Goal: Task Accomplishment & Management: Manage account settings

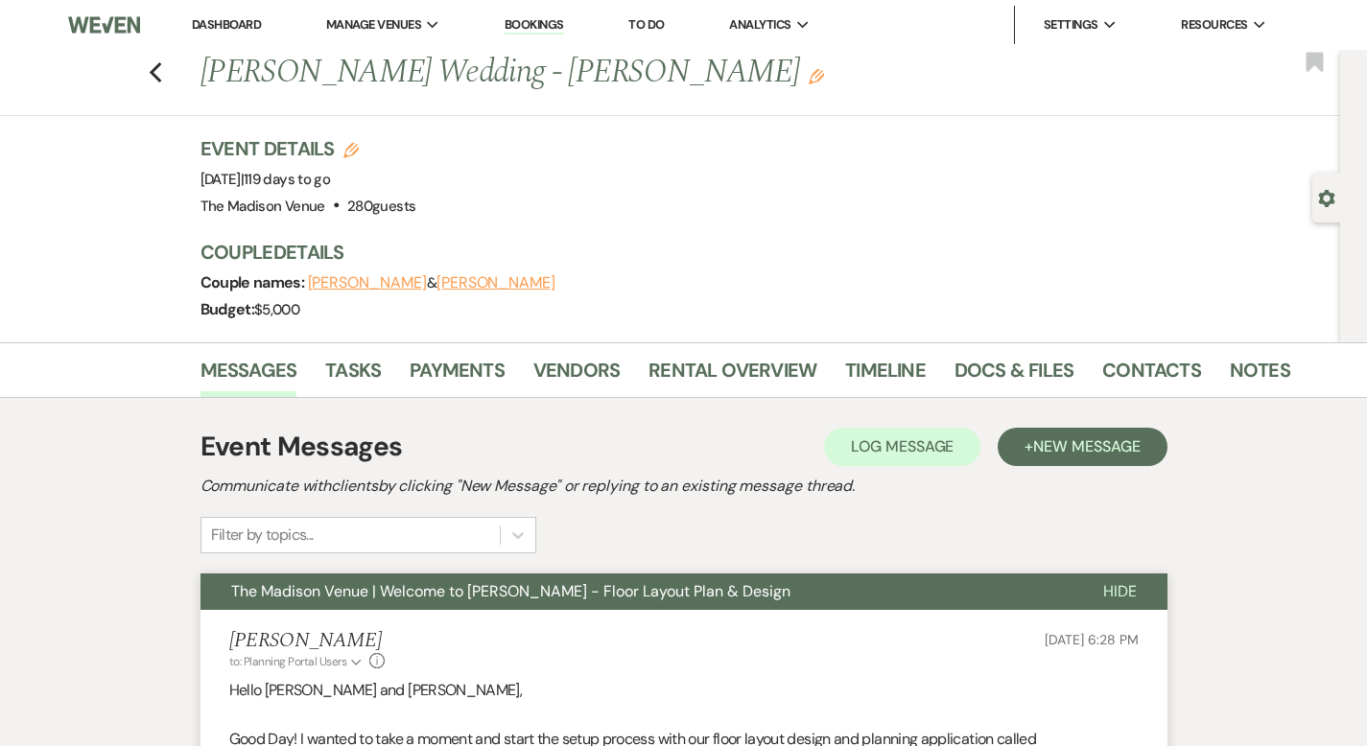
click at [227, 26] on link "Dashboard" at bounding box center [226, 24] width 69 height 16
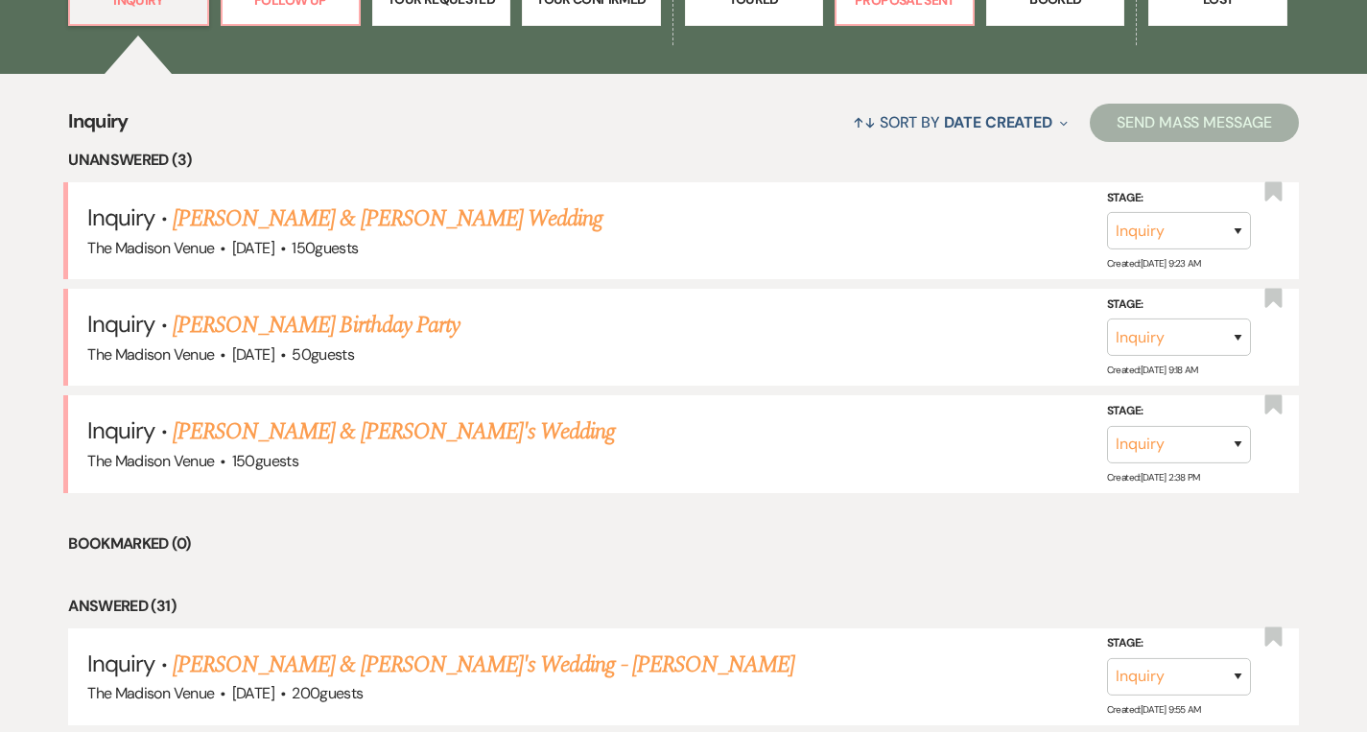
scroll to position [670, 0]
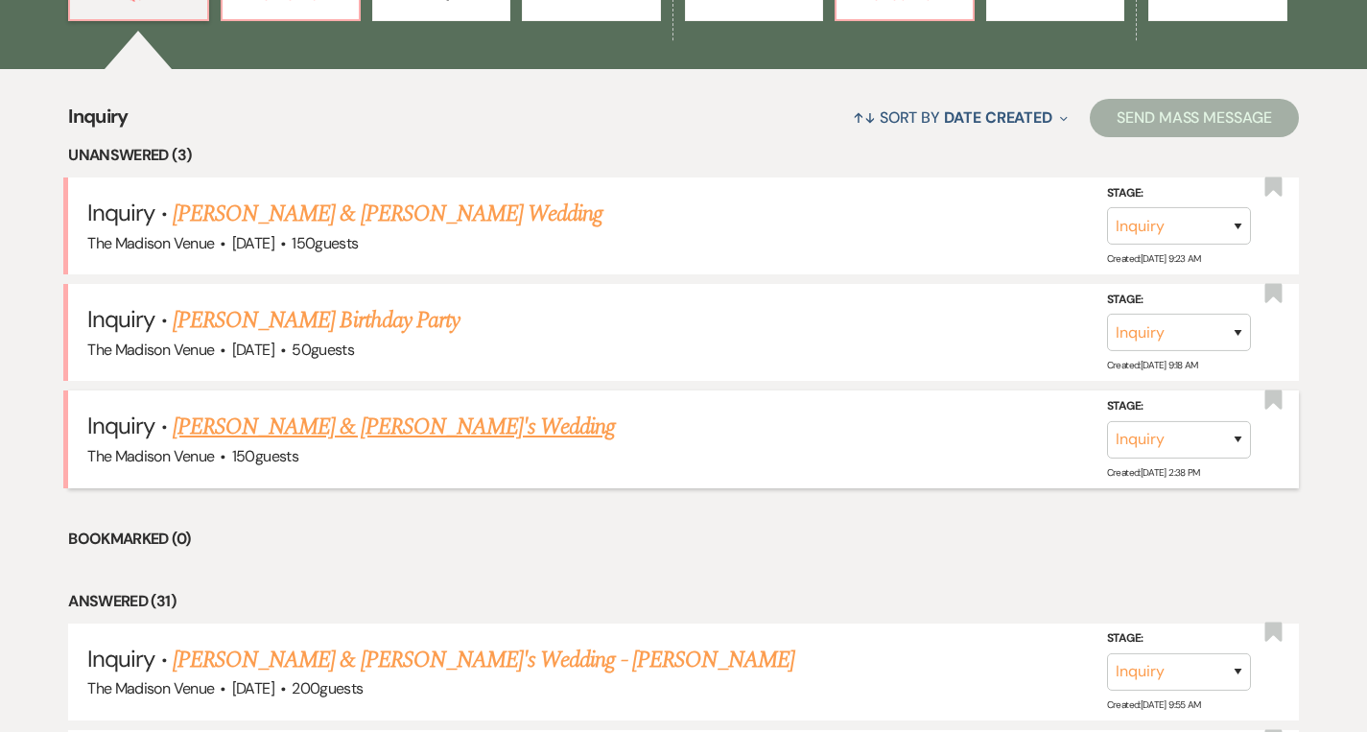
click at [332, 415] on link "[PERSON_NAME] & [PERSON_NAME]'s Wedding" at bounding box center [394, 427] width 443 height 35
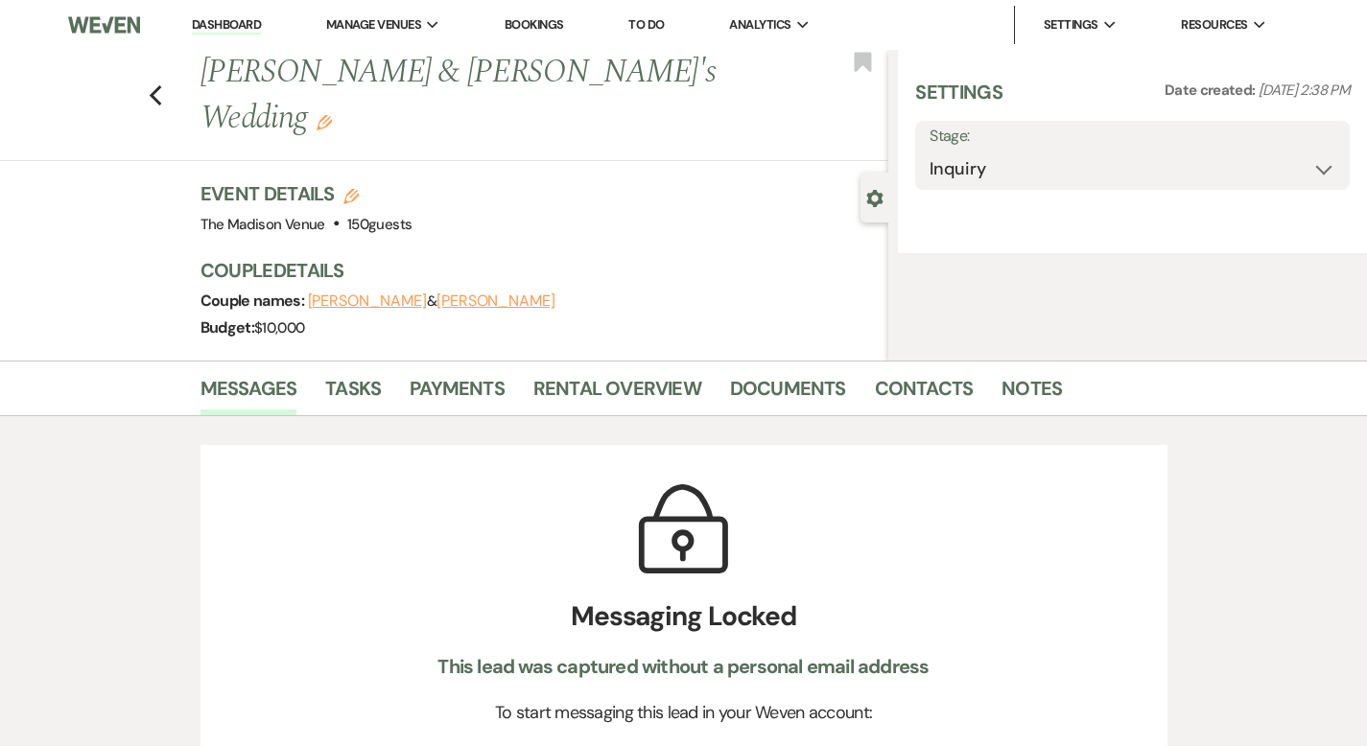
select select "17"
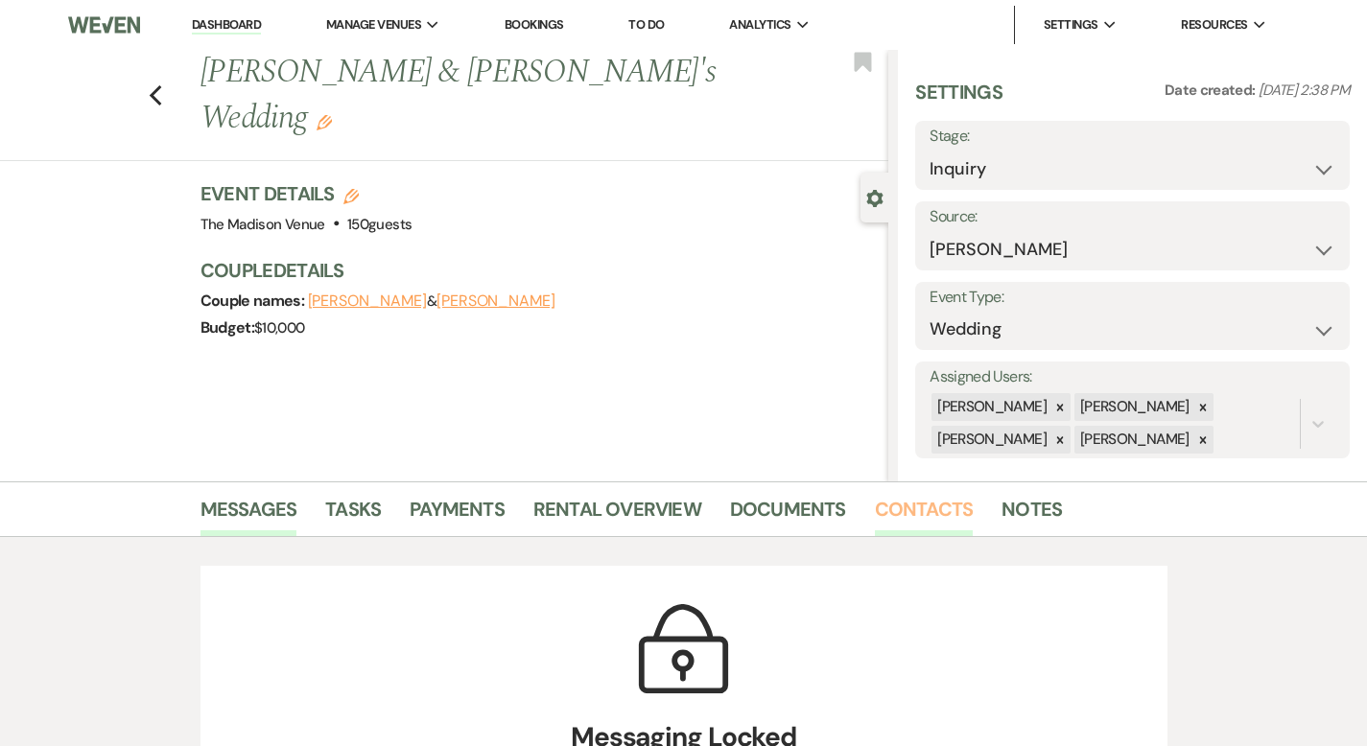
click at [875, 514] on link "Contacts" at bounding box center [924, 515] width 99 height 42
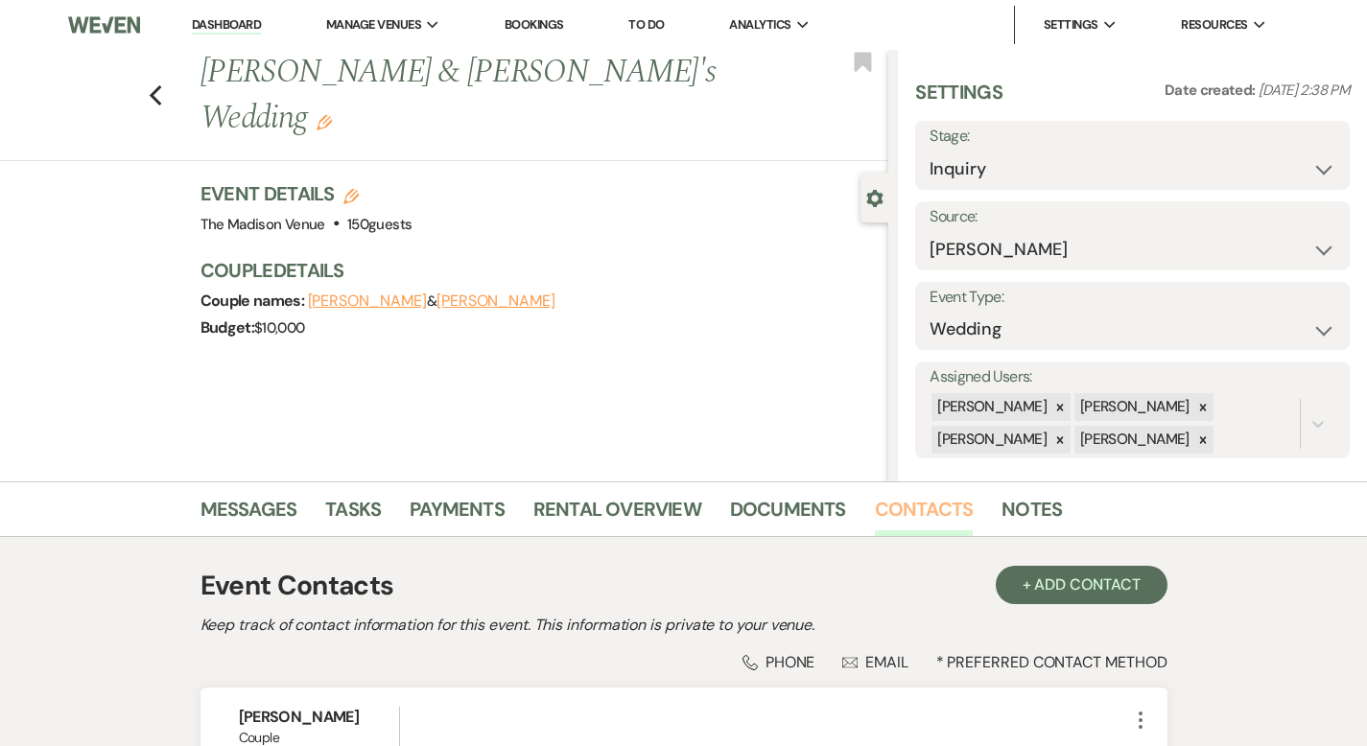
scroll to position [288, 0]
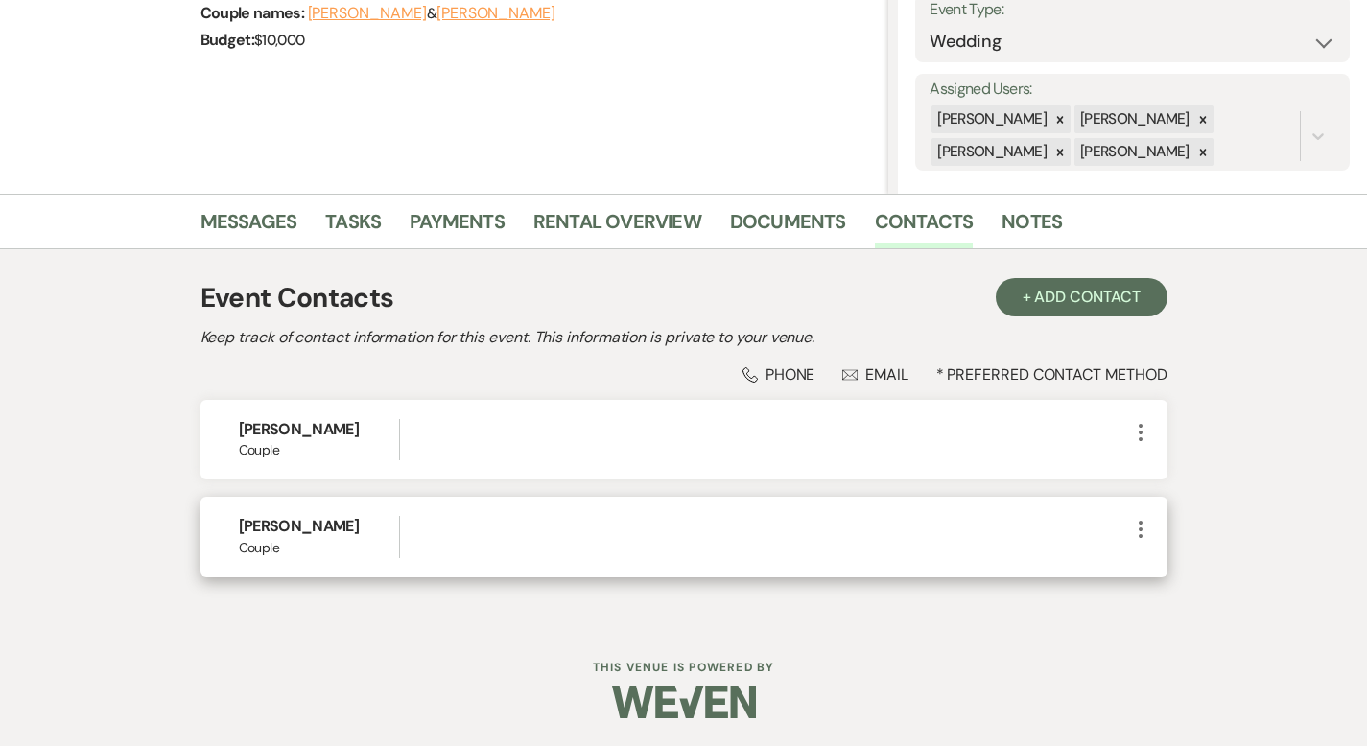
click at [1152, 524] on icon "More" at bounding box center [1140, 529] width 23 height 23
click at [1168, 564] on icon "Pencil" at bounding box center [1159, 566] width 15 height 15
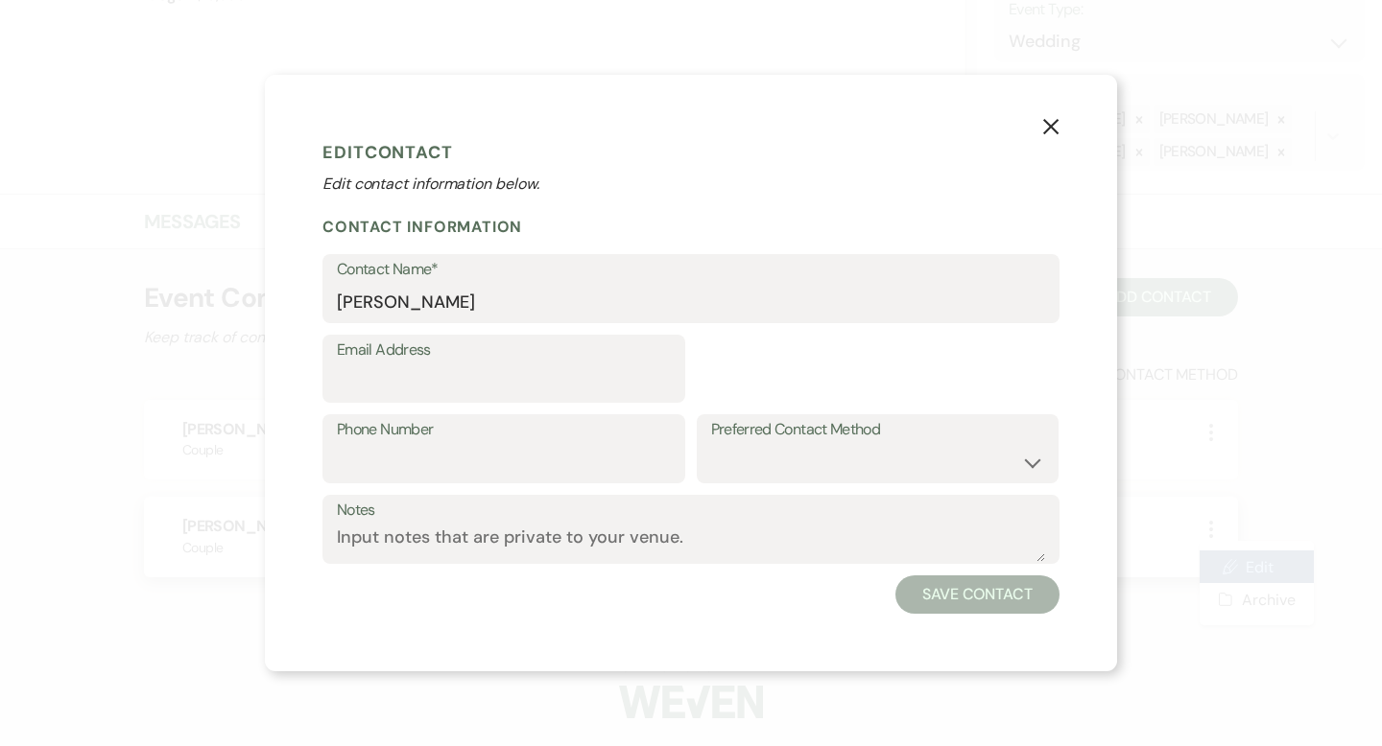
select select "1"
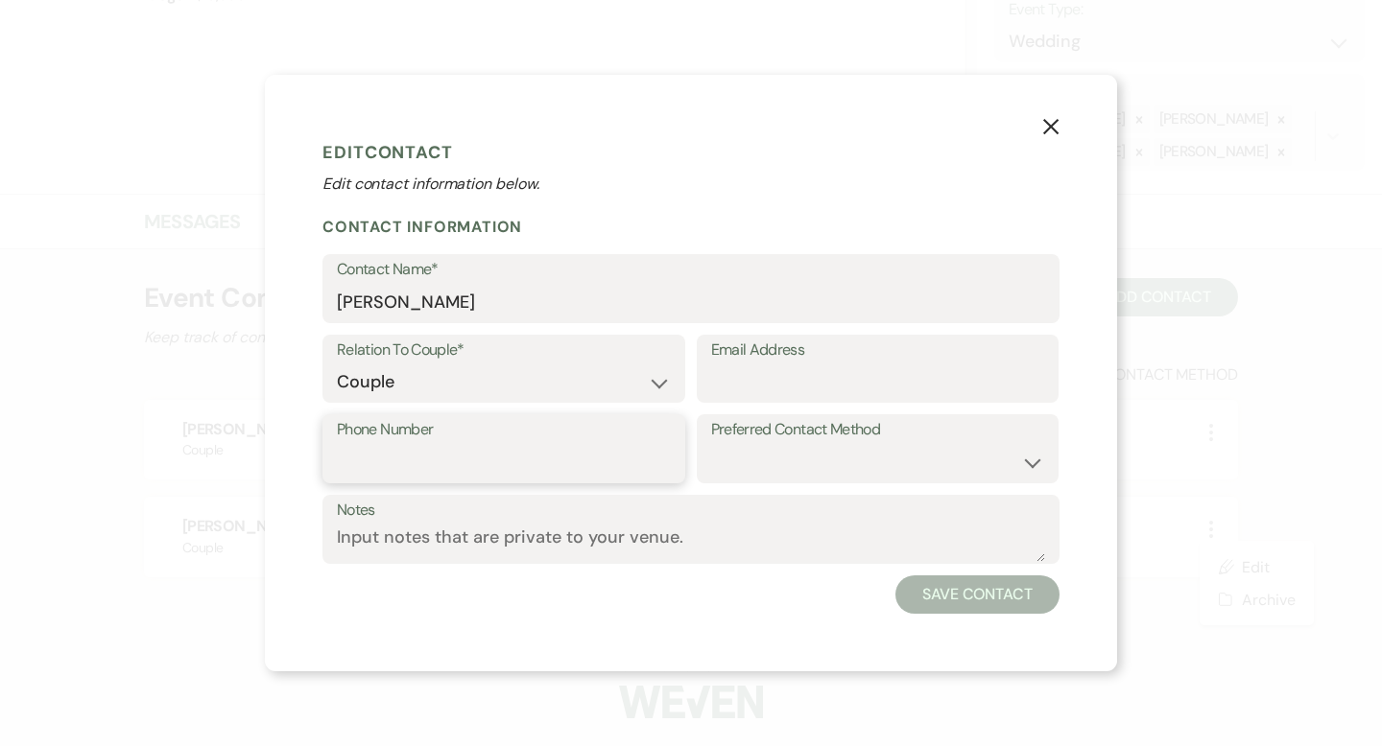
click at [507, 462] on input "Phone Number" at bounding box center [504, 462] width 334 height 37
paste input "[PHONE_NUMBER]"
type input "[PHONE_NUMBER]"
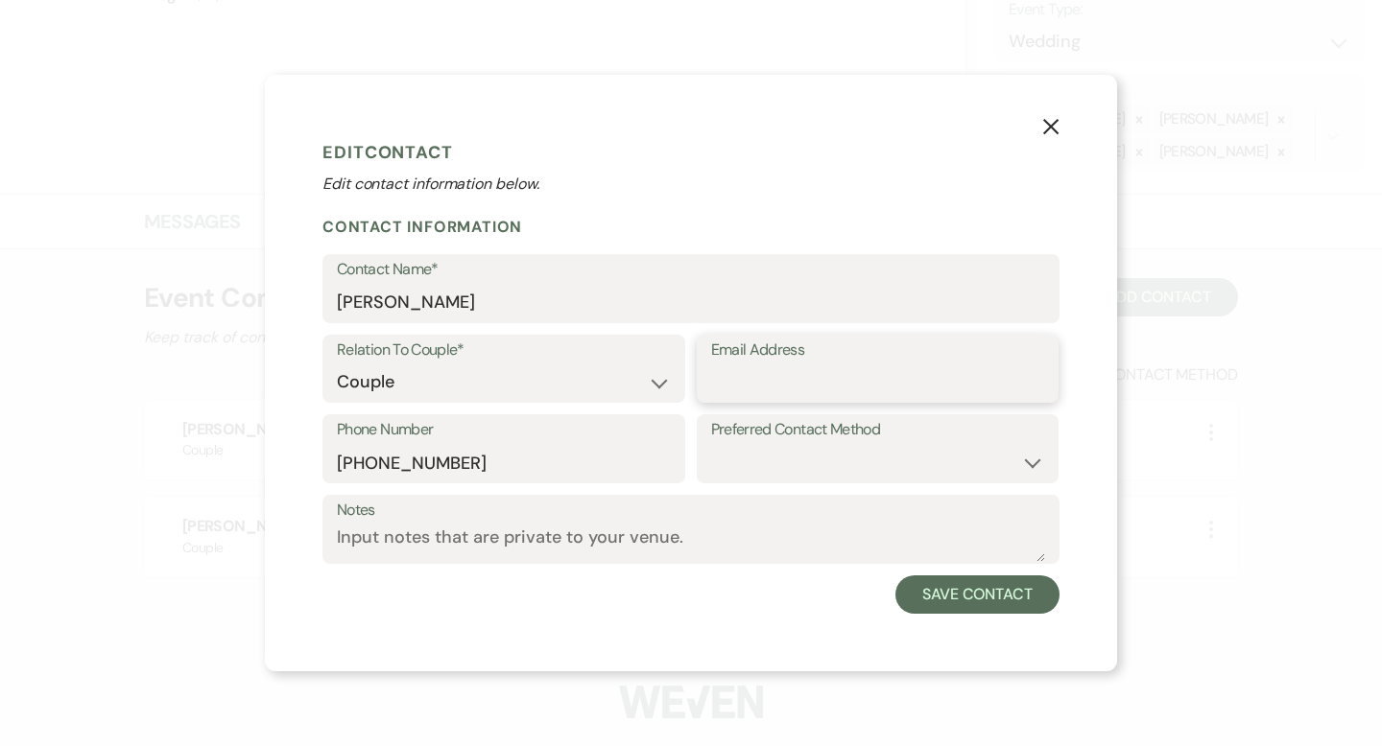
click at [735, 391] on input "Email Address" at bounding box center [878, 382] width 334 height 37
paste input "[PERSON_NAME][EMAIL_ADDRESS][PERSON_NAME][DOMAIN_NAME]"
type input "[PERSON_NAME][EMAIL_ADDRESS][PERSON_NAME][DOMAIN_NAME]"
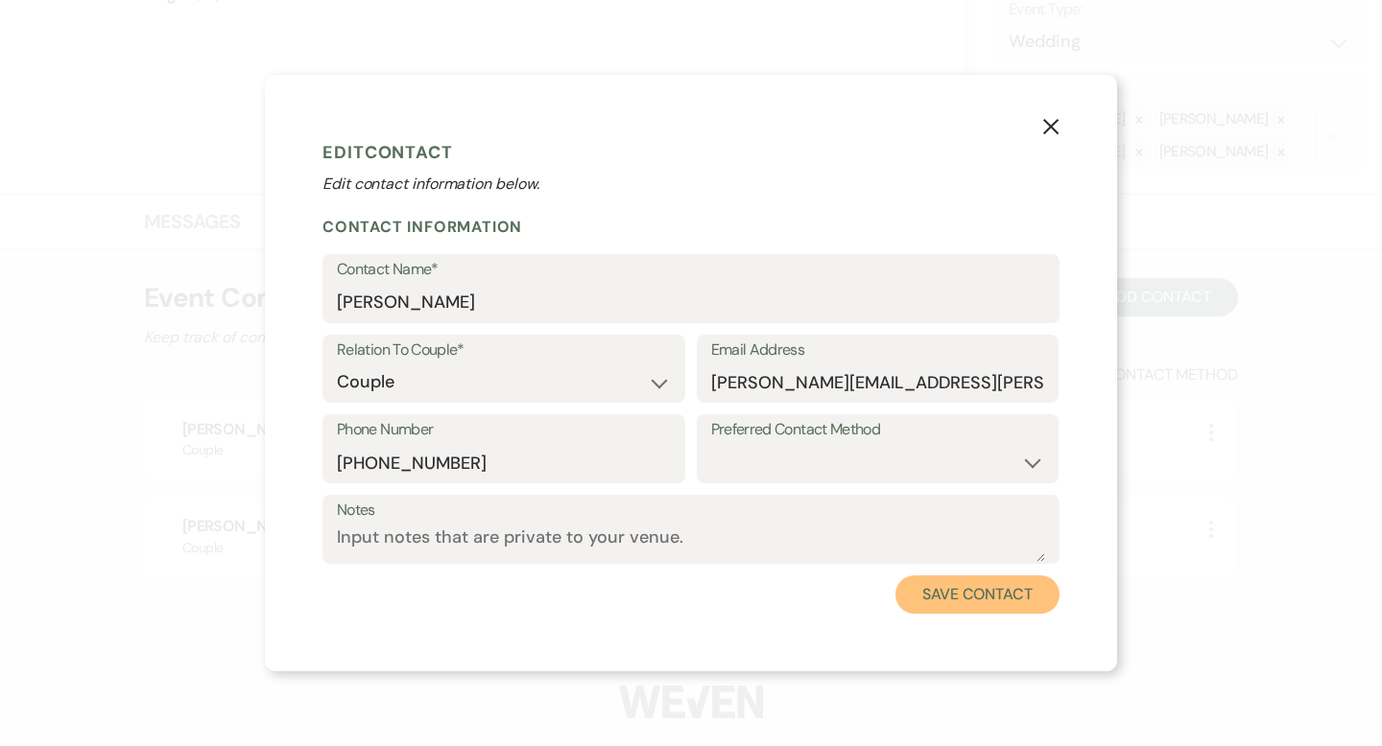
click at [943, 587] on button "Save Contact" at bounding box center [977, 595] width 164 height 38
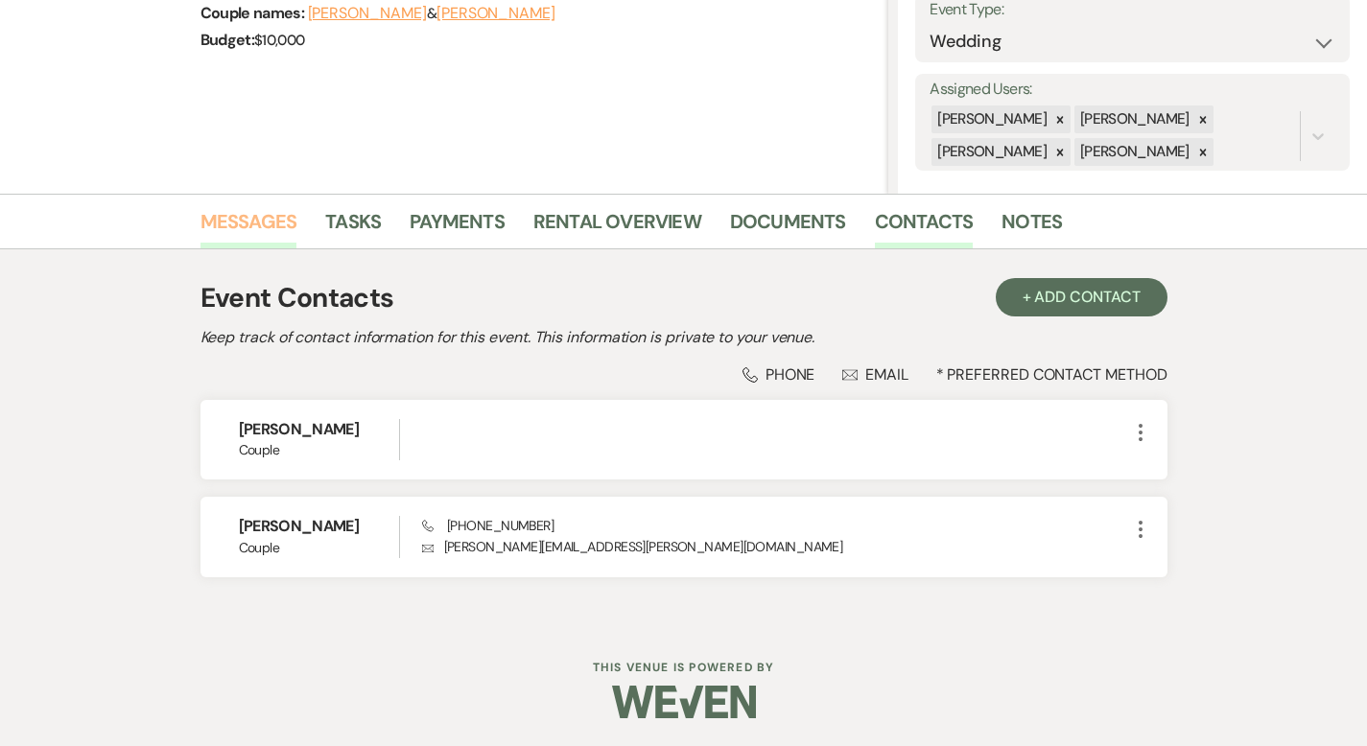
click at [209, 209] on link "Messages" at bounding box center [249, 227] width 97 height 42
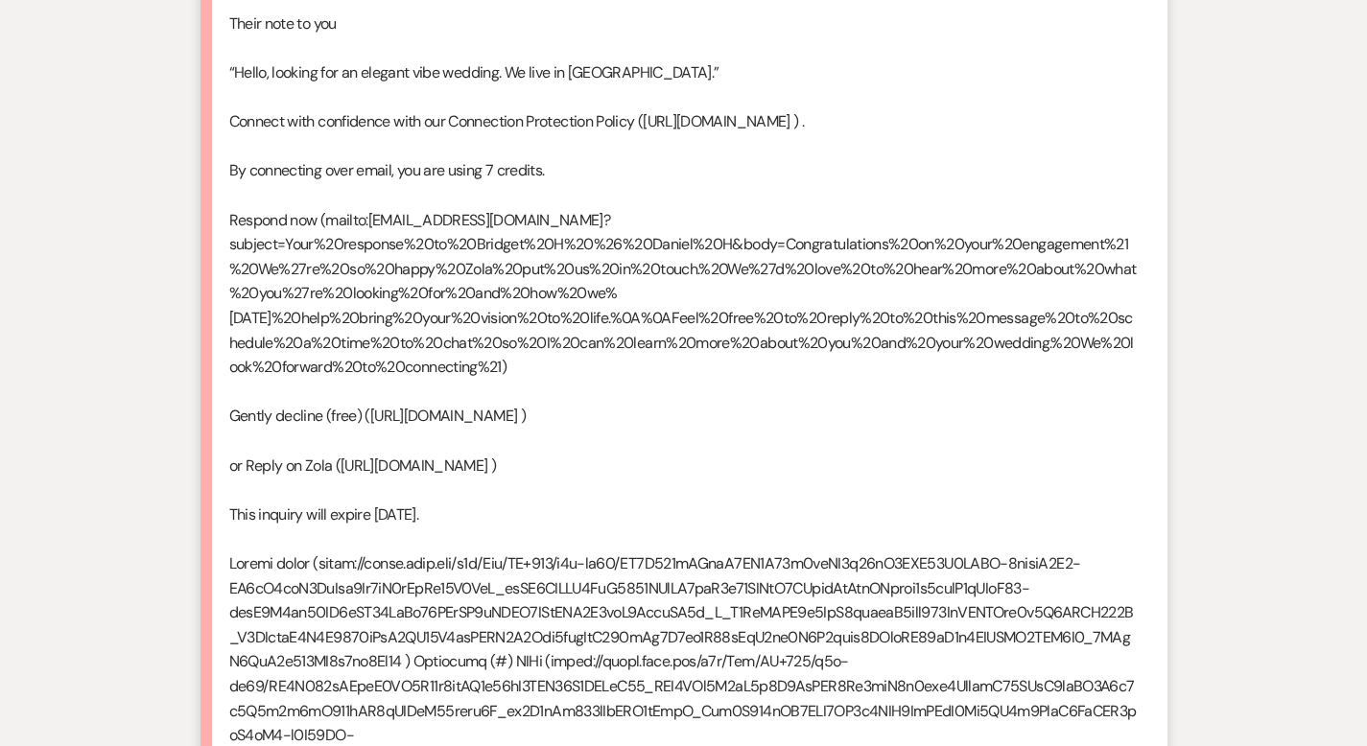
scroll to position [2784, 0]
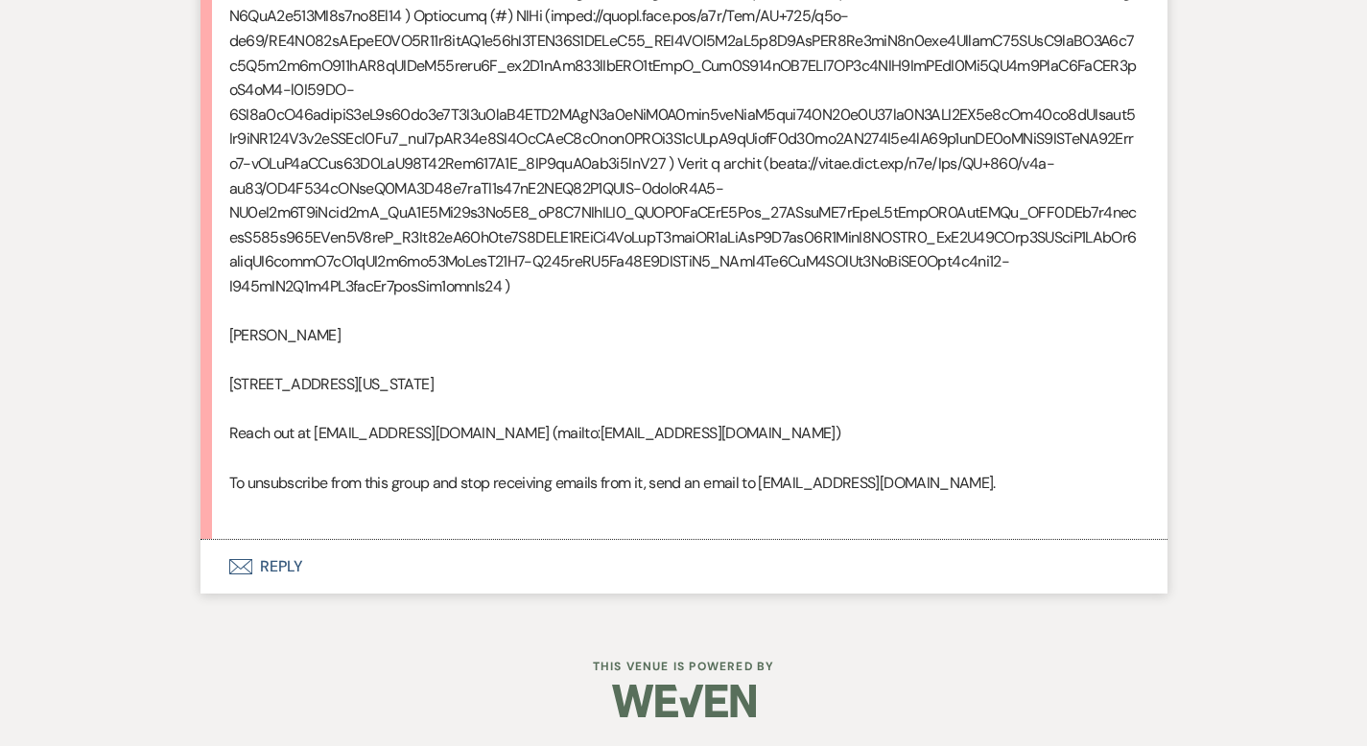
click at [209, 570] on button "Envelope Reply" at bounding box center [684, 567] width 967 height 54
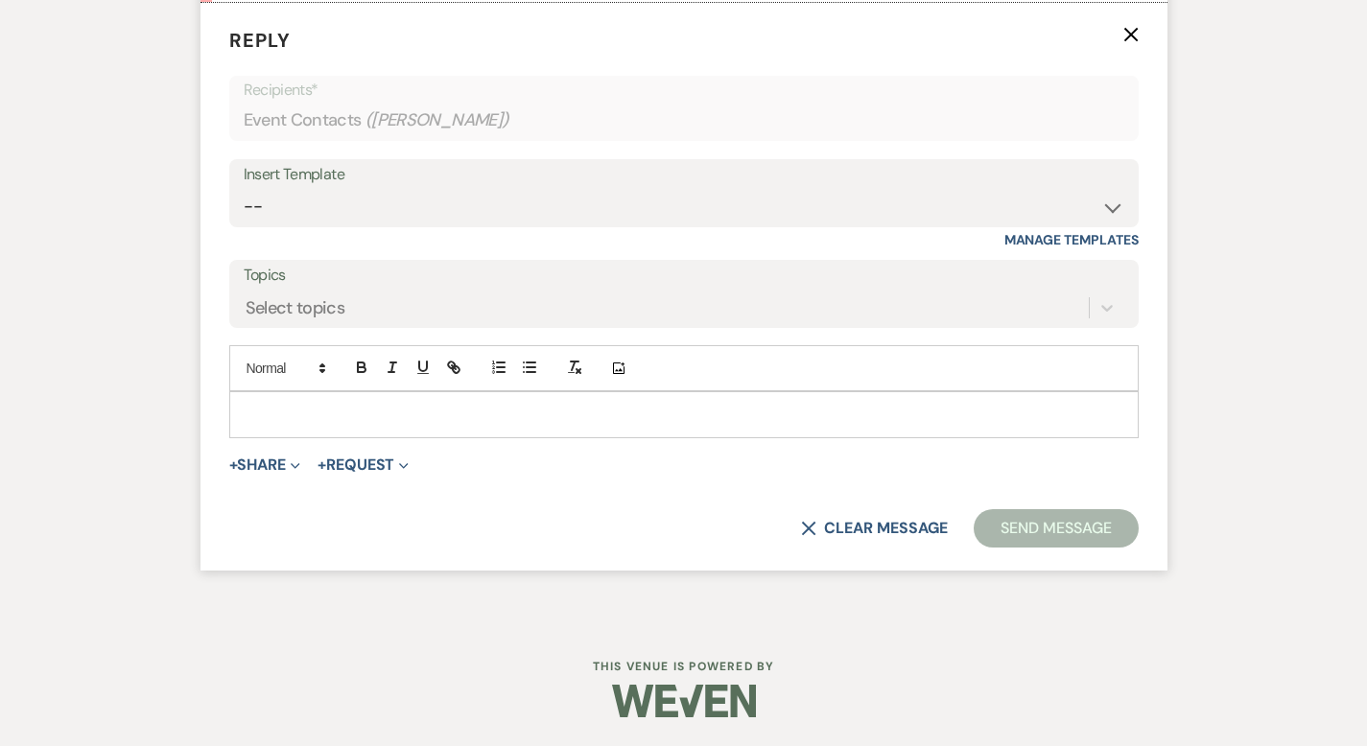
scroll to position [3236, 0]
click at [300, 225] on select "-- Weven Planning Portal Introduction (Booked Events) Corporate Lead Follow Up …" at bounding box center [684, 206] width 881 height 37
select select "4631"
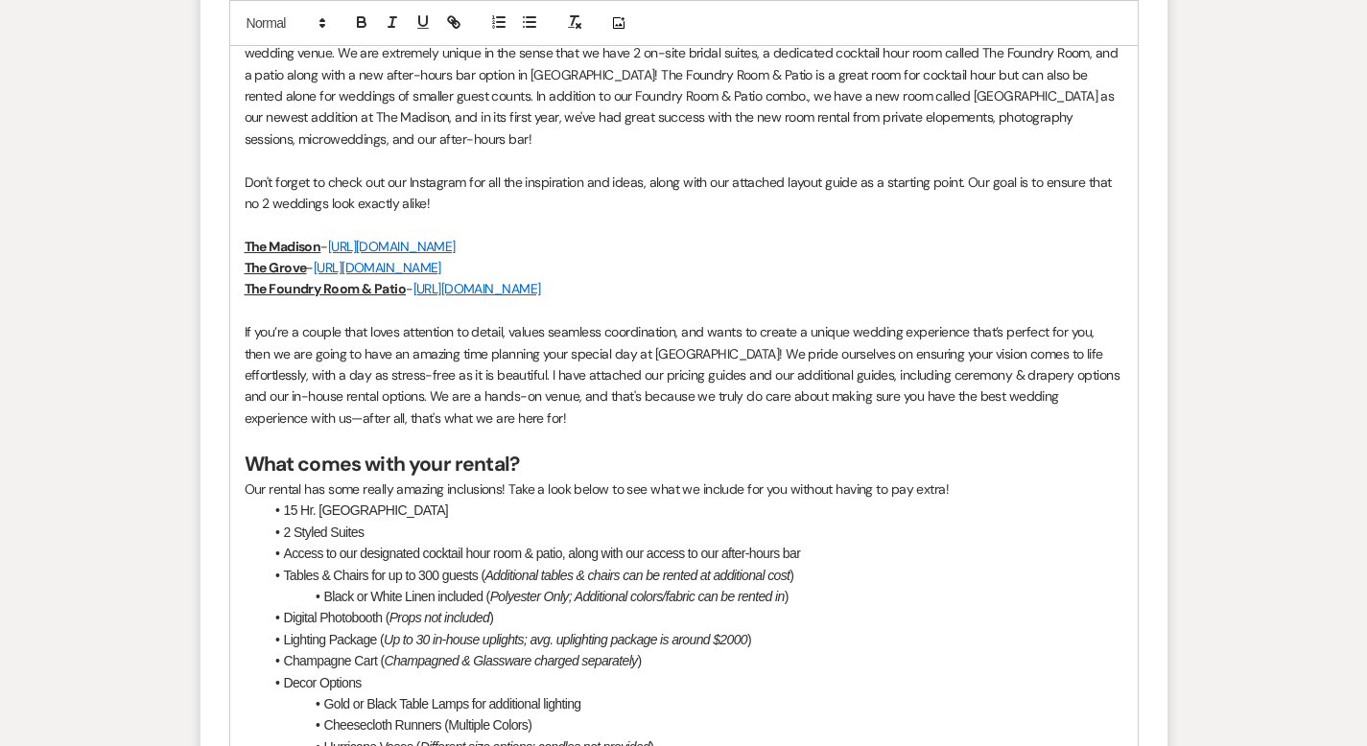
scroll to position [4609, 0]
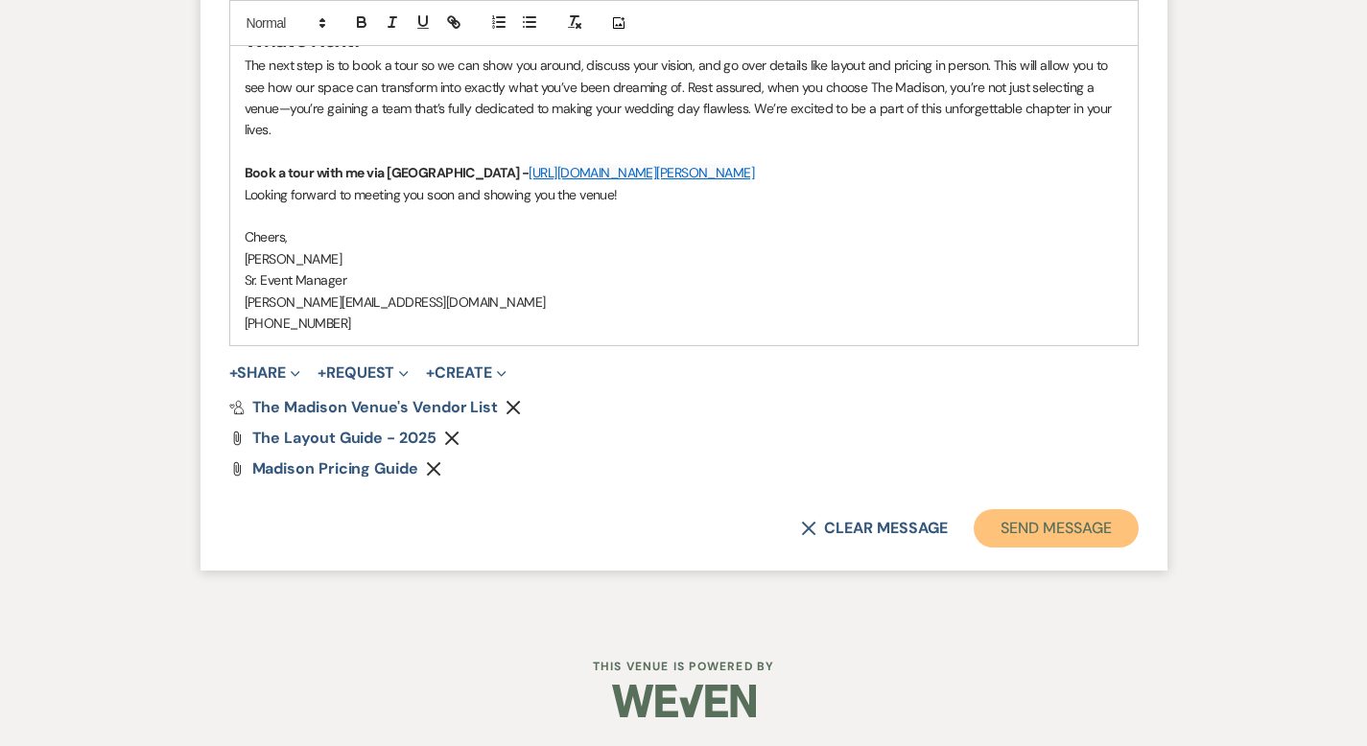
click at [1108, 531] on button "Send Message" at bounding box center [1056, 528] width 164 height 38
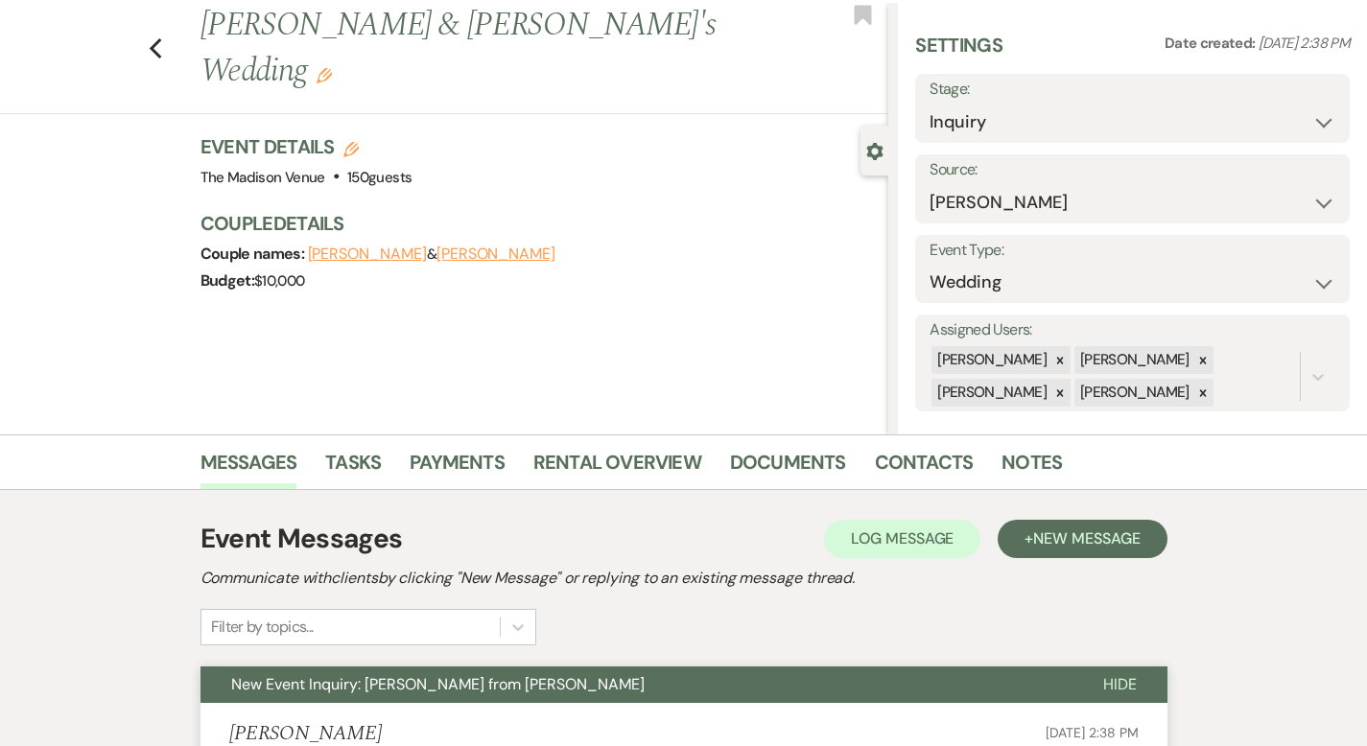
scroll to position [0, 0]
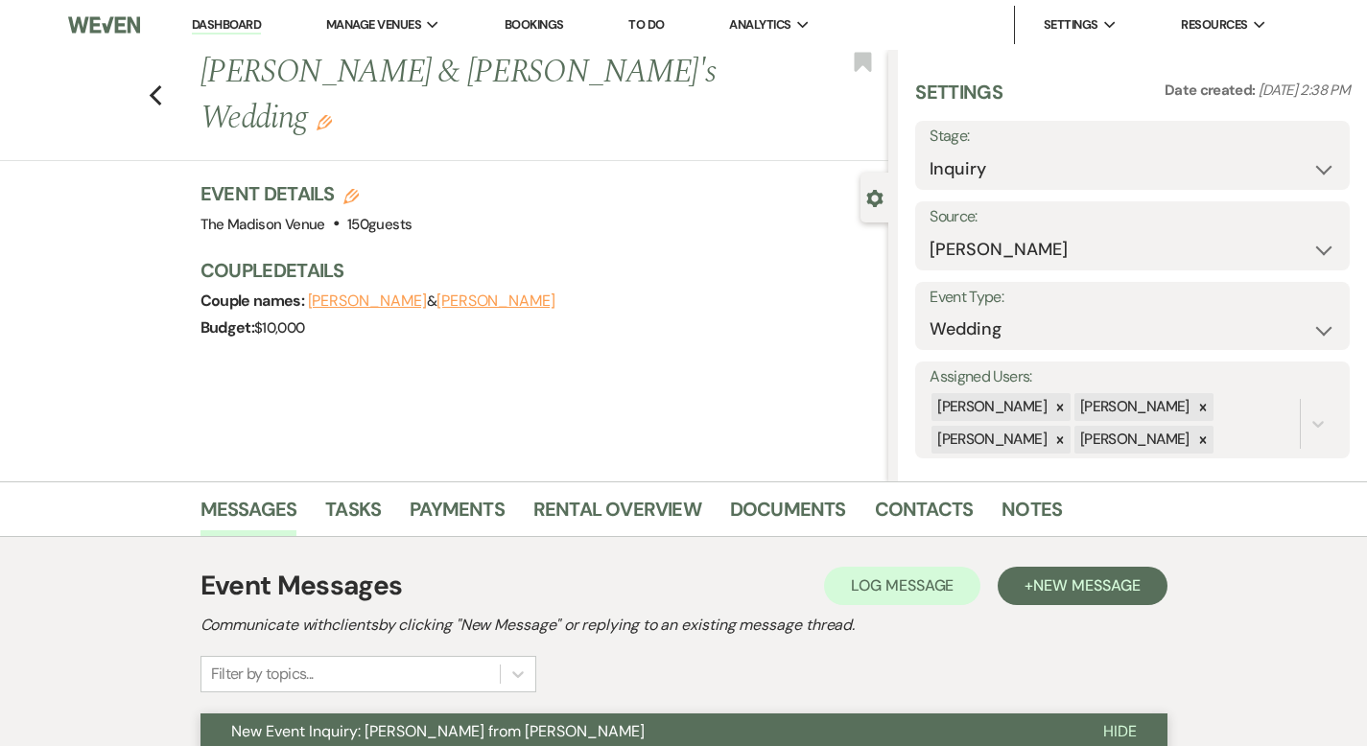
click at [332, 115] on icon "Edit" at bounding box center [324, 122] width 15 height 15
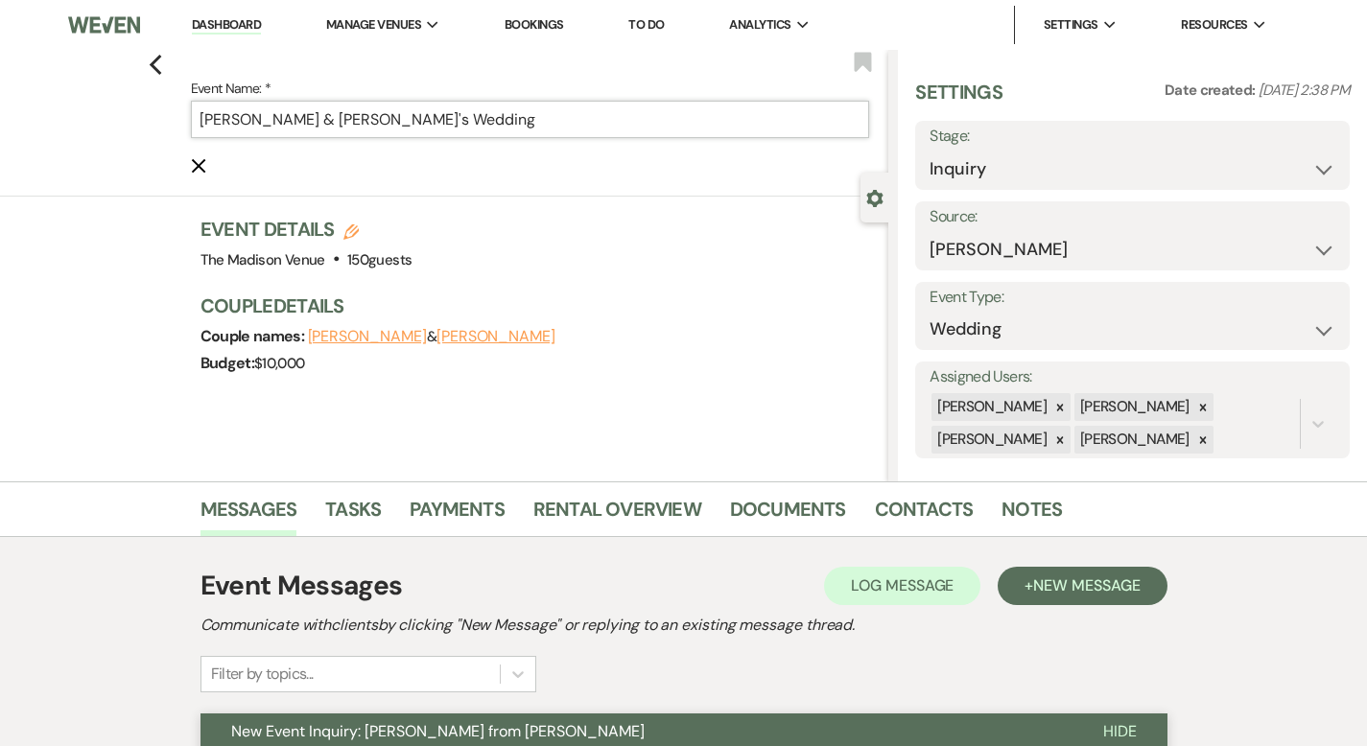
click at [483, 124] on input "[PERSON_NAME] & [PERSON_NAME]'s Wedding" at bounding box center [530, 119] width 679 height 37
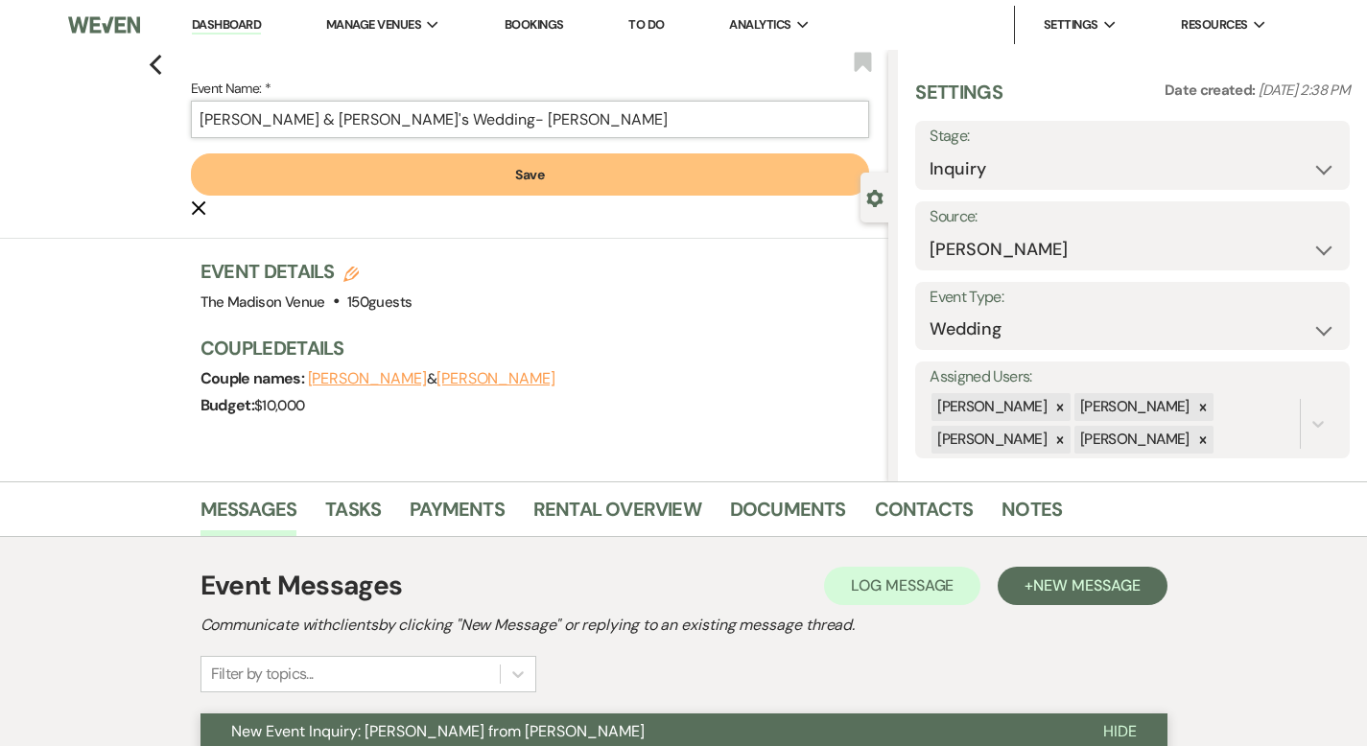
type input "[PERSON_NAME] & [PERSON_NAME]'s Wedding- [PERSON_NAME]"
click at [486, 178] on button "Save" at bounding box center [530, 175] width 679 height 42
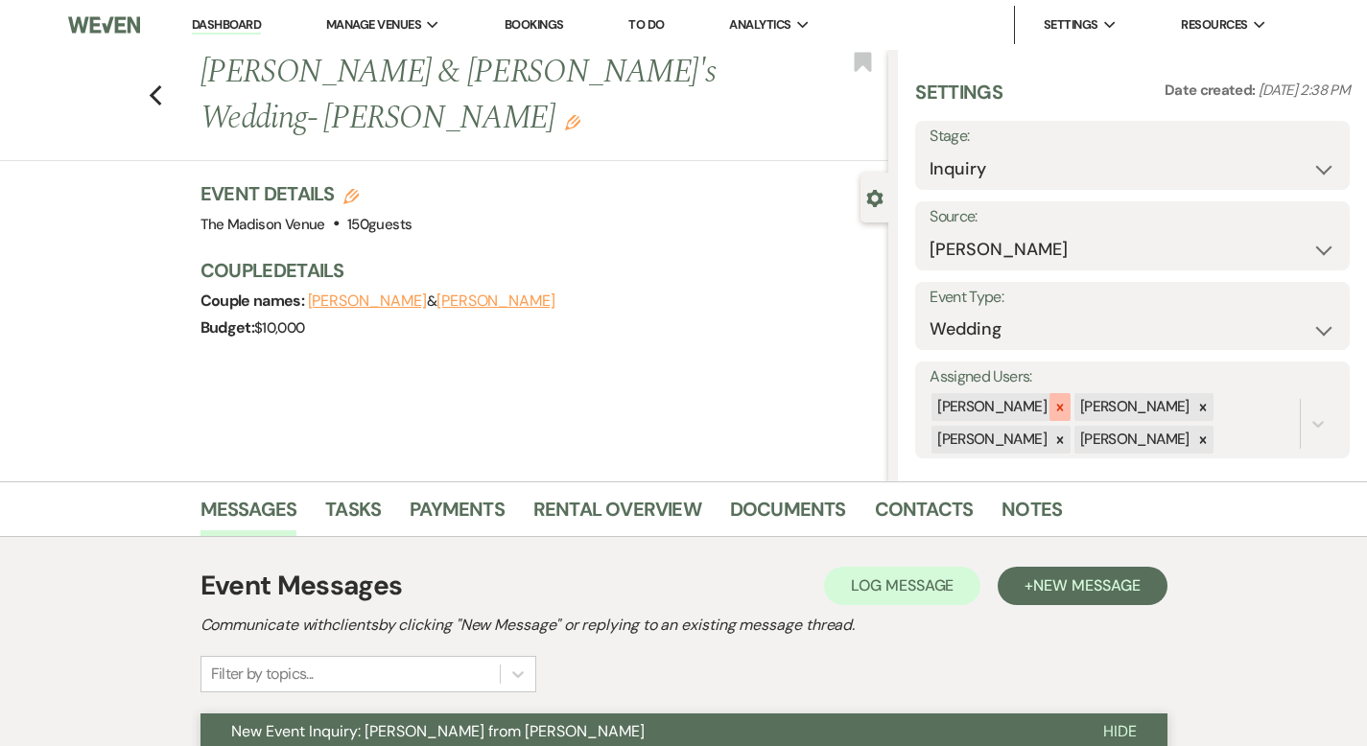
click at [1064, 405] on icon at bounding box center [1060, 407] width 7 height 7
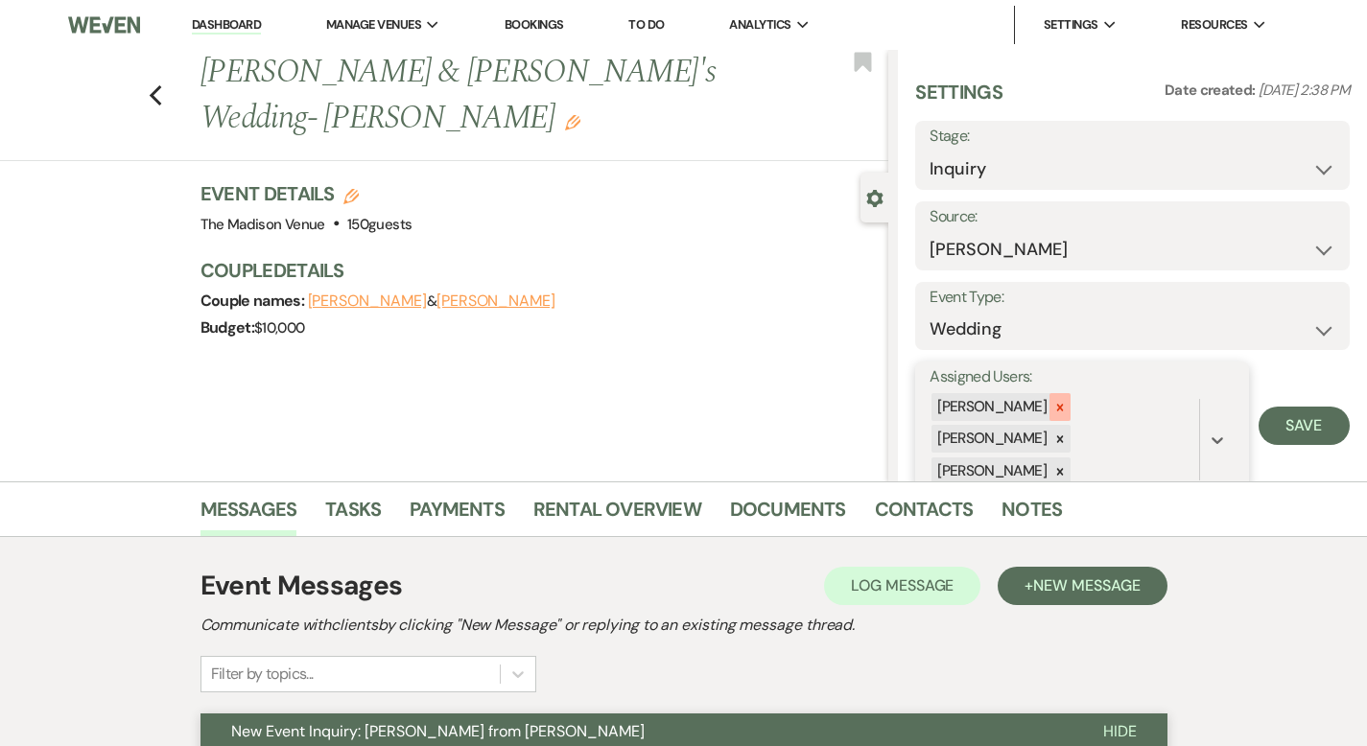
click at [1067, 407] on icon at bounding box center [1060, 407] width 13 height 13
click at [1067, 410] on icon at bounding box center [1060, 407] width 13 height 13
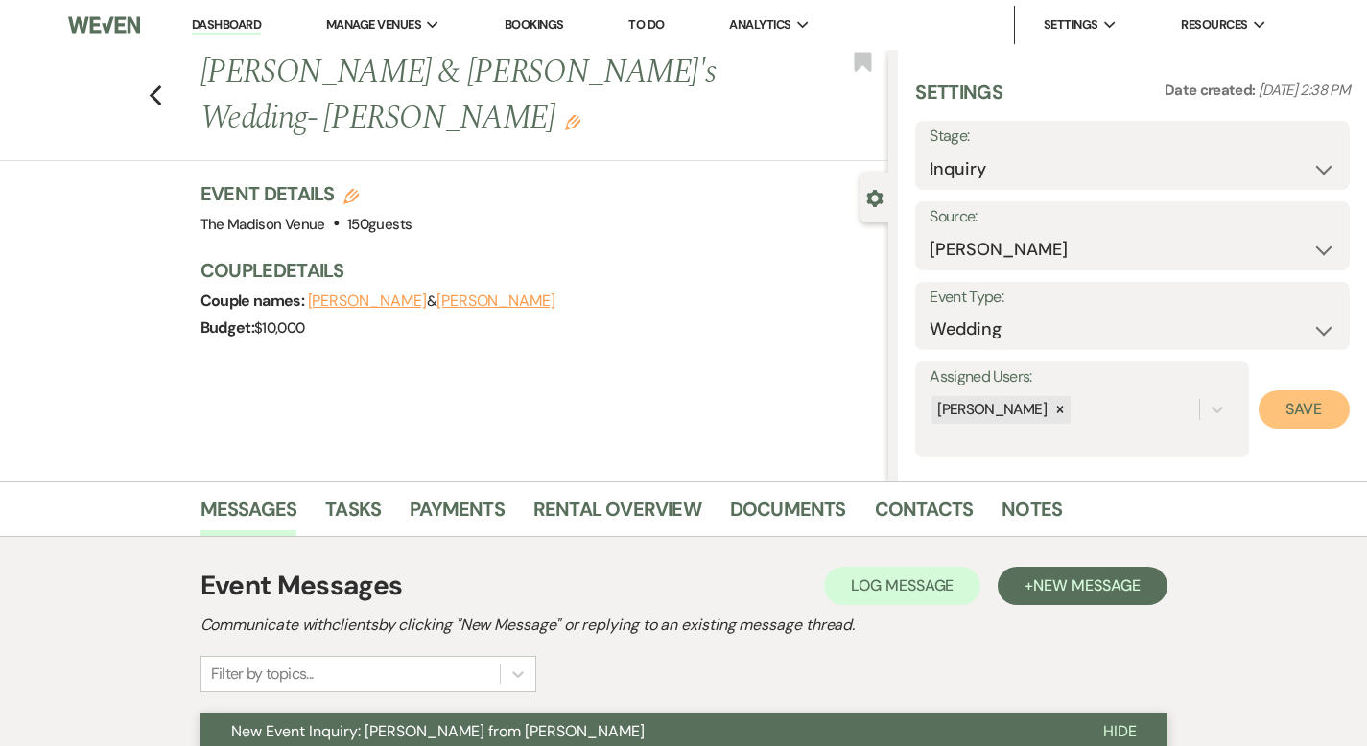
click at [1290, 404] on button "Save" at bounding box center [1304, 410] width 91 height 38
click at [149, 85] on use "button" at bounding box center [155, 95] width 12 height 21
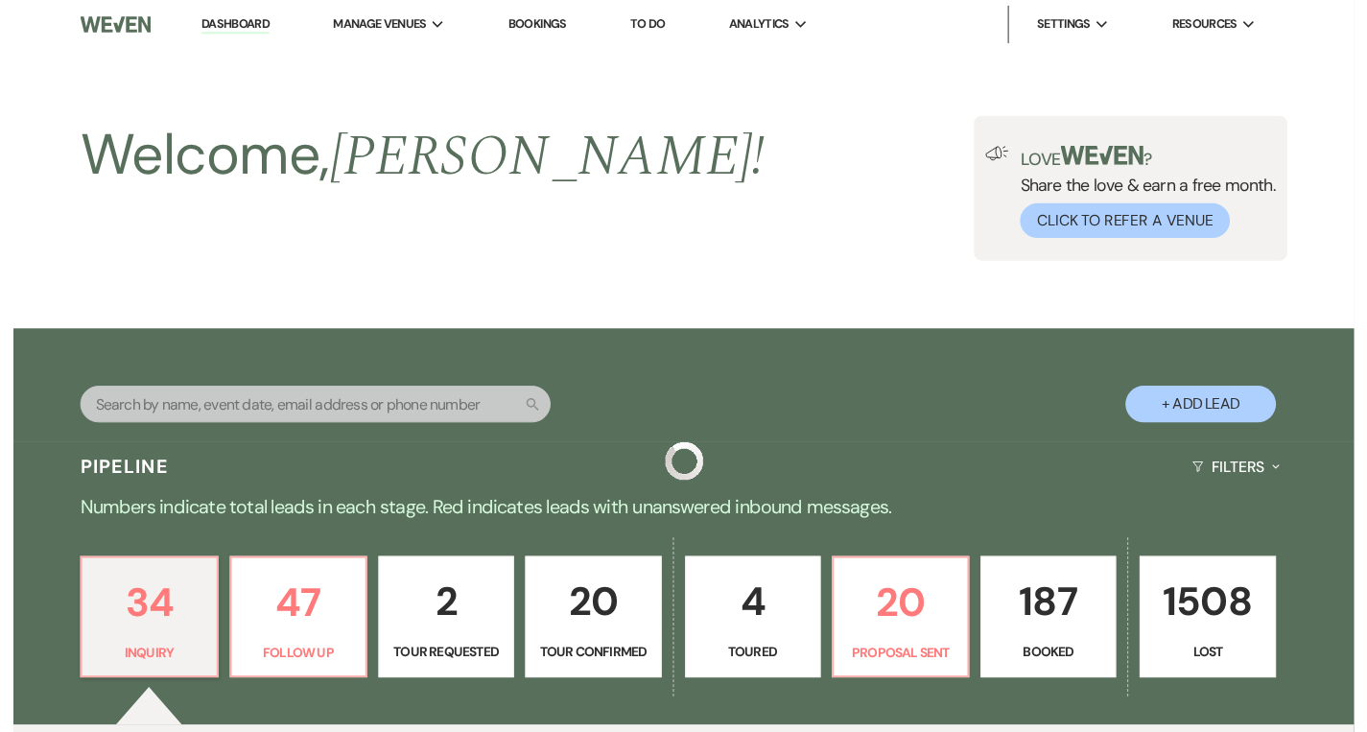
scroll to position [670, 0]
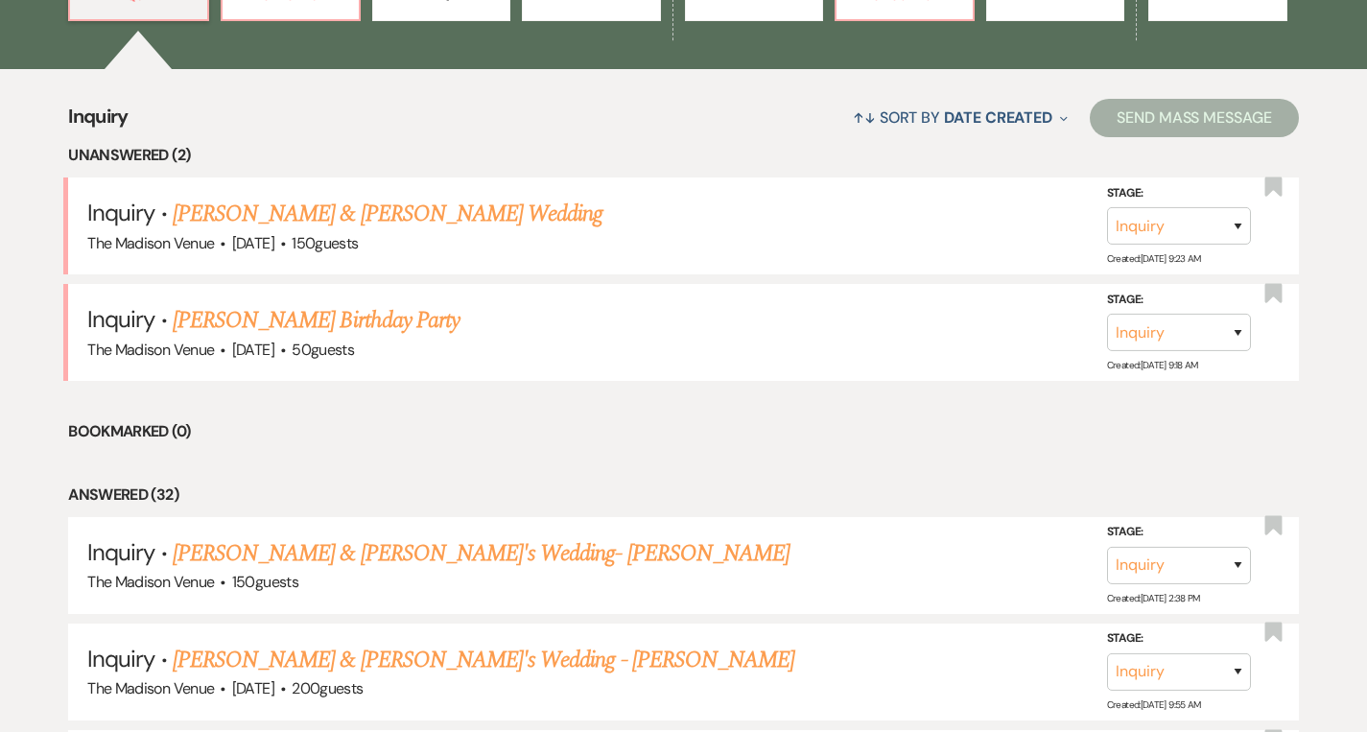
click at [323, 327] on link "[PERSON_NAME] Birthday Party" at bounding box center [316, 320] width 287 height 35
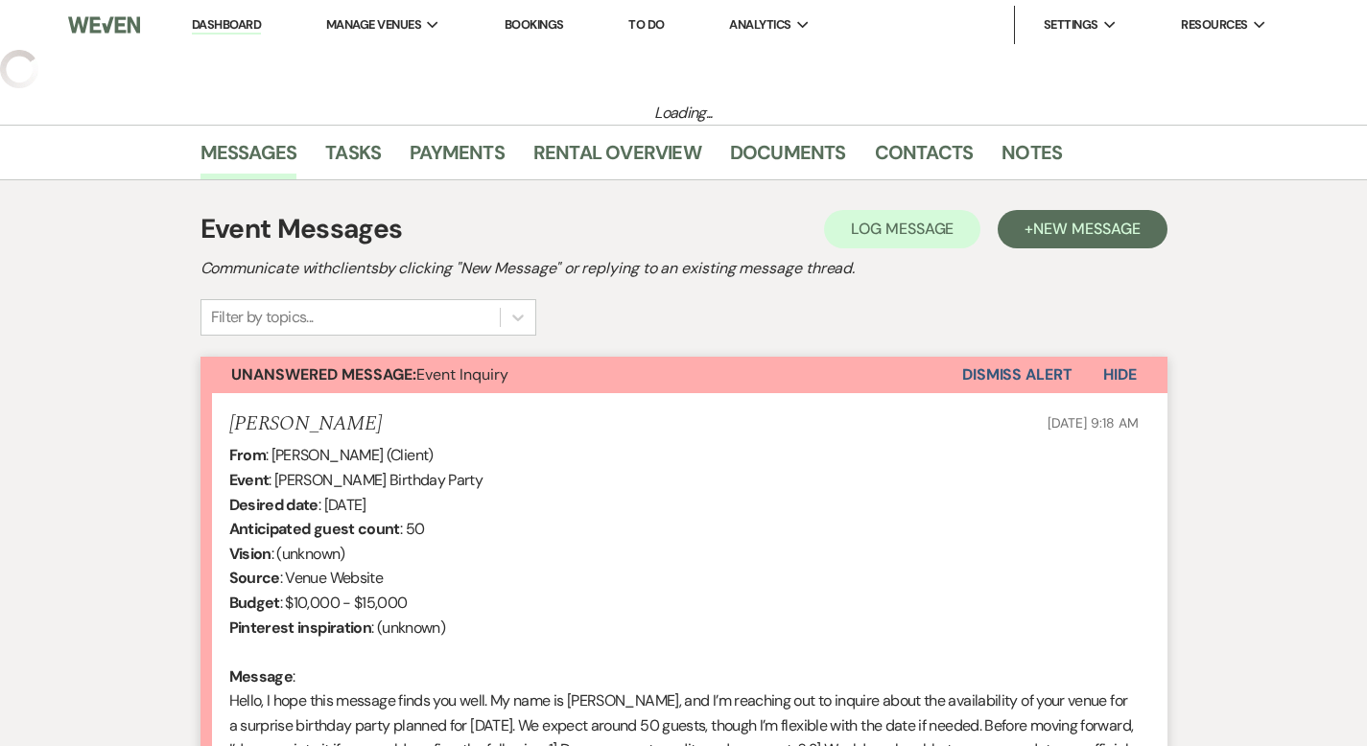
select select "5"
select select "4"
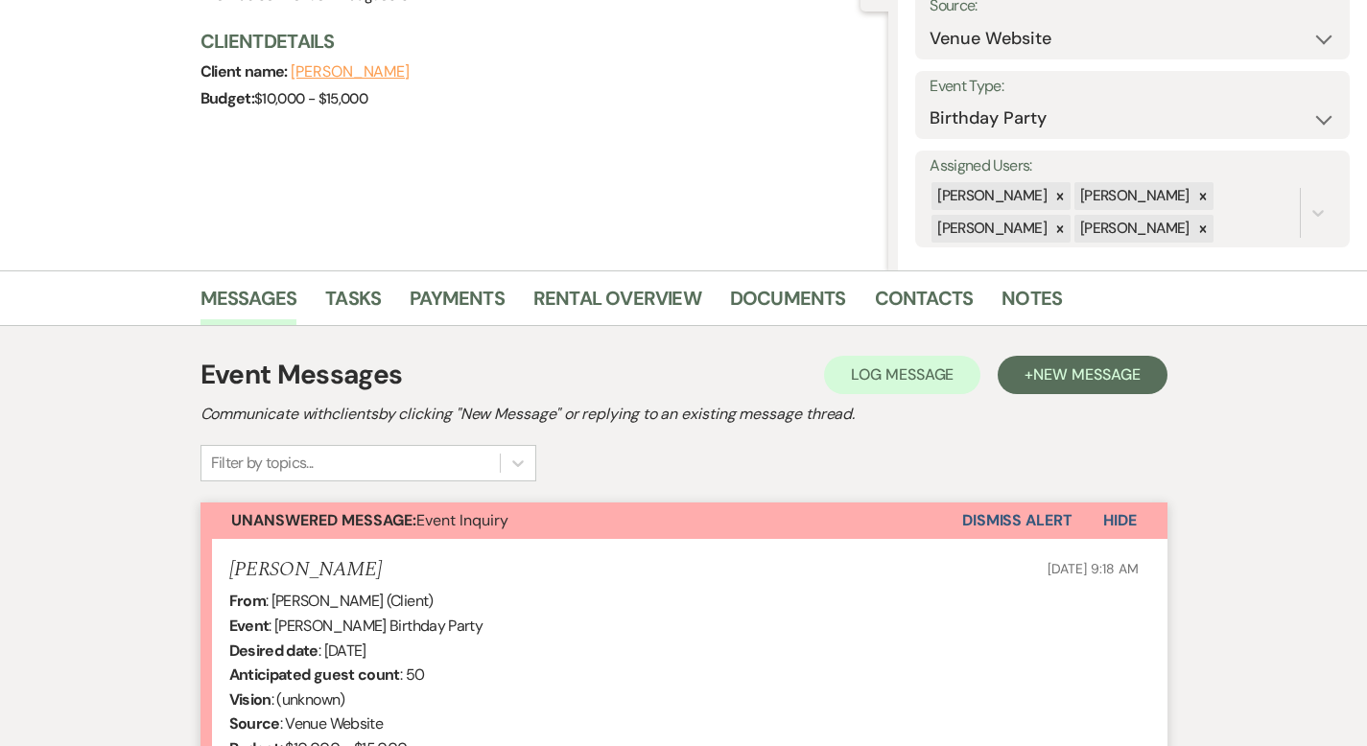
scroll to position [673, 0]
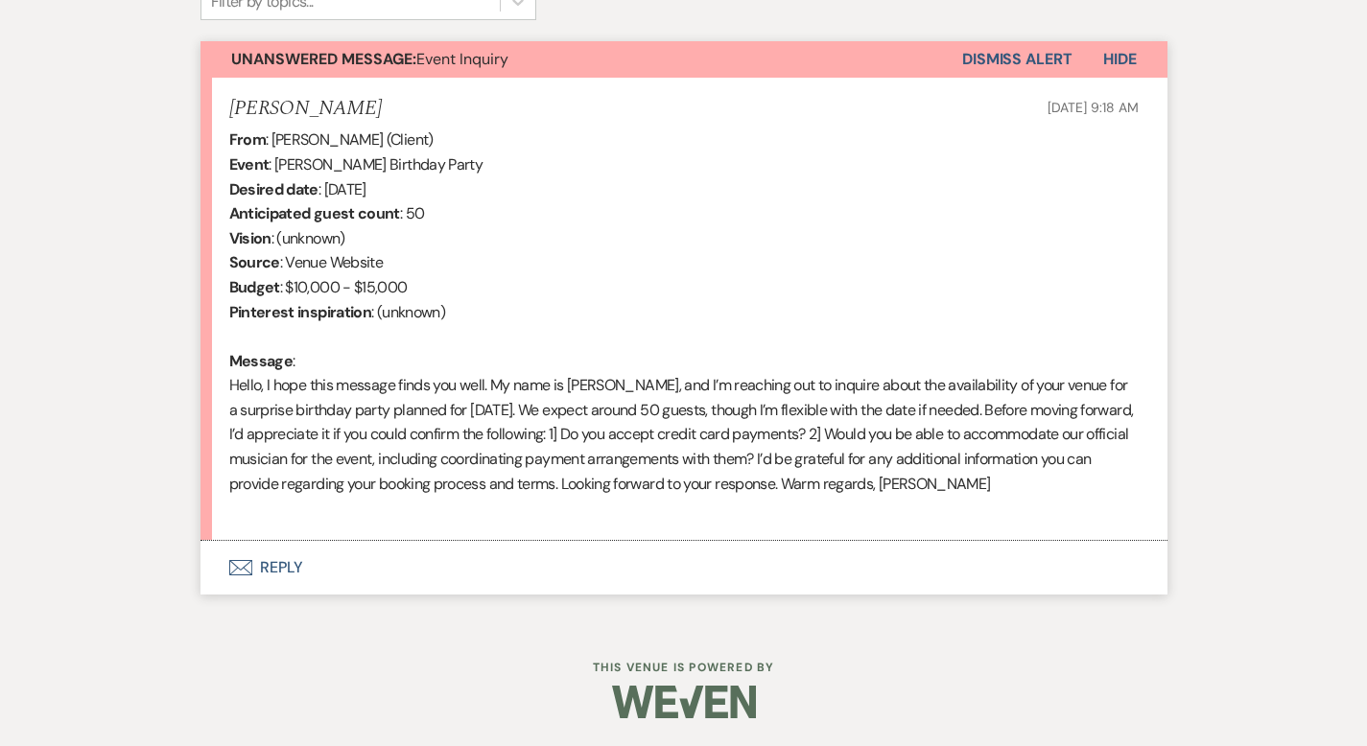
click at [201, 559] on button "Envelope Reply" at bounding box center [684, 568] width 967 height 54
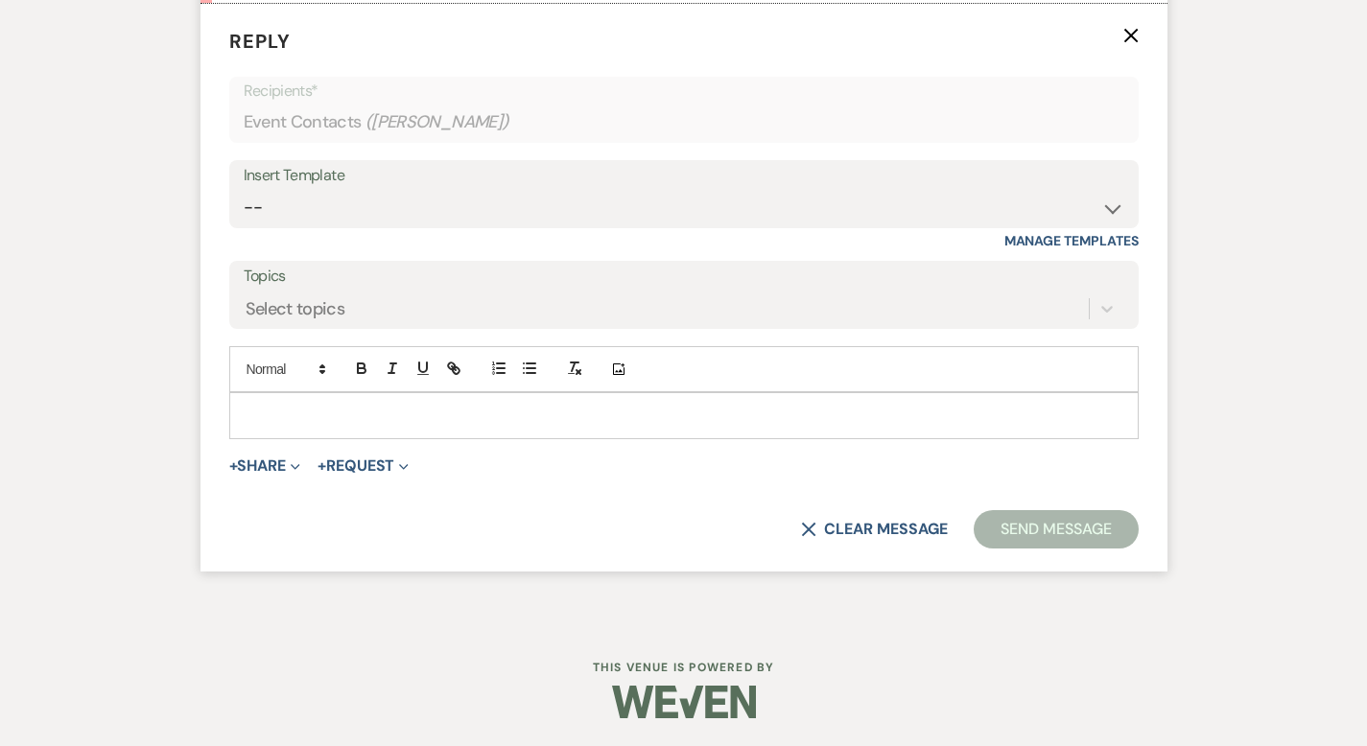
scroll to position [1206, 0]
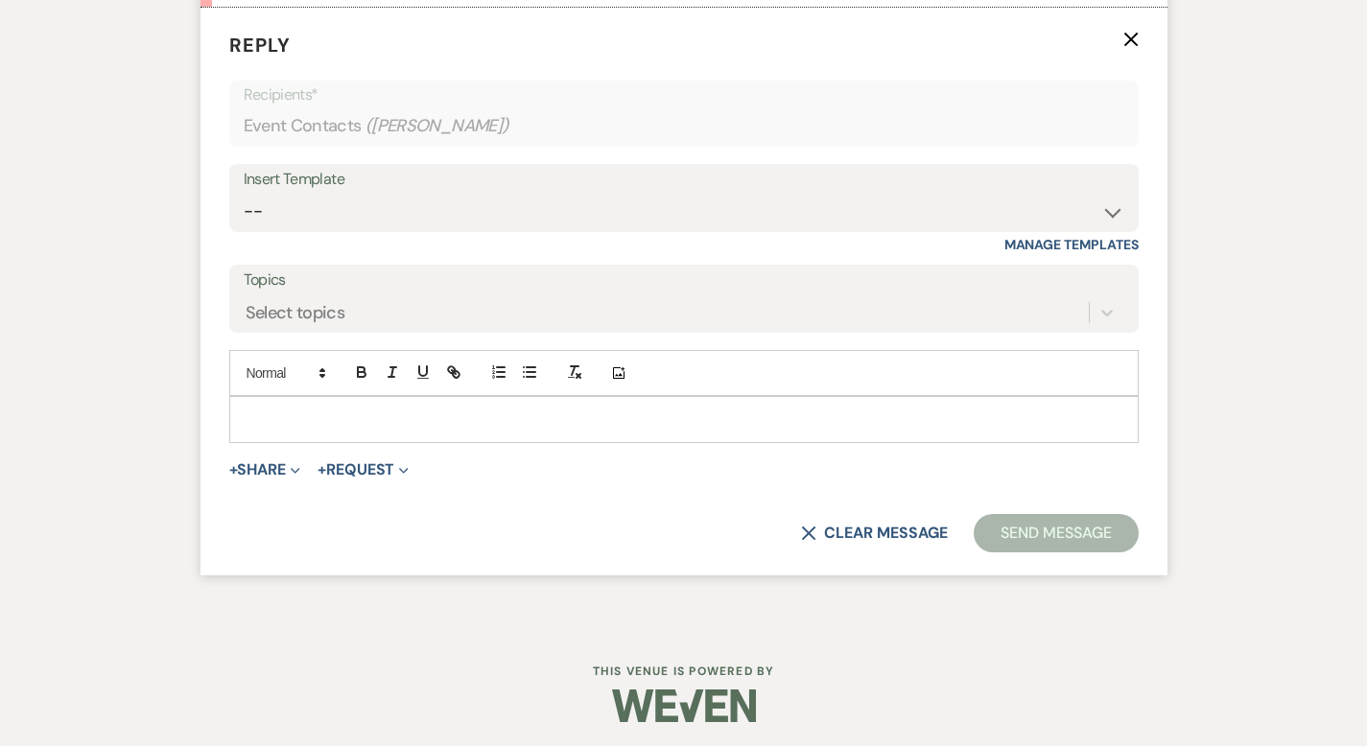
click at [309, 415] on p at bounding box center [684, 419] width 879 height 21
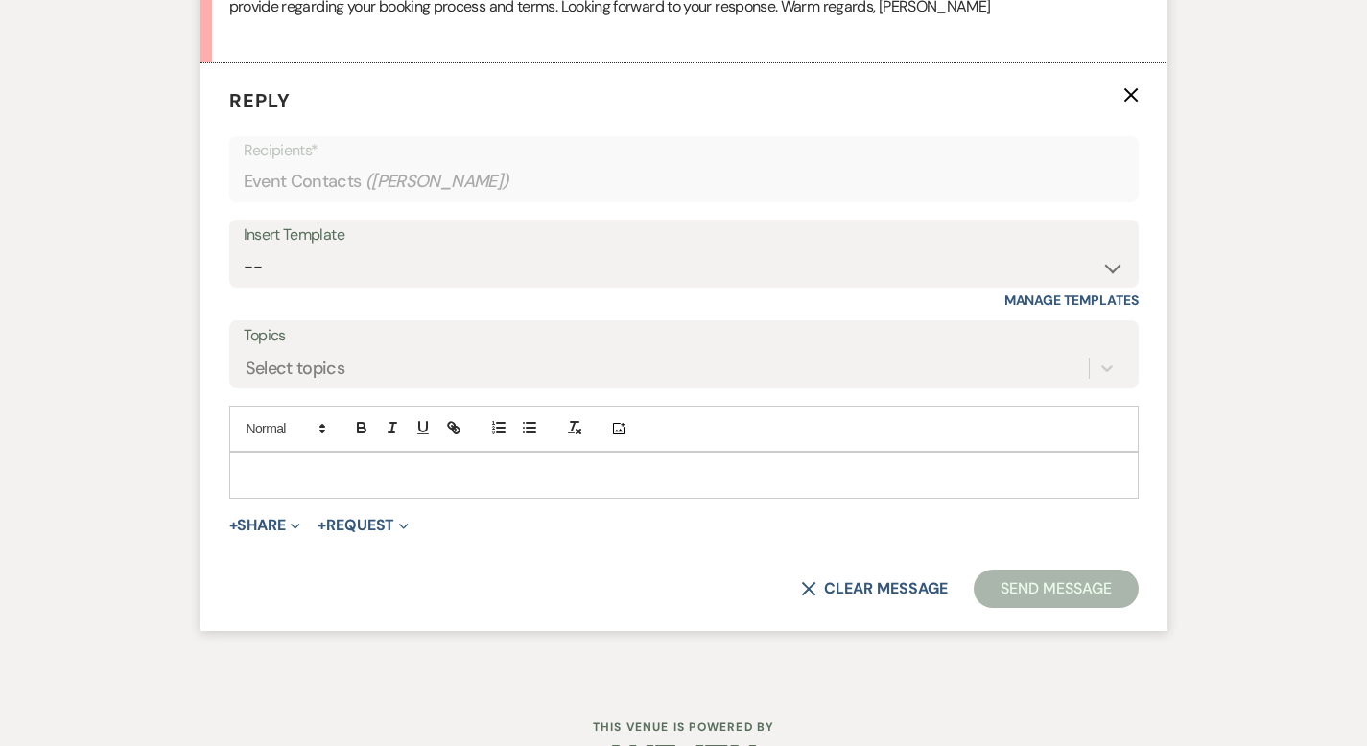
scroll to position [1210, 0]
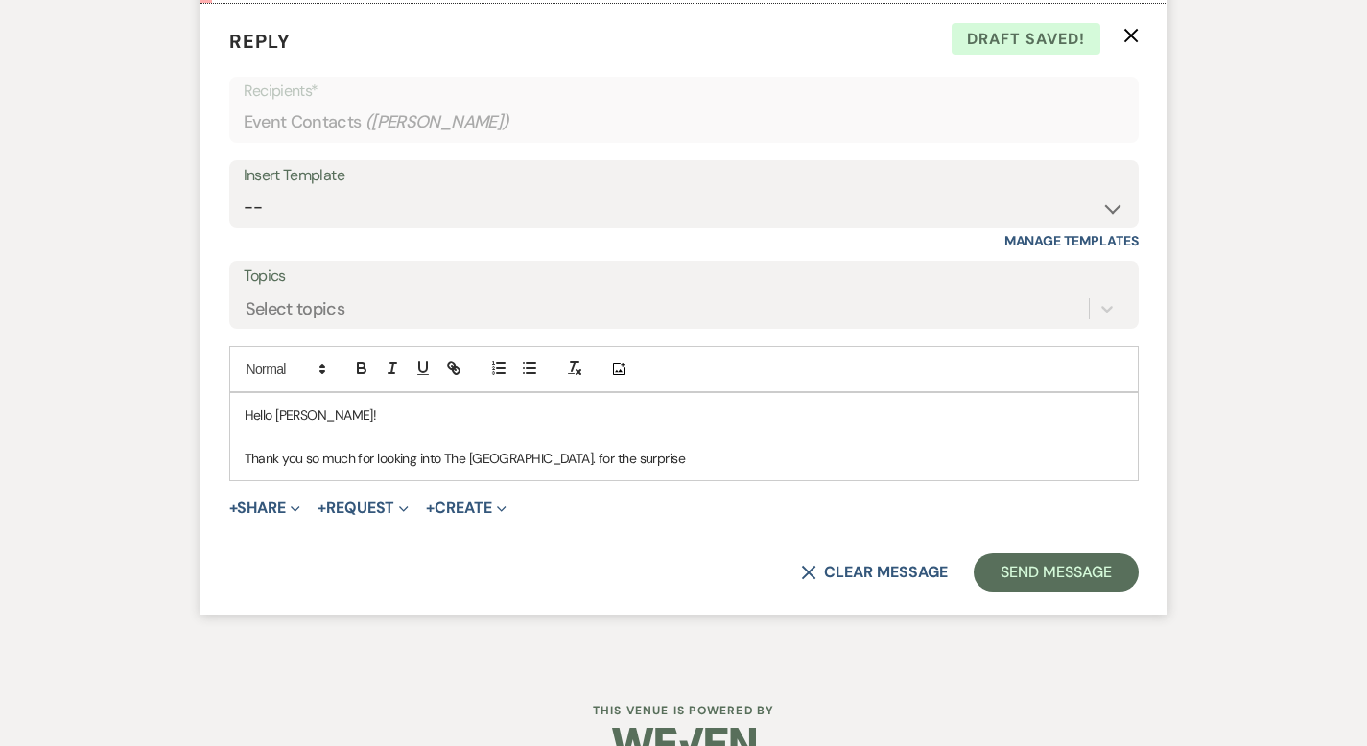
click at [457, 457] on p "Thank you so much for looking into The [GEOGRAPHIC_DATA]. for the surprise" at bounding box center [684, 458] width 879 height 21
click at [569, 457] on p "Thank you so much for looking into The Madison for the surprise" at bounding box center [684, 458] width 879 height 21
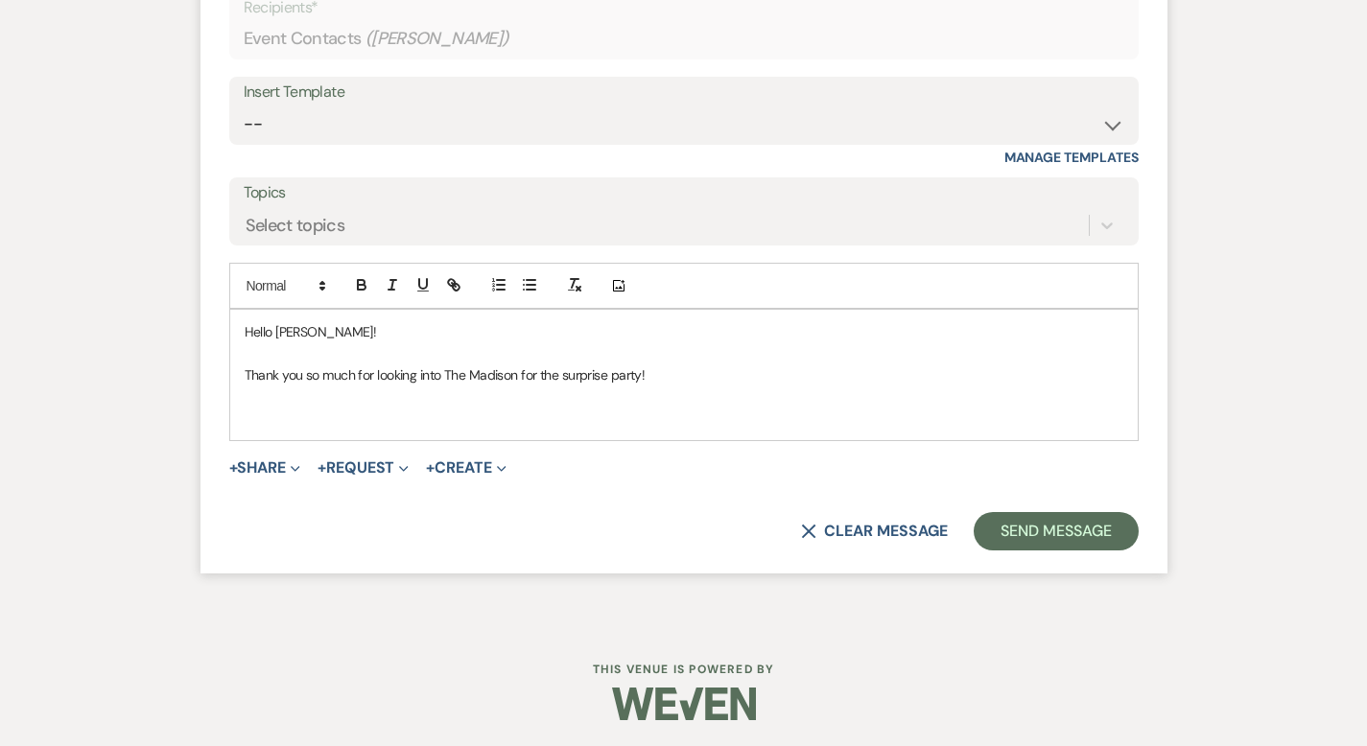
scroll to position [1295, 0]
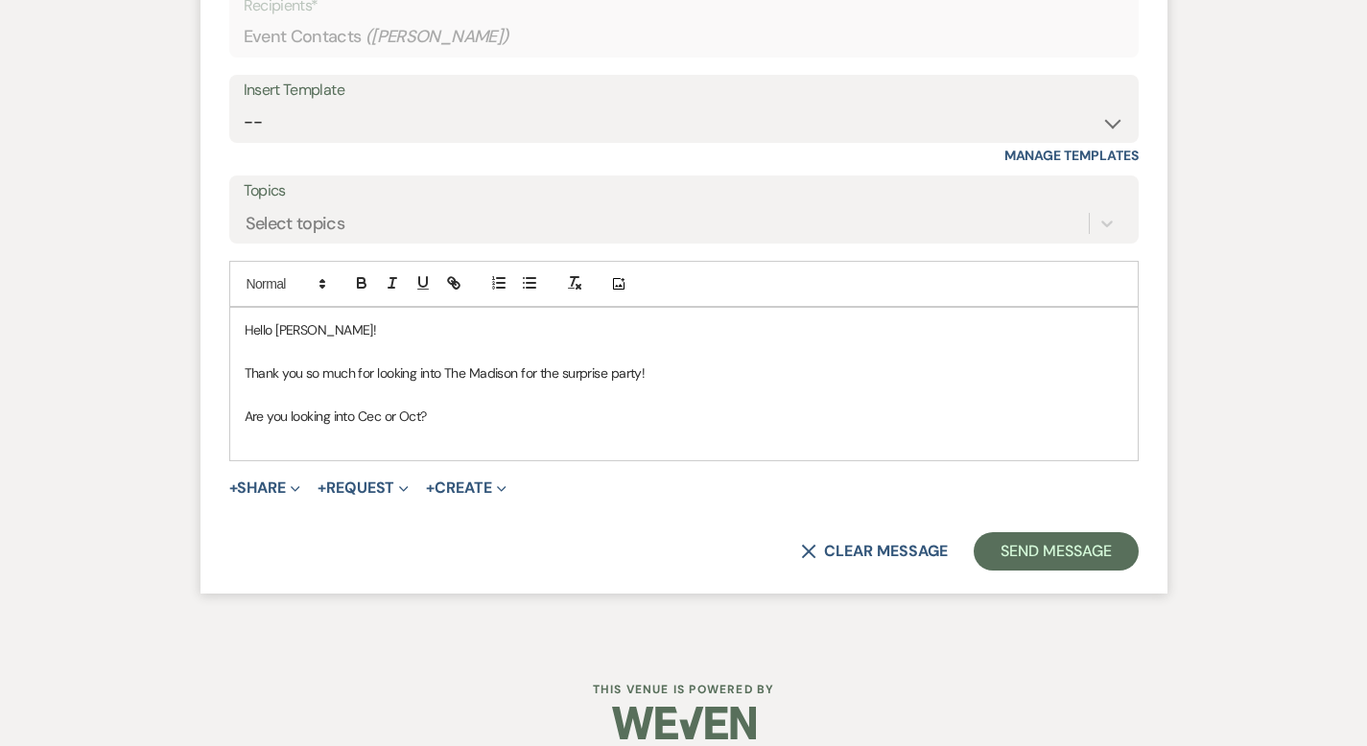
click at [307, 418] on p "Are you looking into Cec or Oct?" at bounding box center [684, 416] width 879 height 21
click at [391, 410] on p "Are you looking into Dec or Oct?" at bounding box center [684, 416] width 879 height 21
click at [533, 423] on p "Are you looking into Dec or Oct? I see 2 different dates" at bounding box center [684, 416] width 879 height 21
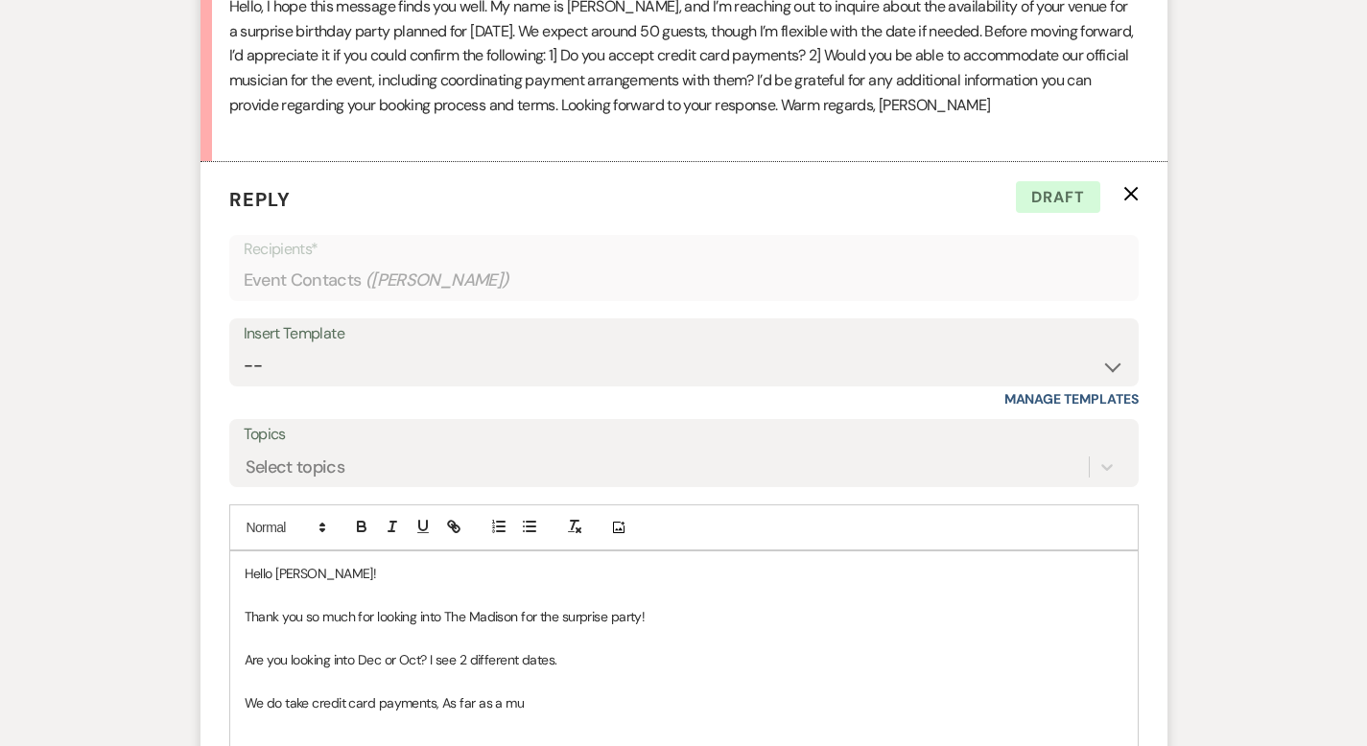
scroll to position [1054, 0]
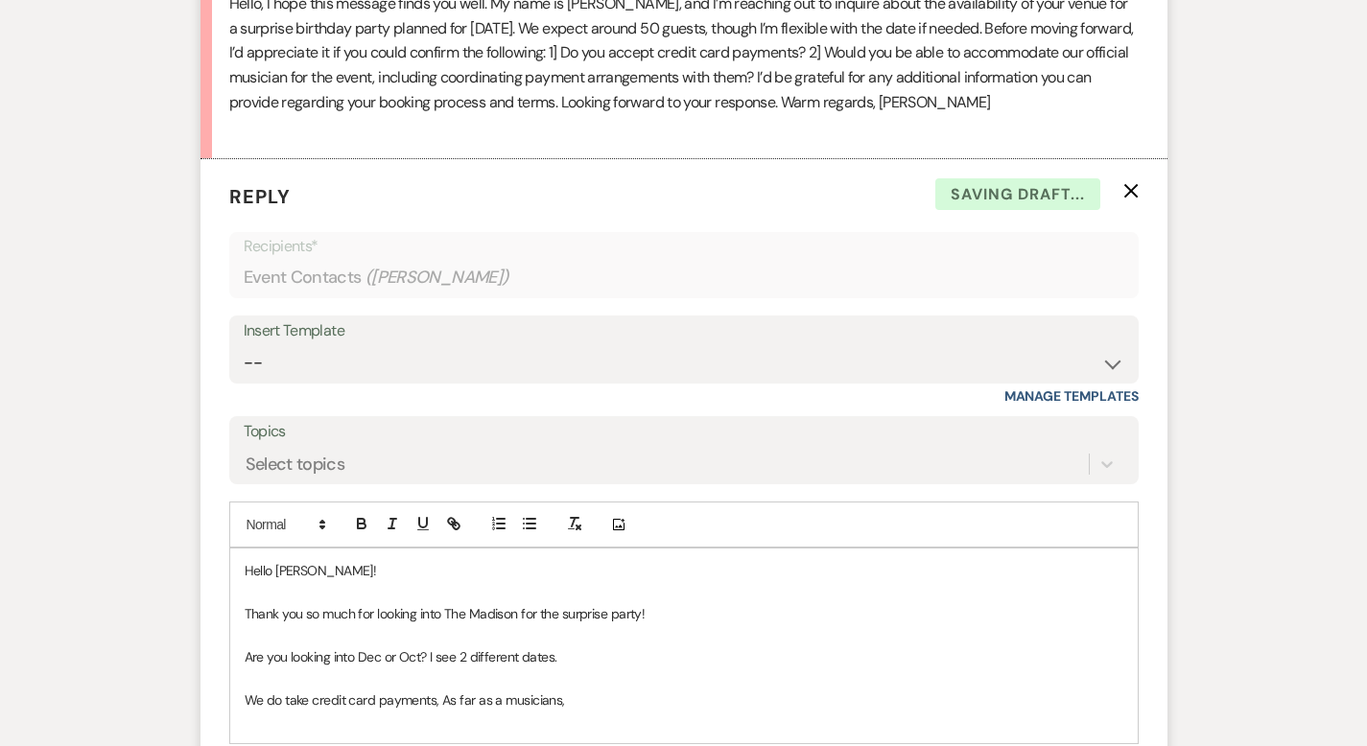
click at [379, 700] on p "We do take credit card payments, As far as a musicians," at bounding box center [684, 700] width 879 height 21
click at [313, 718] on p "As far as a musicians," at bounding box center [684, 721] width 879 height 21
click at [477, 717] on p "As far as a musicians, they are welcome here!" at bounding box center [684, 721] width 879 height 21
click at [723, 722] on p "As far as a musicians, they are welcome here! You would pay them. As you outsou…" at bounding box center [684, 721] width 879 height 21
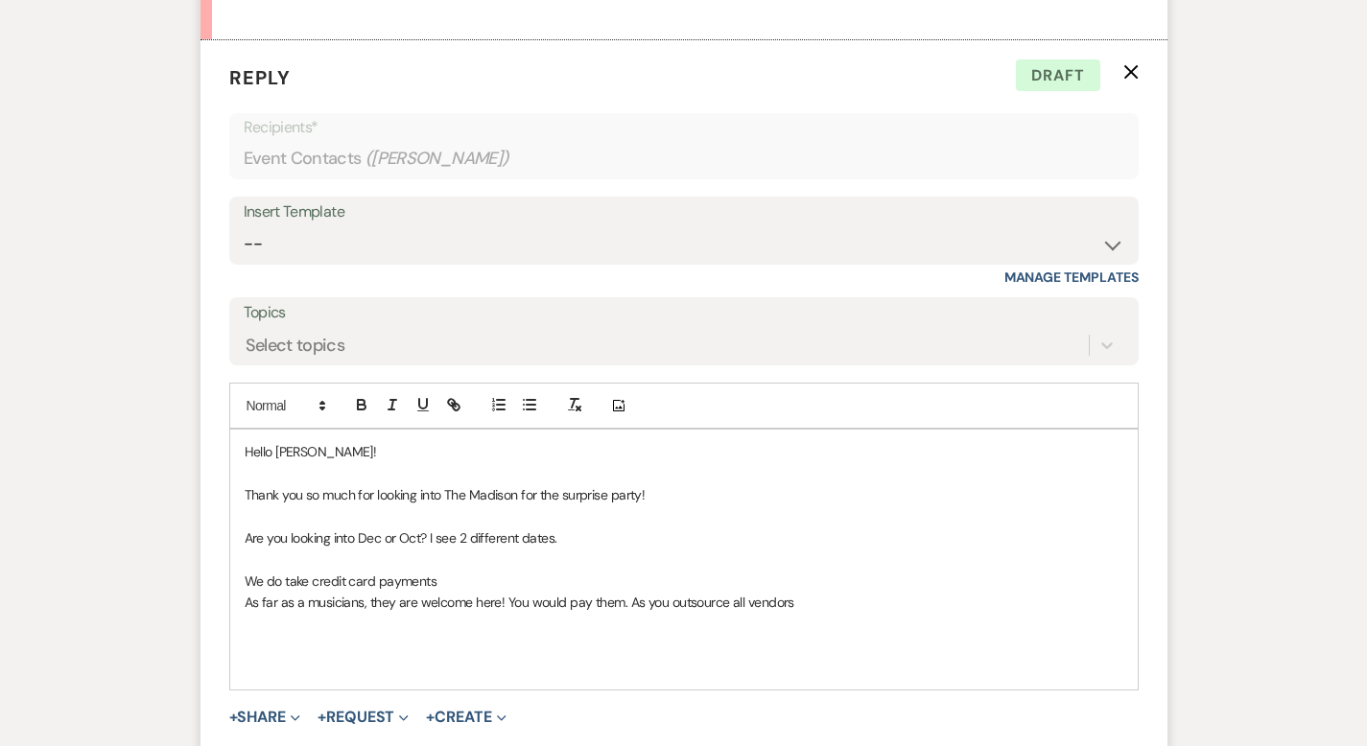
scroll to position [1292, 0]
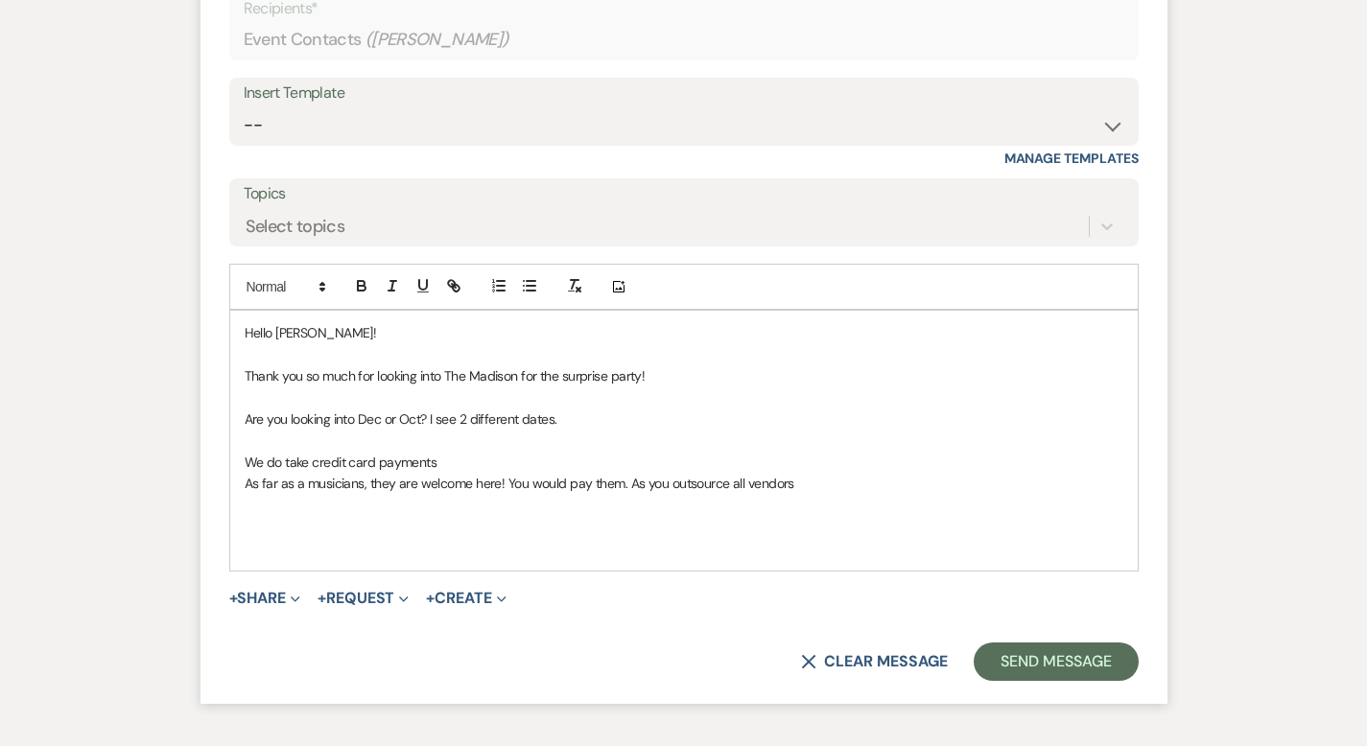
click at [245, 554] on p at bounding box center [684, 547] width 879 height 21
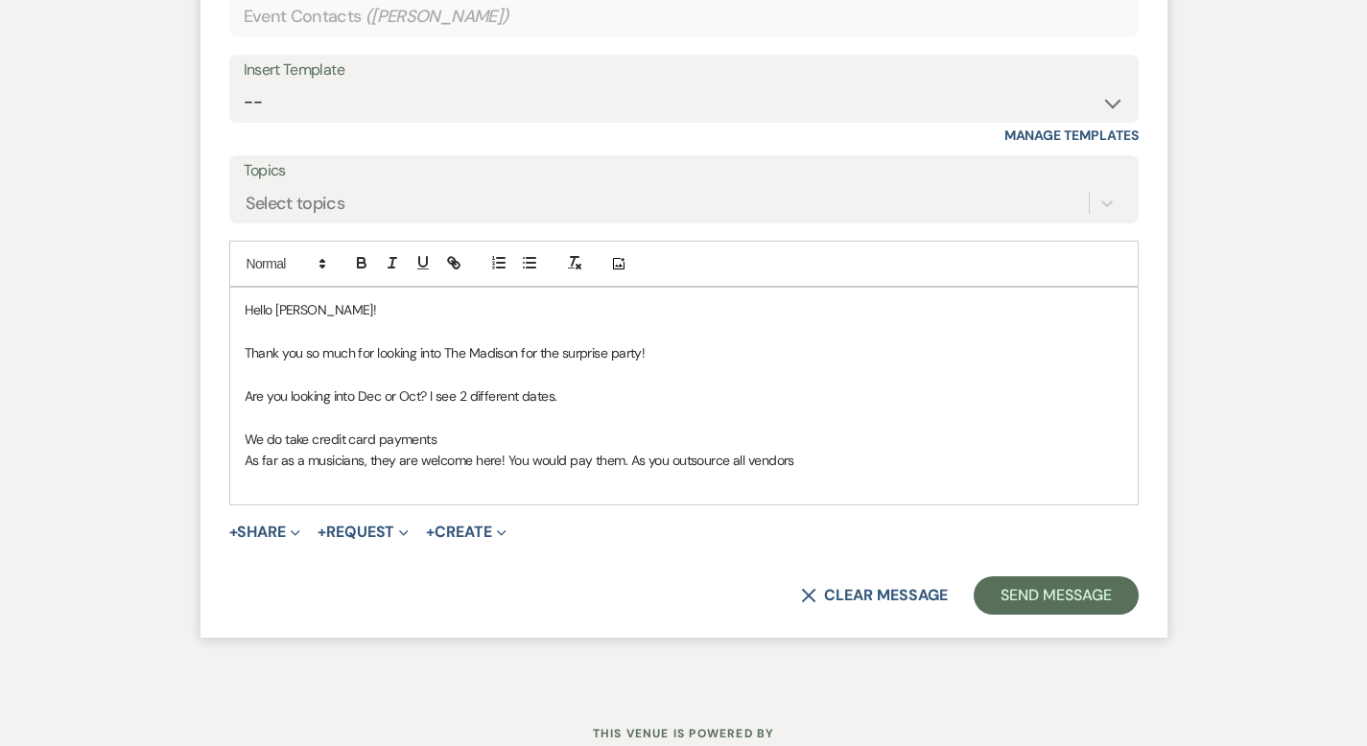
scroll to position [1320, 0]
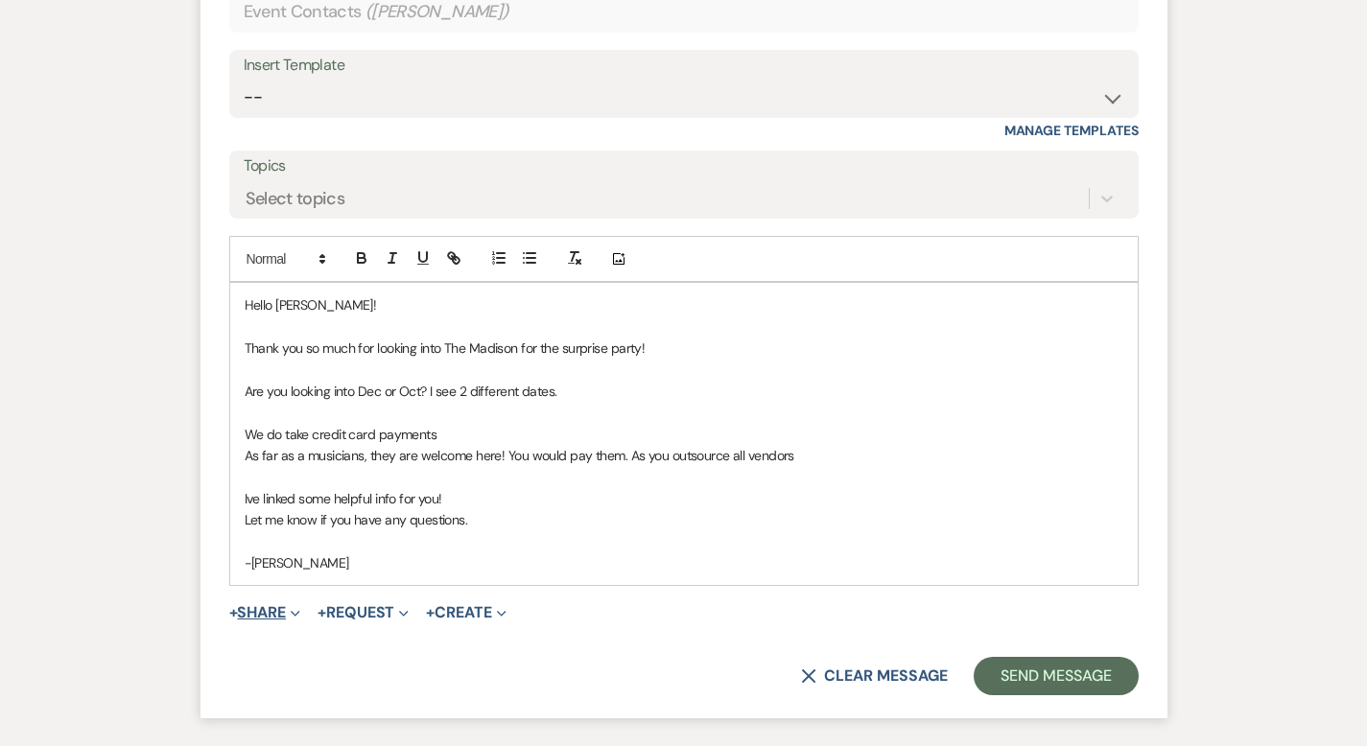
click at [229, 613] on button "+ Share Expand" at bounding box center [265, 612] width 72 height 15
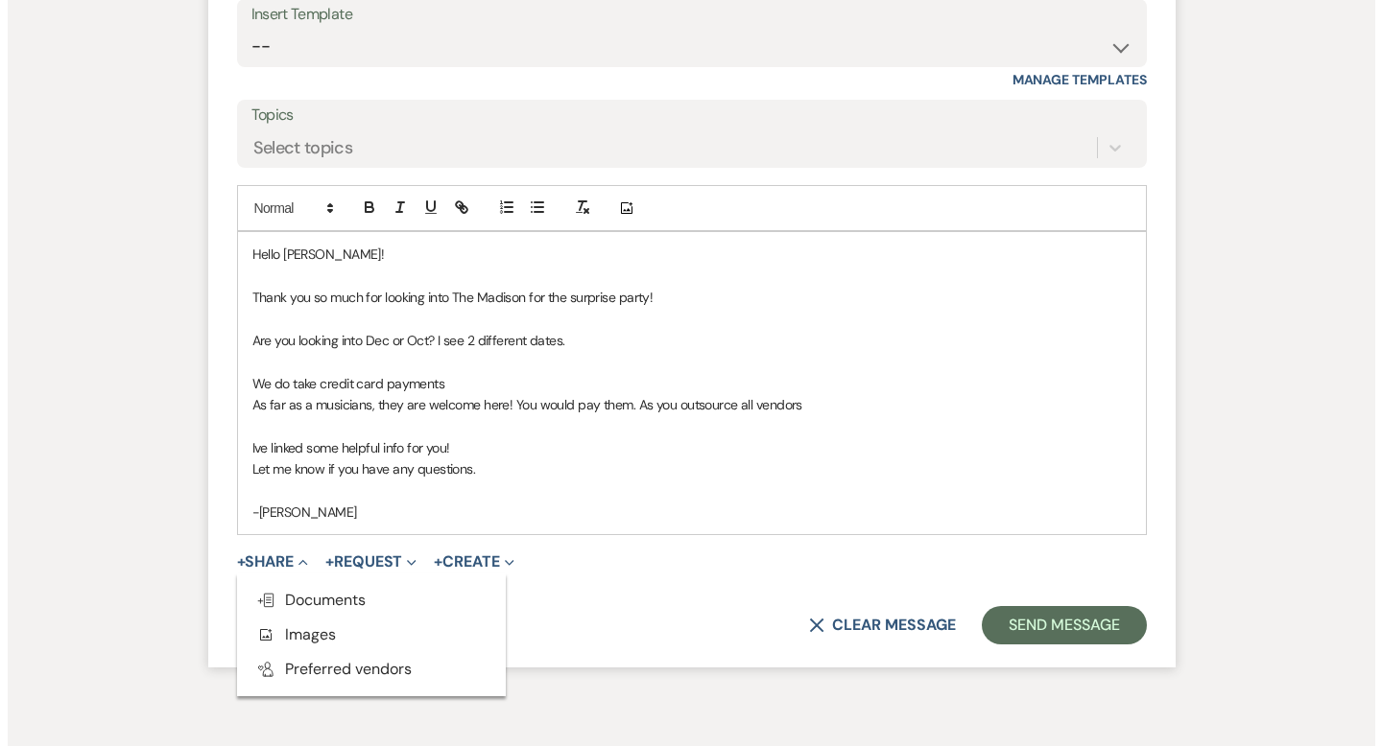
scroll to position [1468, 0]
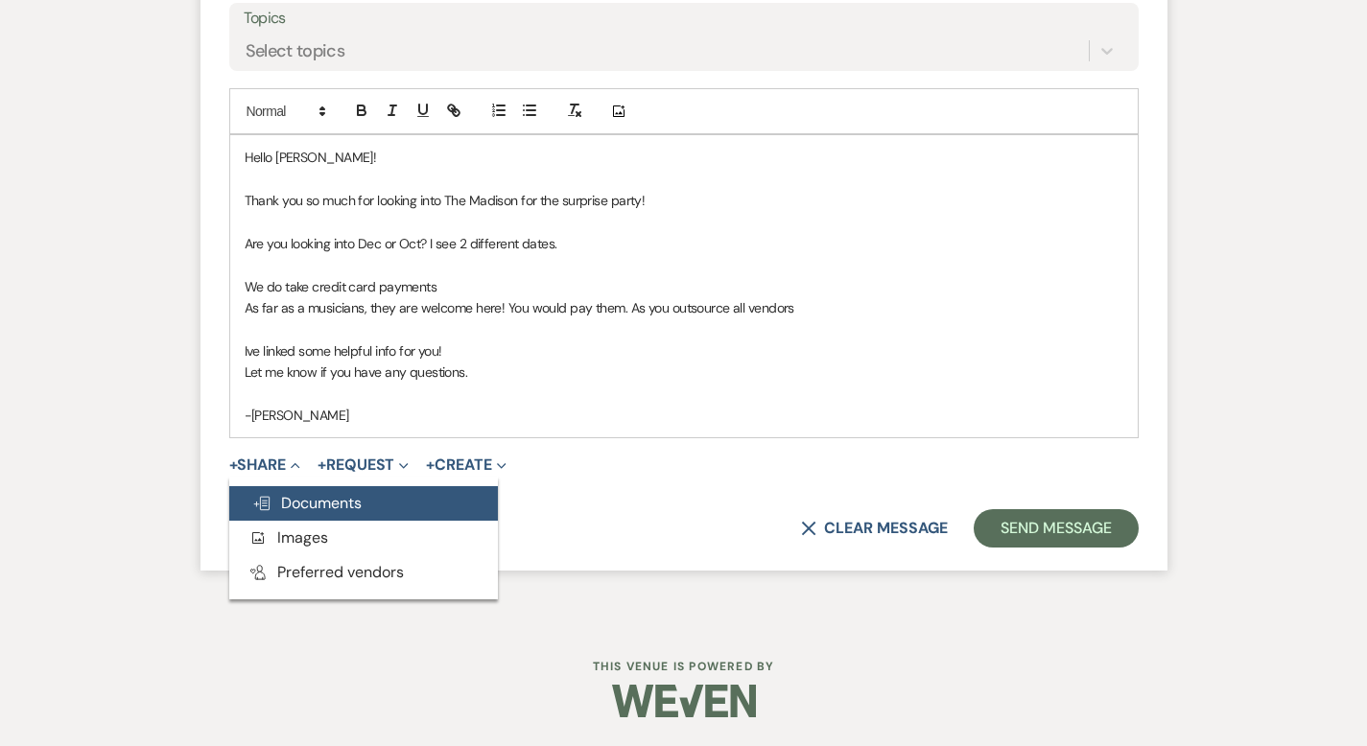
click at [275, 503] on span "Doc Upload Documents" at bounding box center [306, 503] width 109 height 20
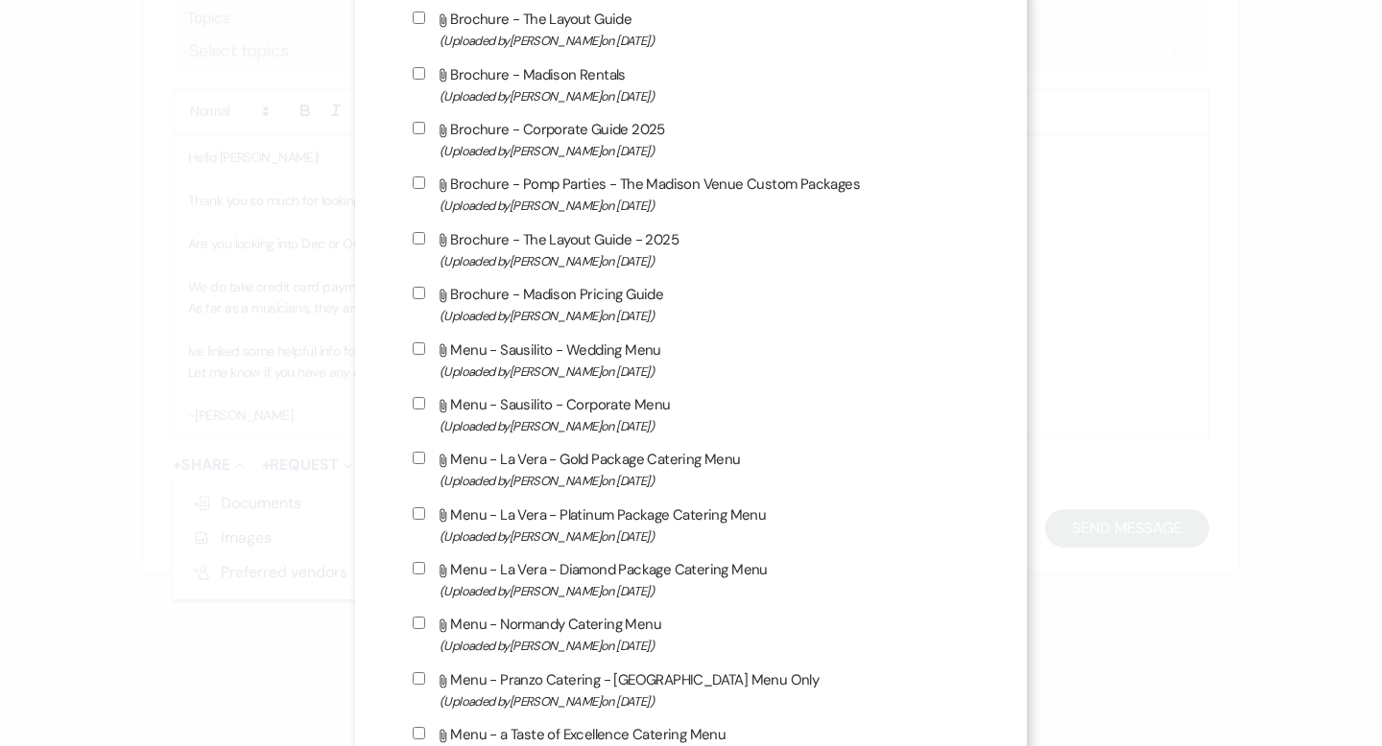
scroll to position [2912, 0]
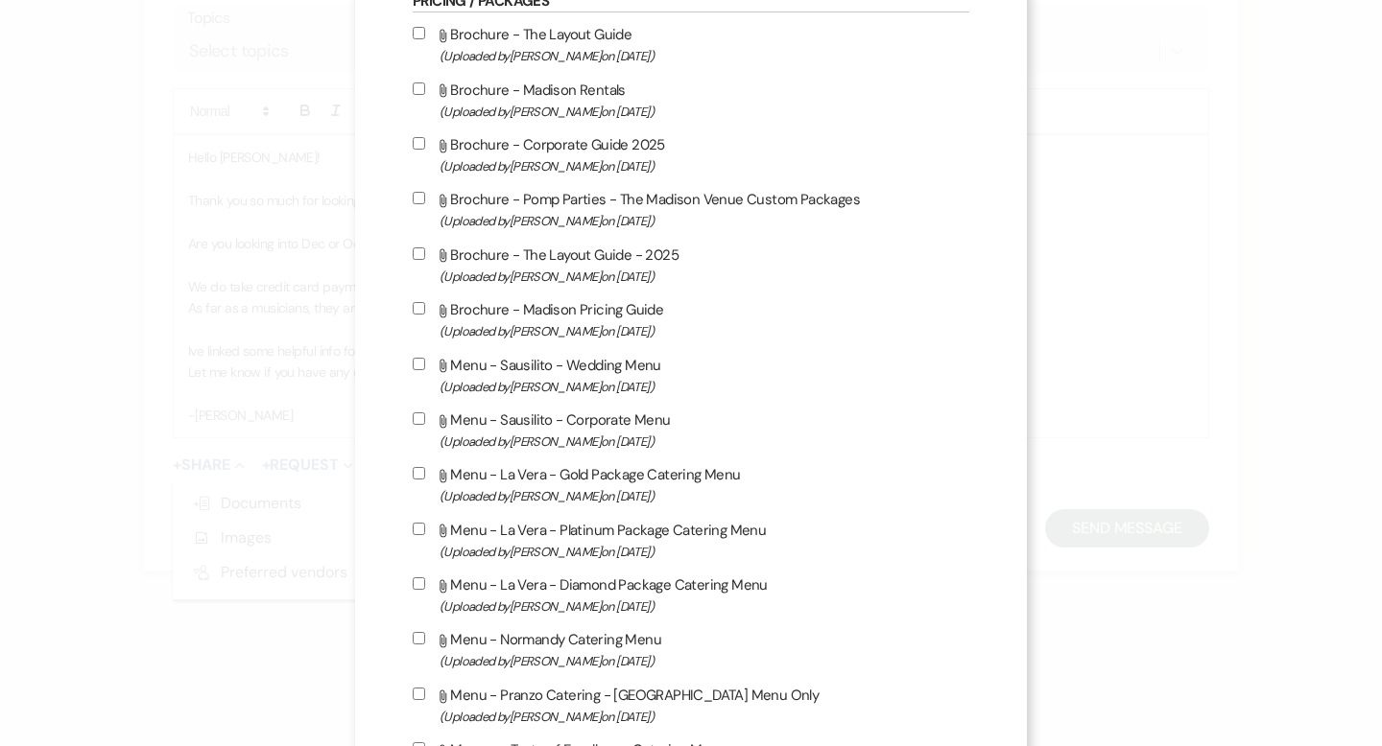
click at [413, 315] on input "Attach File Brochure - Madison Pricing Guide (Uploaded by [PERSON_NAME] on [DAT…" at bounding box center [419, 308] width 12 height 12
checkbox input "true"
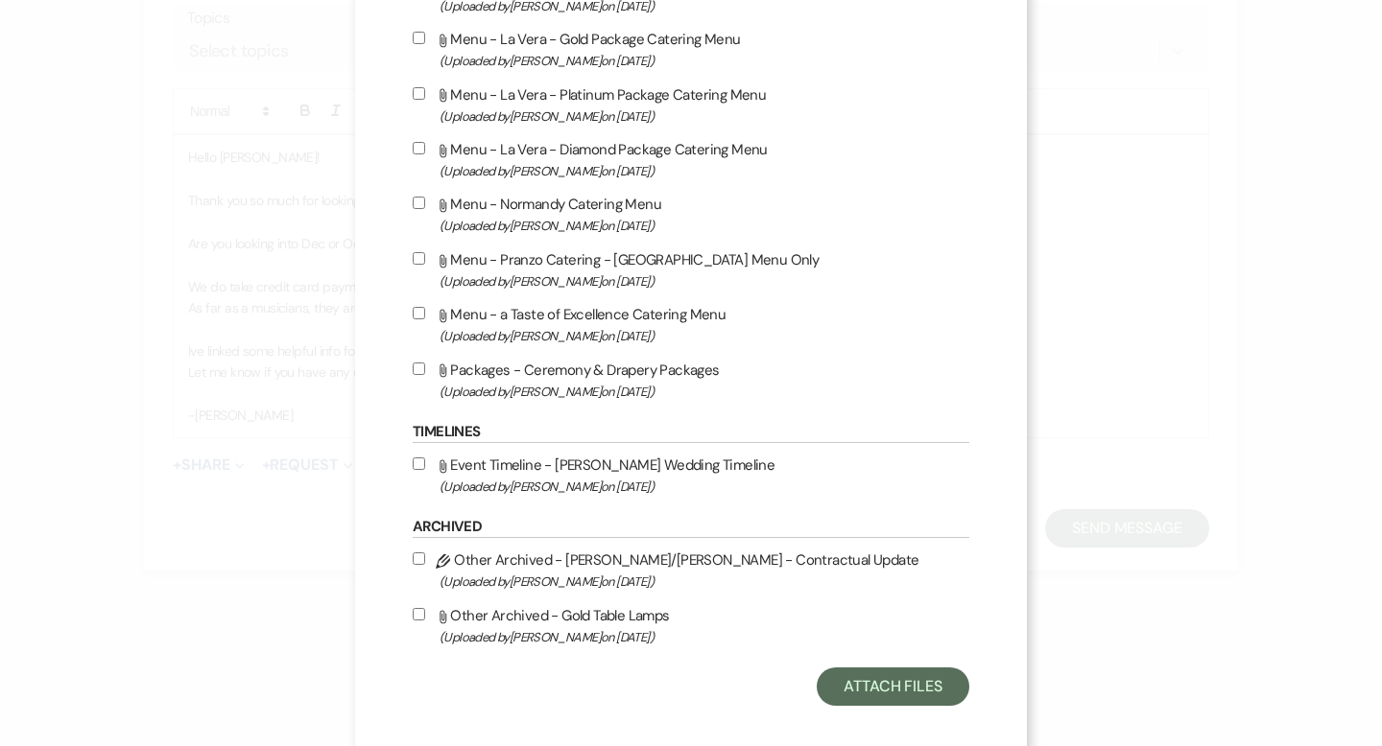
scroll to position [3396, 0]
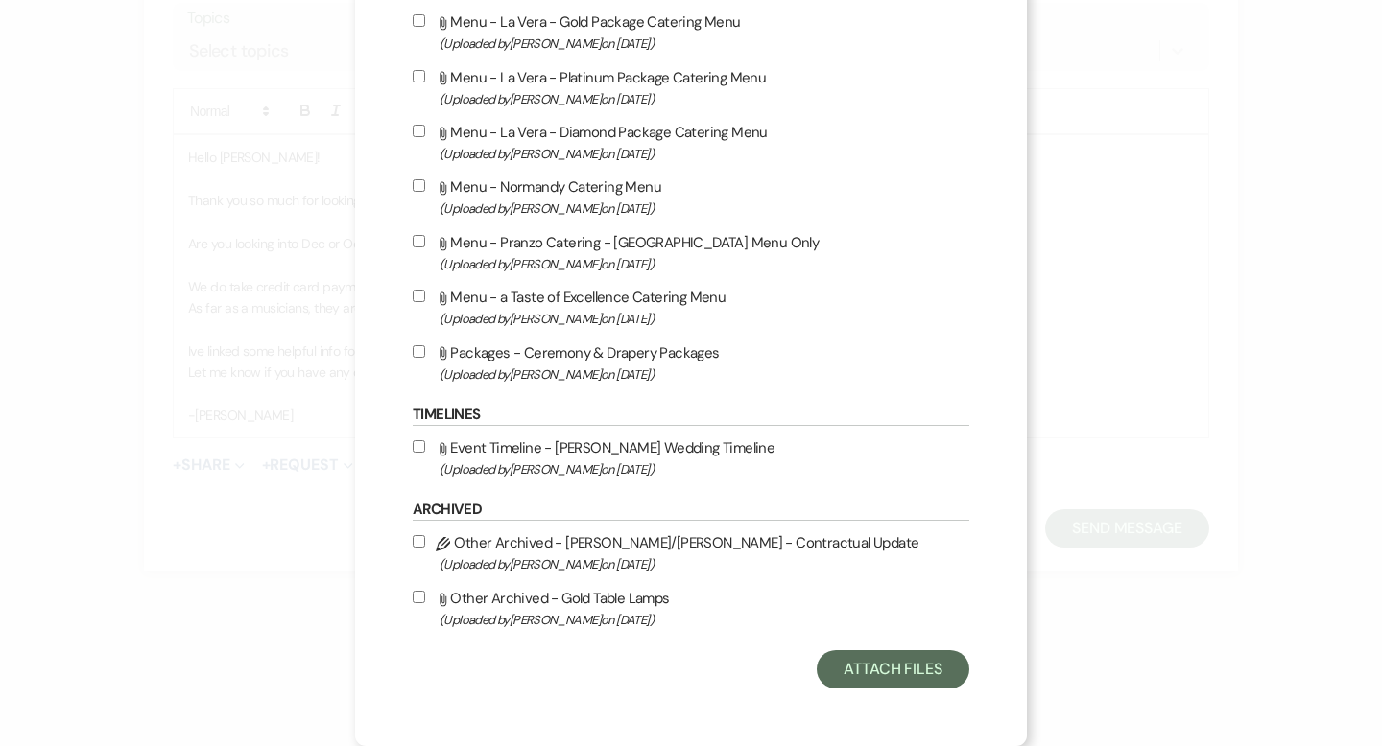
click at [413, 446] on input "Attach File Event Timeline - Madison Wedding Timeline (Uploaded by [PERSON_NAME…" at bounding box center [419, 446] width 12 height 12
click at [413, 445] on input "Attach File Event Timeline - Madison Wedding Timeline (Uploaded by [PERSON_NAME…" at bounding box center [419, 446] width 12 height 12
checkbox input "false"
click at [857, 667] on button "Attach Files" at bounding box center [893, 670] width 153 height 38
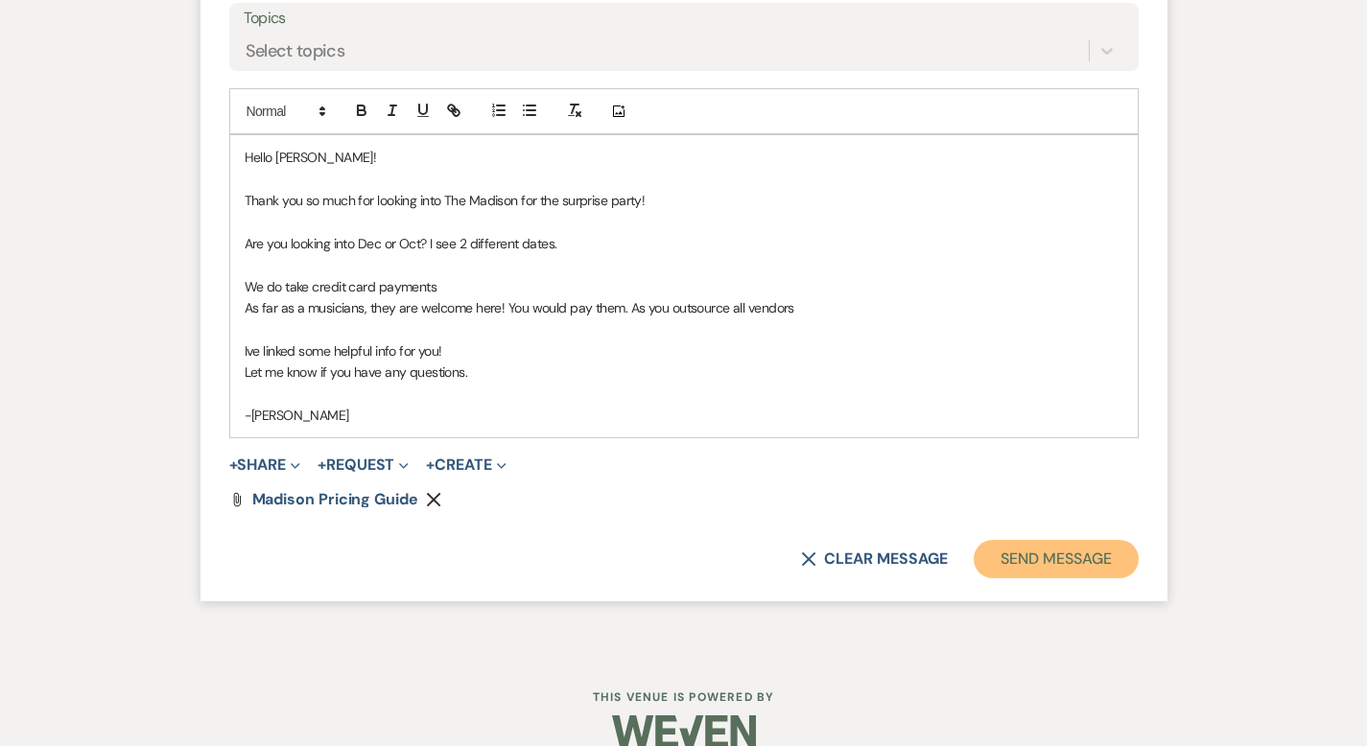
click at [1090, 570] on button "Send Message" at bounding box center [1056, 559] width 164 height 38
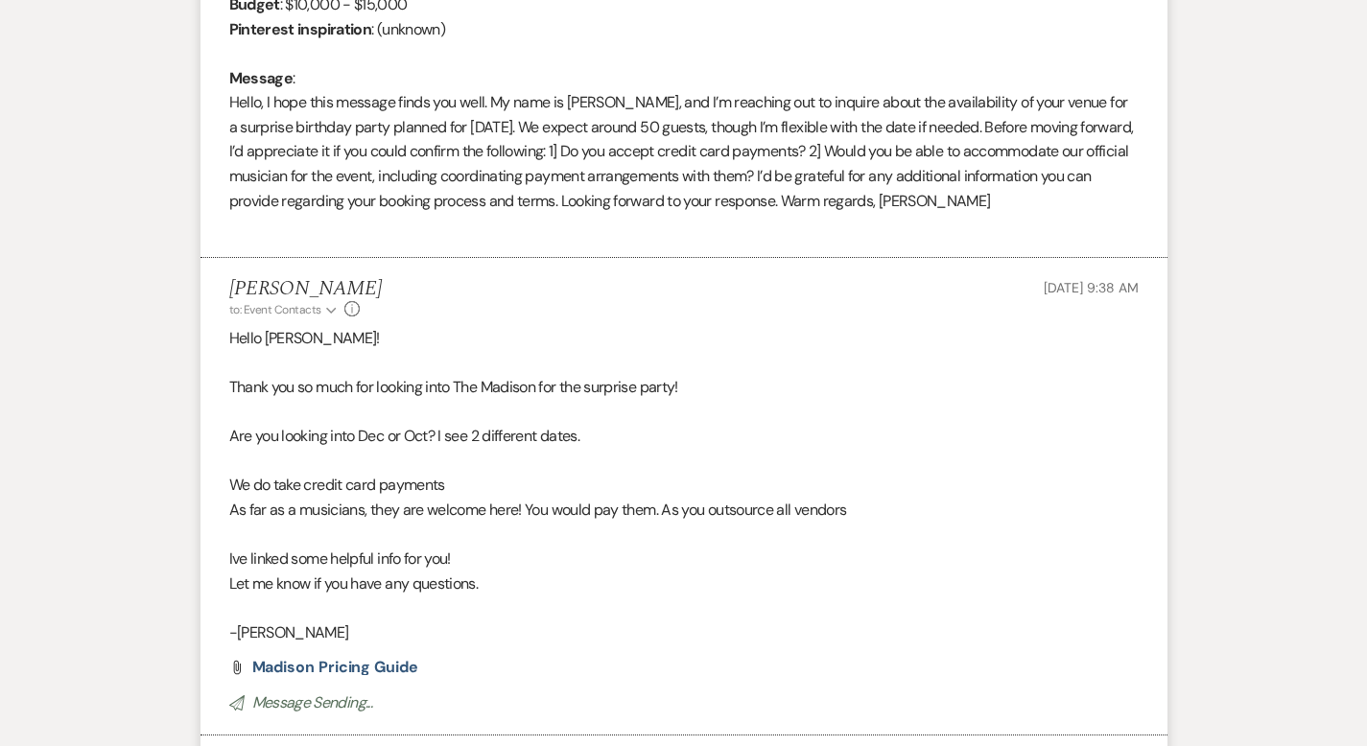
scroll to position [0, 0]
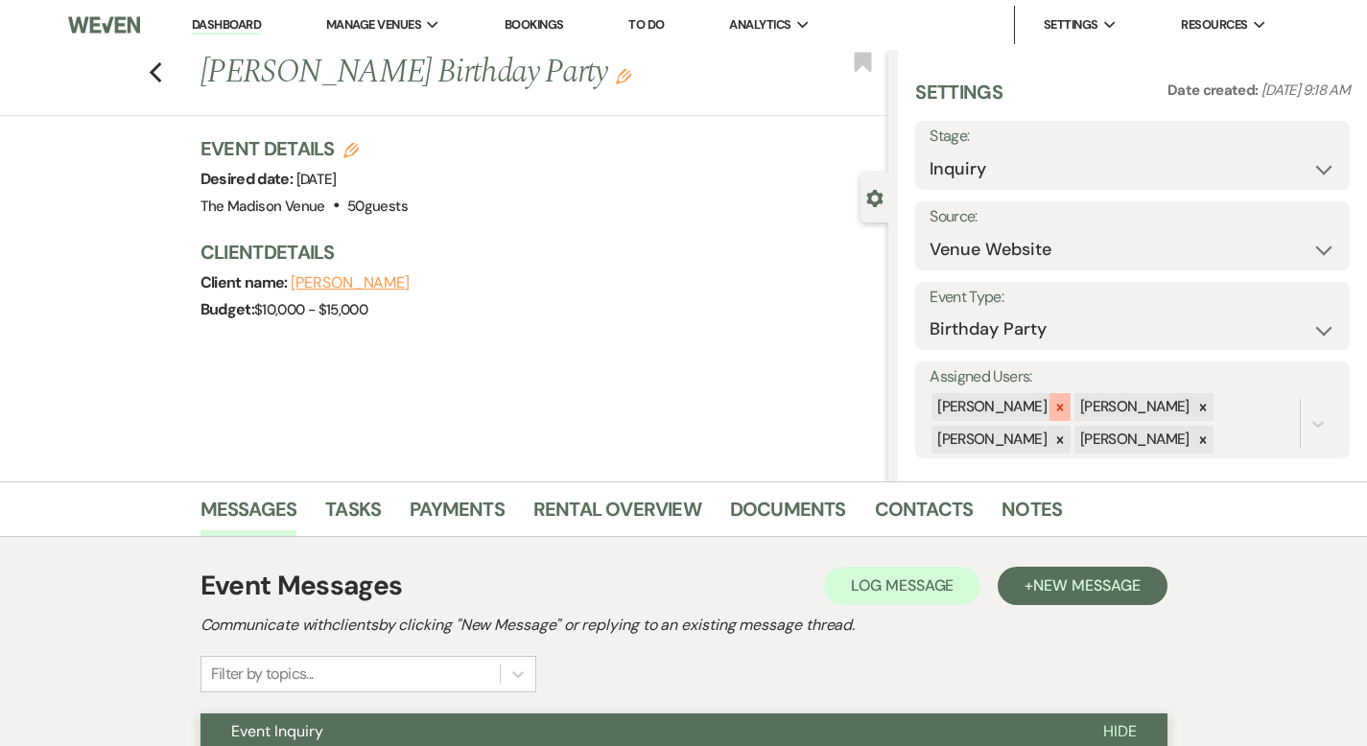
click at [1071, 409] on div at bounding box center [1060, 407] width 21 height 28
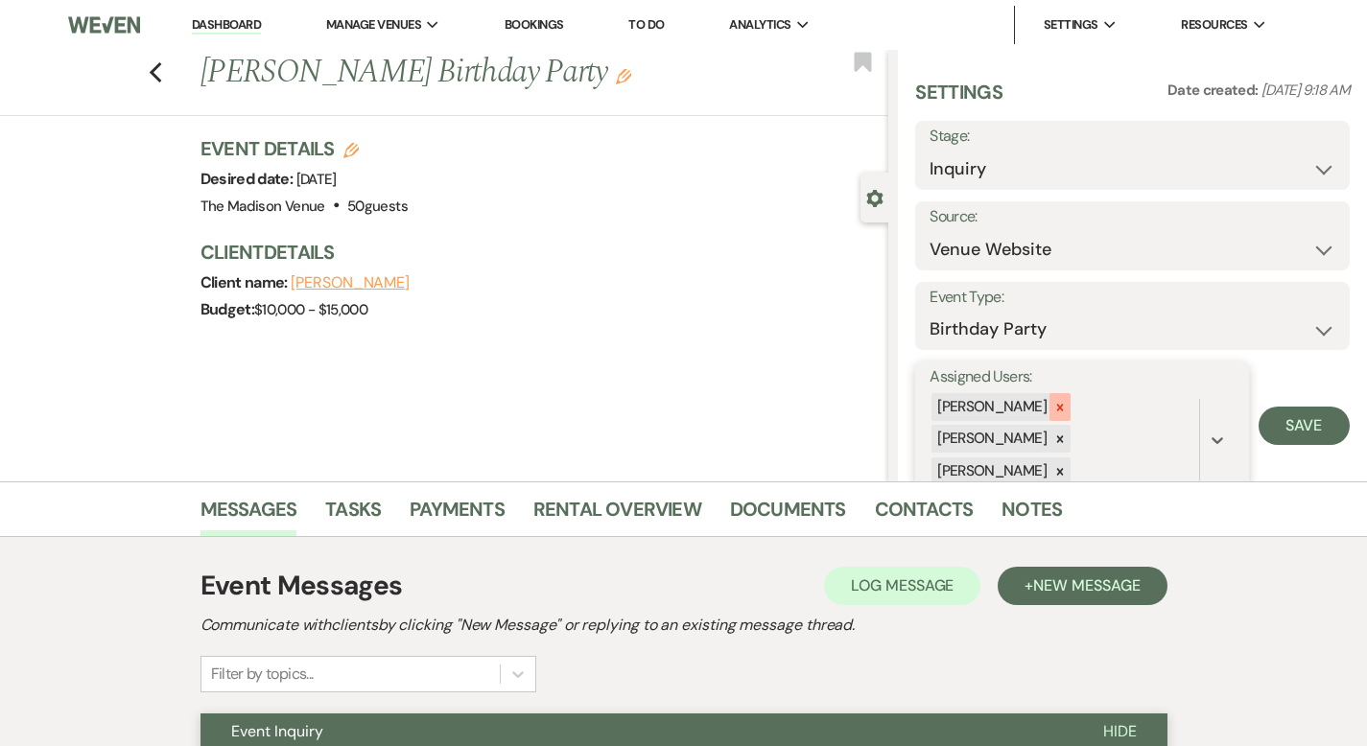
click at [1067, 403] on icon at bounding box center [1060, 407] width 13 height 13
click at [1067, 412] on icon at bounding box center [1060, 407] width 13 height 13
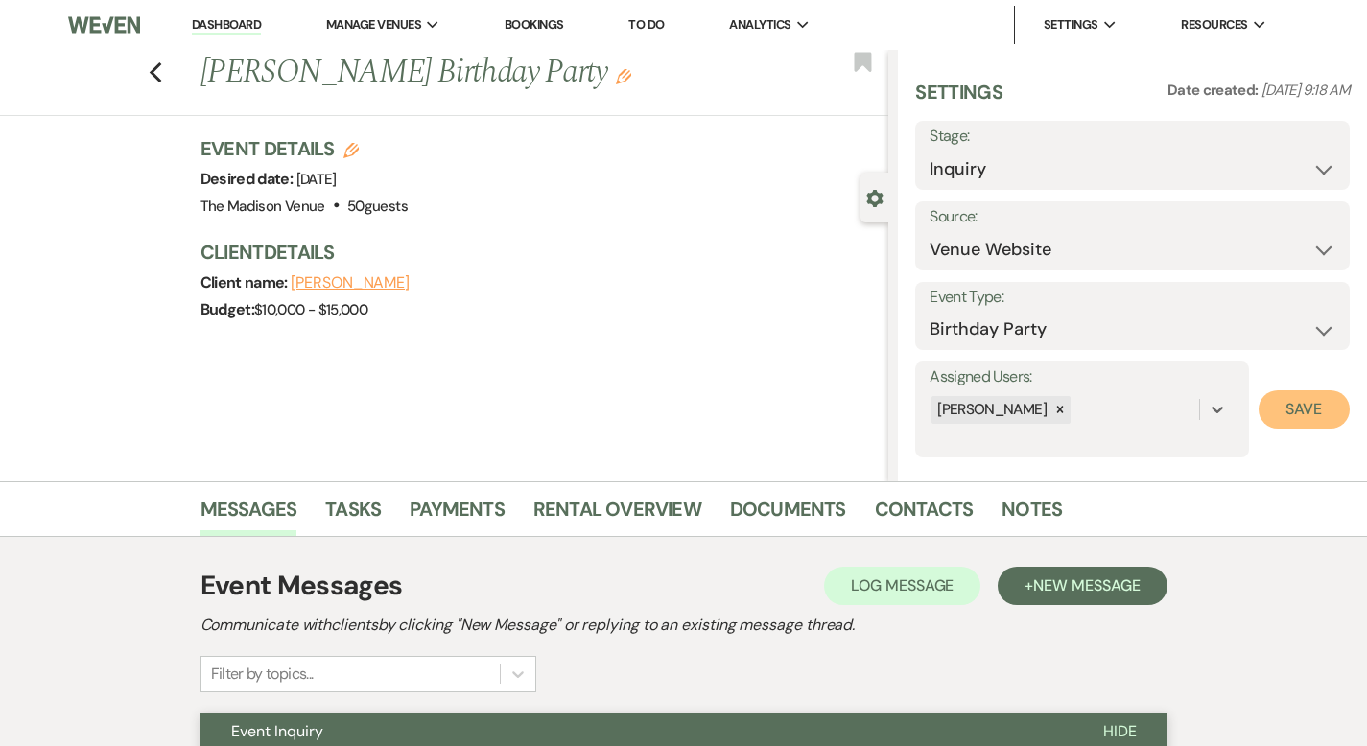
click at [1278, 407] on button "Save" at bounding box center [1304, 410] width 91 height 38
click at [616, 84] on icon "Edit" at bounding box center [623, 76] width 15 height 15
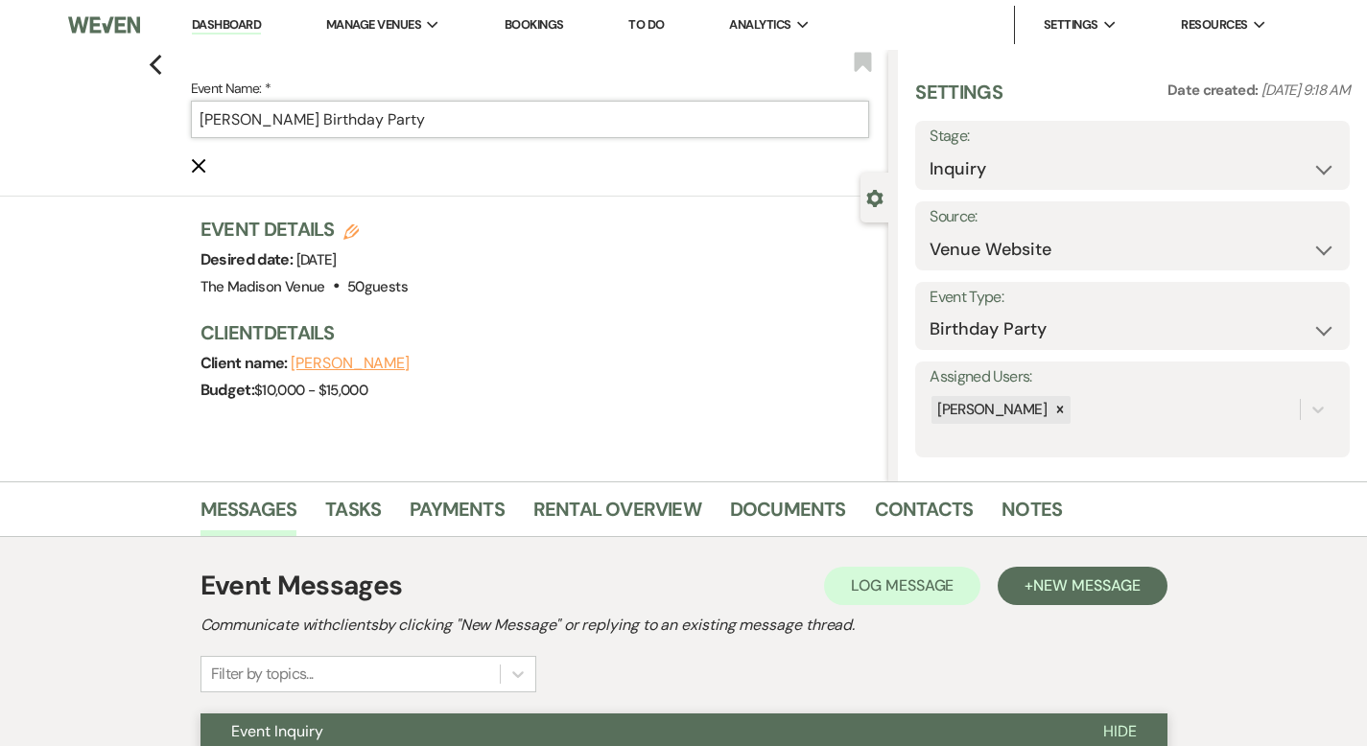
click at [436, 130] on input "[PERSON_NAME] Birthday Party" at bounding box center [530, 119] width 679 height 37
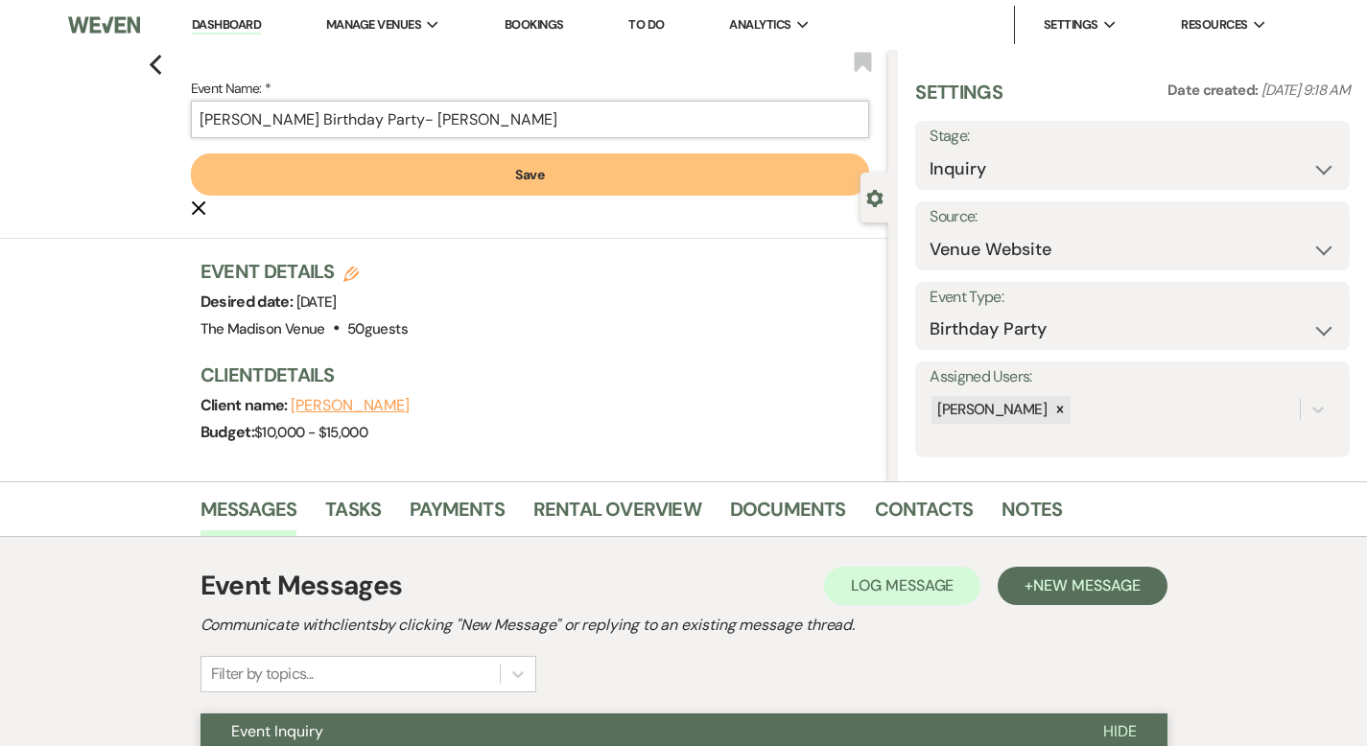
type input "[PERSON_NAME] Birthday Party- [PERSON_NAME]"
click at [593, 184] on button "Save" at bounding box center [530, 175] width 679 height 42
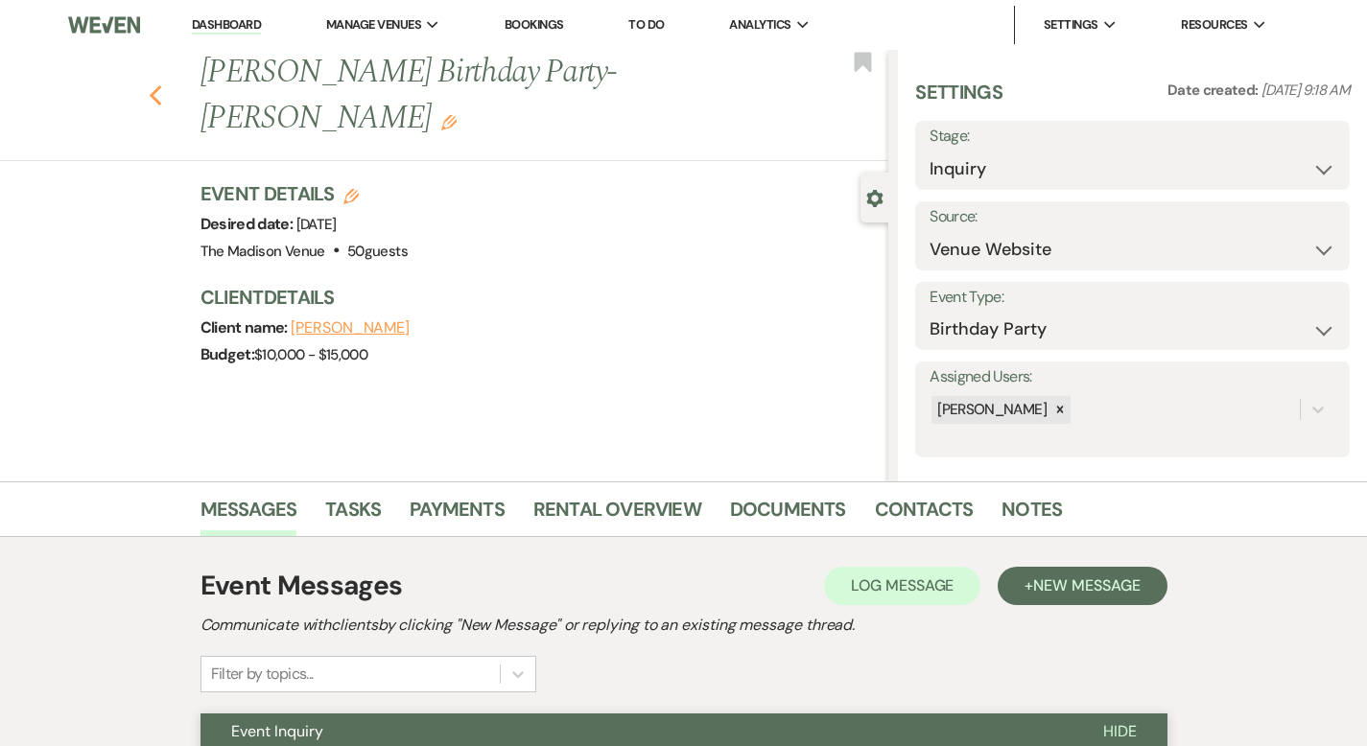
click at [149, 85] on use "button" at bounding box center [155, 95] width 12 height 21
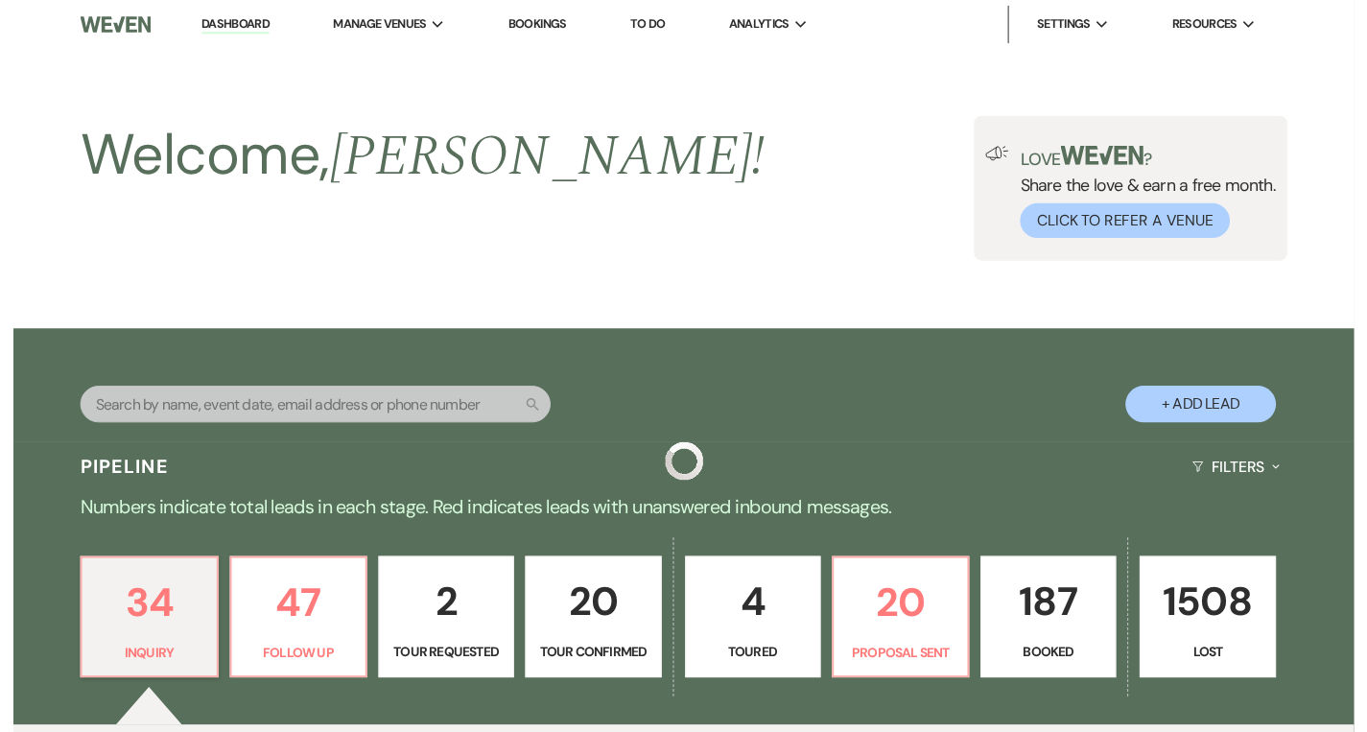
scroll to position [670, 0]
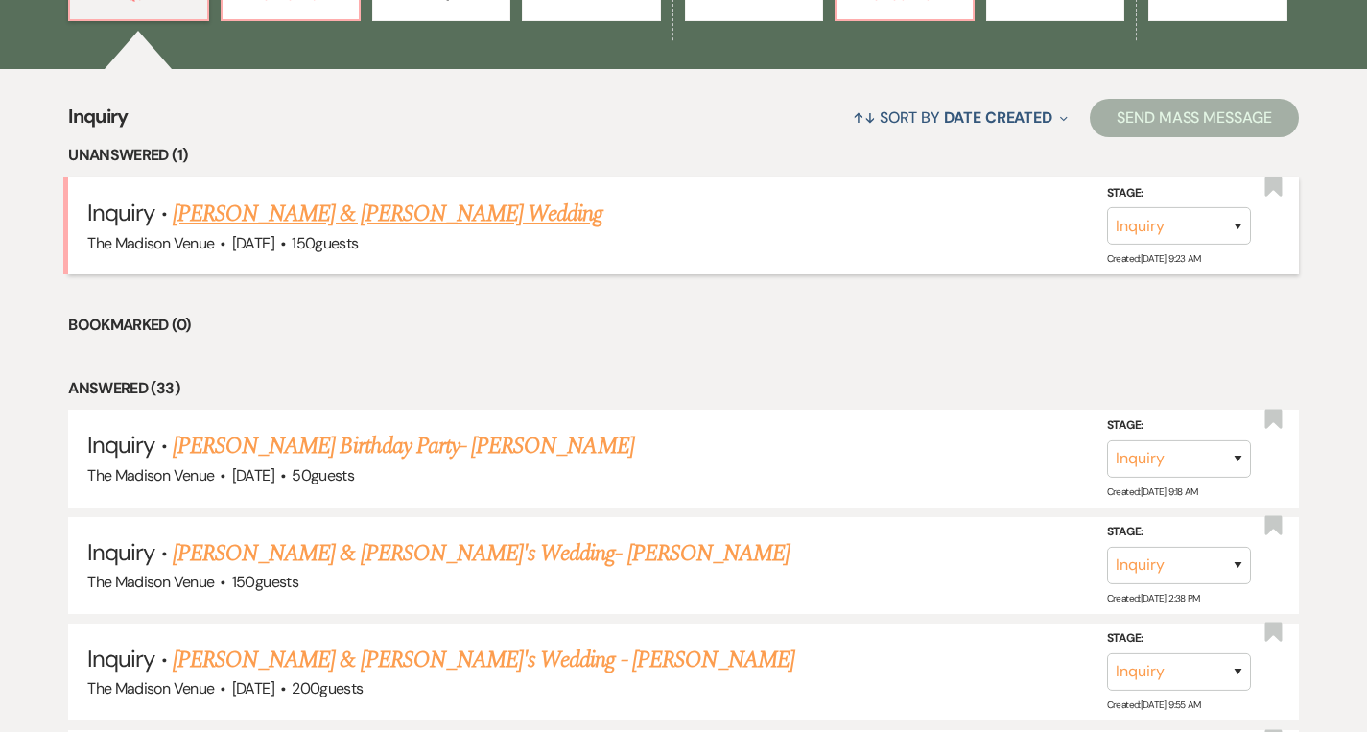
click at [405, 210] on link "[PERSON_NAME] & [PERSON_NAME] Wedding" at bounding box center [388, 214] width 430 height 35
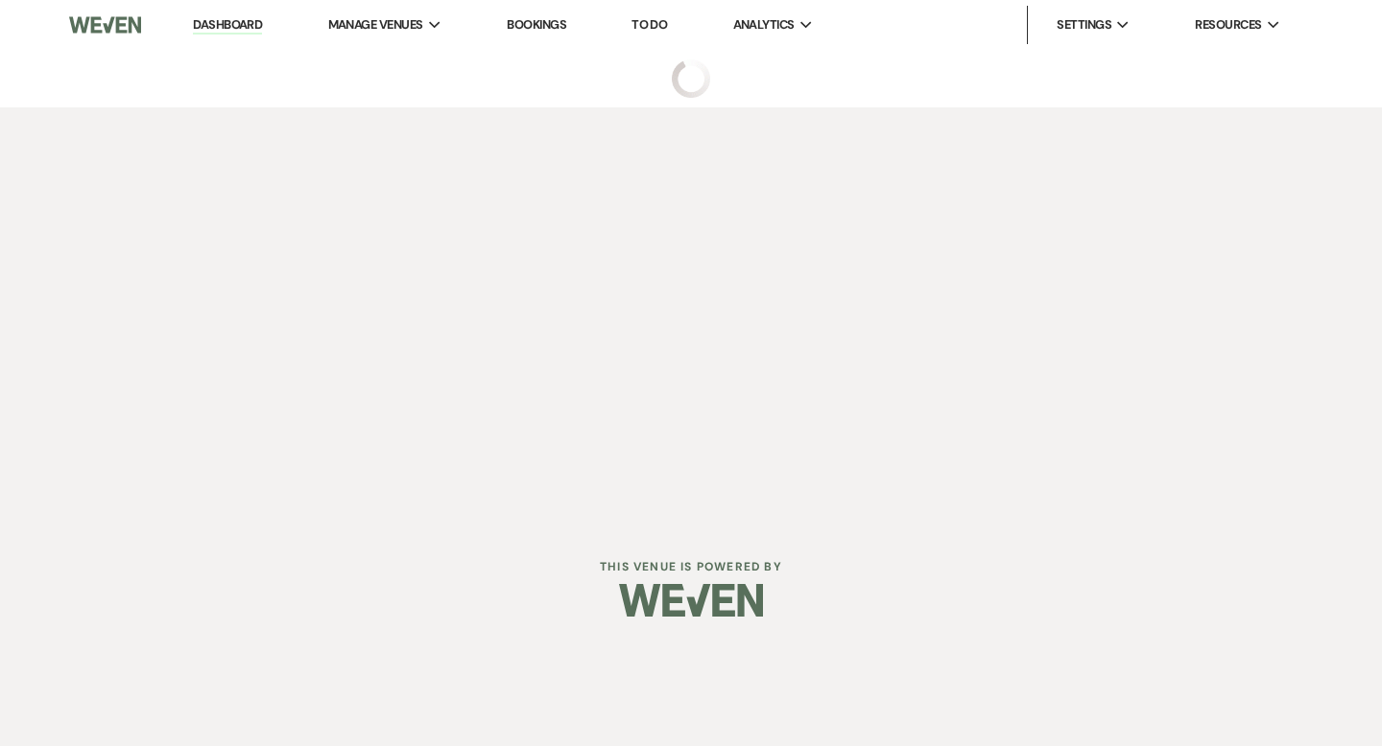
select select "5"
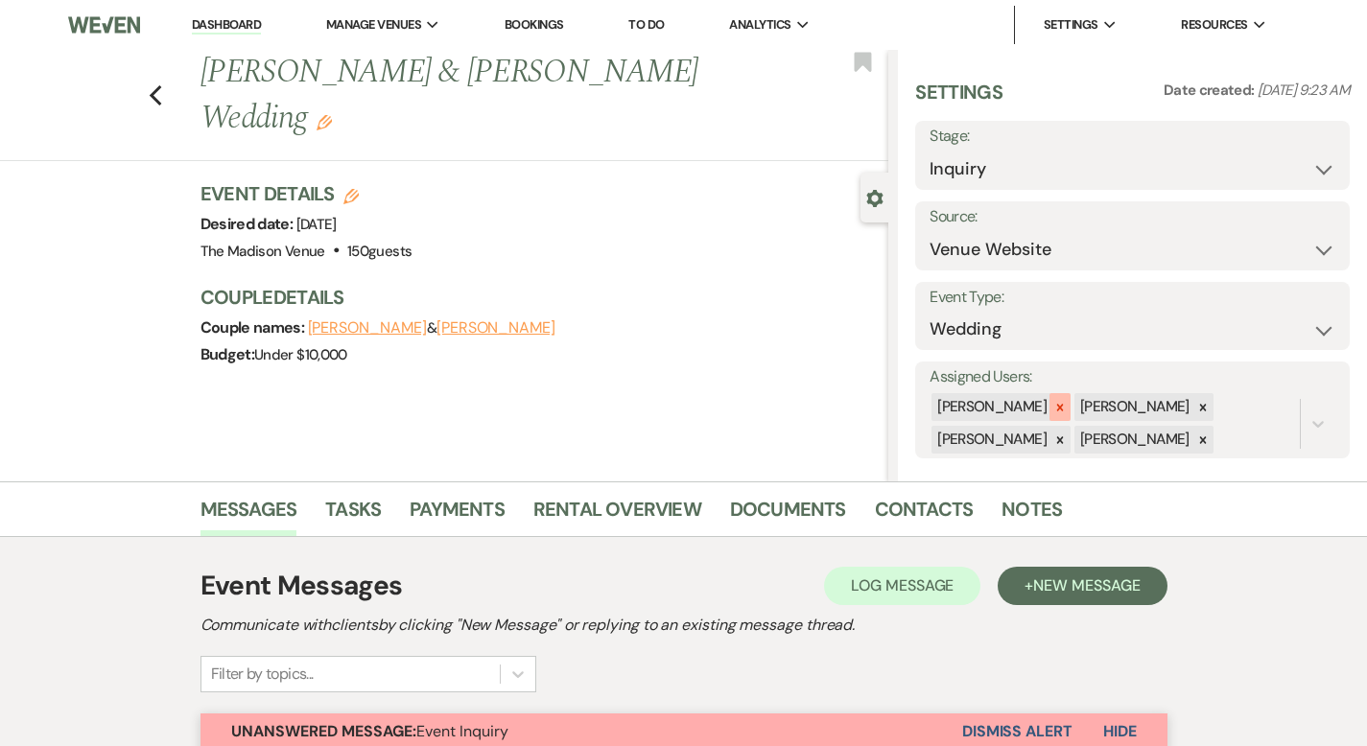
click at [1064, 408] on icon at bounding box center [1060, 407] width 7 height 7
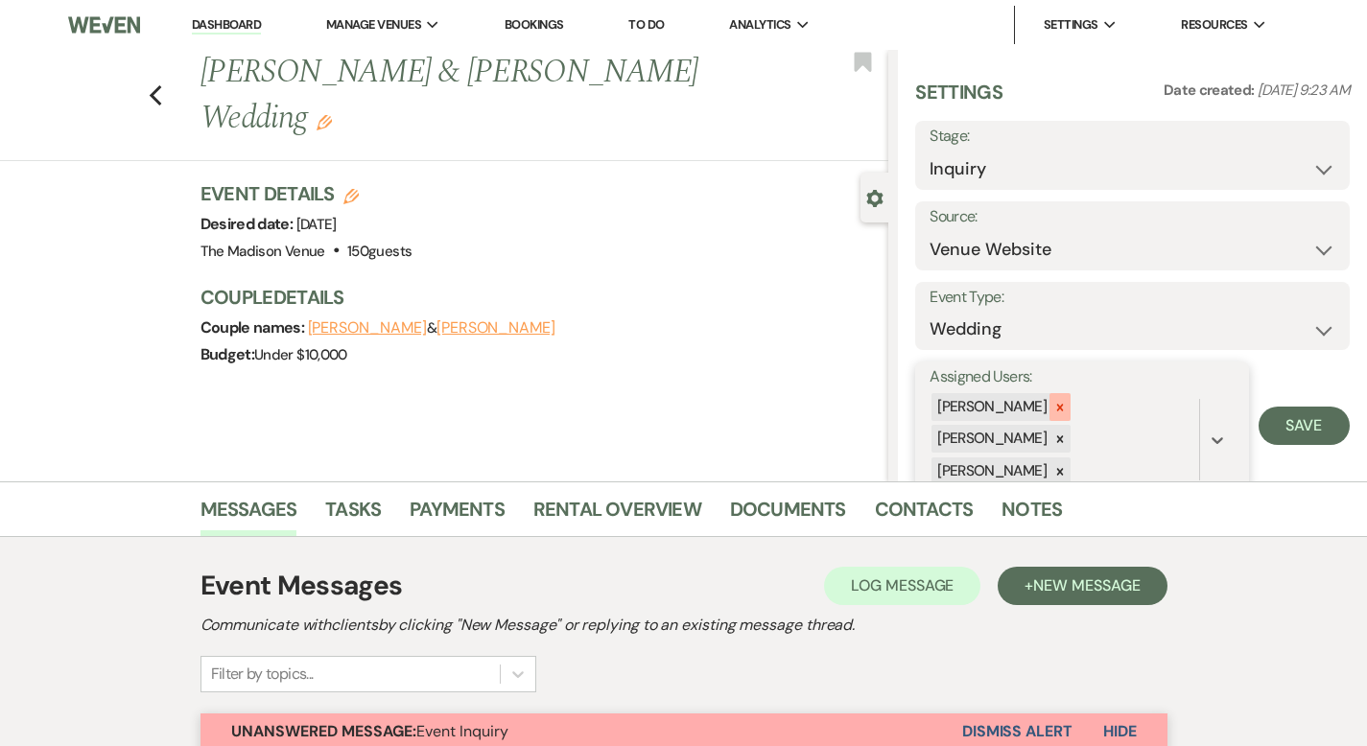
click at [1067, 405] on icon at bounding box center [1060, 407] width 13 height 13
click at [1067, 409] on icon at bounding box center [1060, 407] width 13 height 13
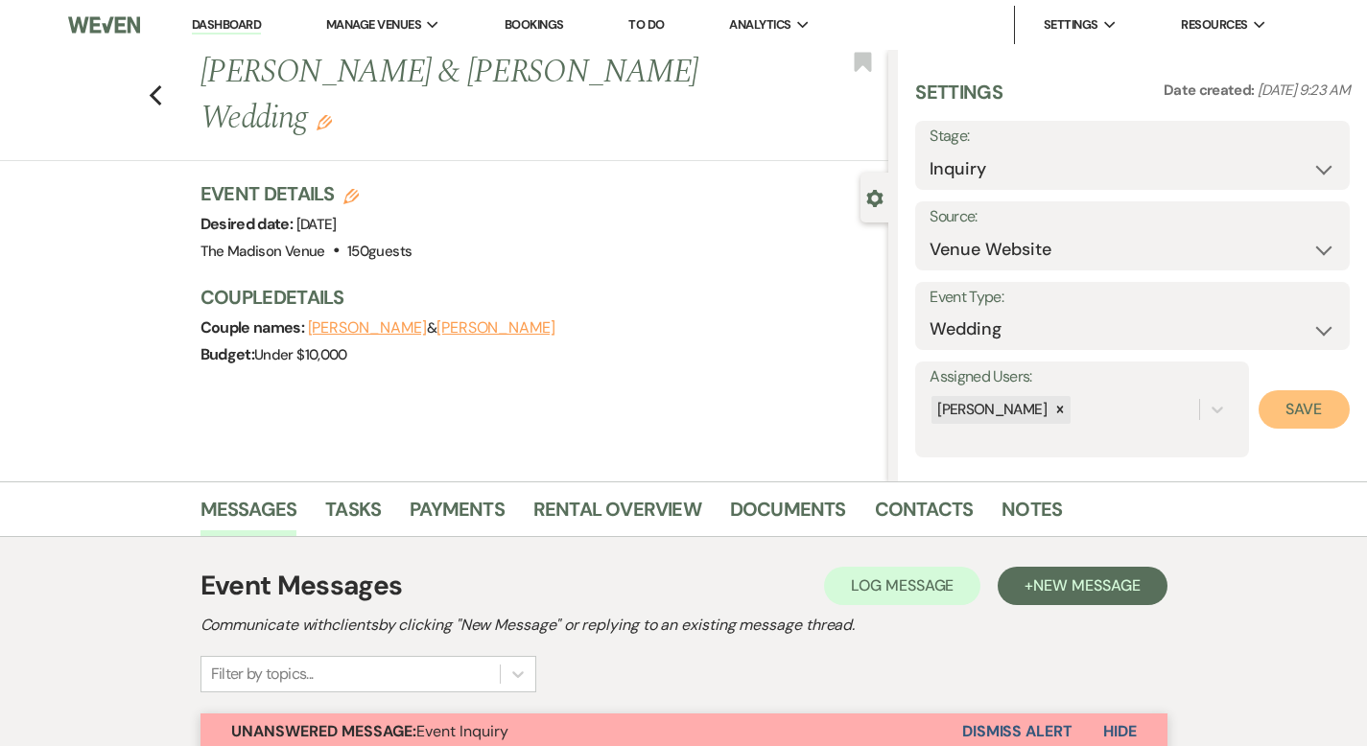
click at [1310, 410] on button "Save" at bounding box center [1304, 410] width 91 height 38
click at [332, 115] on icon "Edit" at bounding box center [324, 122] width 15 height 15
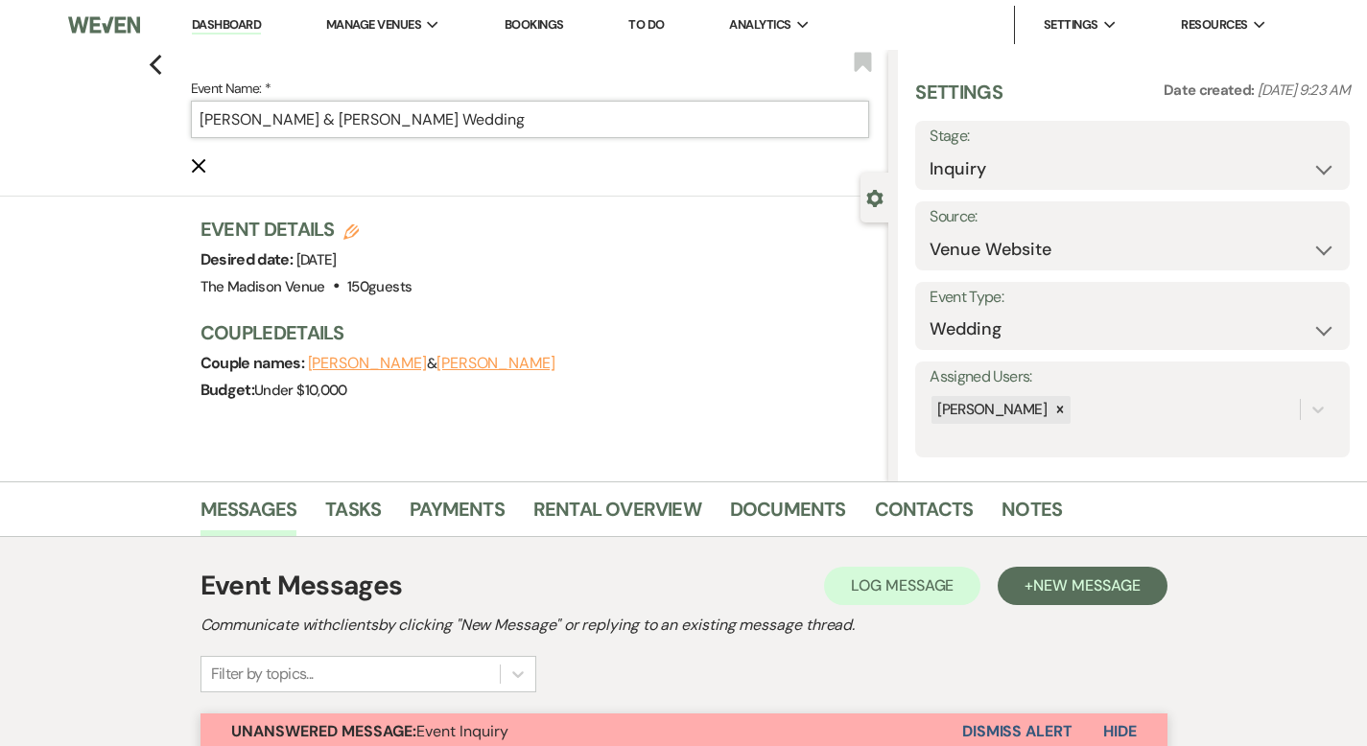
click at [600, 109] on input "[PERSON_NAME] & [PERSON_NAME] Wedding" at bounding box center [530, 119] width 679 height 37
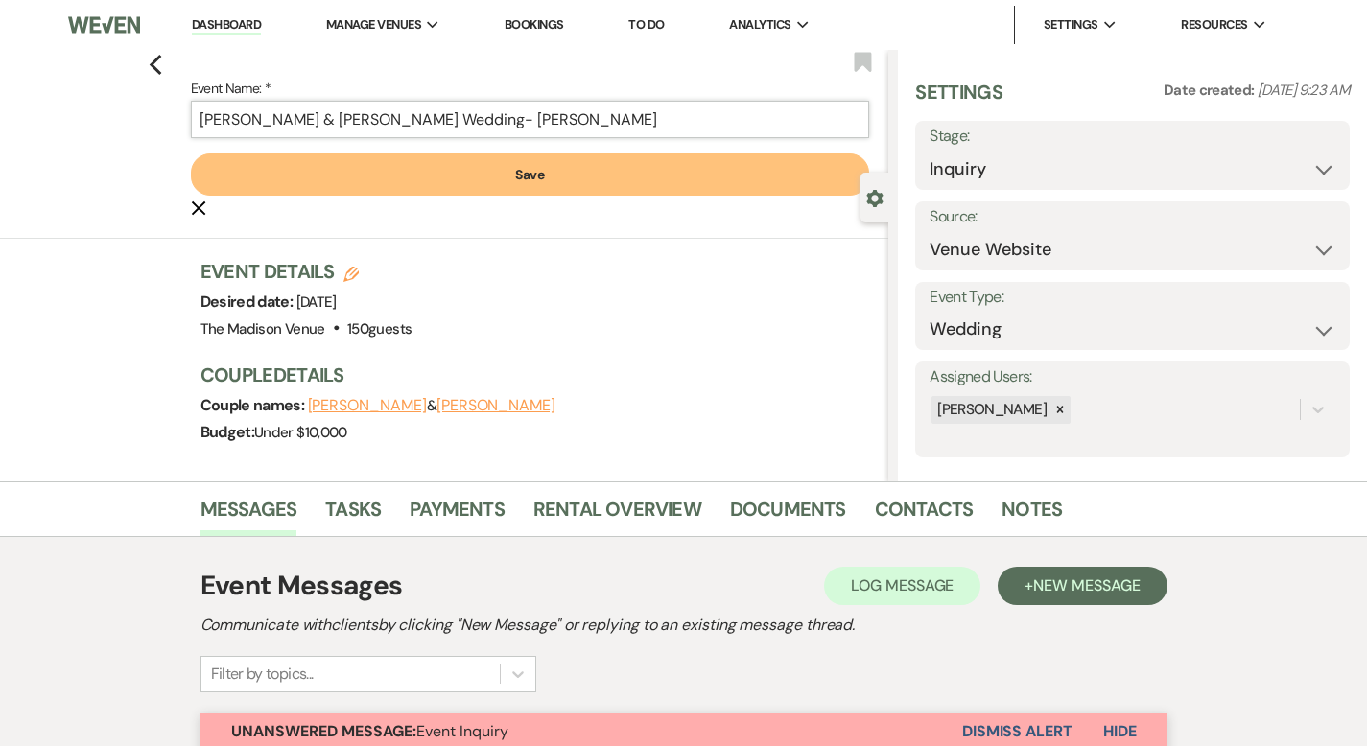
type input "[PERSON_NAME] & [PERSON_NAME] Wedding- [PERSON_NAME]"
click at [570, 175] on button "Save" at bounding box center [530, 175] width 679 height 42
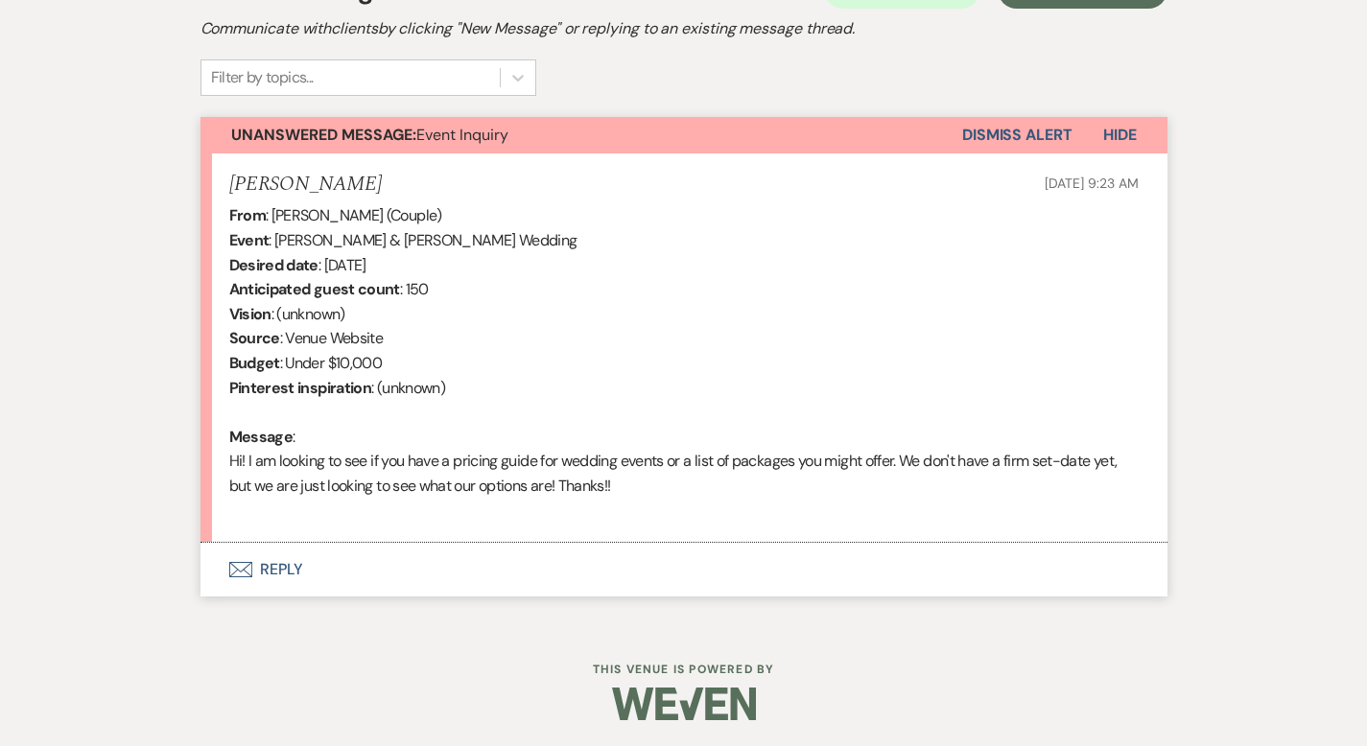
scroll to position [600, 0]
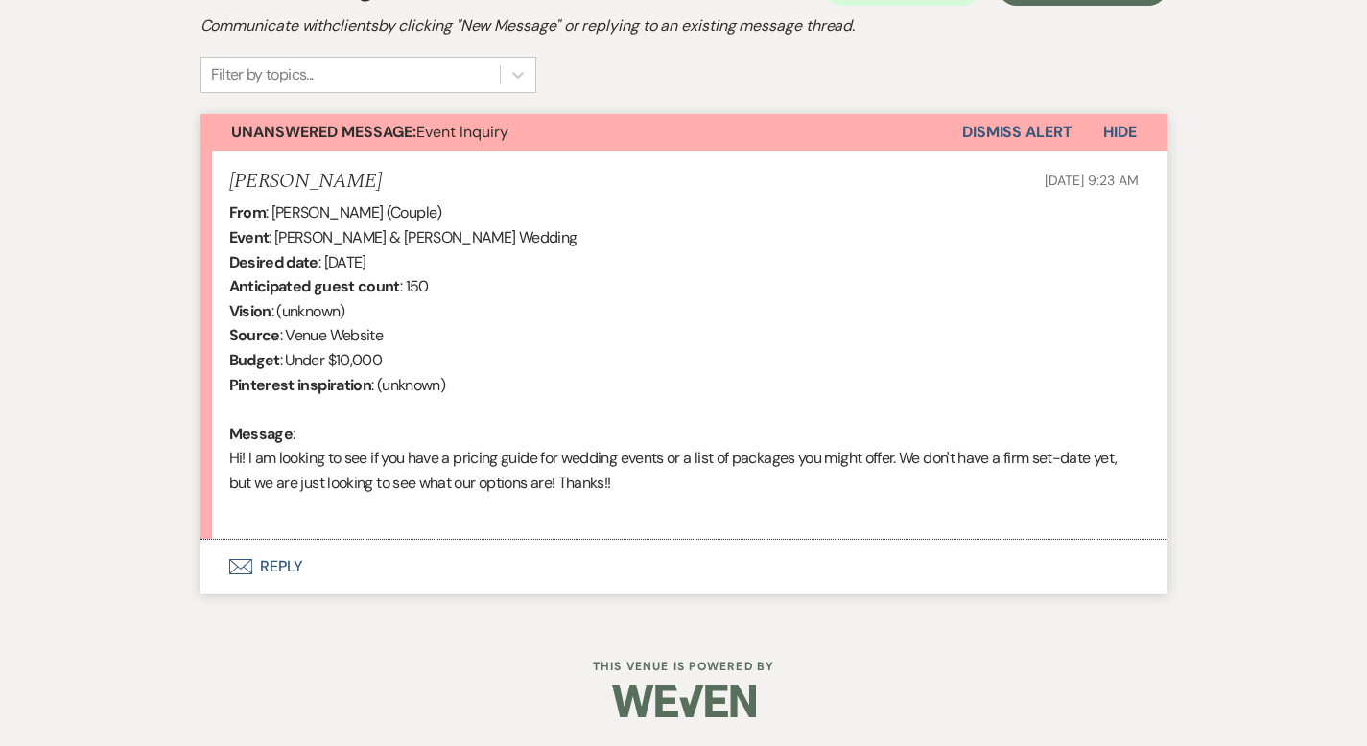
click at [234, 559] on button "Envelope Reply" at bounding box center [684, 567] width 967 height 54
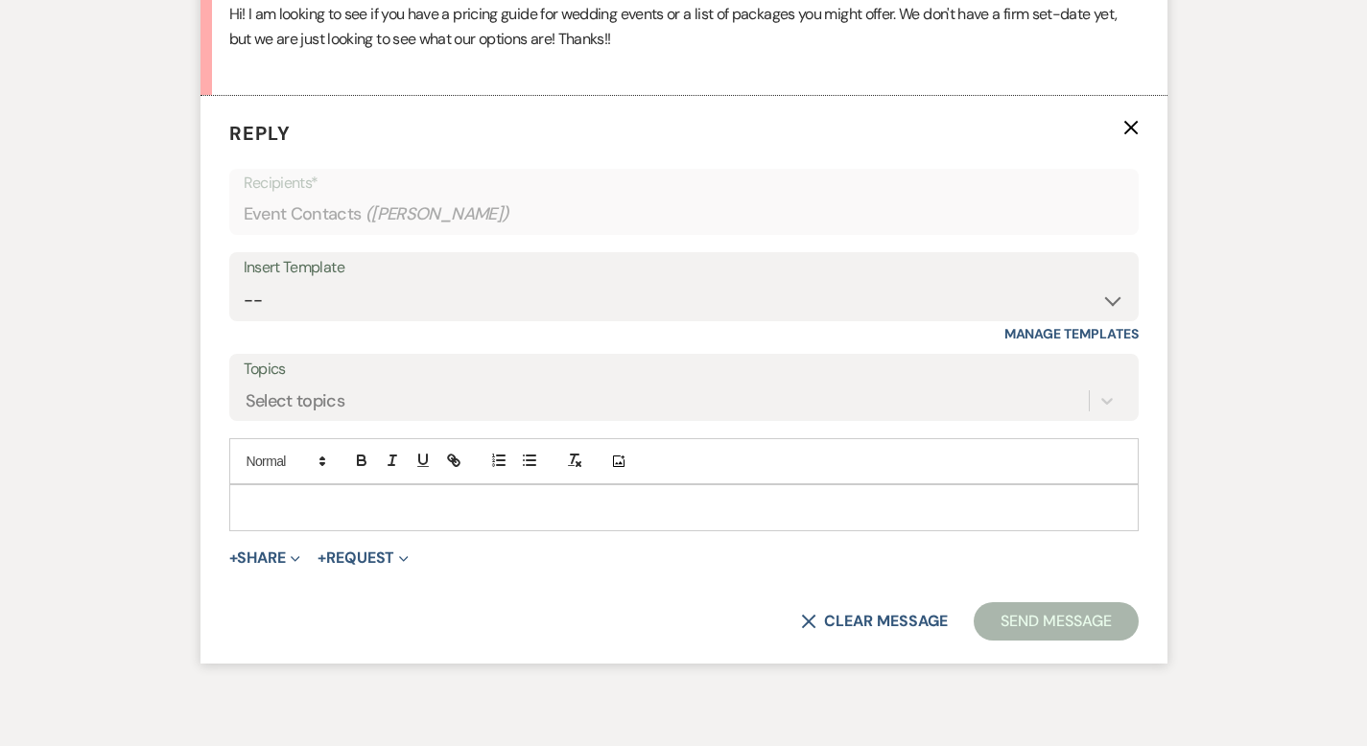
scroll to position [1051, 0]
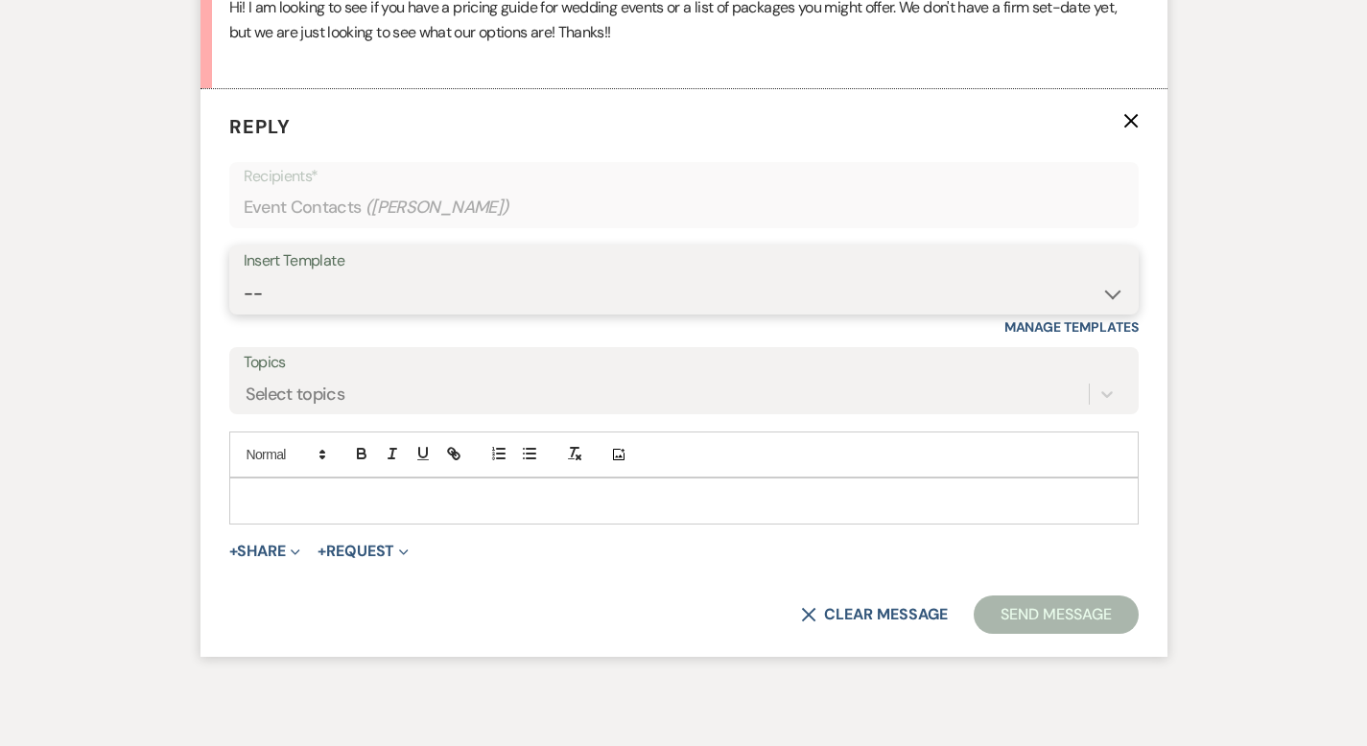
click at [453, 290] on select "-- Weven Planning Portal Introduction (Booked Events) Corporate Lead Follow Up …" at bounding box center [684, 293] width 881 height 37
select select "4631"
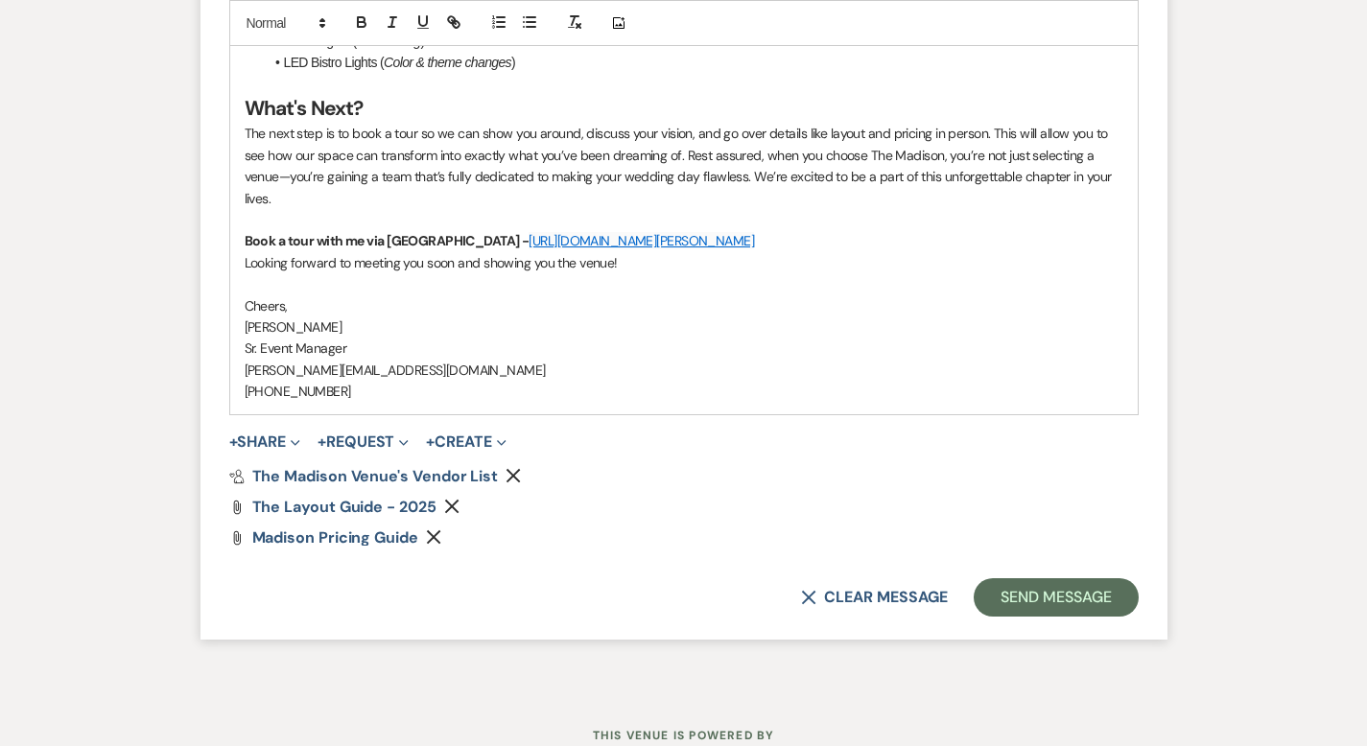
scroll to position [2424, 0]
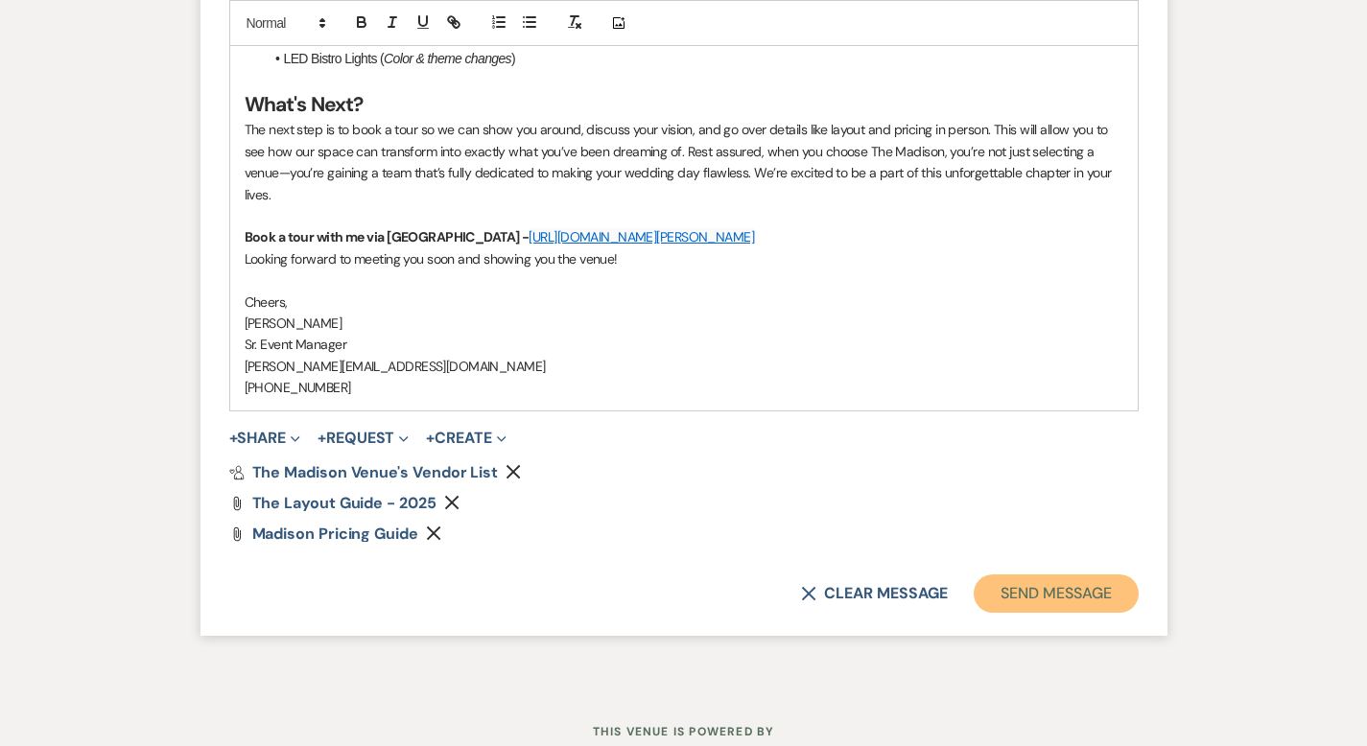
click at [1087, 575] on button "Send Message" at bounding box center [1056, 594] width 164 height 38
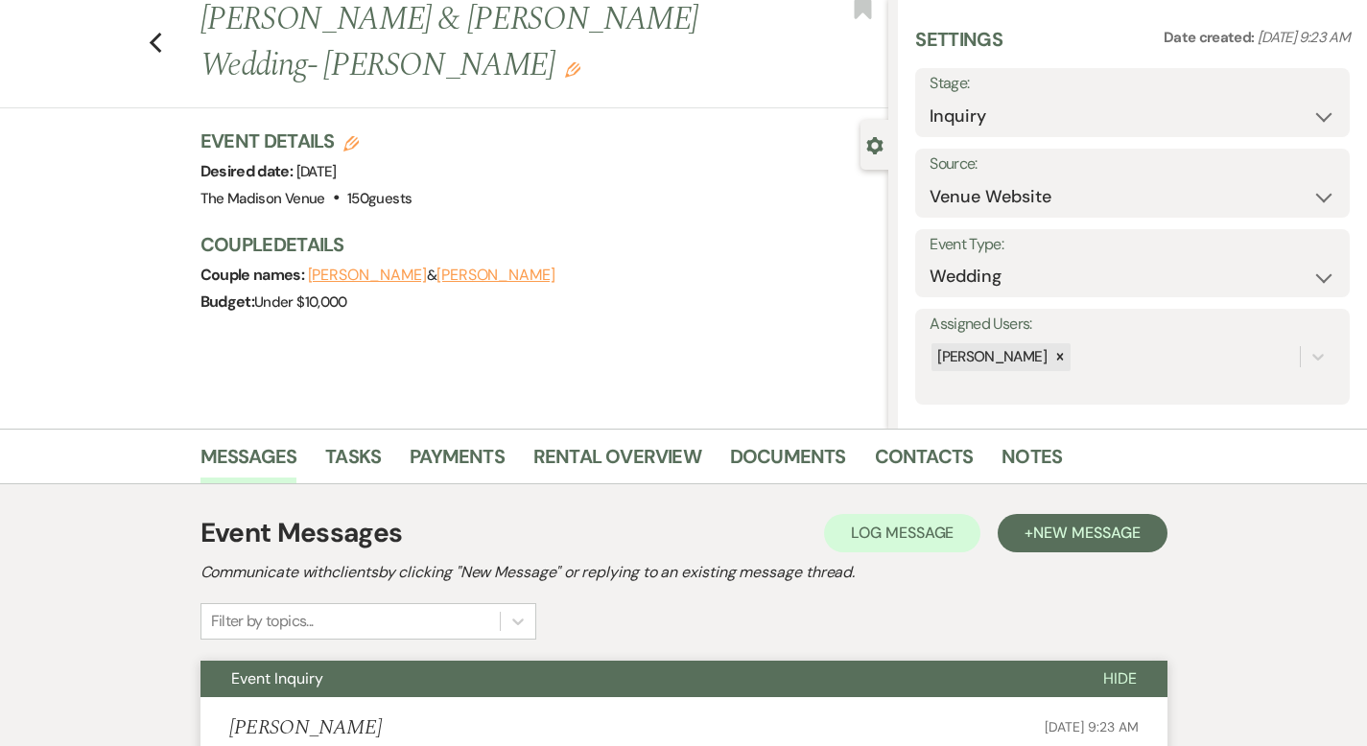
scroll to position [0, 0]
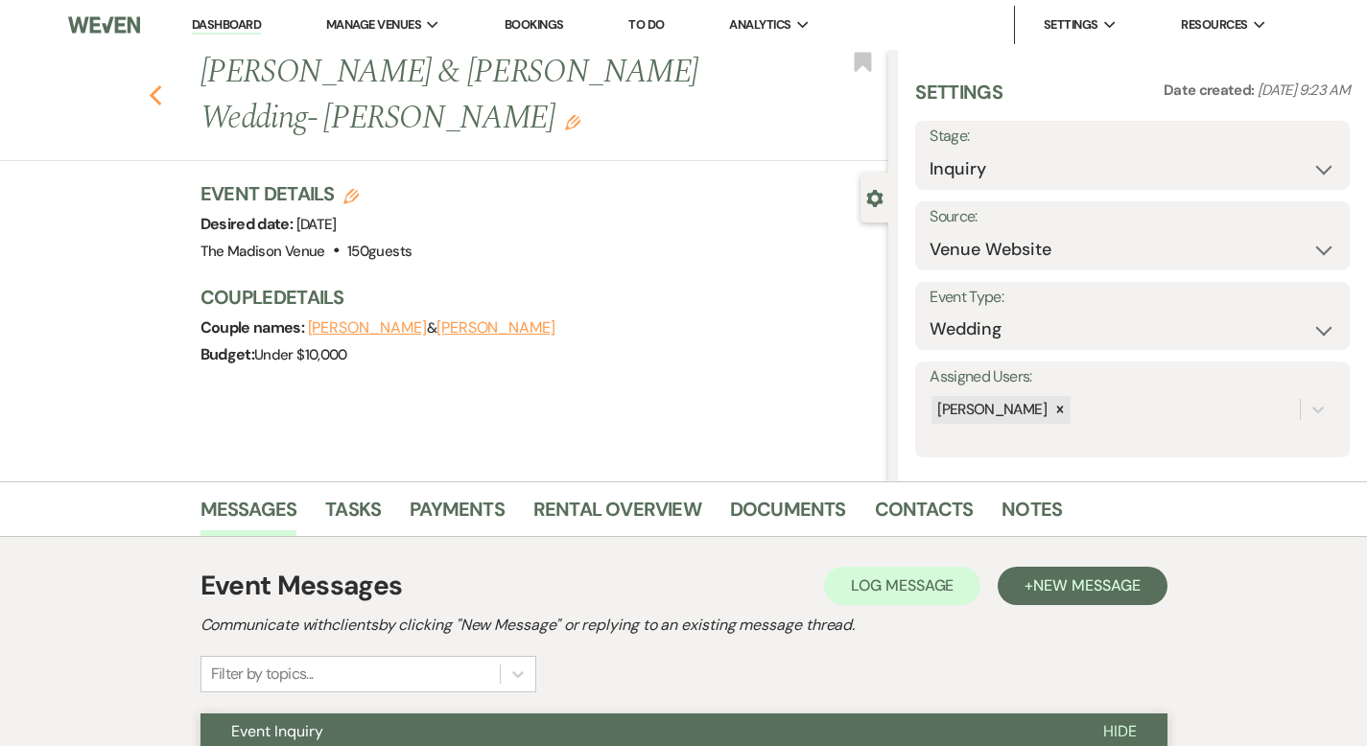
click at [149, 84] on icon "Previous" at bounding box center [156, 95] width 14 height 23
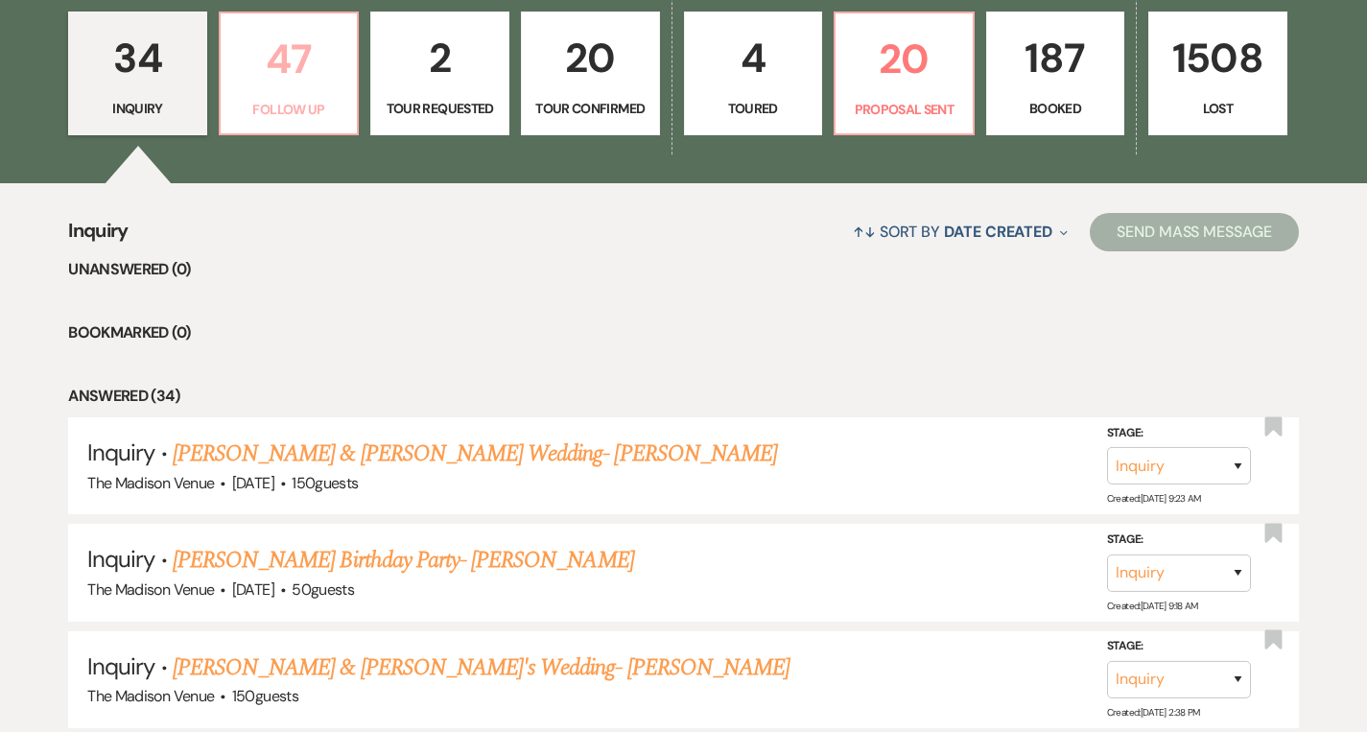
click at [275, 98] on link "47 Follow Up" at bounding box center [289, 74] width 141 height 125
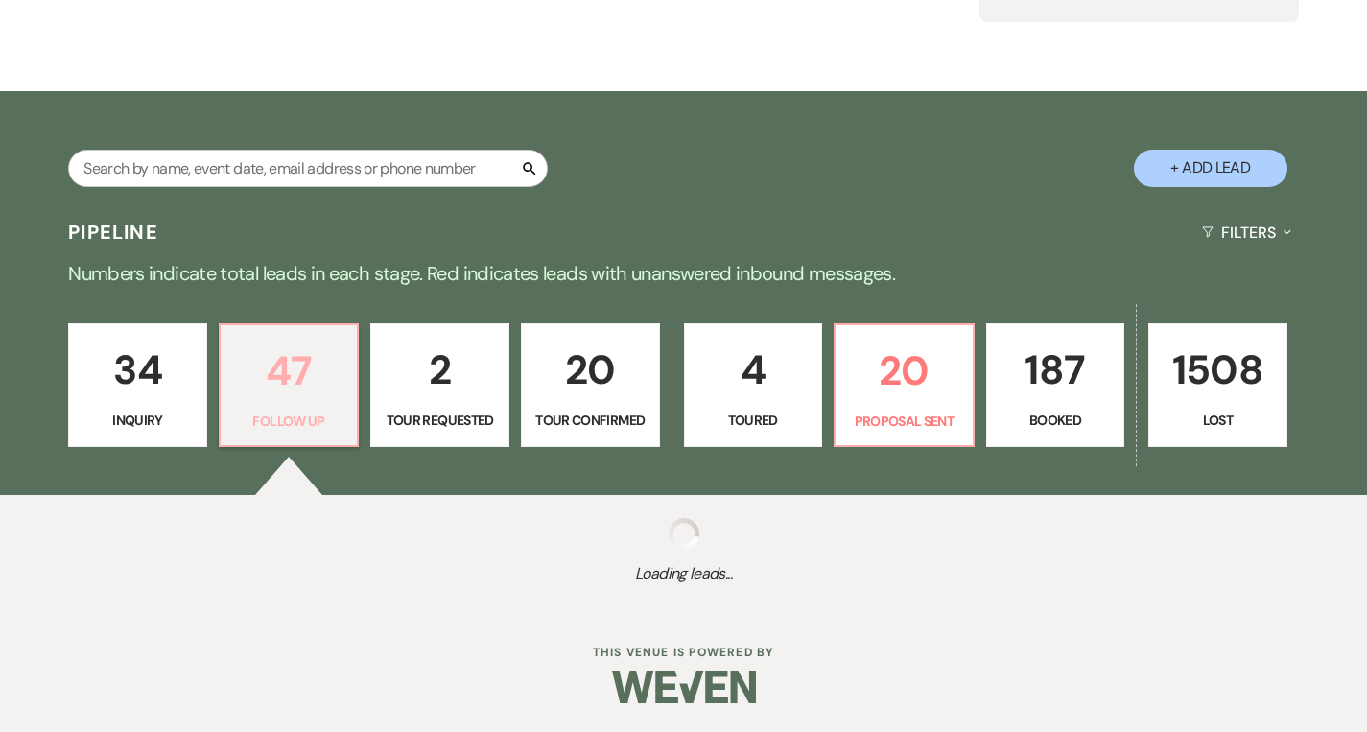
select select "9"
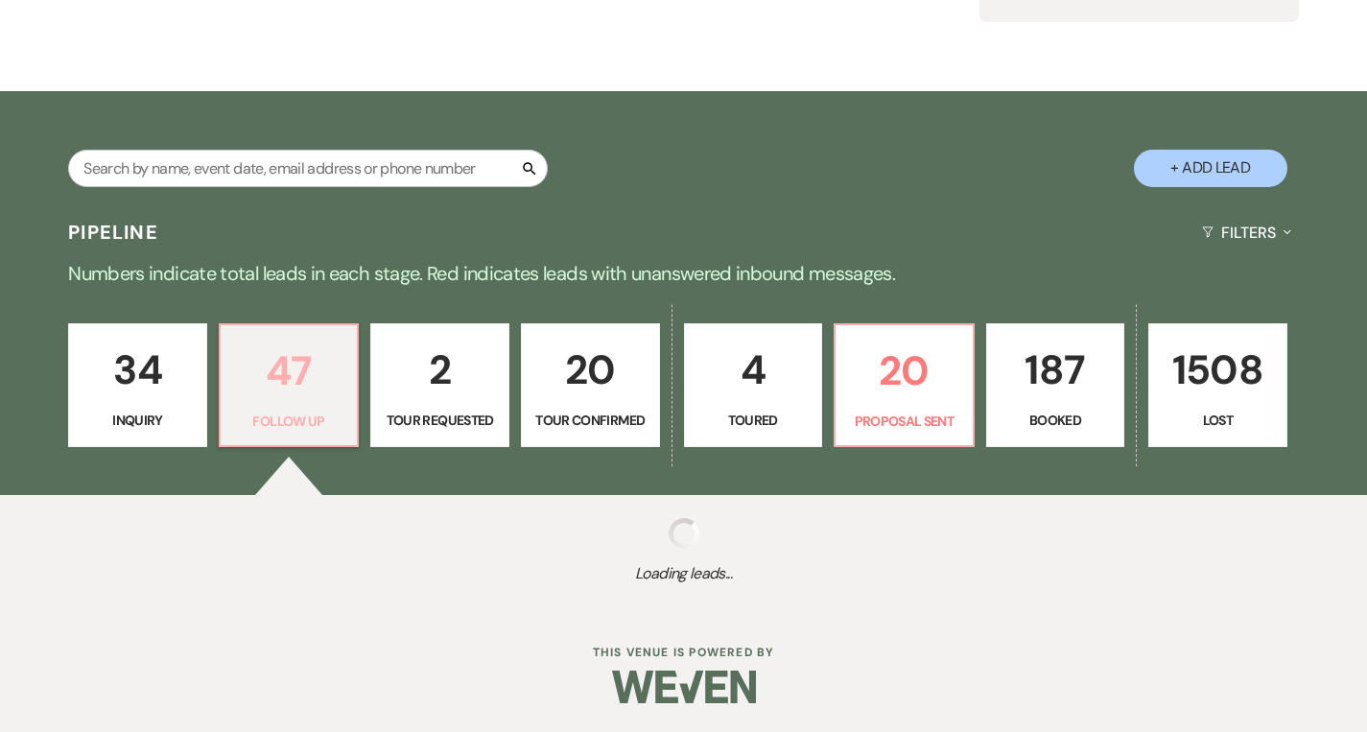
select select "9"
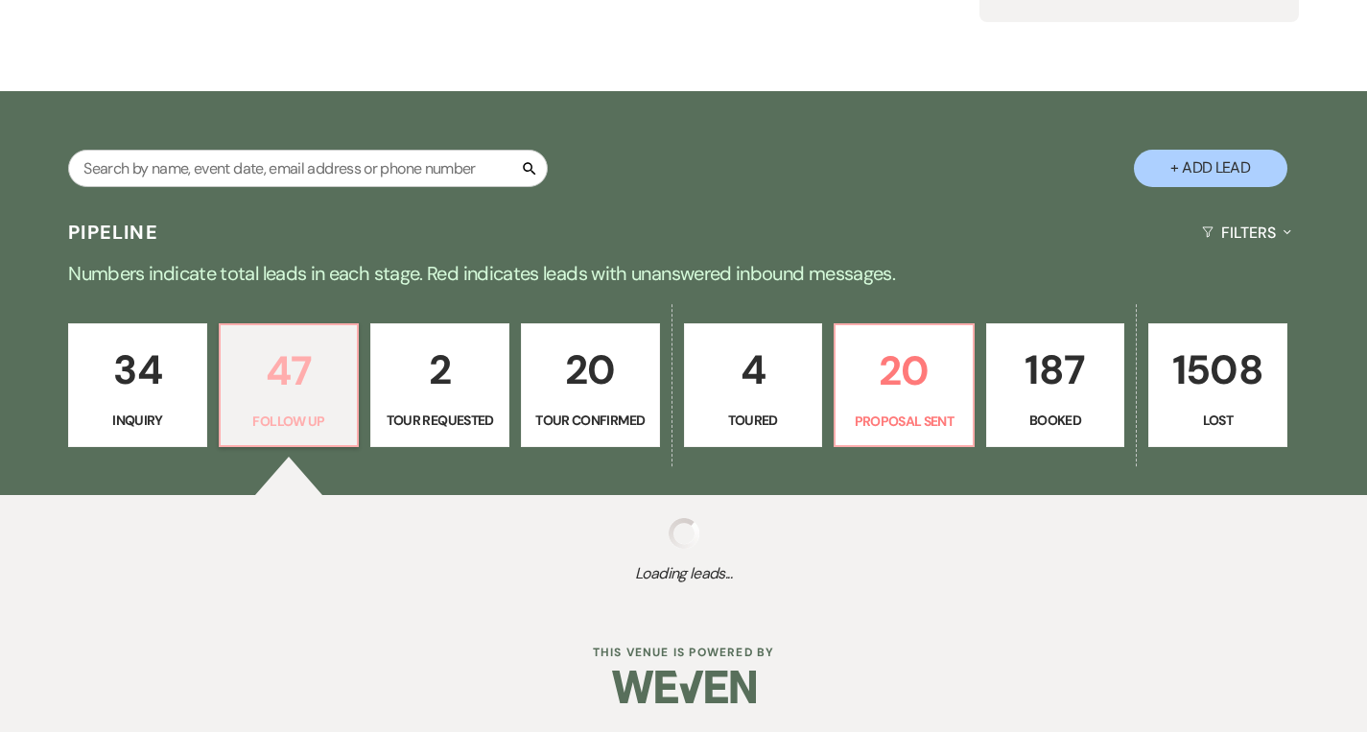
select select "9"
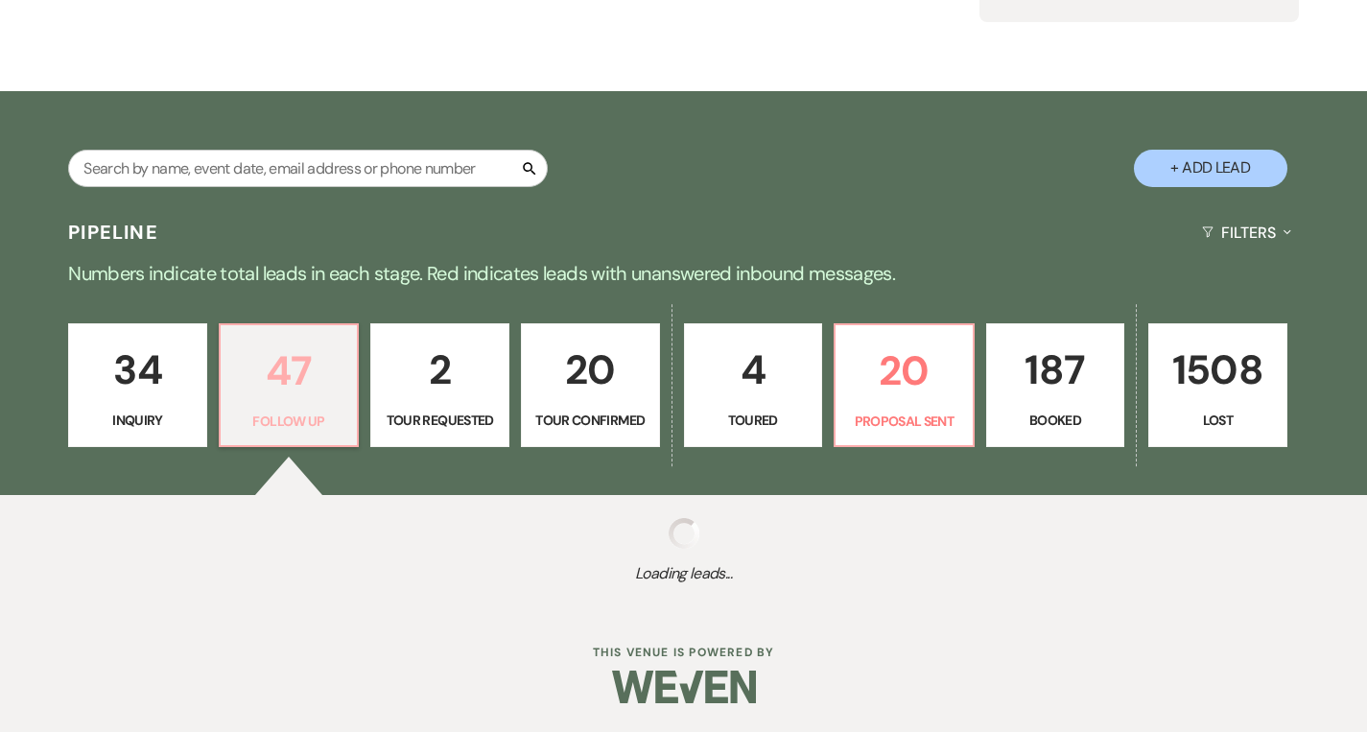
select select "9"
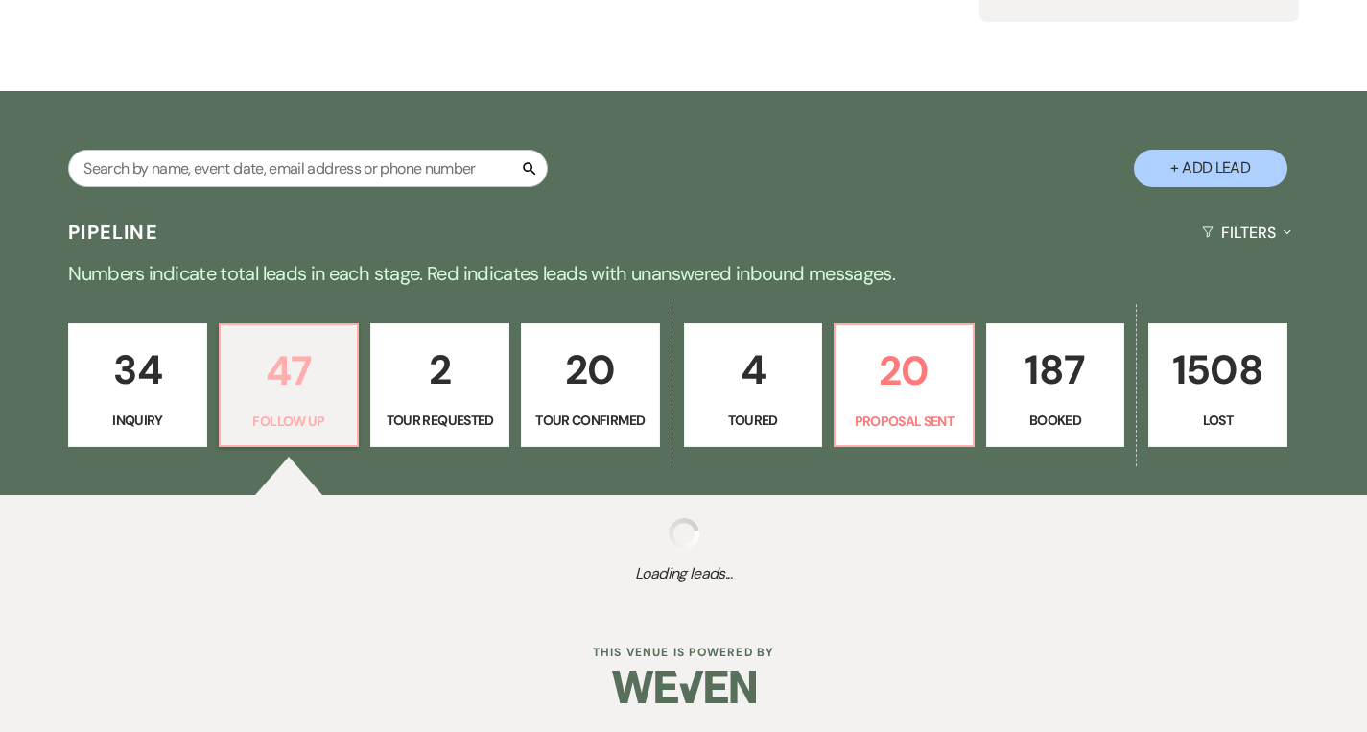
select select "9"
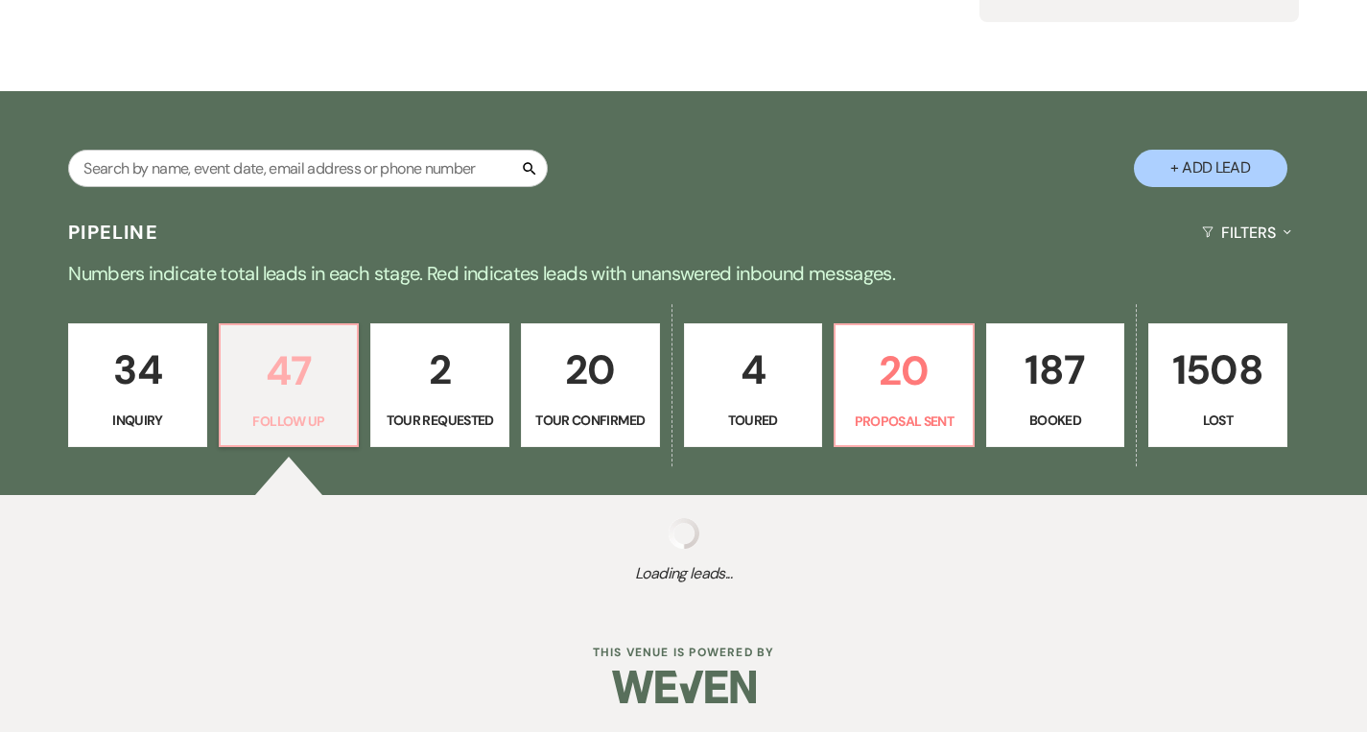
select select "9"
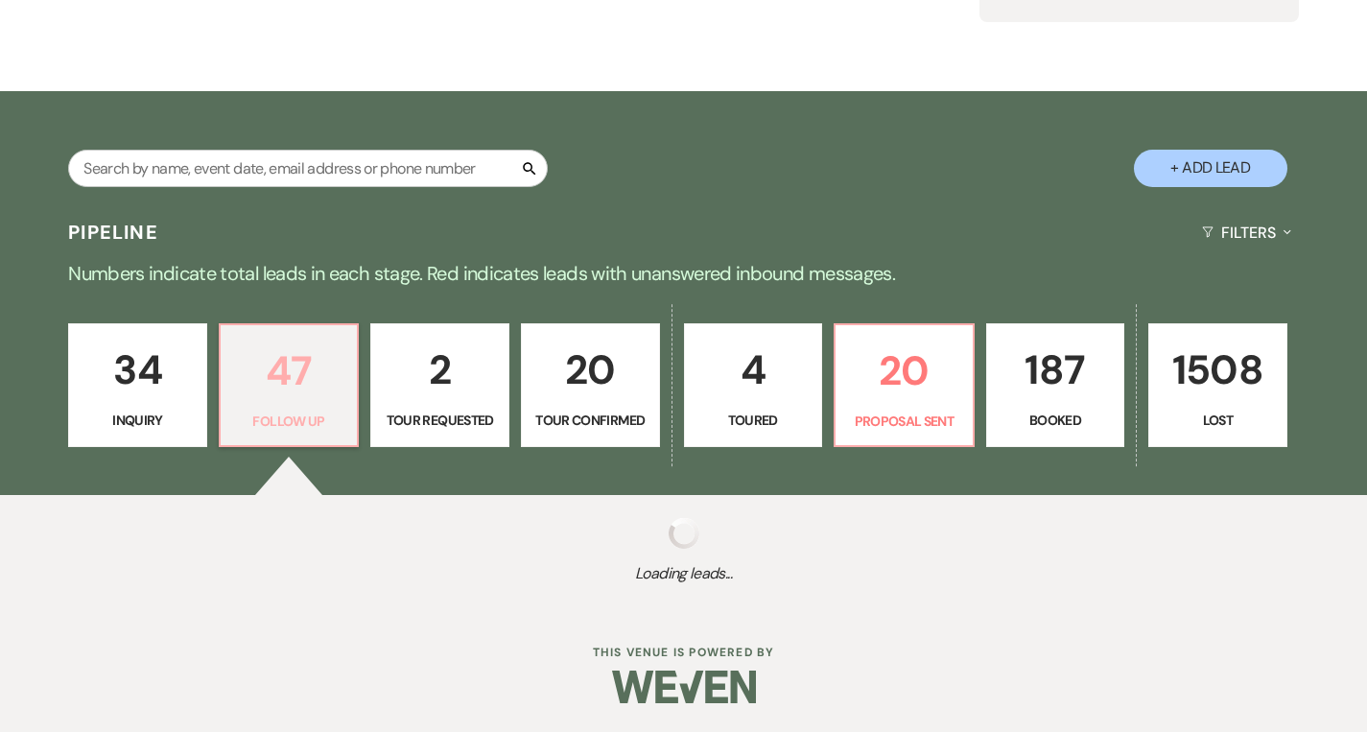
select select "9"
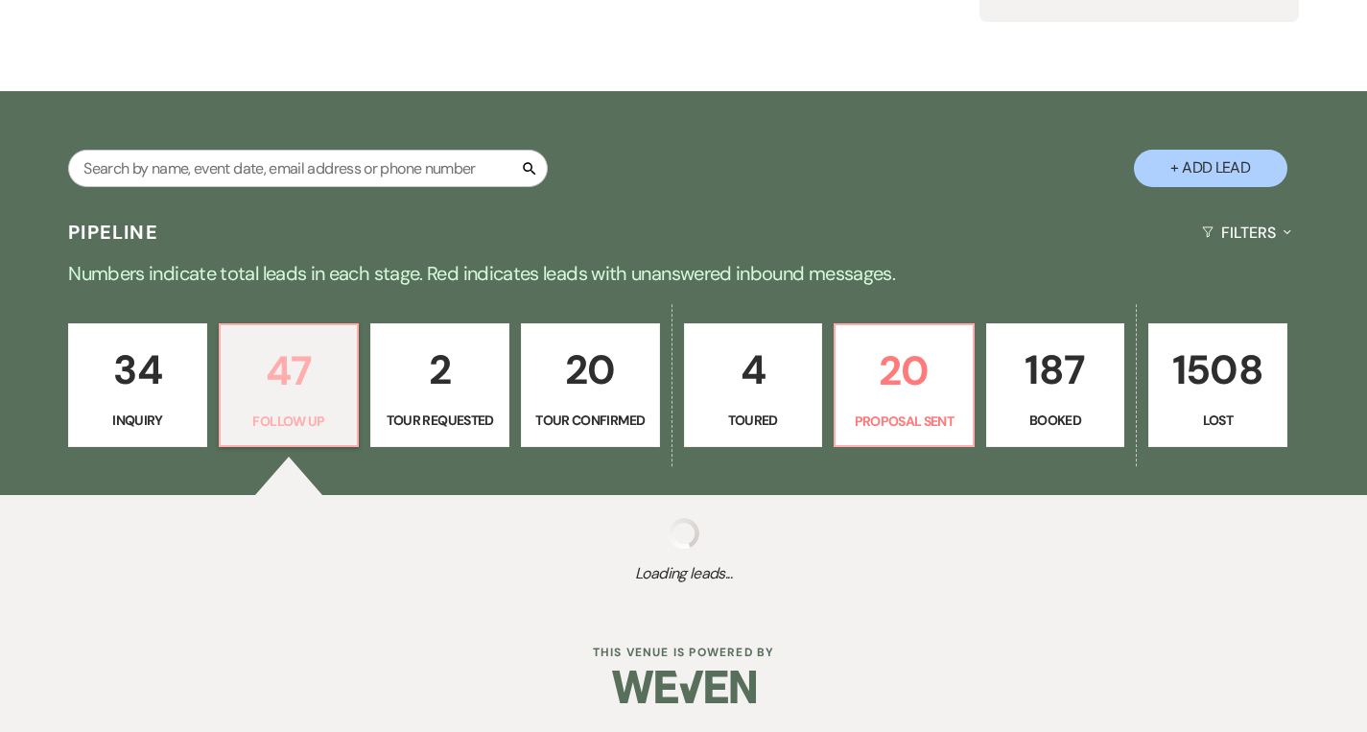
select select "9"
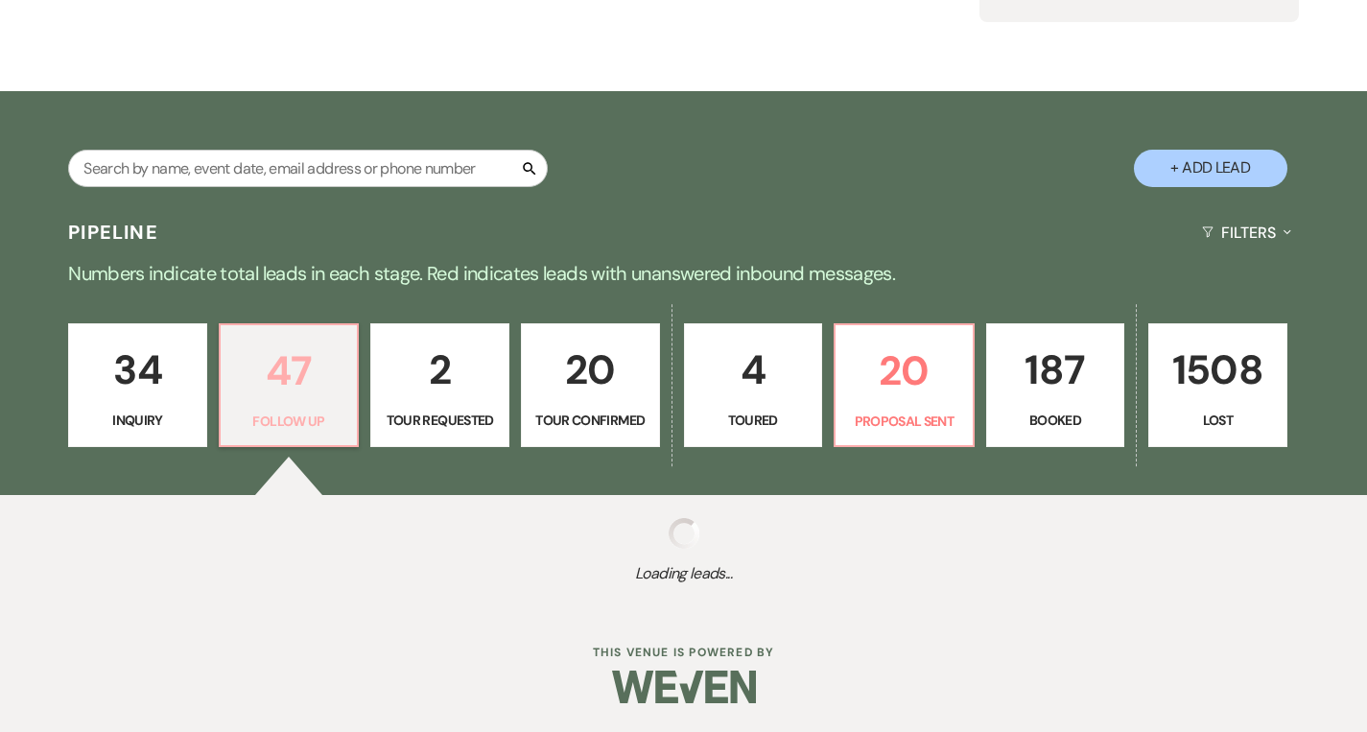
select select "9"
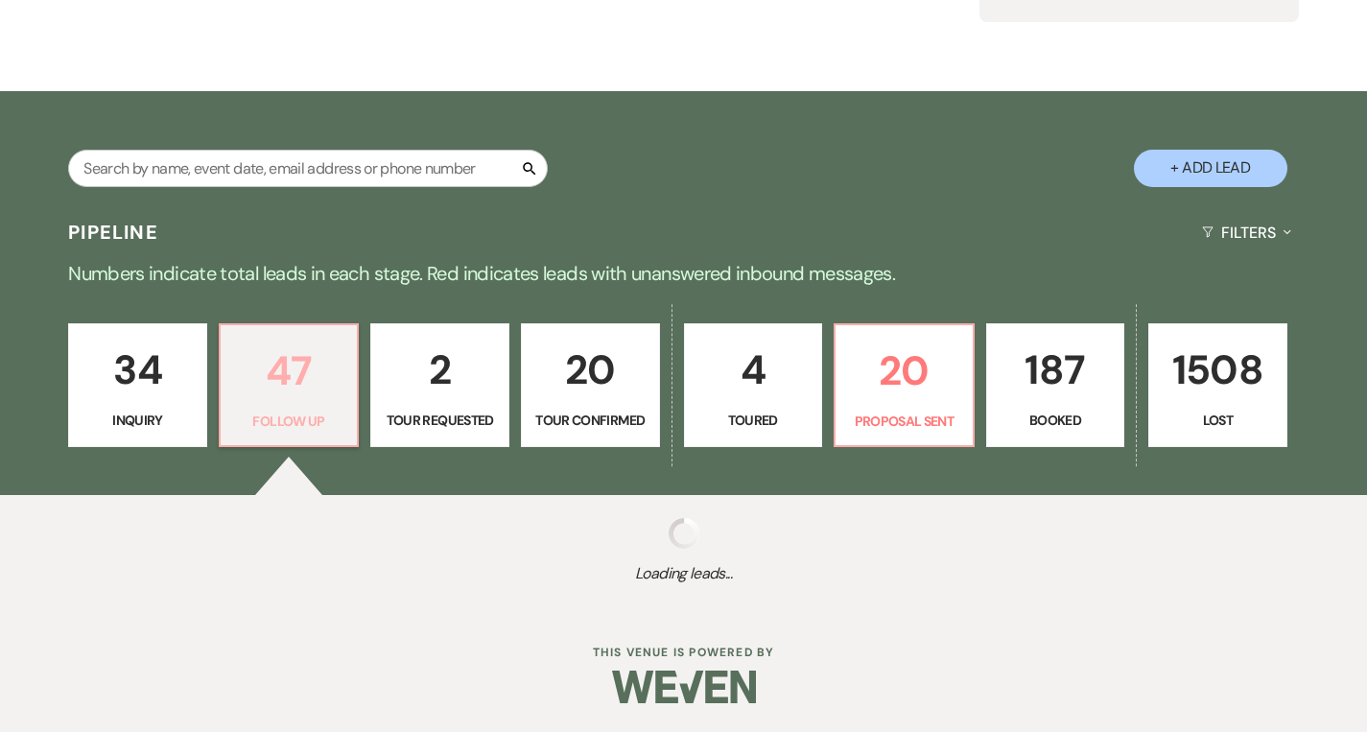
select select "9"
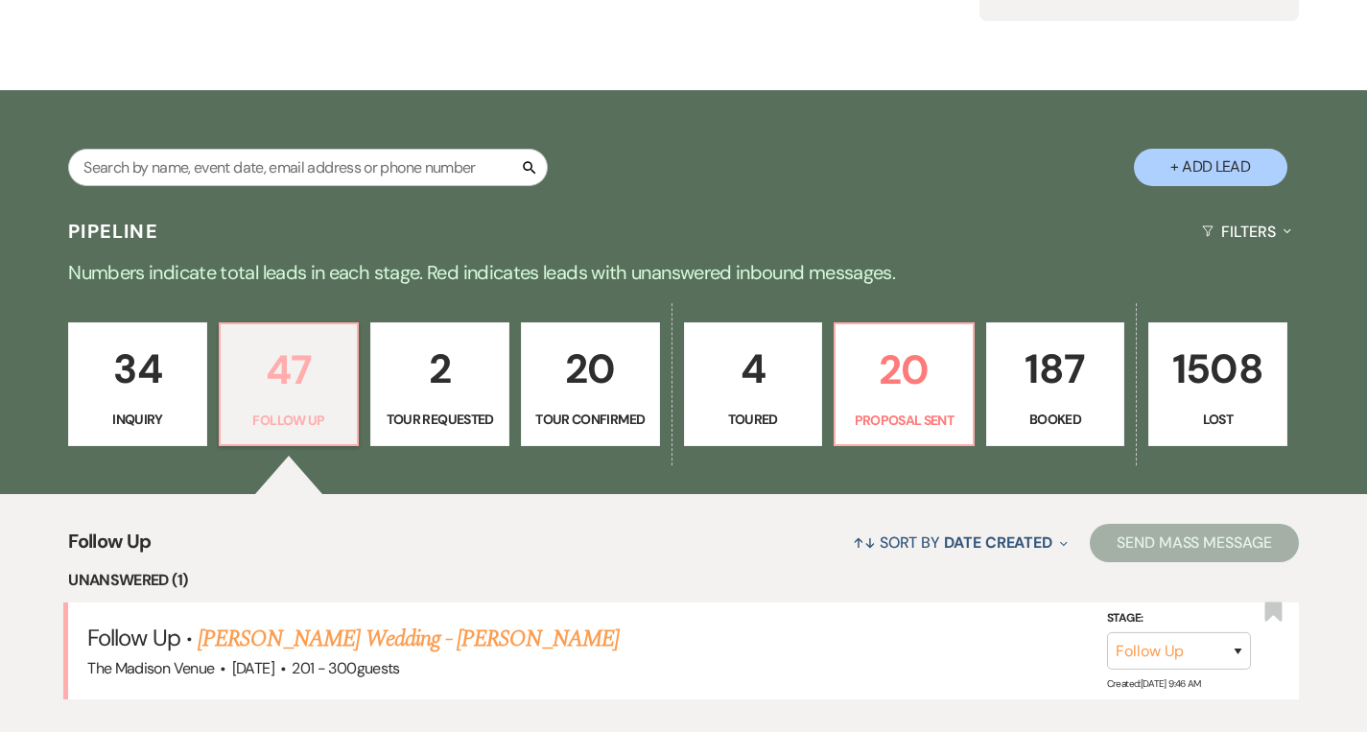
scroll to position [556, 0]
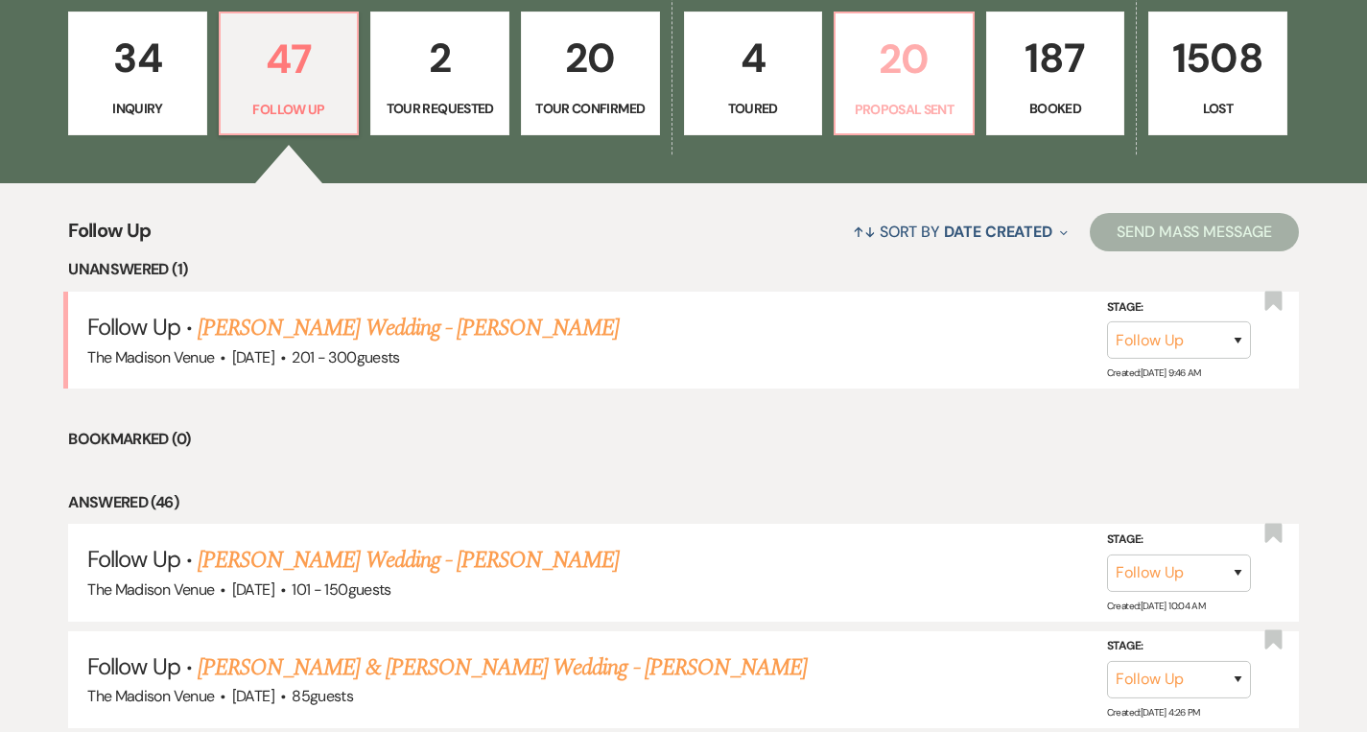
click at [912, 73] on p "20" at bounding box center [904, 59] width 114 height 64
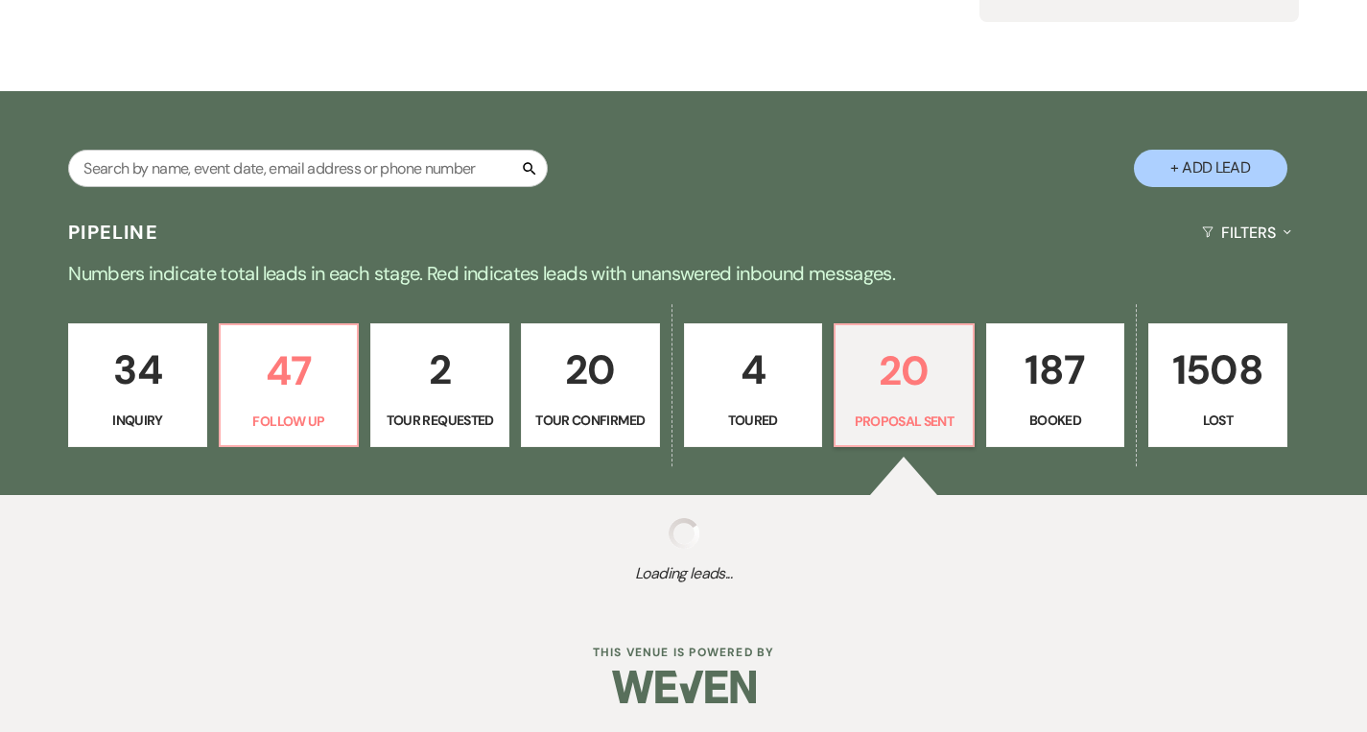
scroll to position [556, 0]
select select "6"
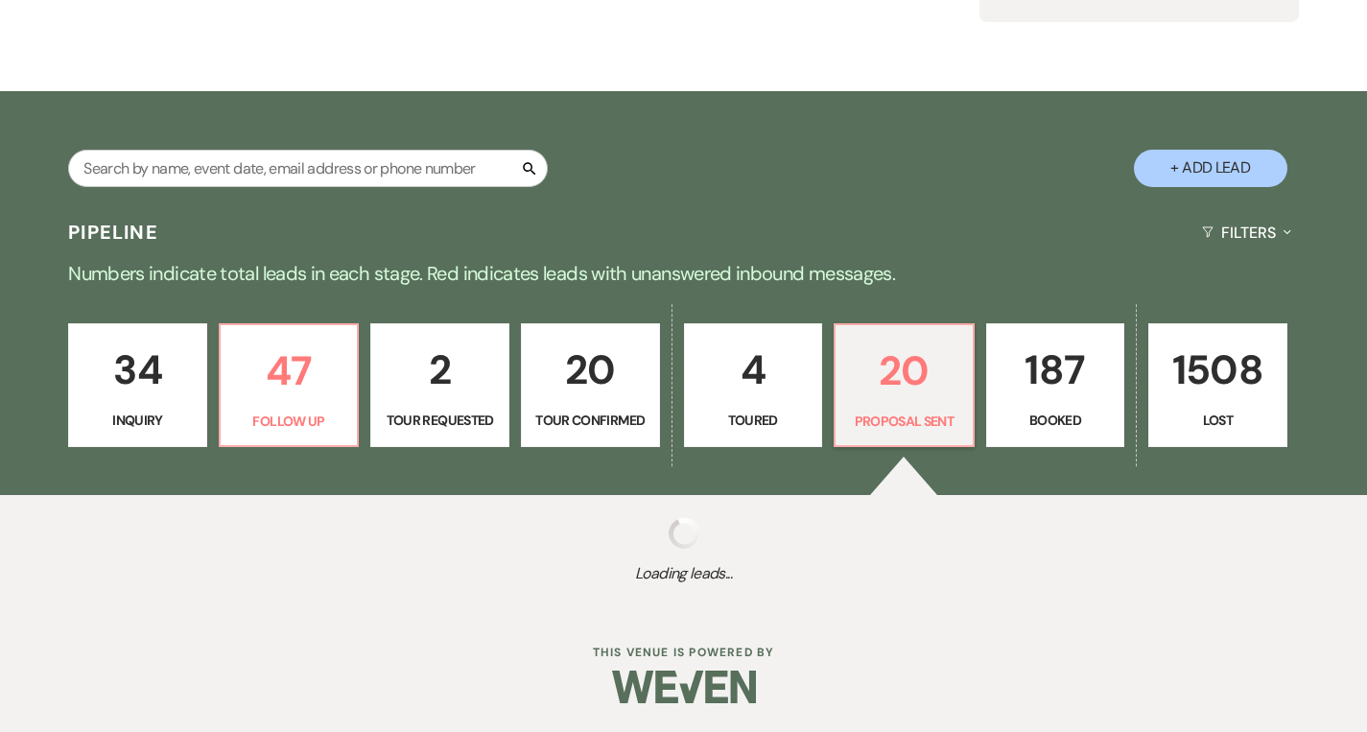
select select "6"
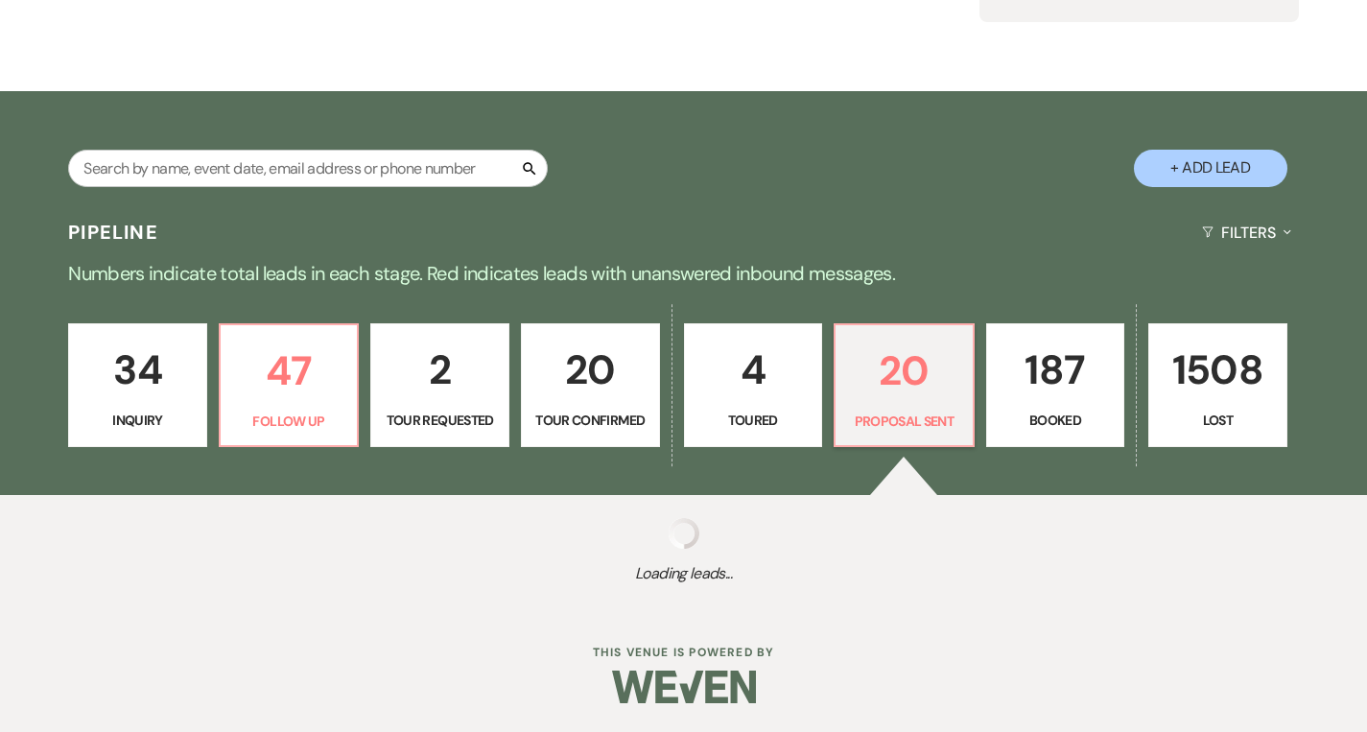
select select "6"
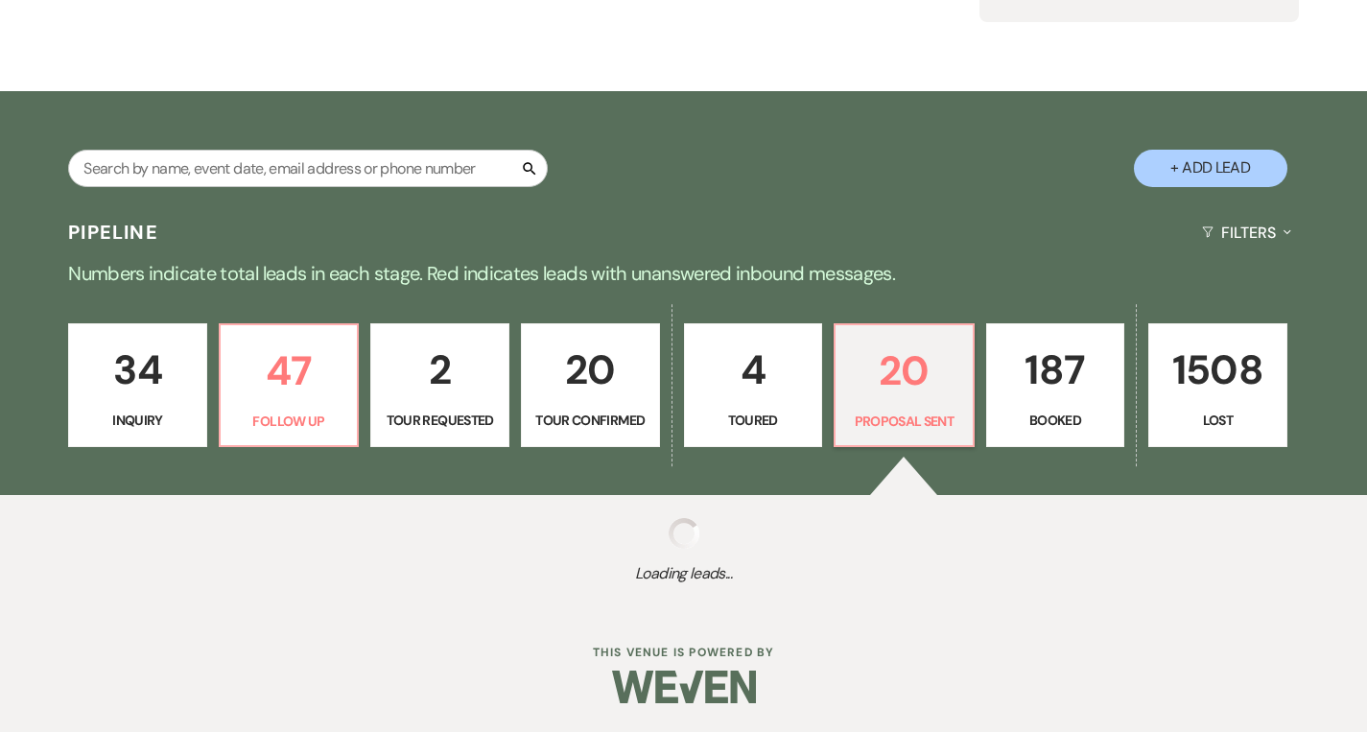
select select "6"
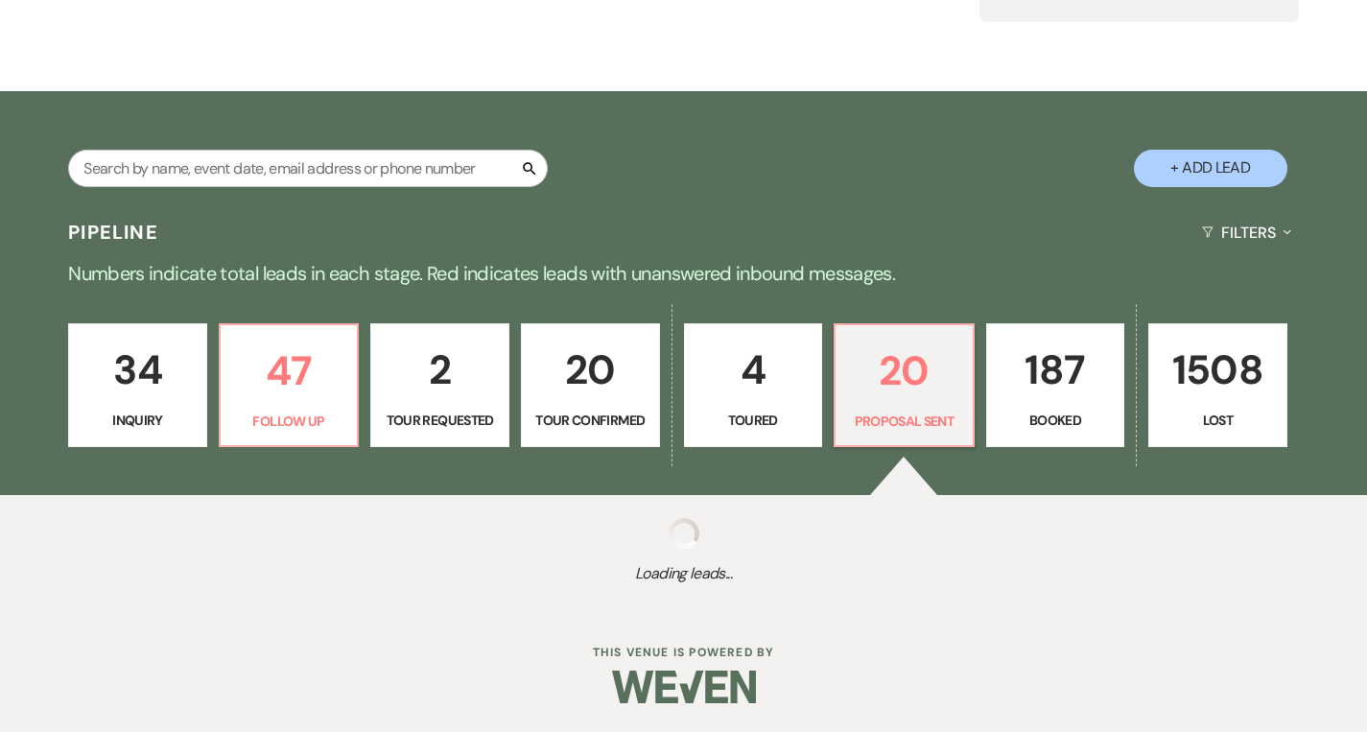
select select "6"
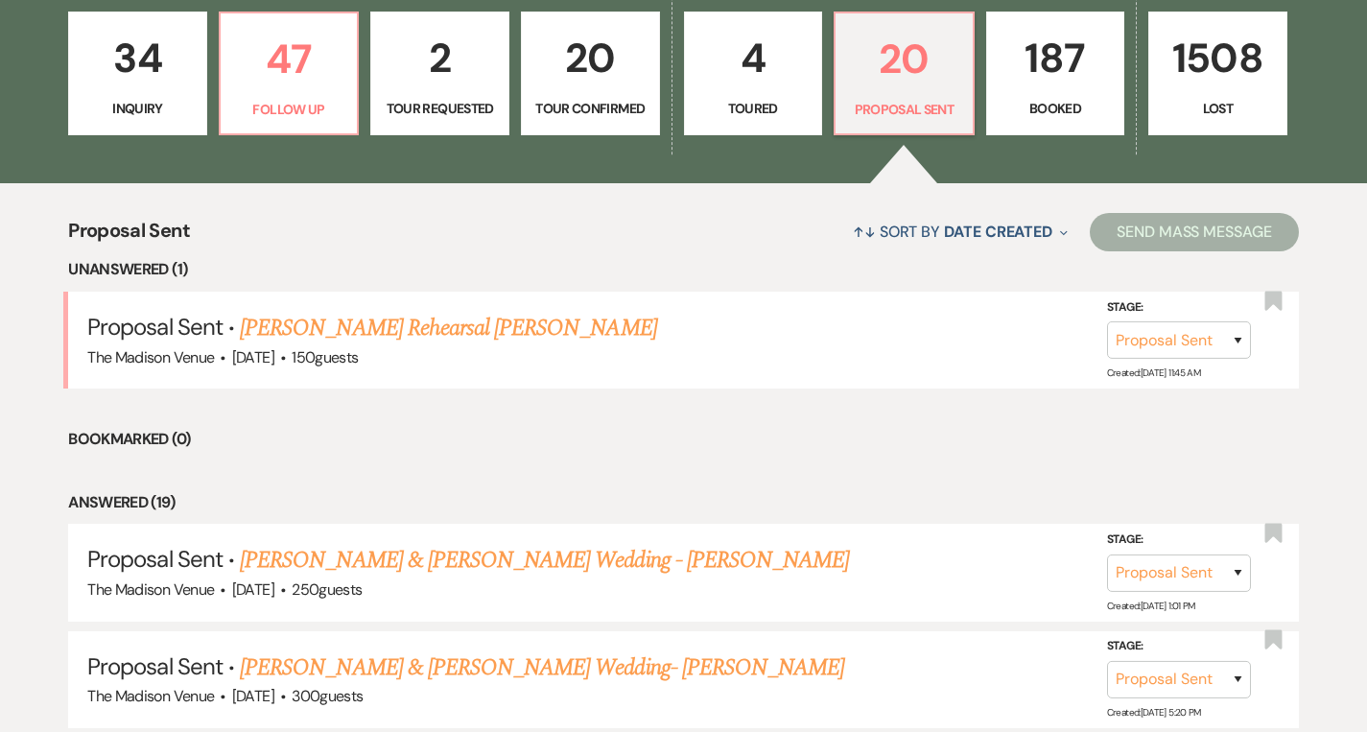
click at [134, 87] on p "34" at bounding box center [138, 58] width 114 height 64
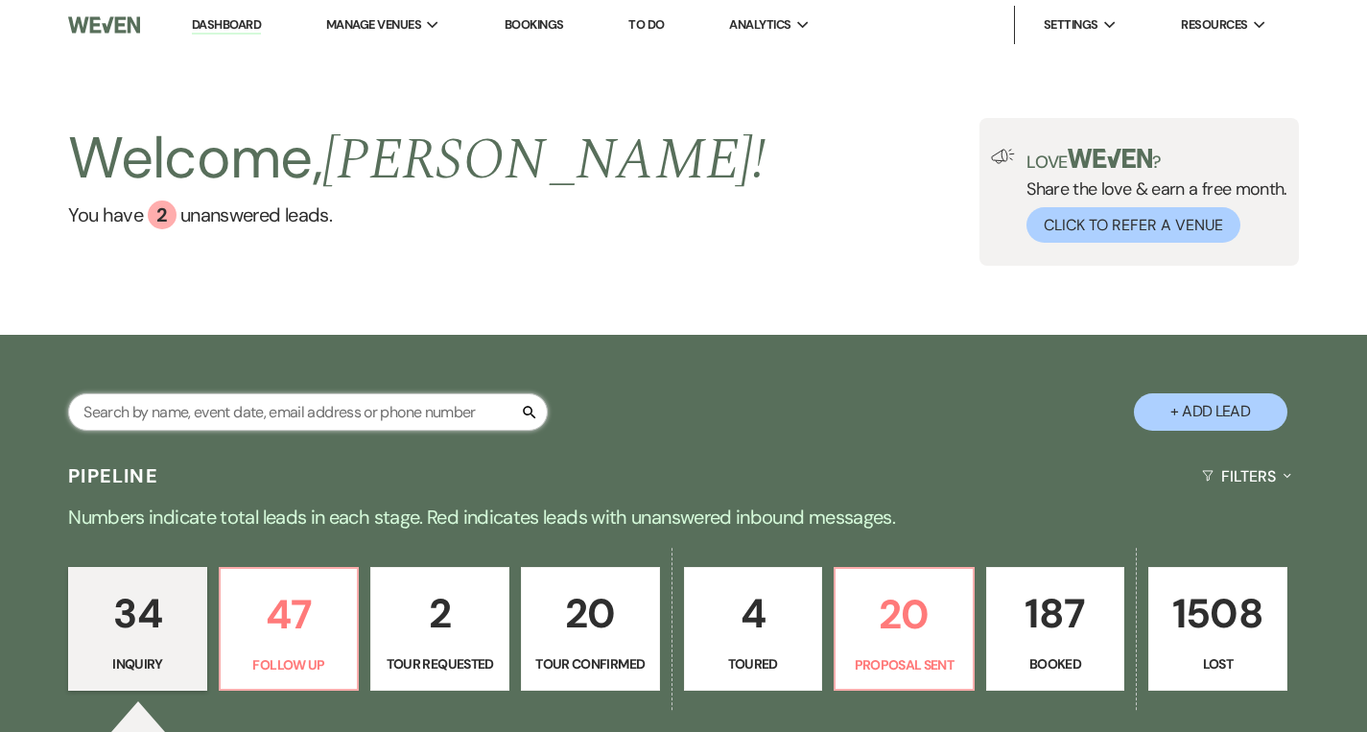
click at [256, 414] on input "text" at bounding box center [308, 411] width 480 height 37
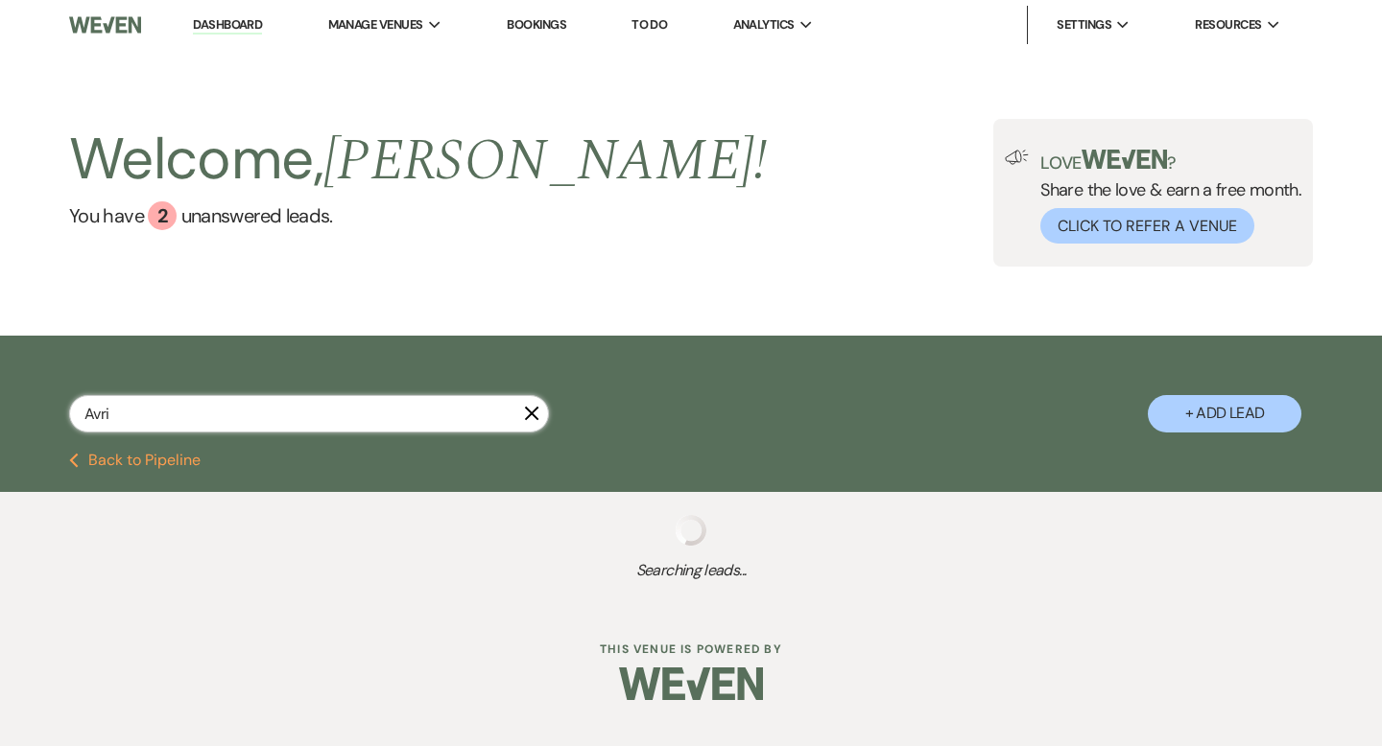
type input "Avrie"
select select "8"
select select "7"
select select "6"
select select "9"
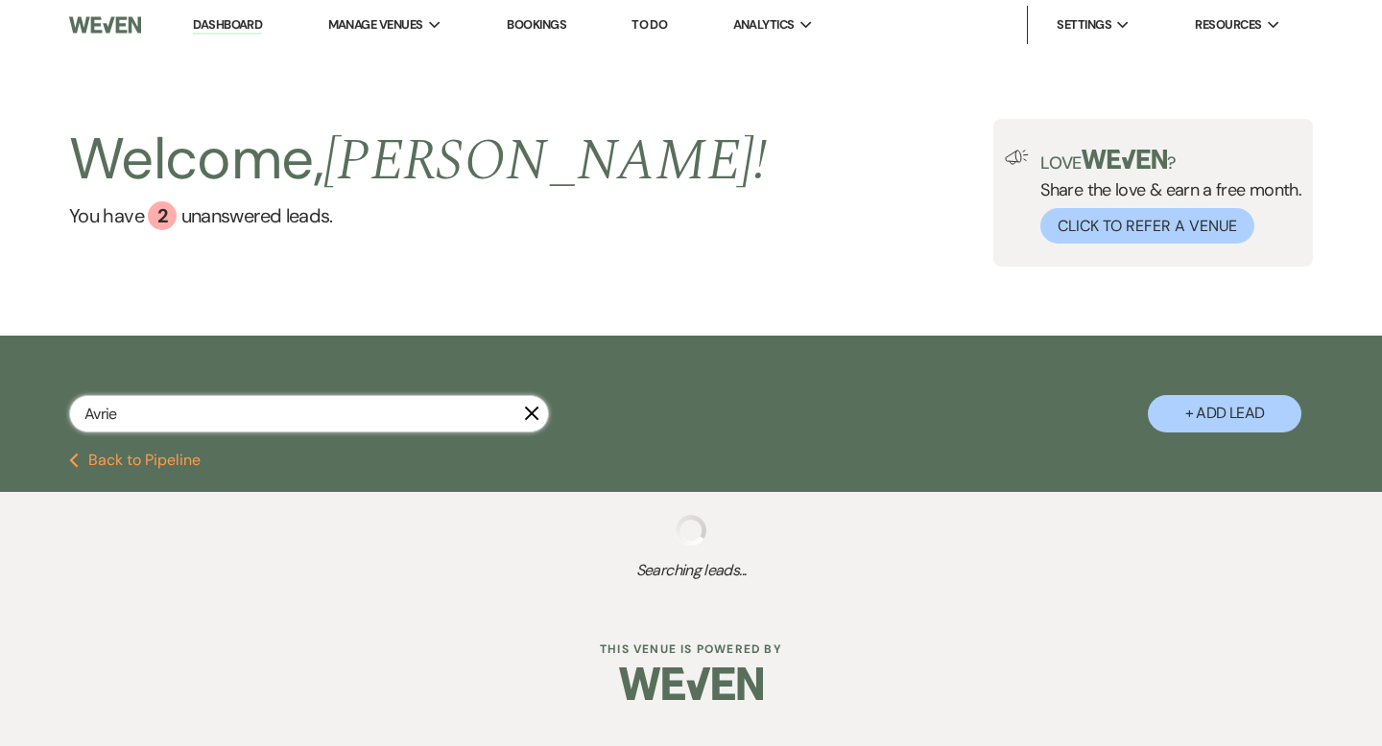
select select "8"
select select "6"
select select "8"
select select "5"
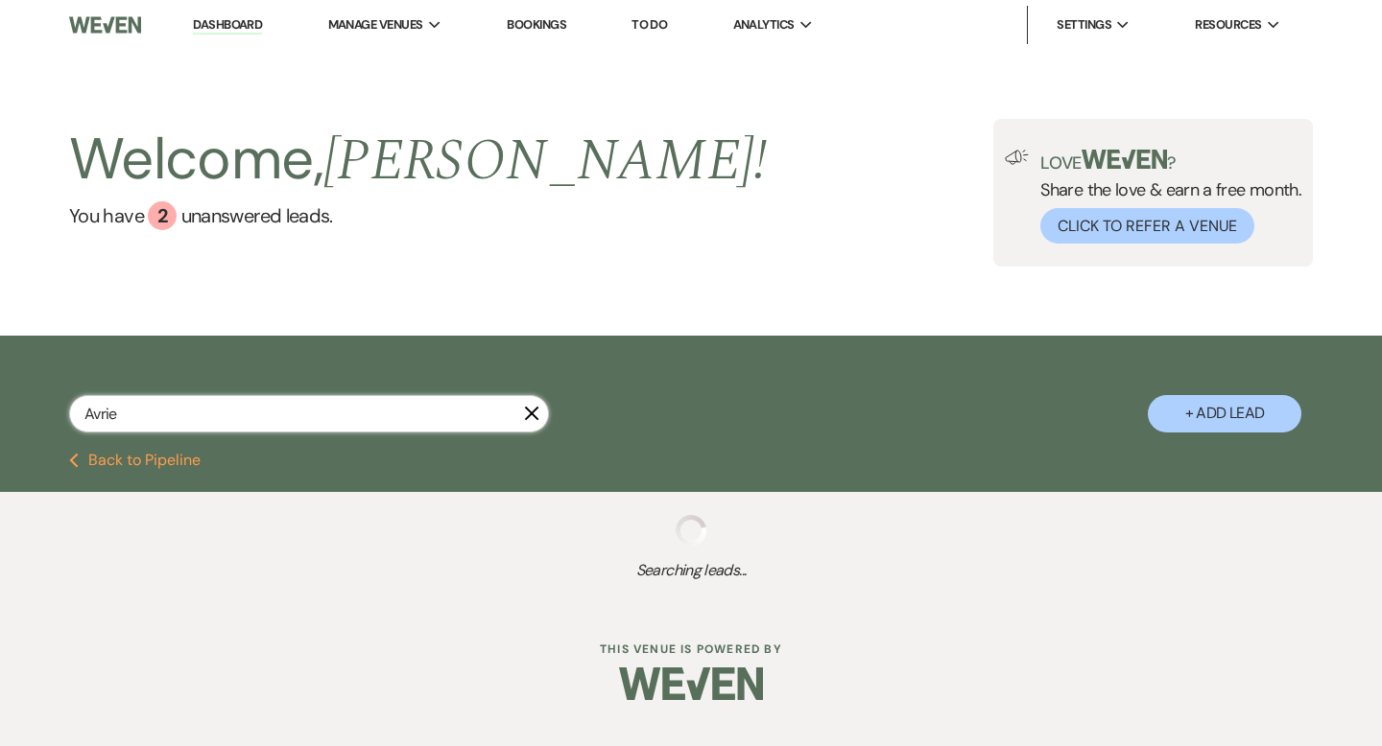
select select "9"
select select "8"
select select "10"
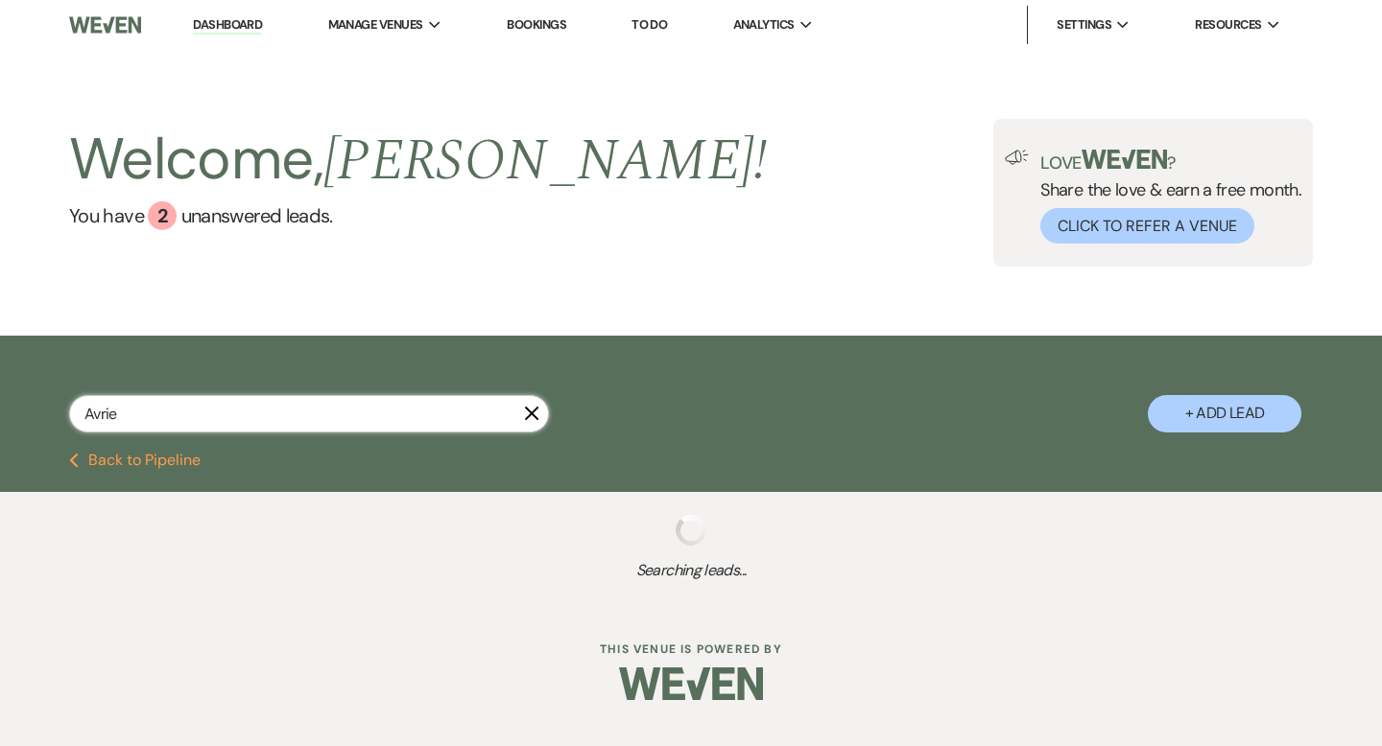
select select "8"
select select "1"
select select "8"
select select "10"
select select "8"
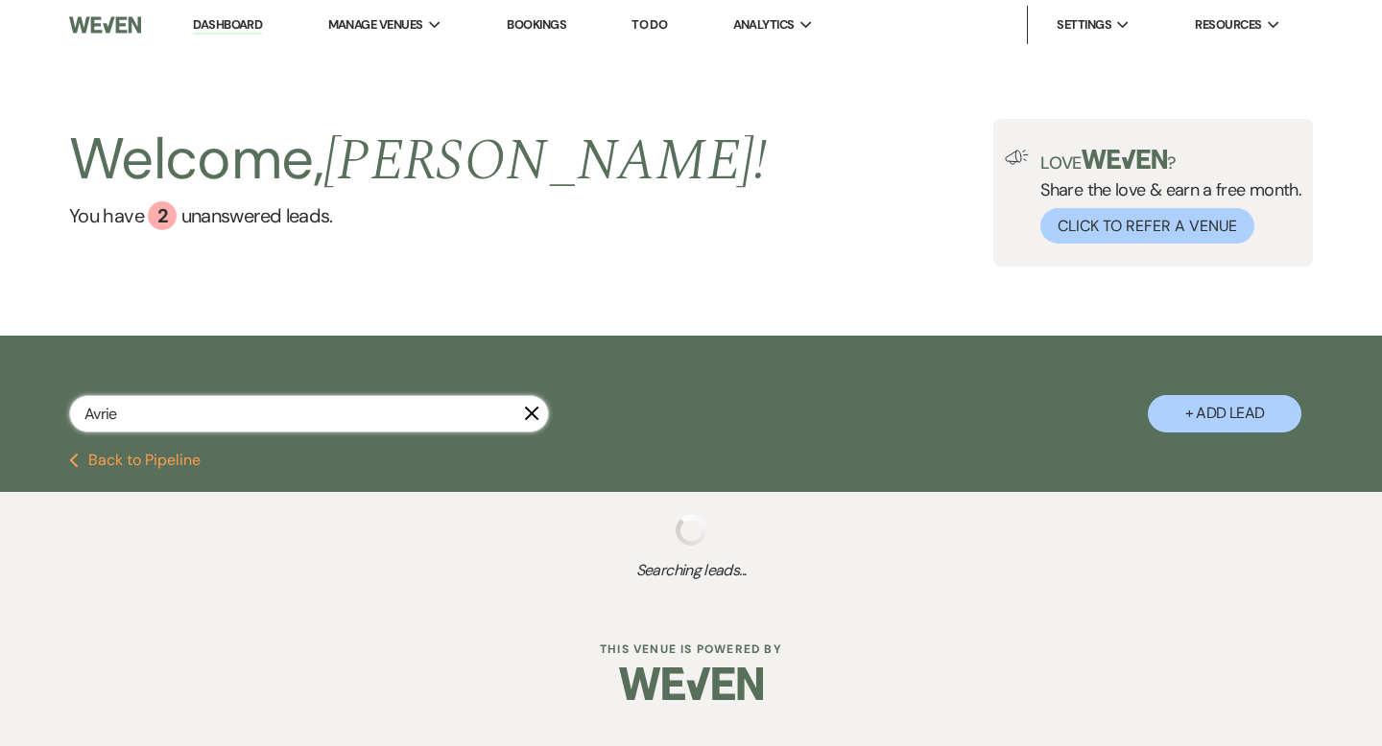
select select "5"
select select "8"
select select "10"
select select "8"
select select "4"
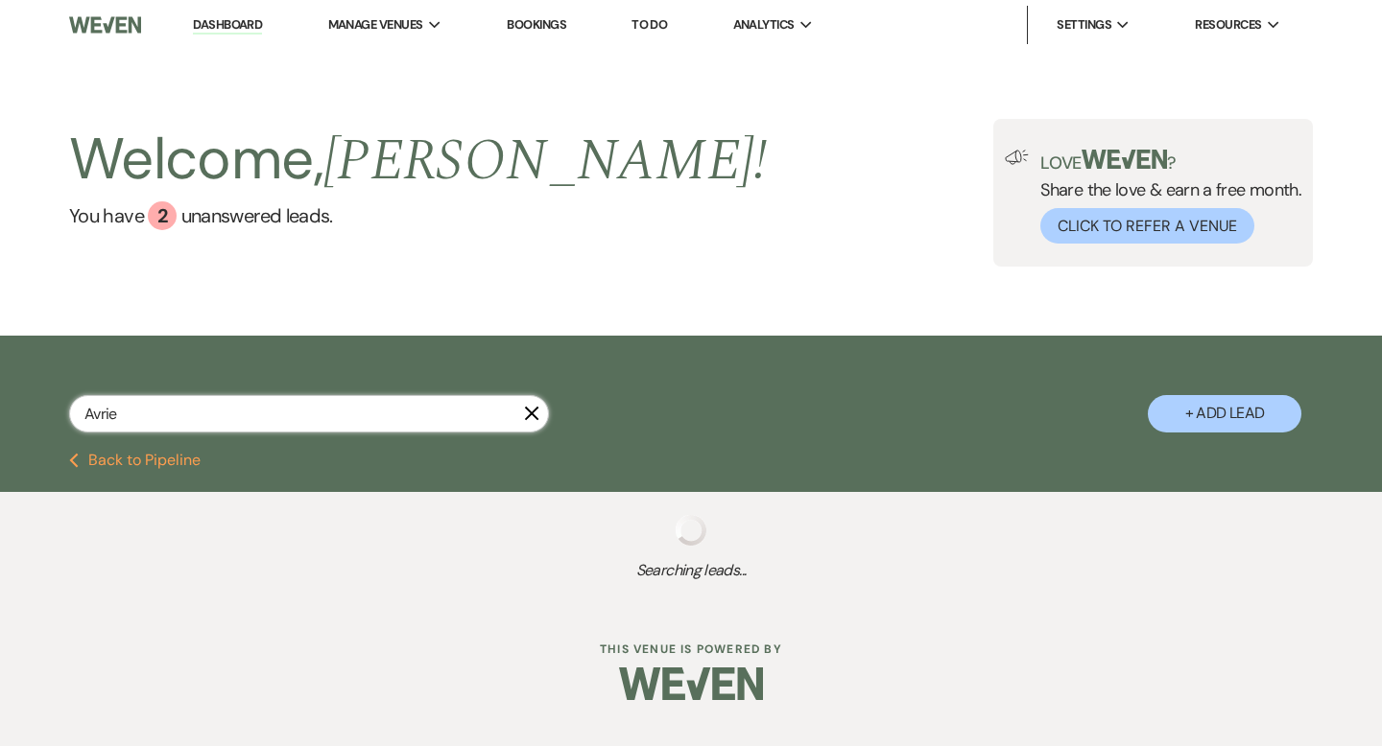
select select "8"
select select "5"
select select "6"
select select "8"
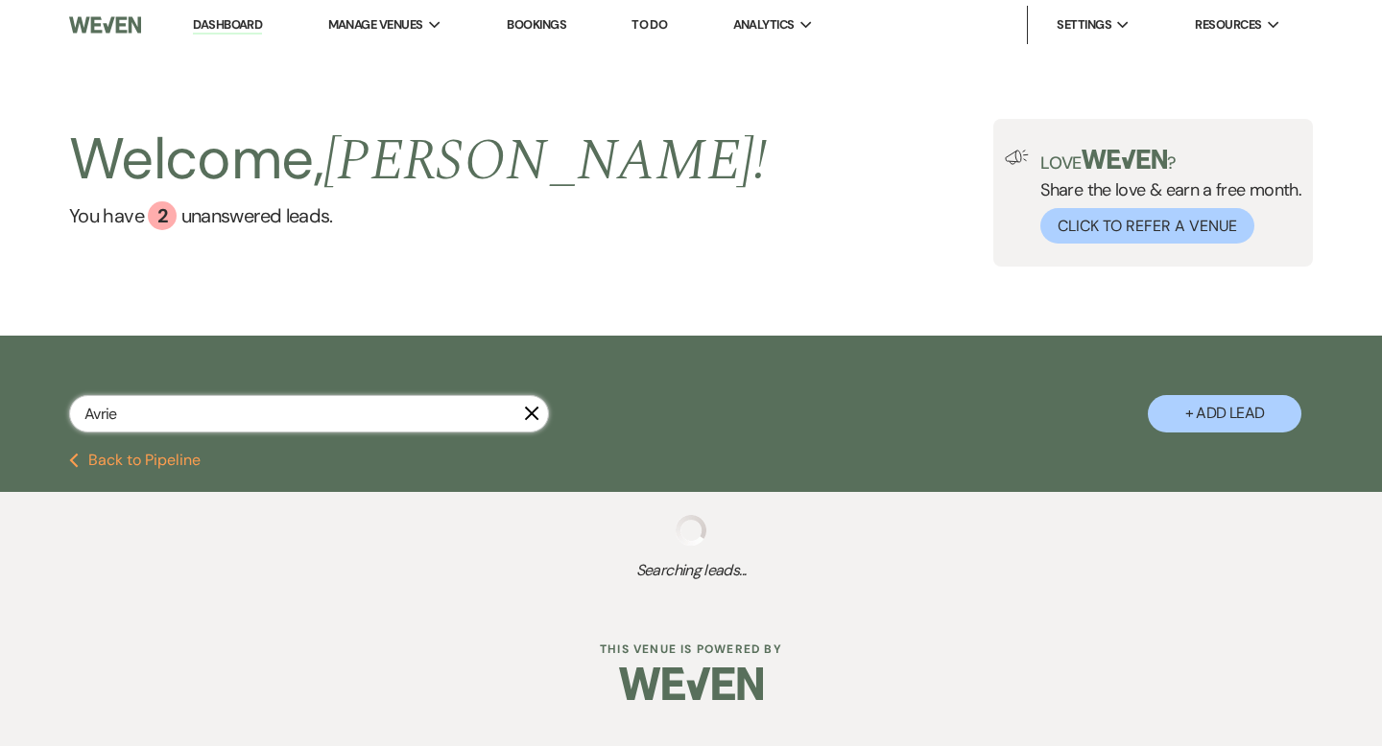
select select "8"
select select "5"
select select "8"
select select "5"
select select "8"
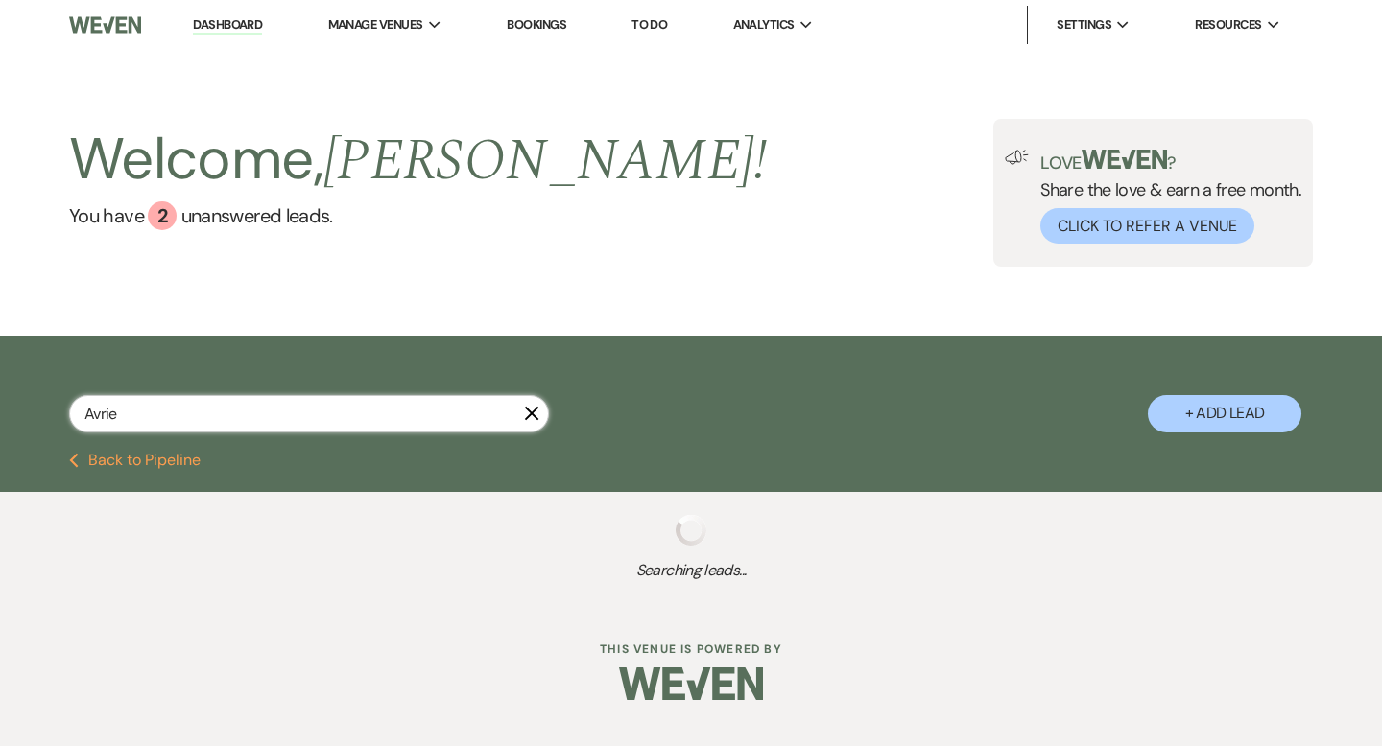
select select "1"
select select "8"
select select "5"
select select "8"
select select "5"
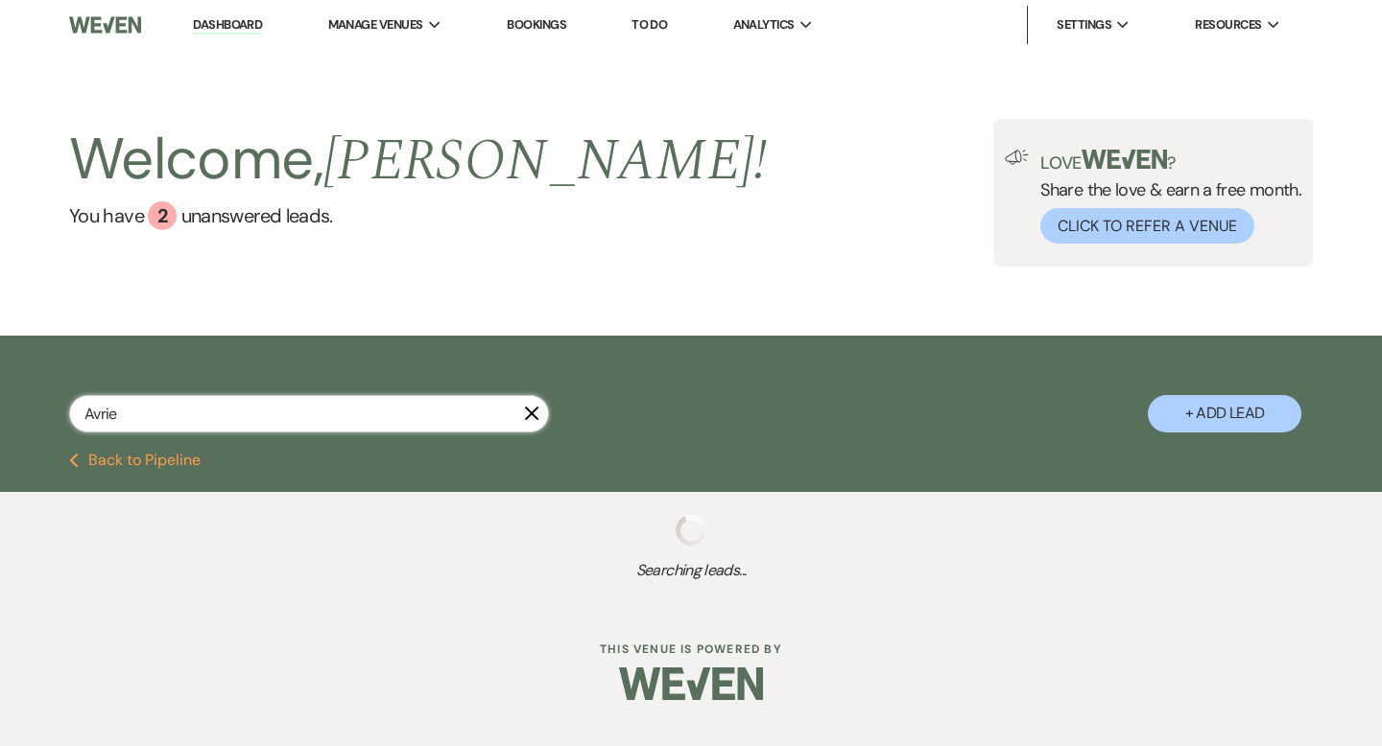
select select "8"
select select "6"
select select "8"
select select "5"
select select "8"
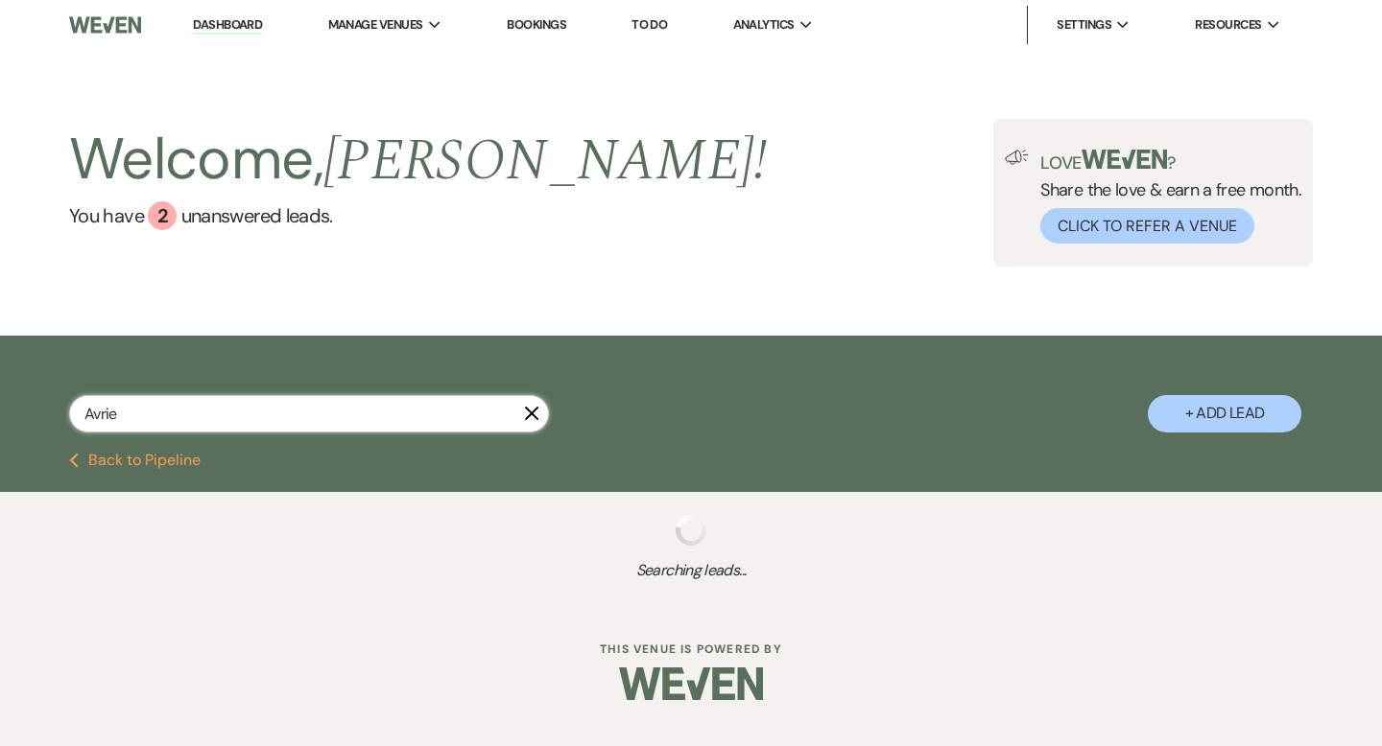
select select "5"
select select "8"
select select "5"
select select "8"
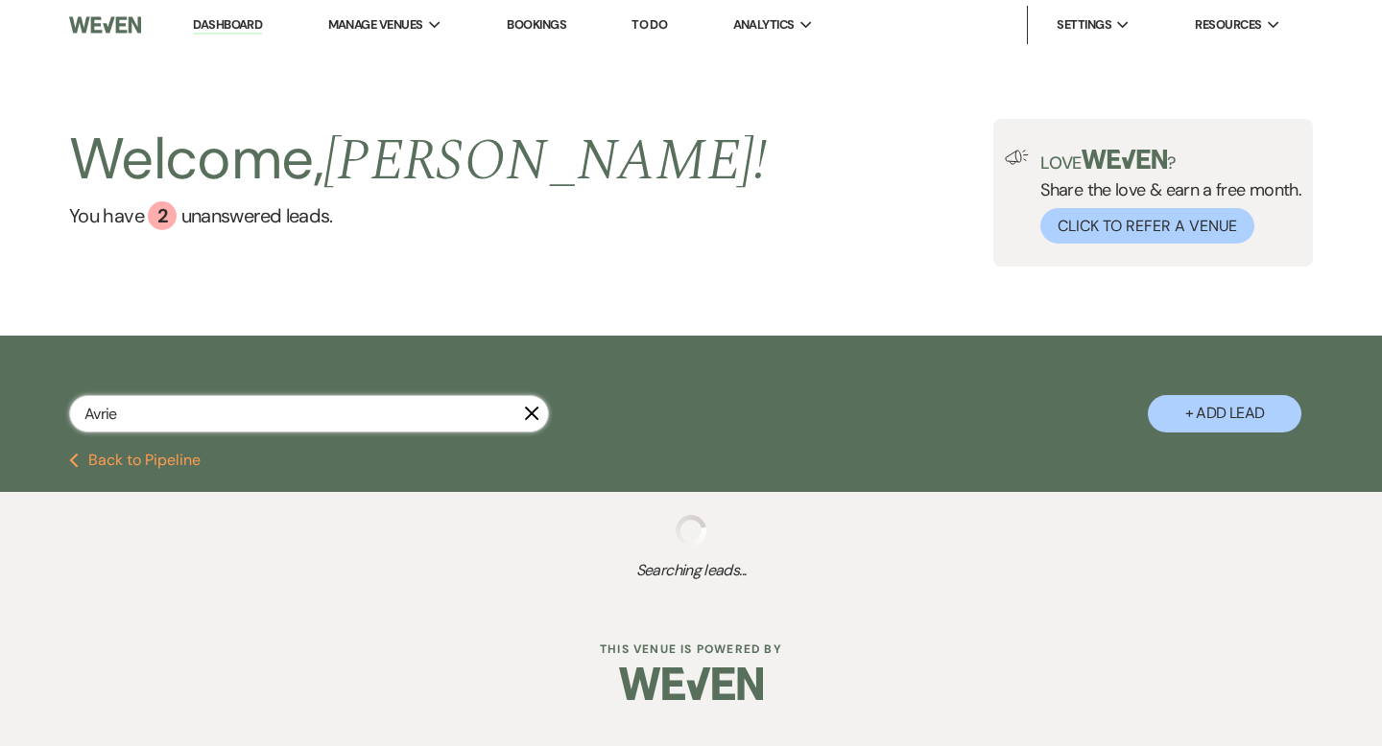
select select "5"
select select "8"
select select "5"
select select "8"
select select "5"
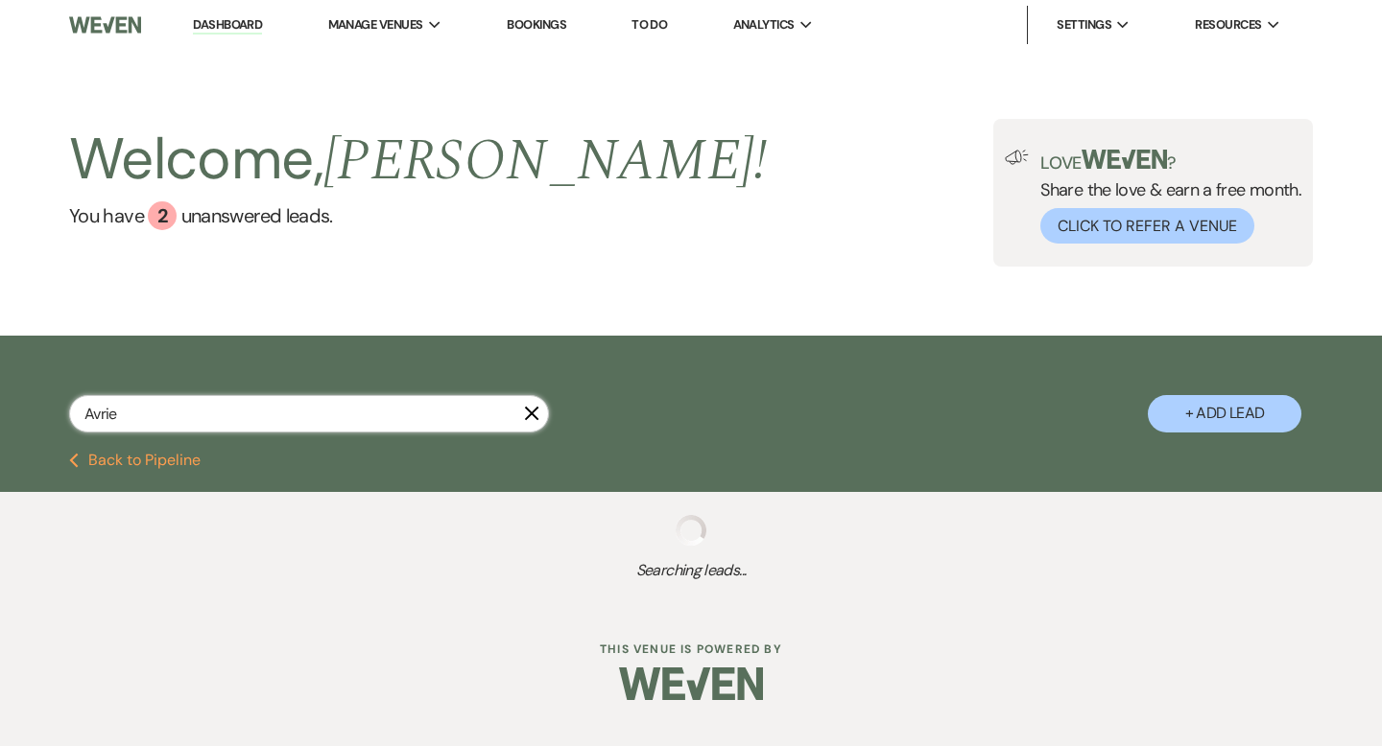
select select "8"
select select "5"
select select "8"
select select "10"
select select "8"
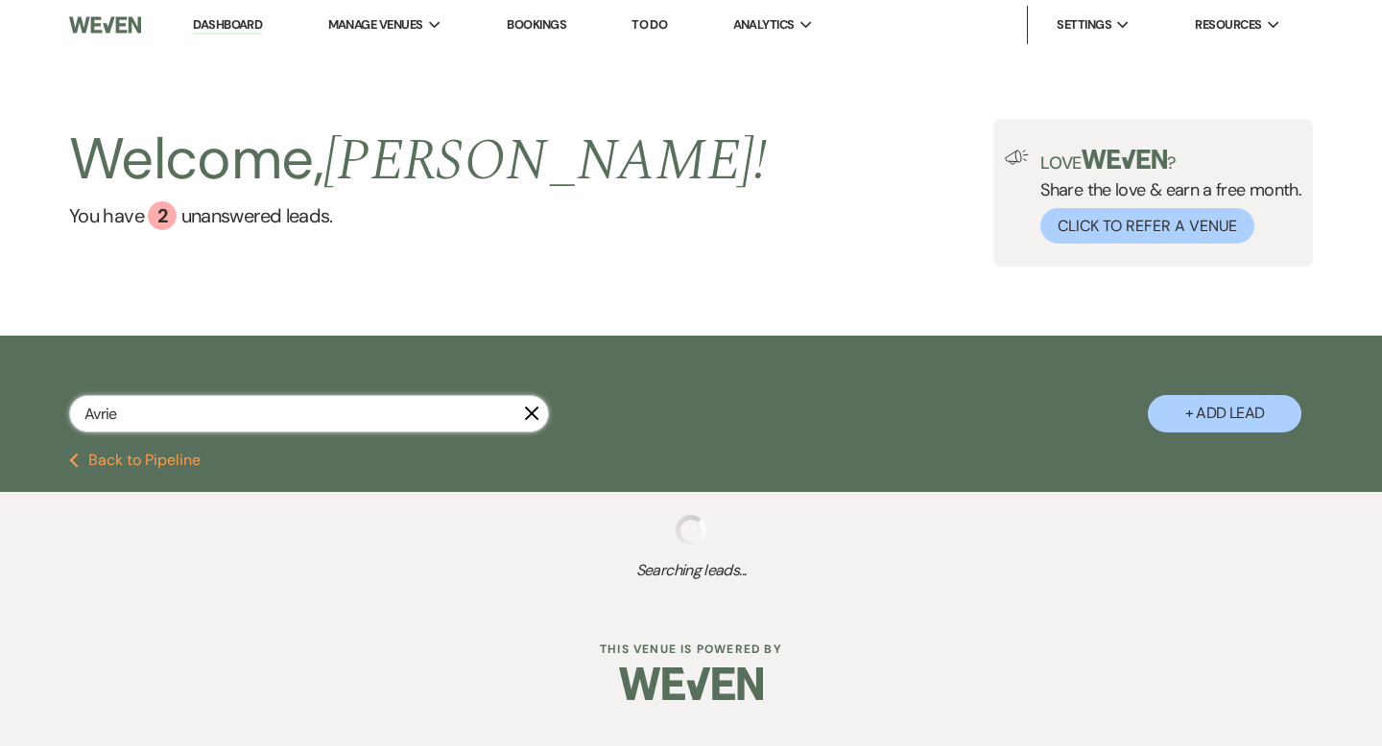
select select "4"
select select "8"
select select "5"
select select "8"
select select "6"
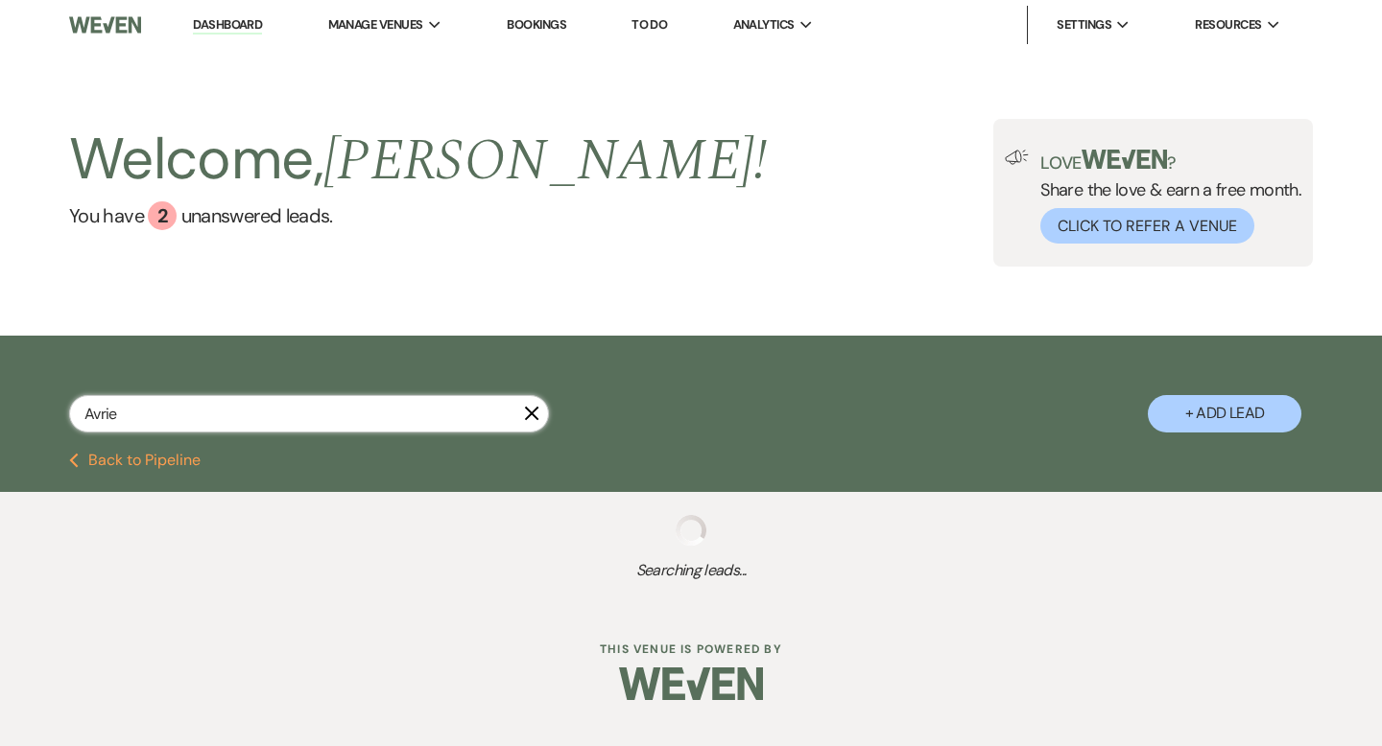
select select "8"
select select "5"
select select "8"
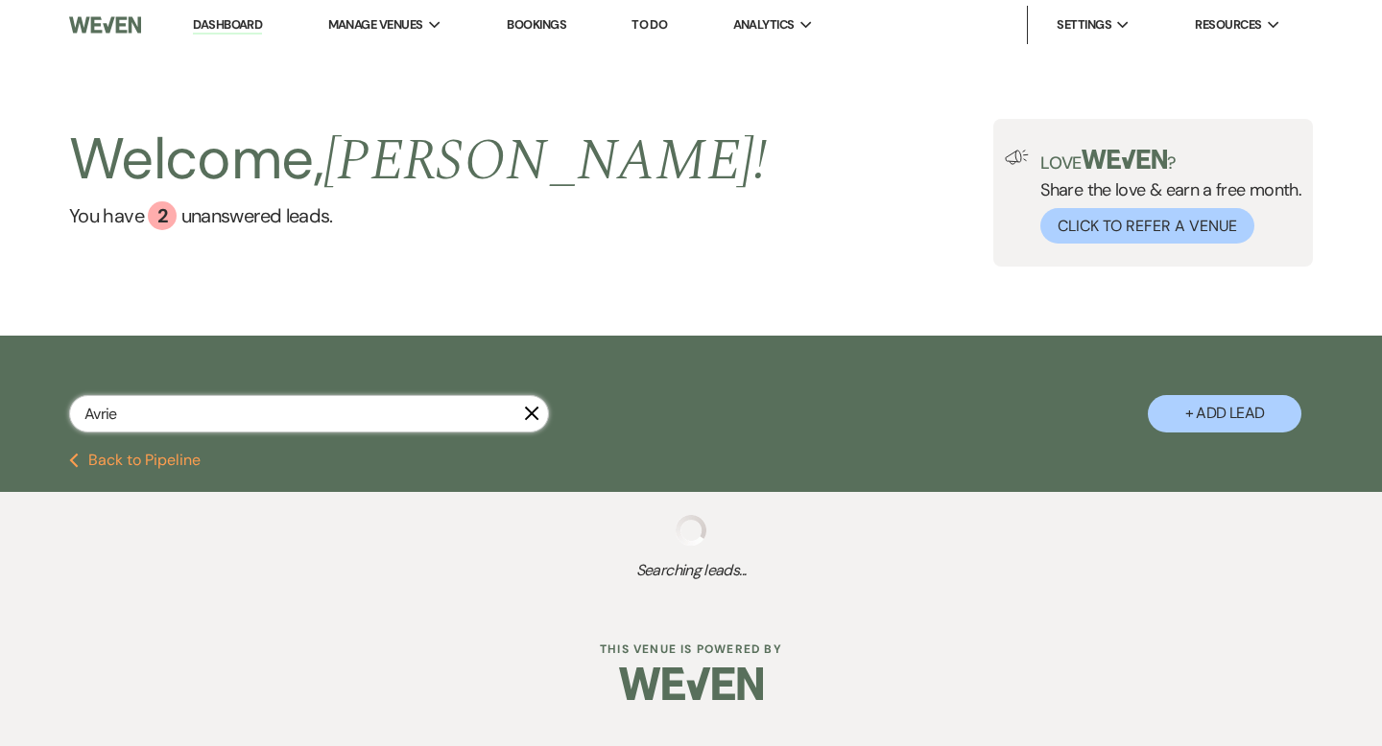
select select "1"
select select "8"
select select "5"
select select "8"
select select "11"
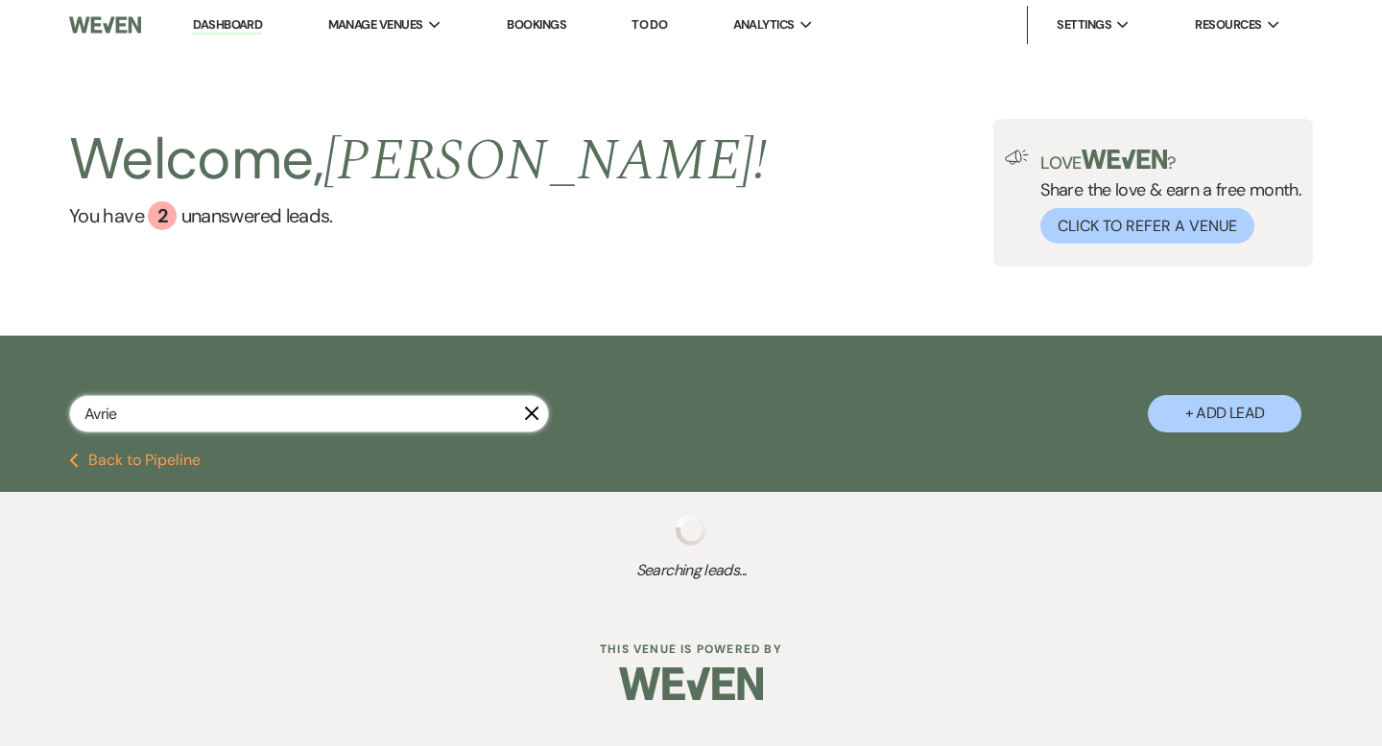
select select "8"
select select "5"
select select "8"
select select "7"
select select "8"
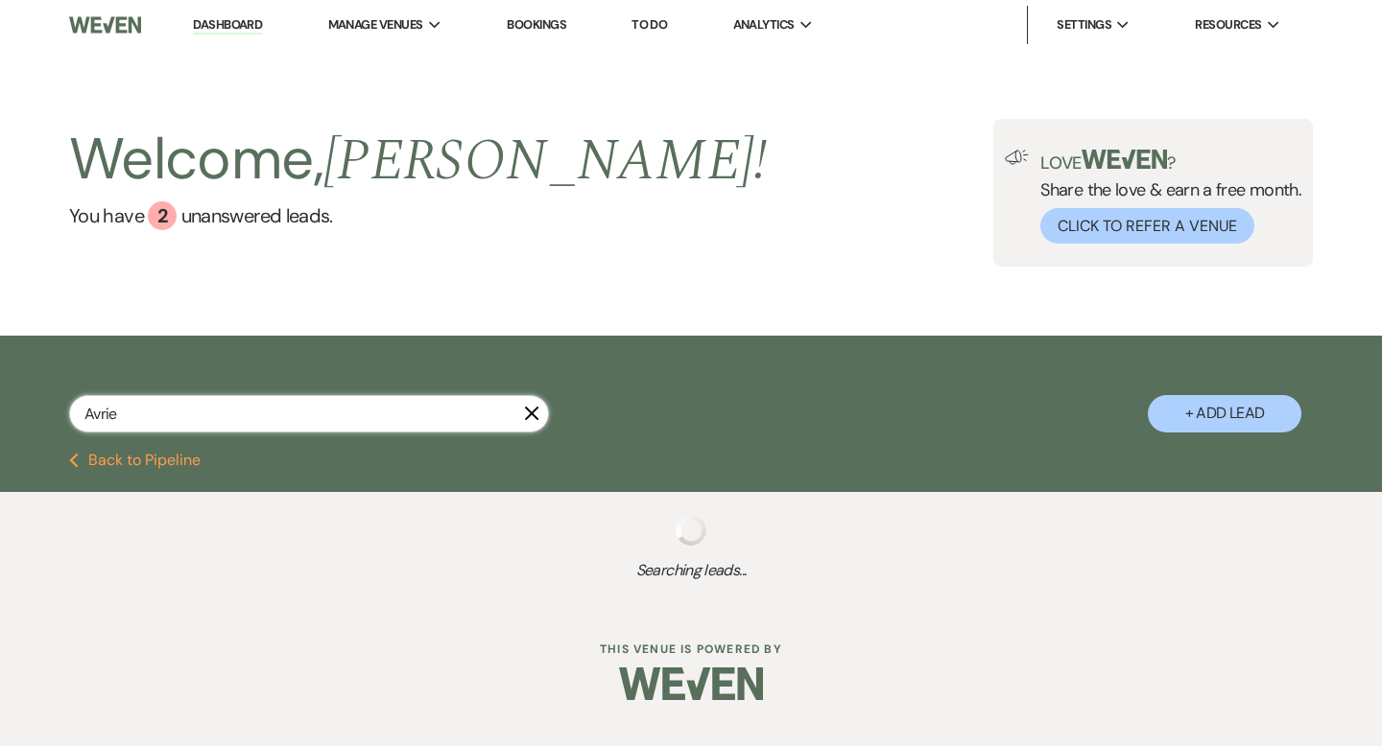
select select "6"
select select "8"
select select "6"
select select "8"
select select "7"
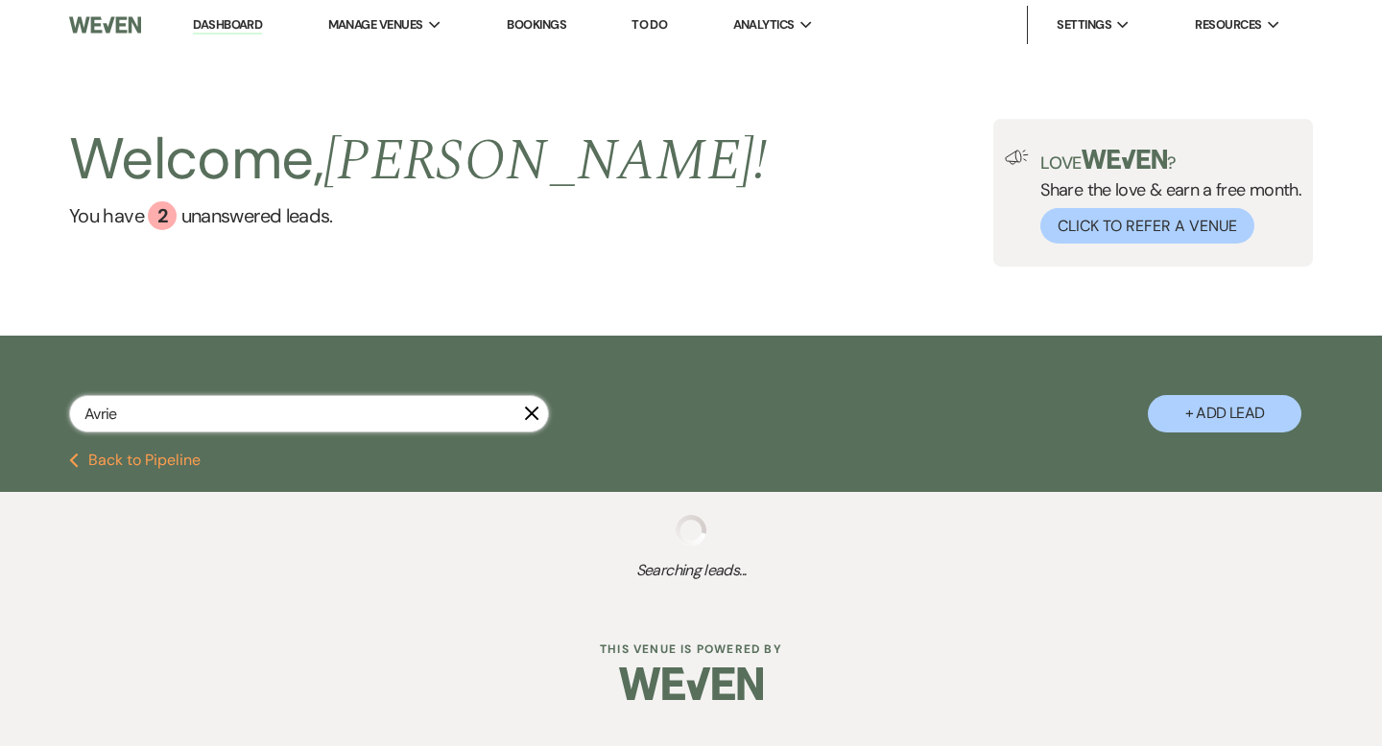
select select "8"
select select "6"
select select "8"
select select "5"
select select "8"
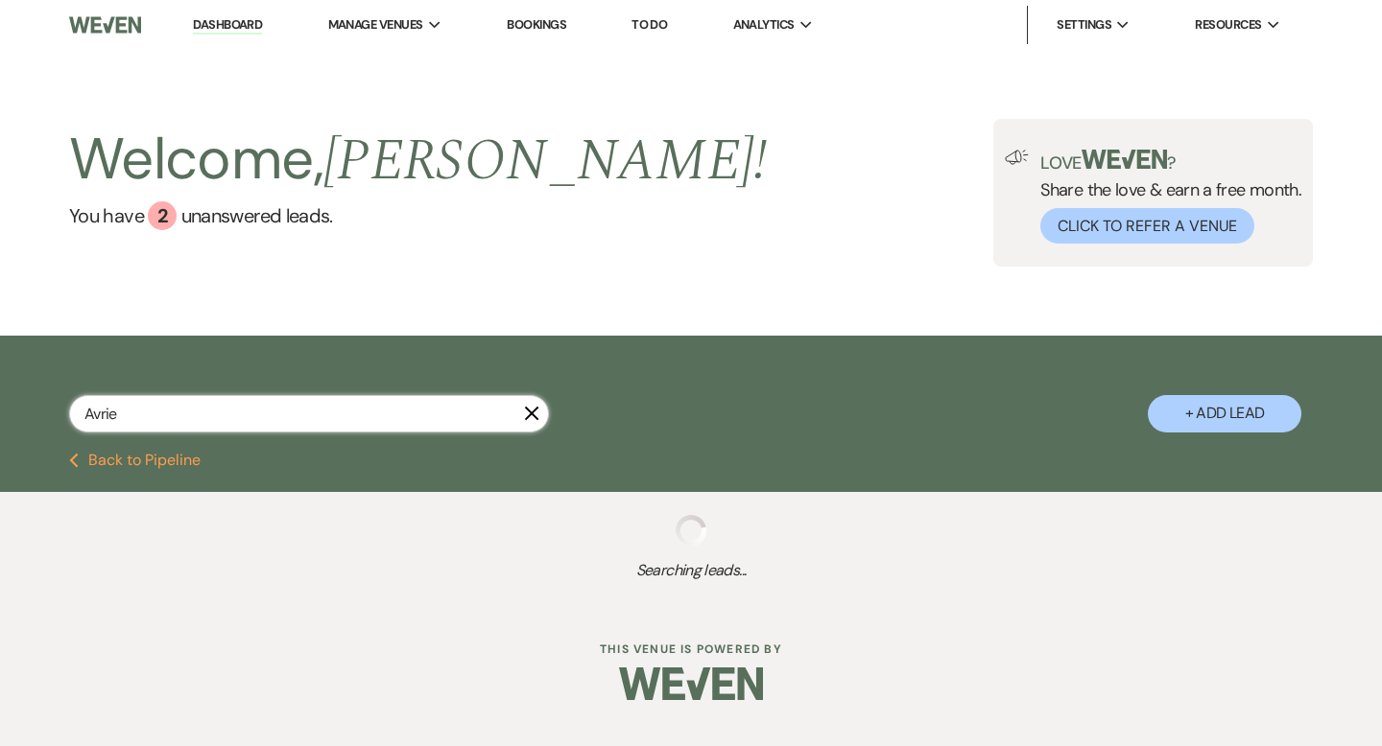
select select "5"
select select "8"
select select "5"
select select "8"
select select "6"
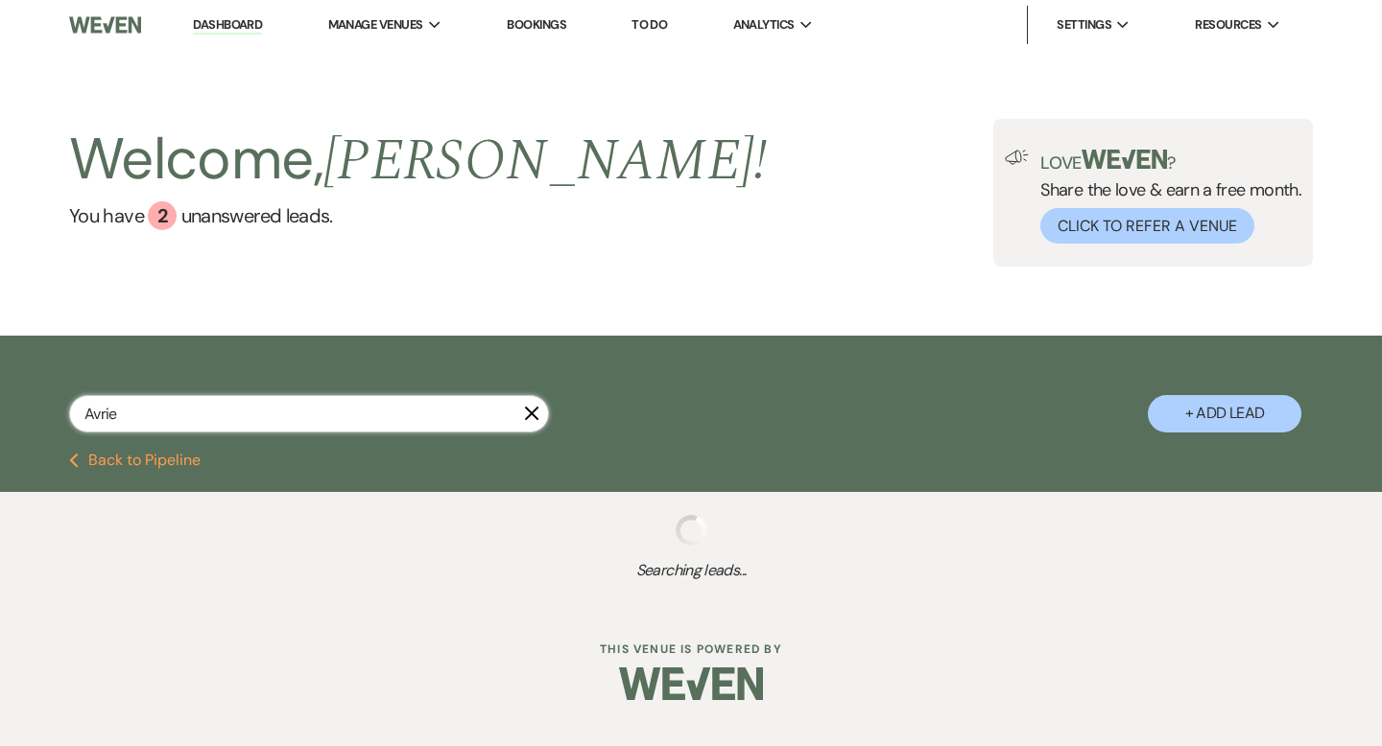
select select "8"
select select "6"
select select "8"
select select "5"
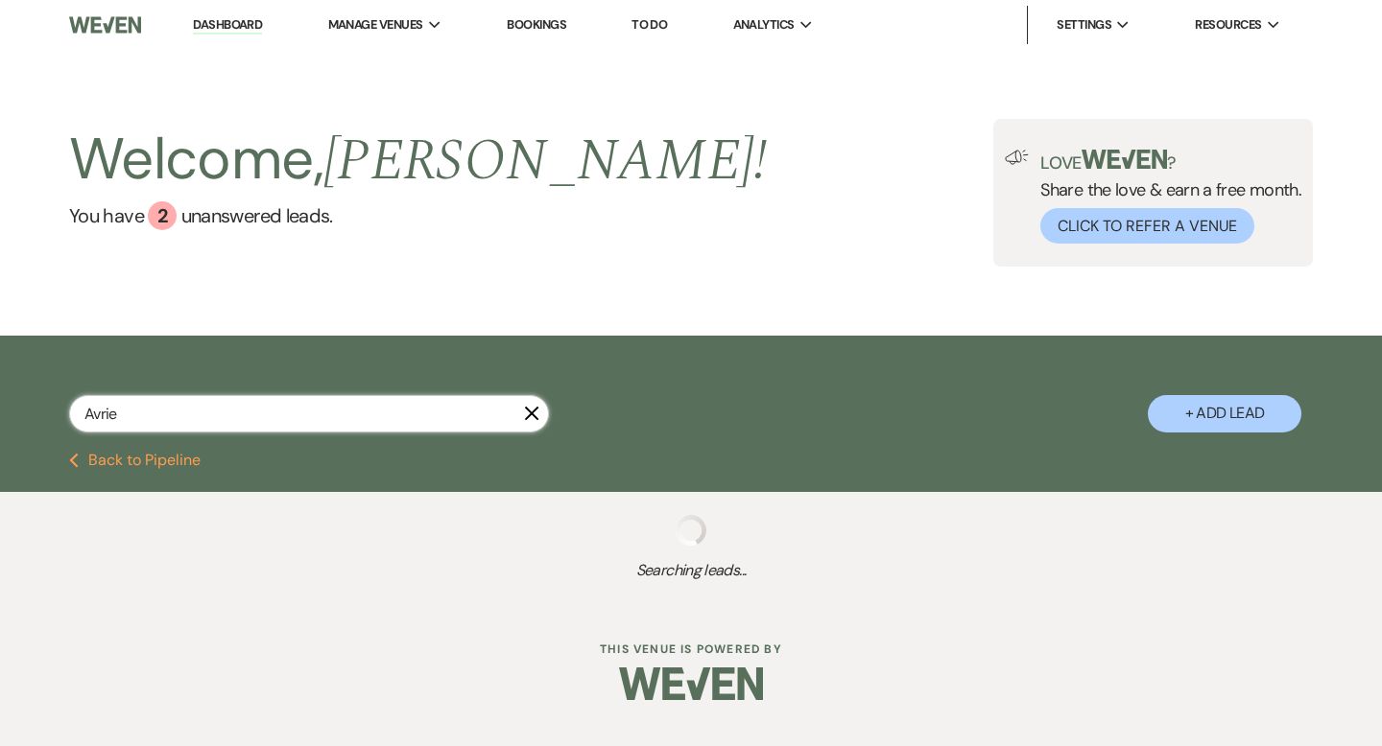
select select "8"
select select "5"
select select "8"
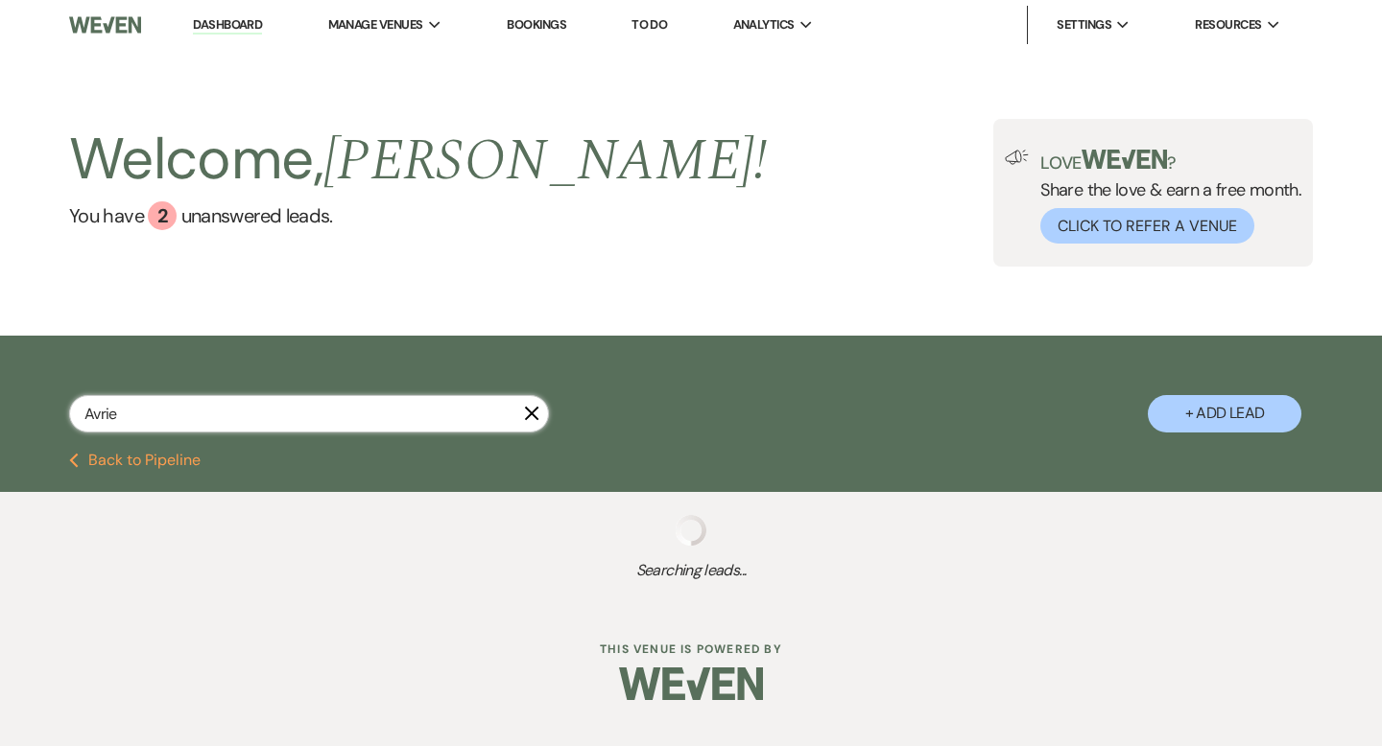
select select "5"
select select "8"
select select "5"
select select "8"
select select "5"
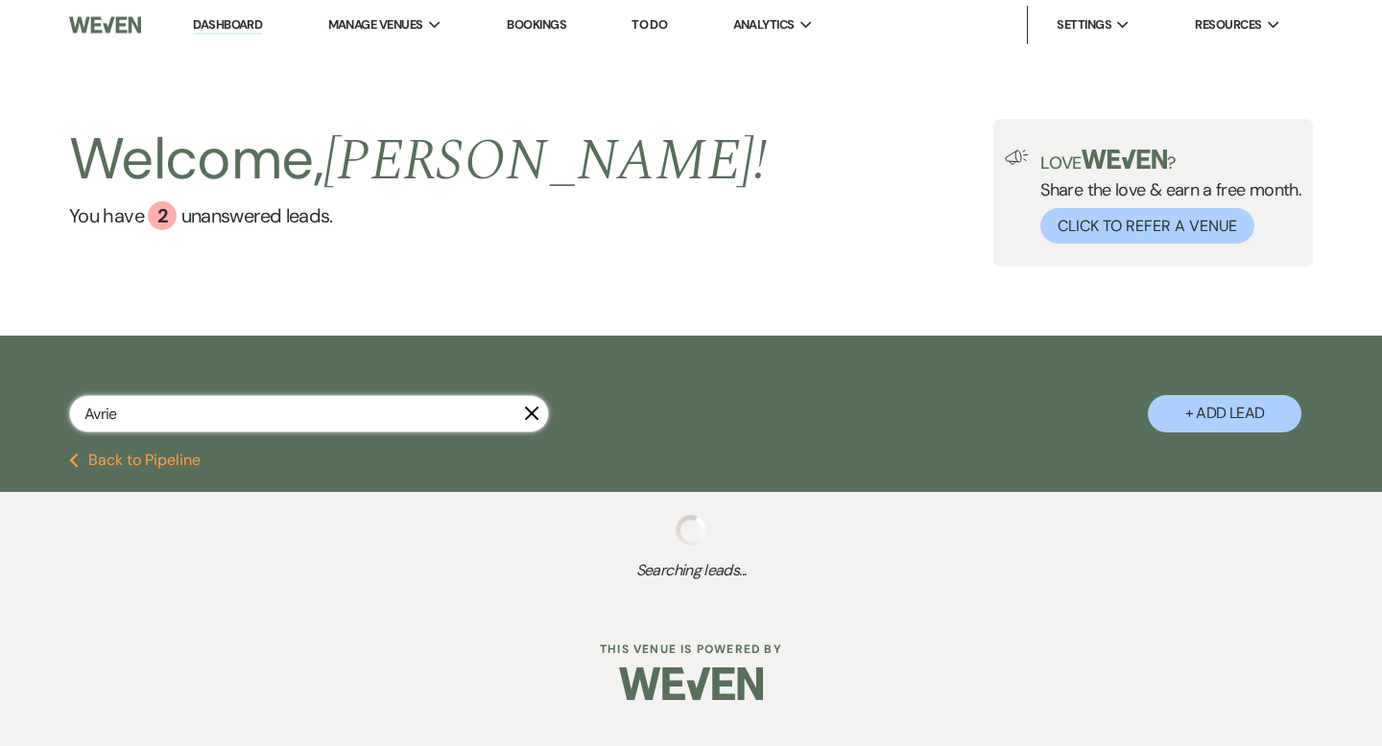
select select "8"
select select "6"
select select "8"
select select "5"
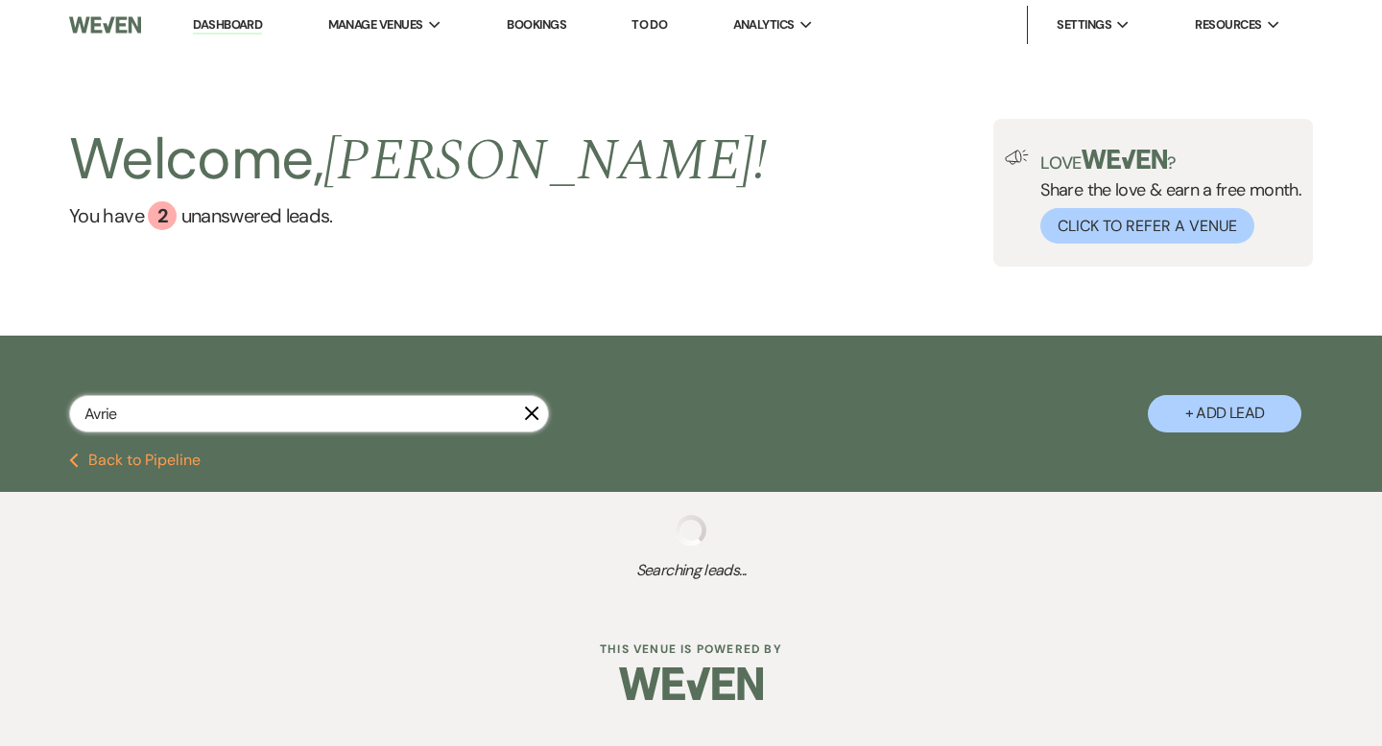
select select "8"
select select "5"
select select "8"
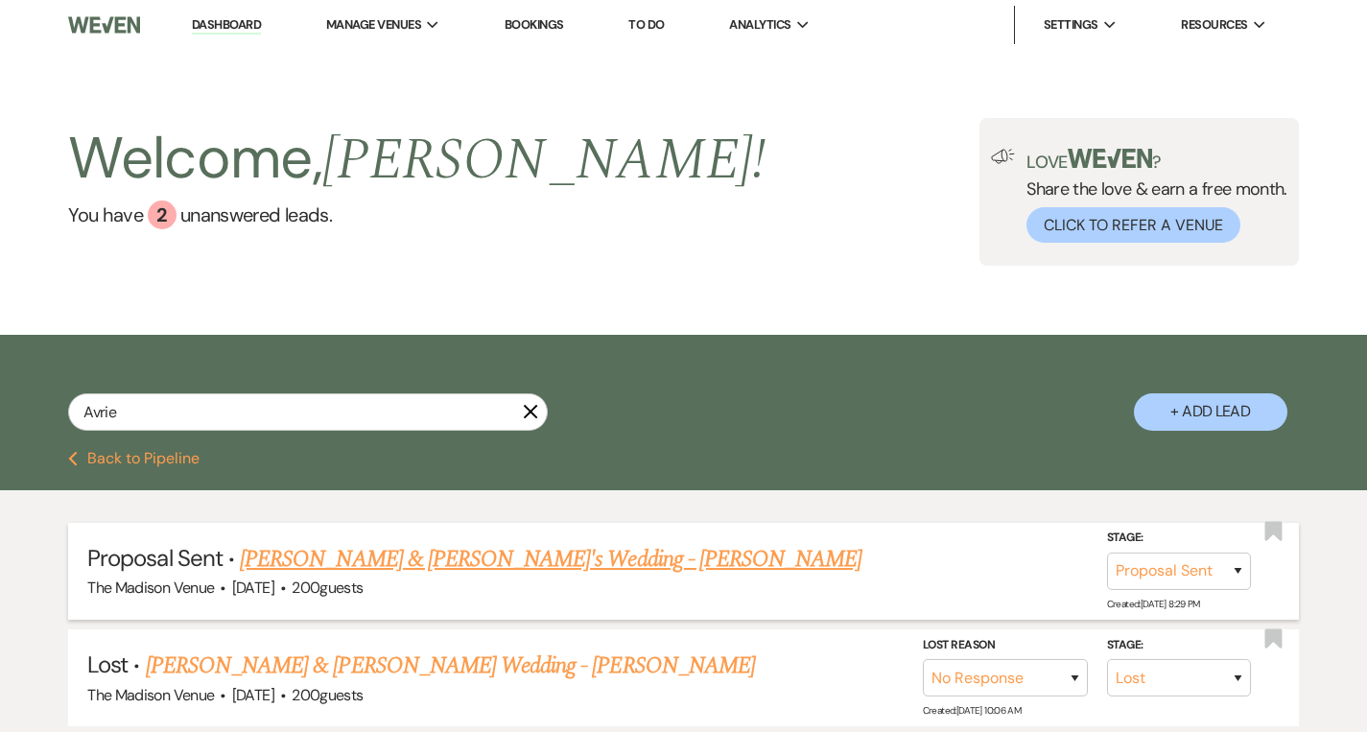
click at [297, 559] on link "[PERSON_NAME] & [PERSON_NAME]'s Wedding - [PERSON_NAME]" at bounding box center [551, 559] width 622 height 35
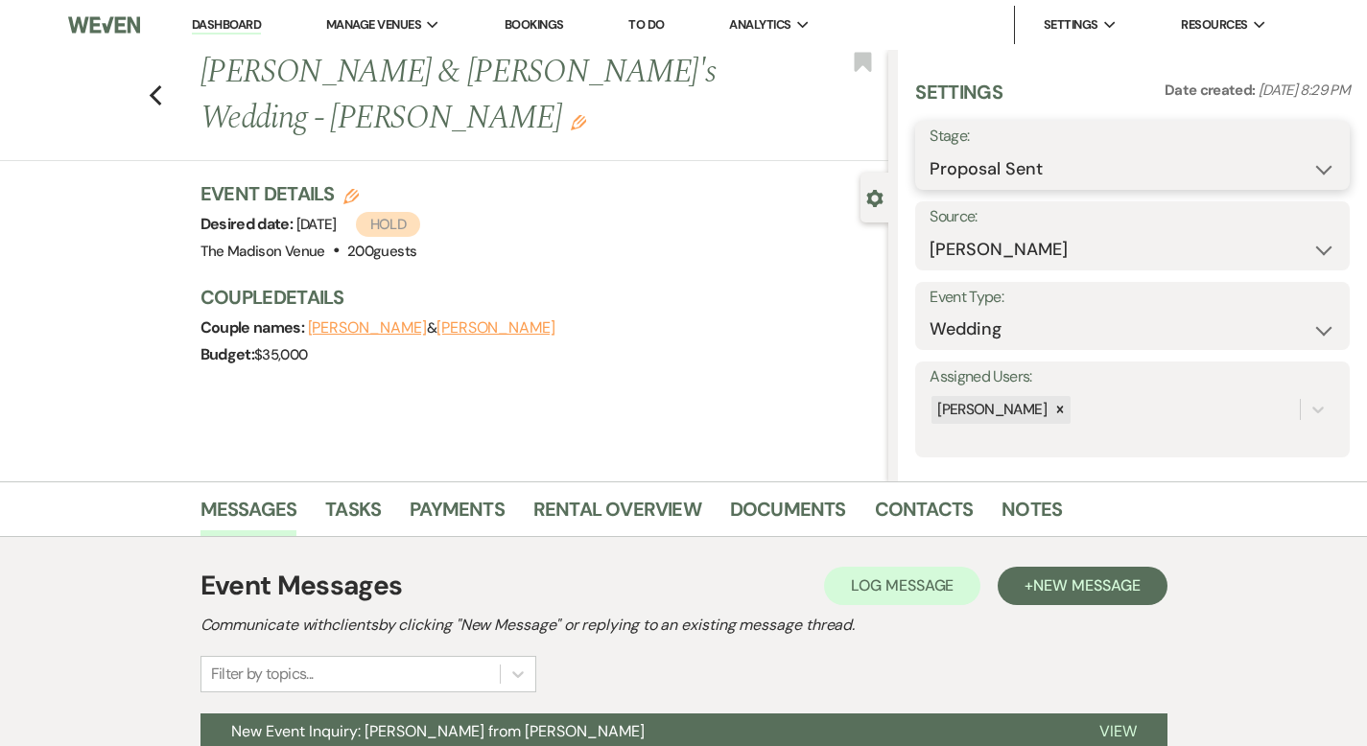
click at [1088, 171] on select "Inquiry Follow Up Tour Requested Tour Confirmed Toured Proposal Sent Booked Lost" at bounding box center [1133, 169] width 406 height 37
click at [1299, 160] on button "Save" at bounding box center [1304, 155] width 92 height 38
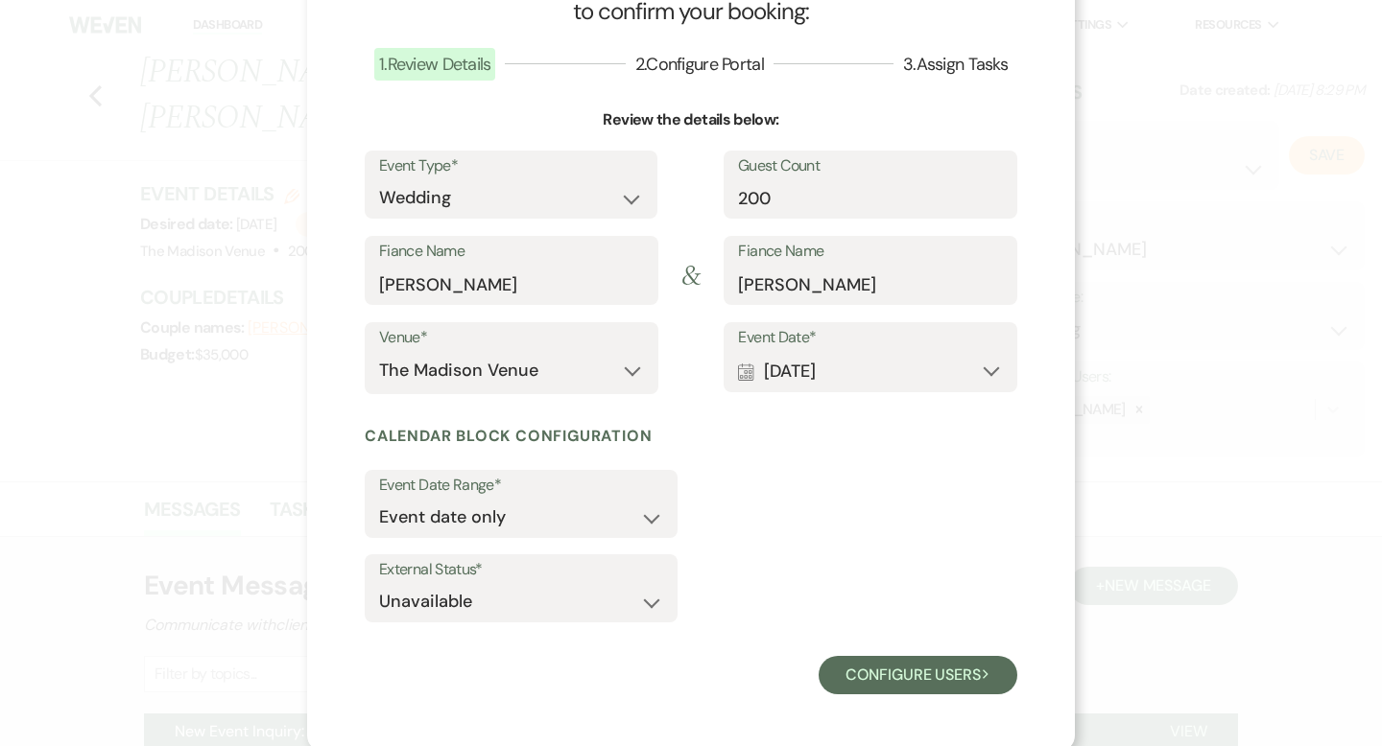
scroll to position [100, 0]
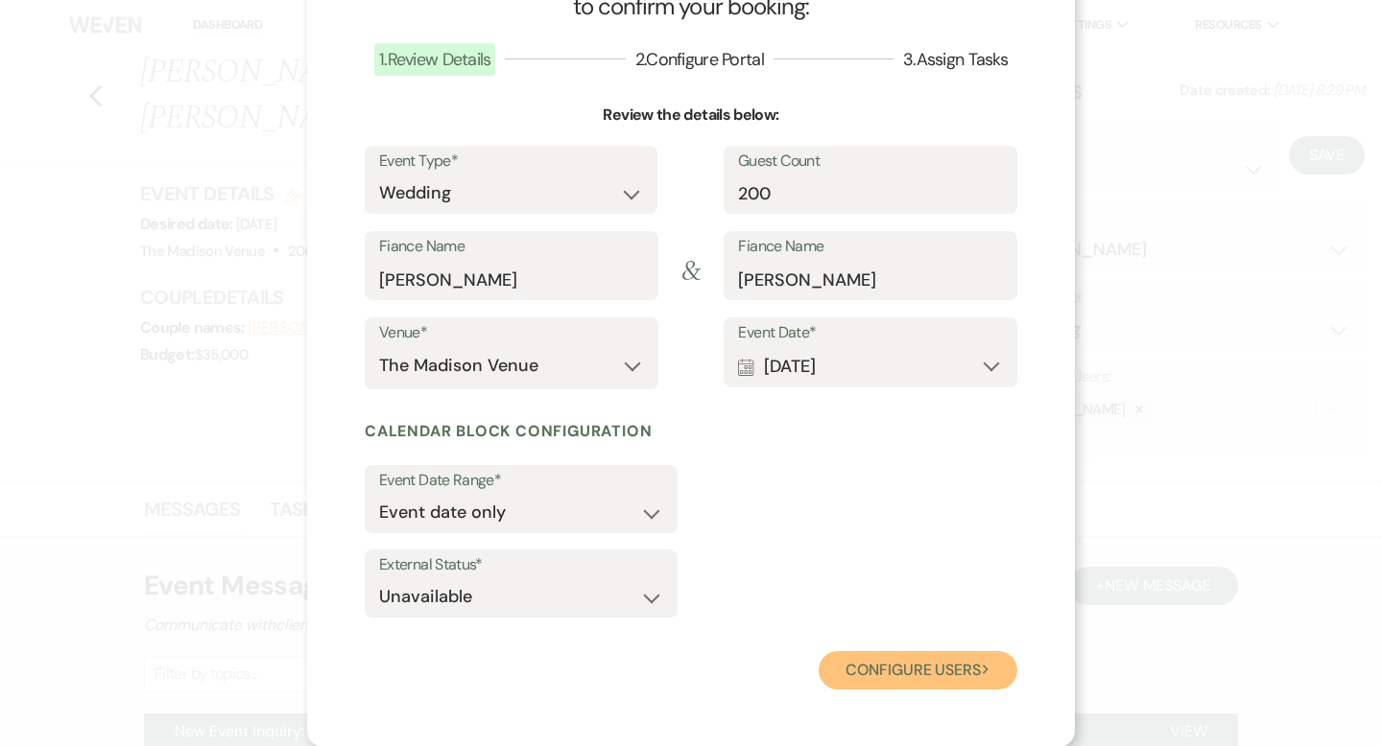
click at [926, 669] on button "Configure users Next" at bounding box center [917, 670] width 199 height 38
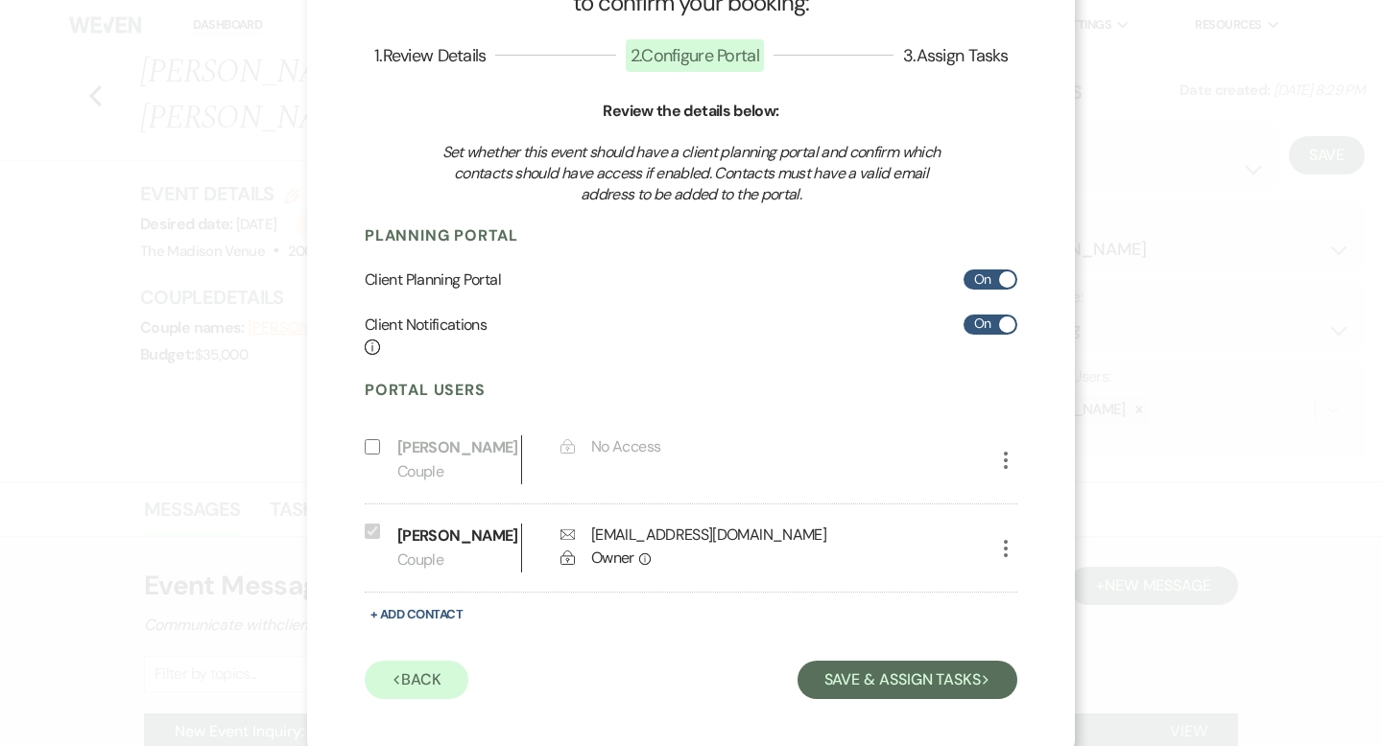
scroll to position [114, 0]
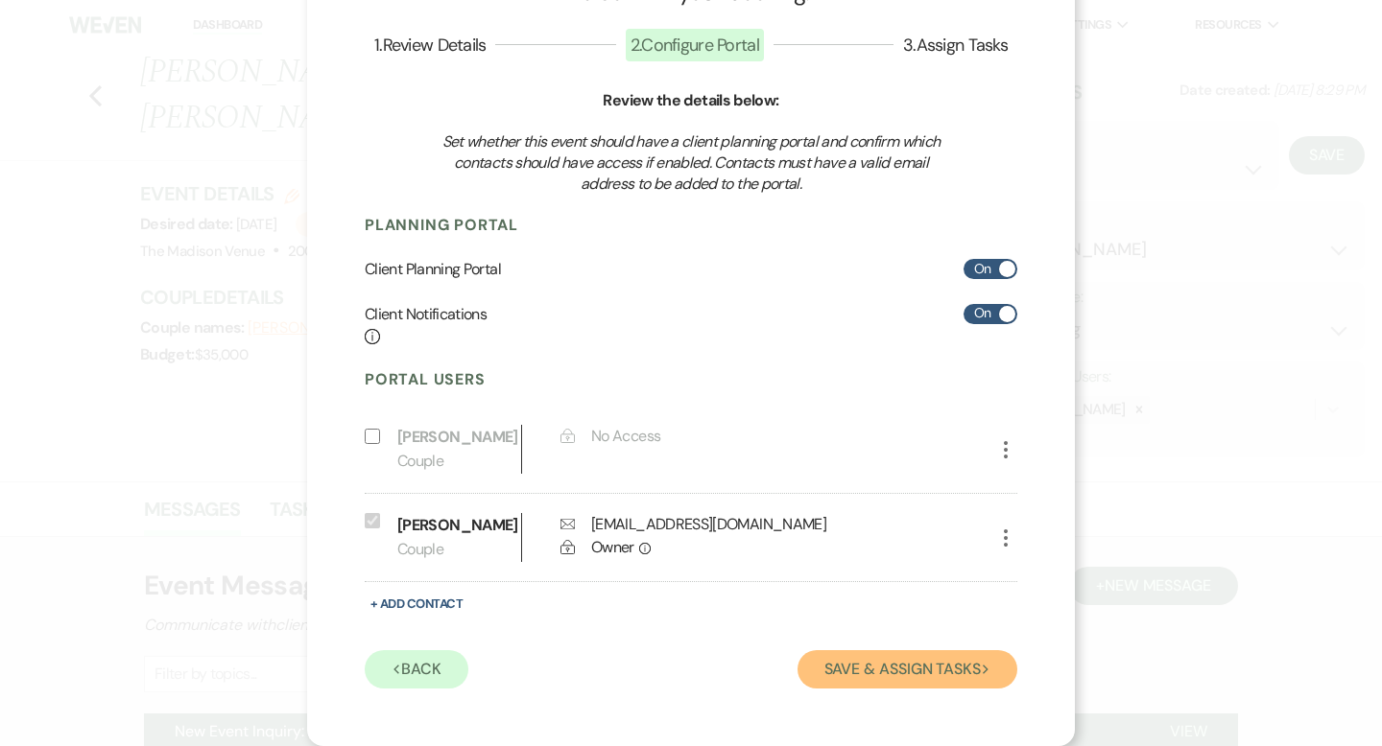
click at [927, 661] on button "Save & Assign Tasks Next" at bounding box center [907, 670] width 220 height 38
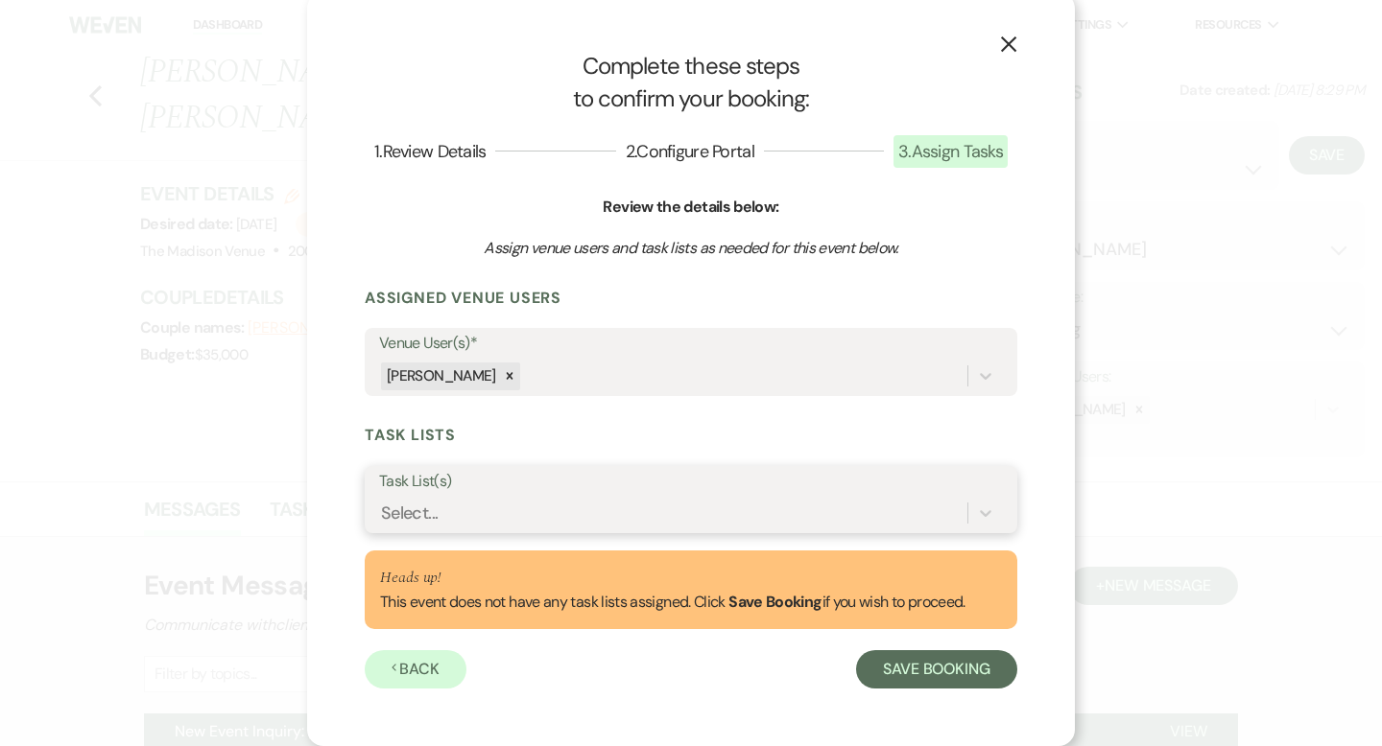
click at [905, 500] on div "Select..." at bounding box center [673, 514] width 588 height 34
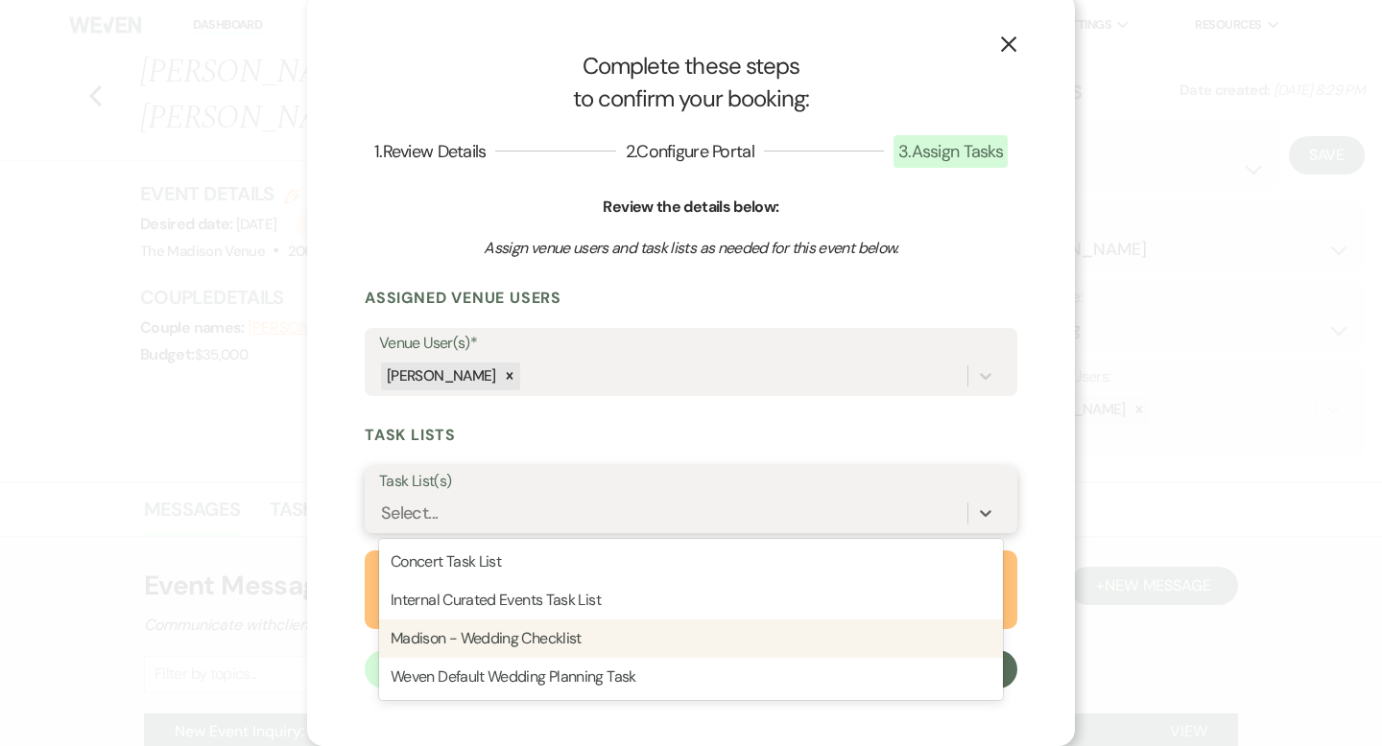
click at [851, 628] on div "Madison - Wedding Checklist" at bounding box center [691, 639] width 624 height 38
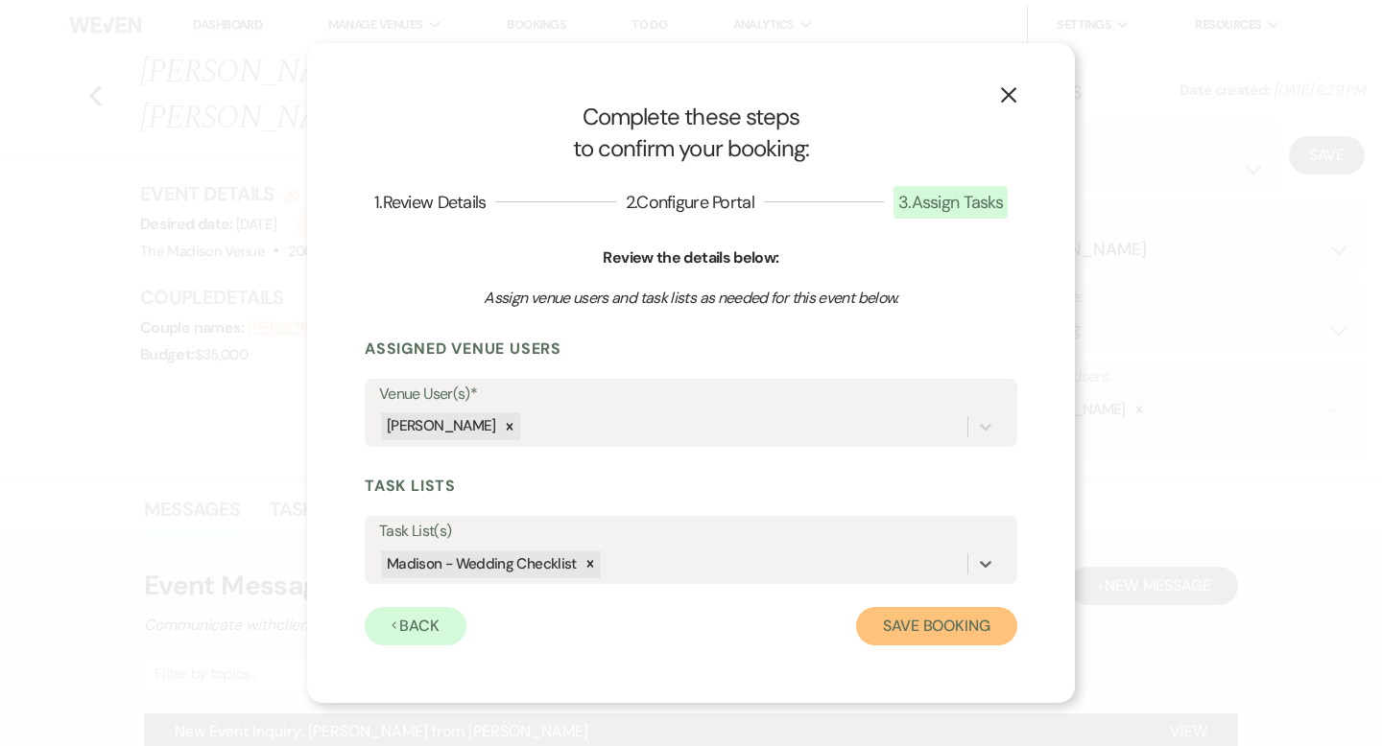
click at [889, 616] on button "Save Booking" at bounding box center [936, 626] width 161 height 38
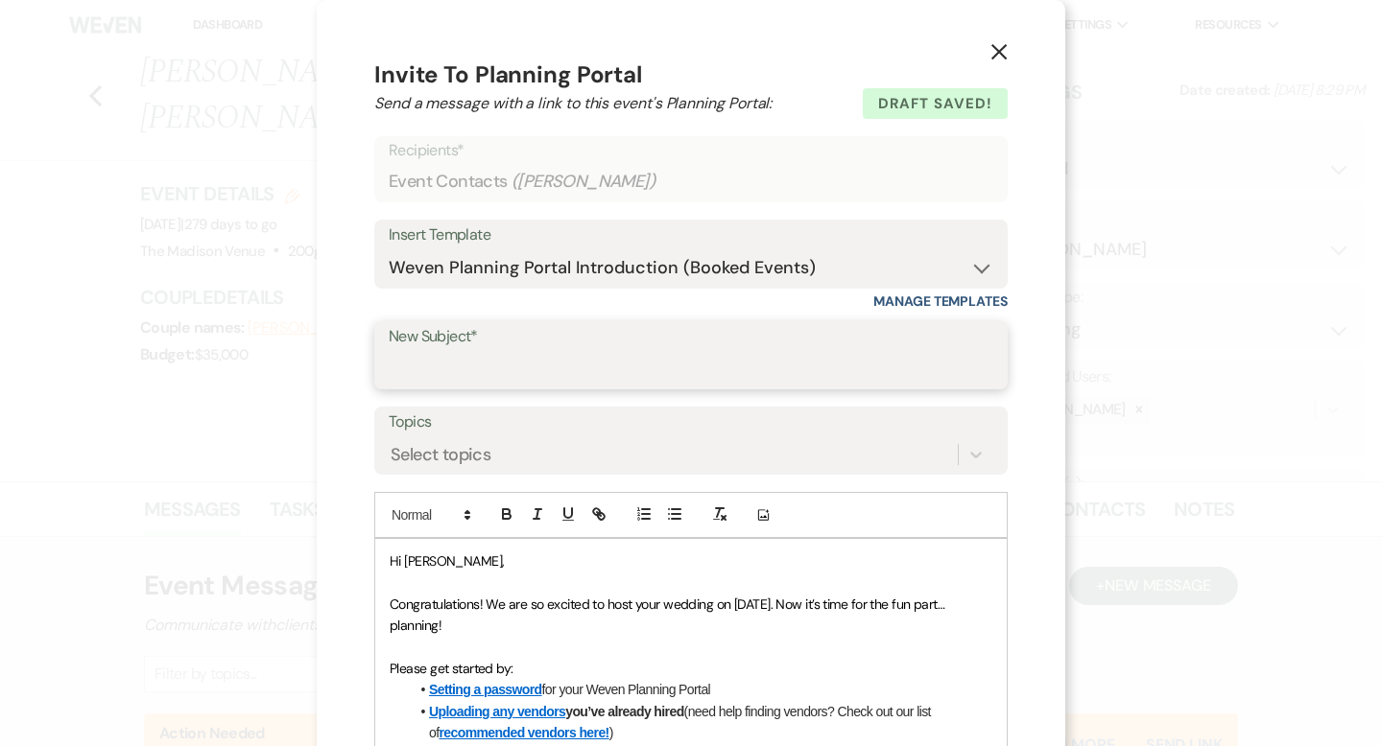
click at [557, 365] on input "New Subject*" at bounding box center [691, 368] width 604 height 37
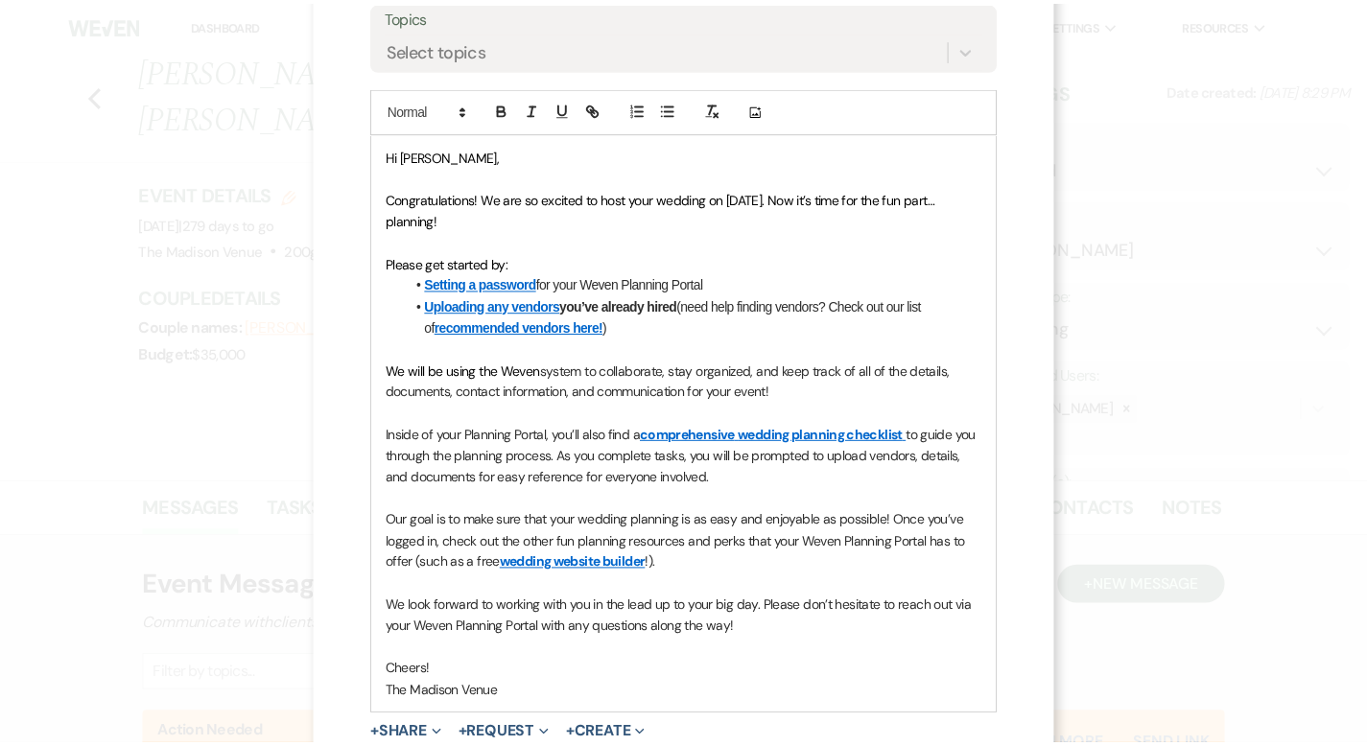
scroll to position [594, 0]
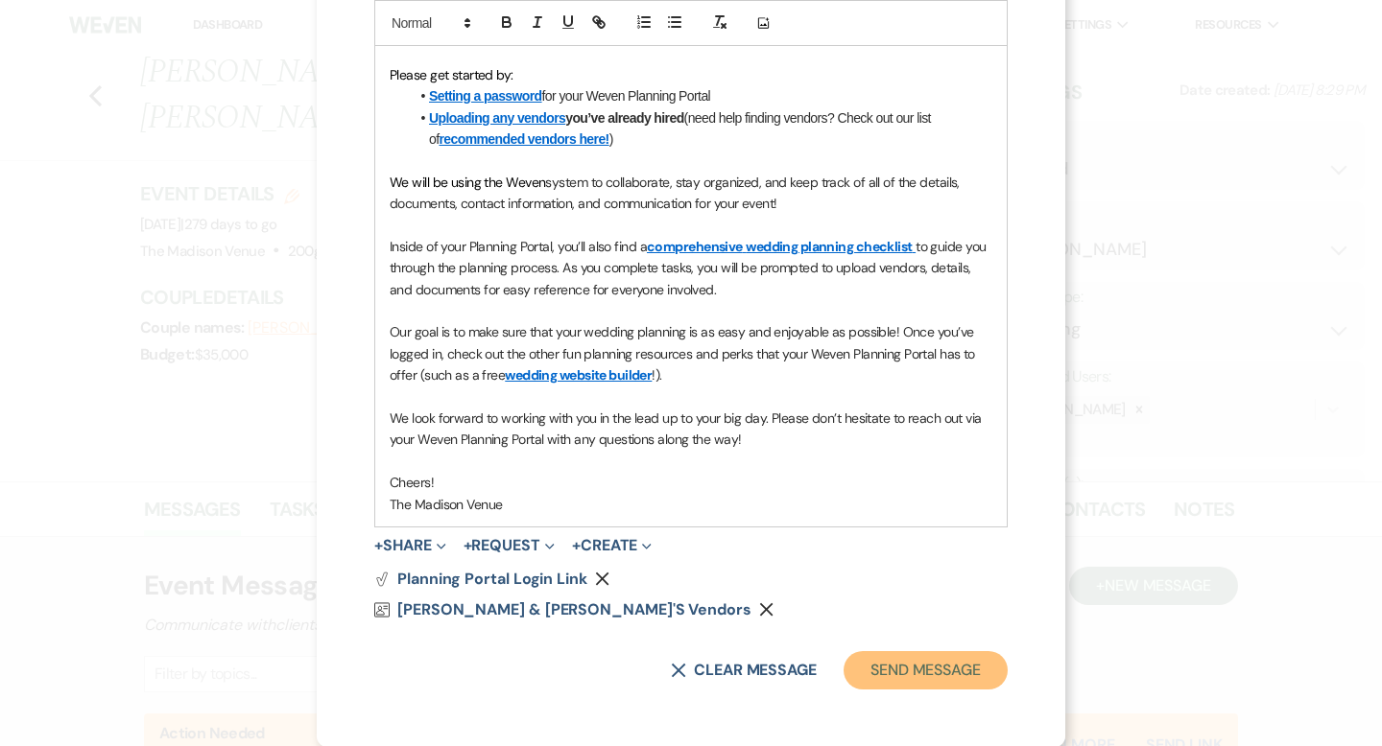
click at [929, 663] on button "Send Message" at bounding box center [925, 670] width 164 height 38
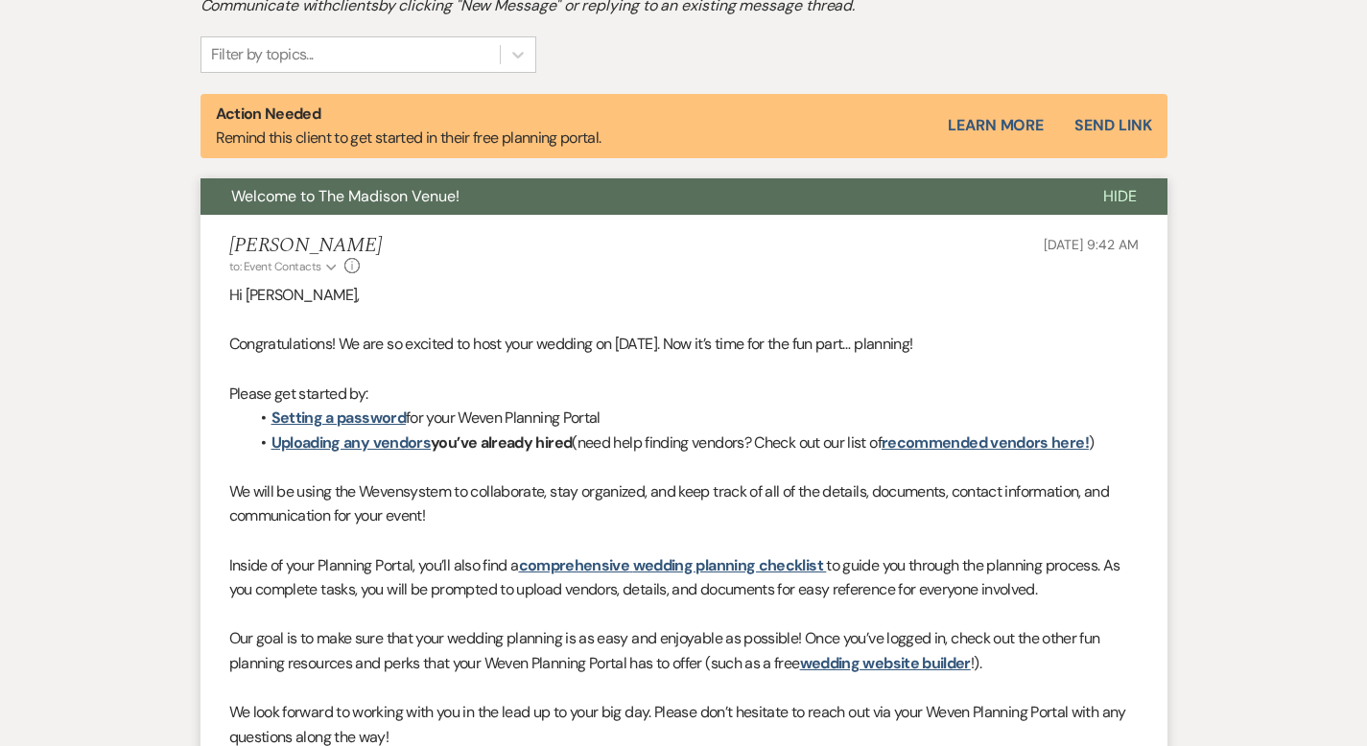
scroll to position [465, 0]
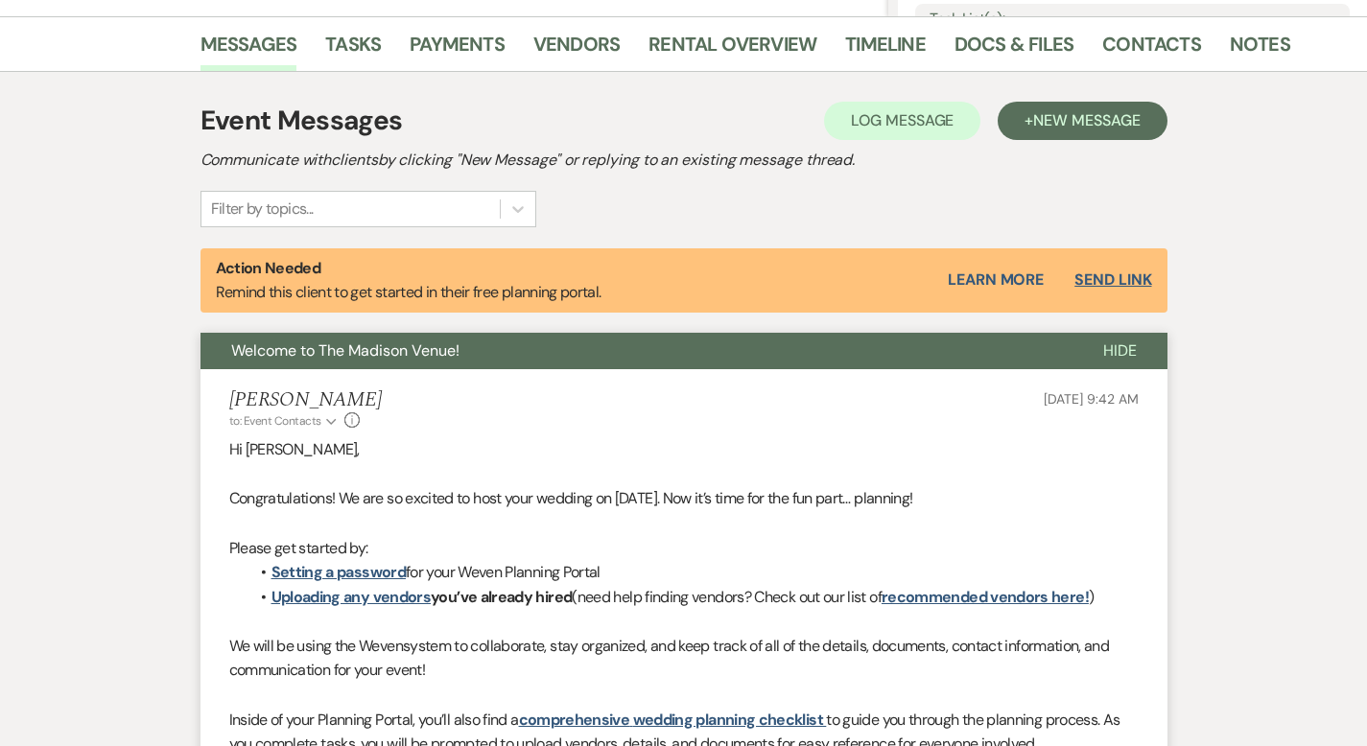
click at [1151, 274] on button "Send Link" at bounding box center [1113, 279] width 77 height 15
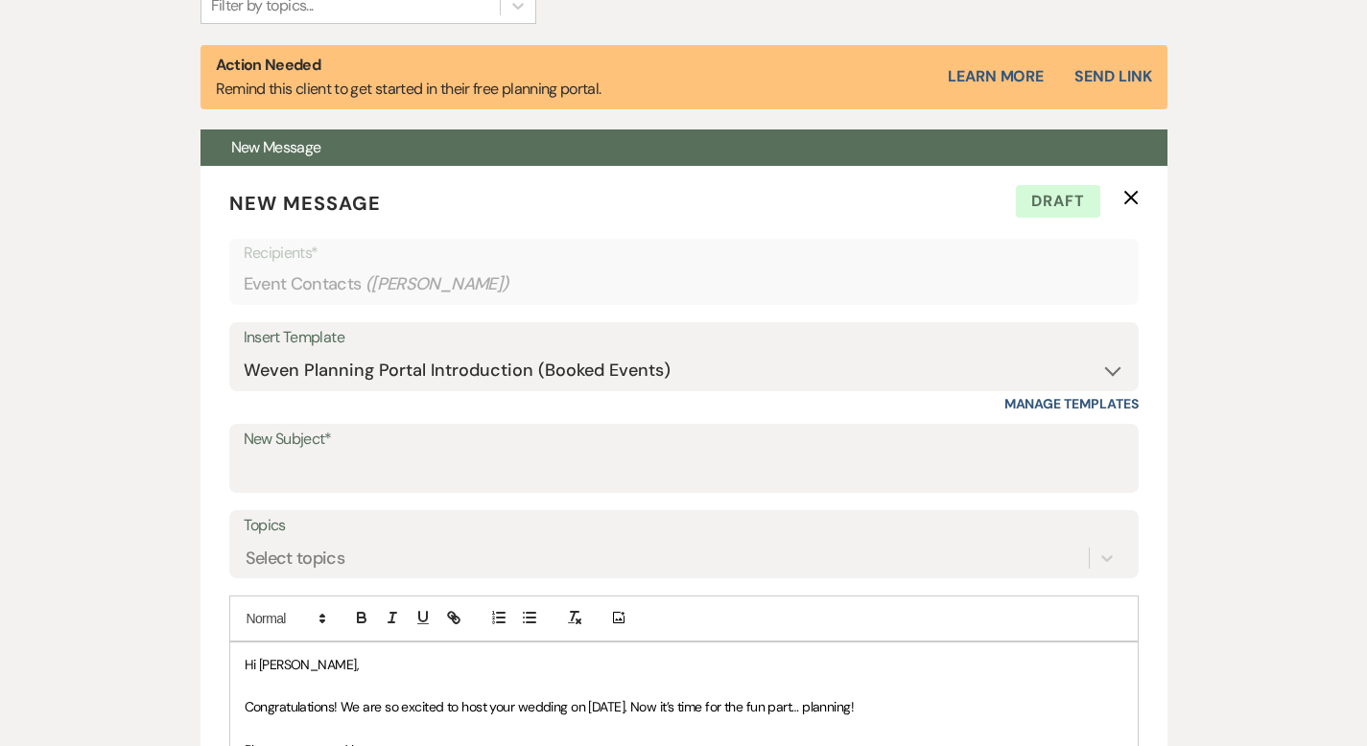
scroll to position [674, 0]
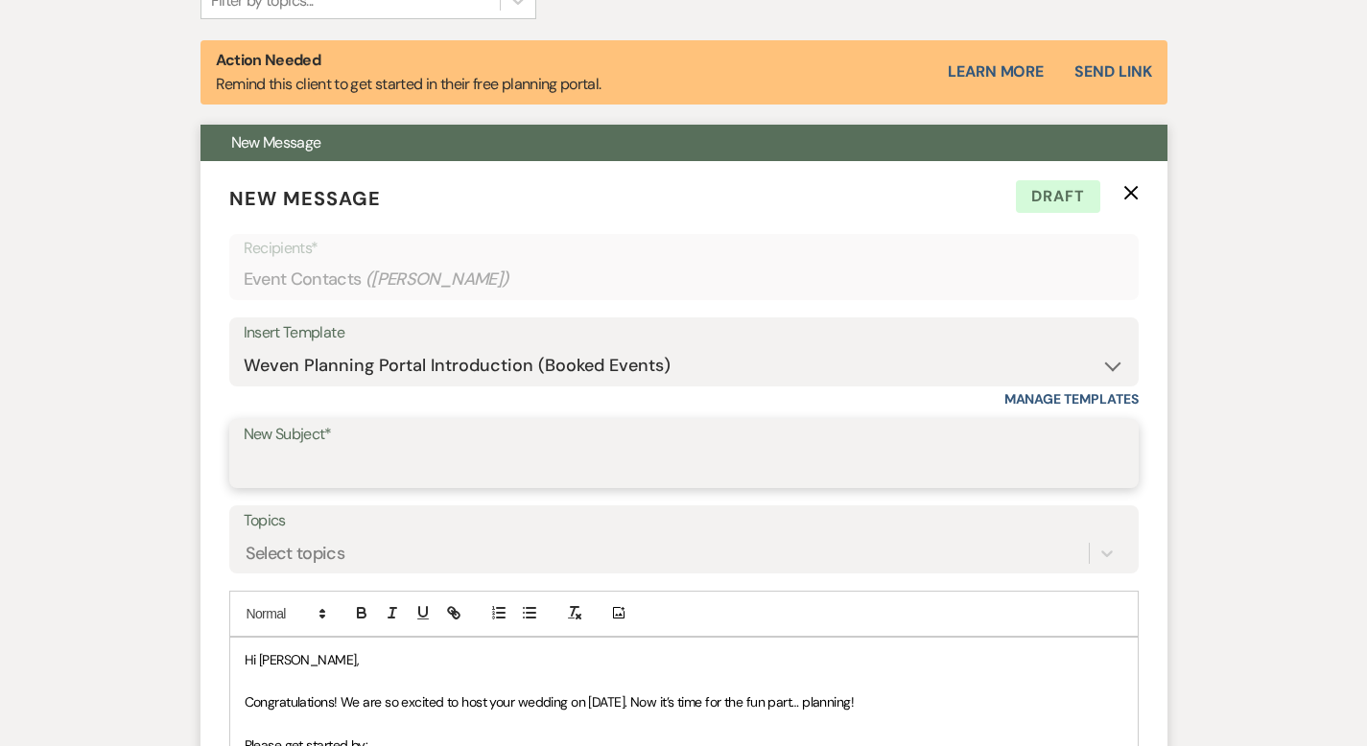
click at [401, 467] on input "New Subject*" at bounding box center [684, 467] width 881 height 37
click at [1139, 199] on icon "X" at bounding box center [1131, 192] width 15 height 15
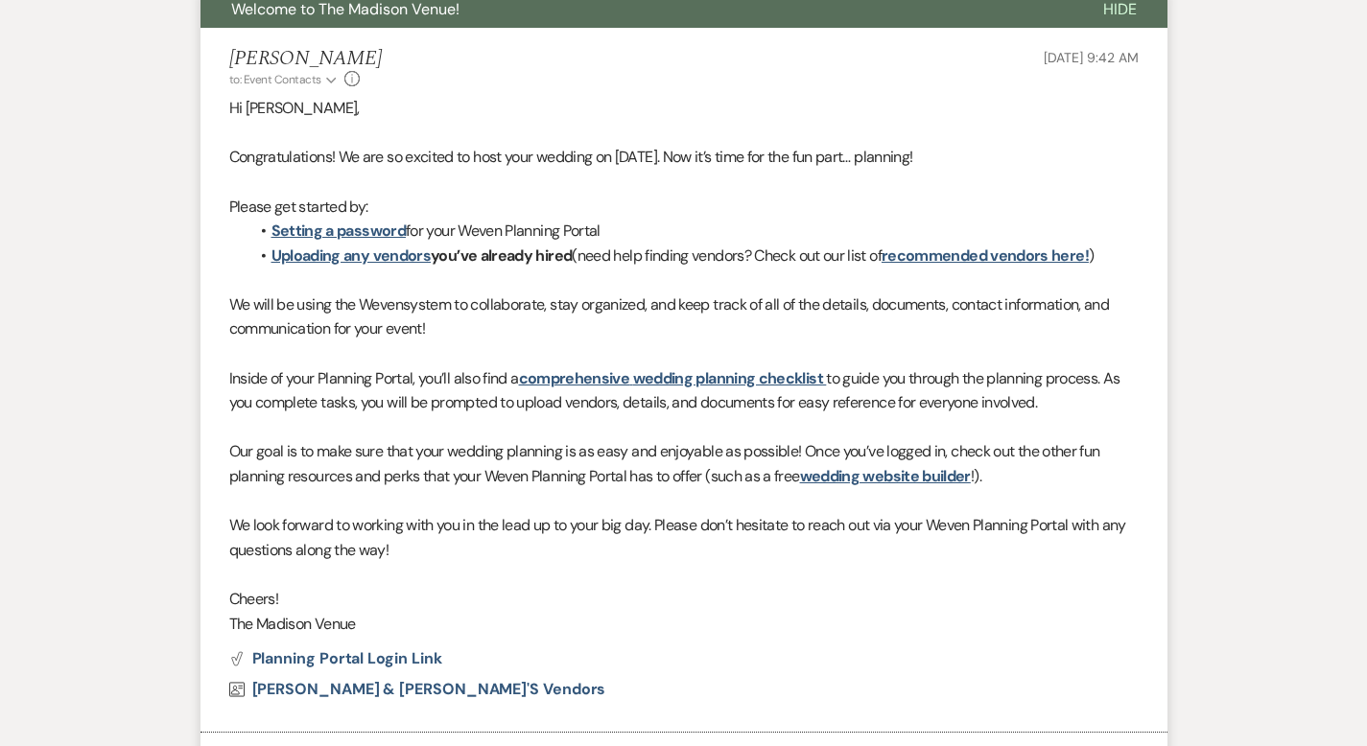
scroll to position [703, 0]
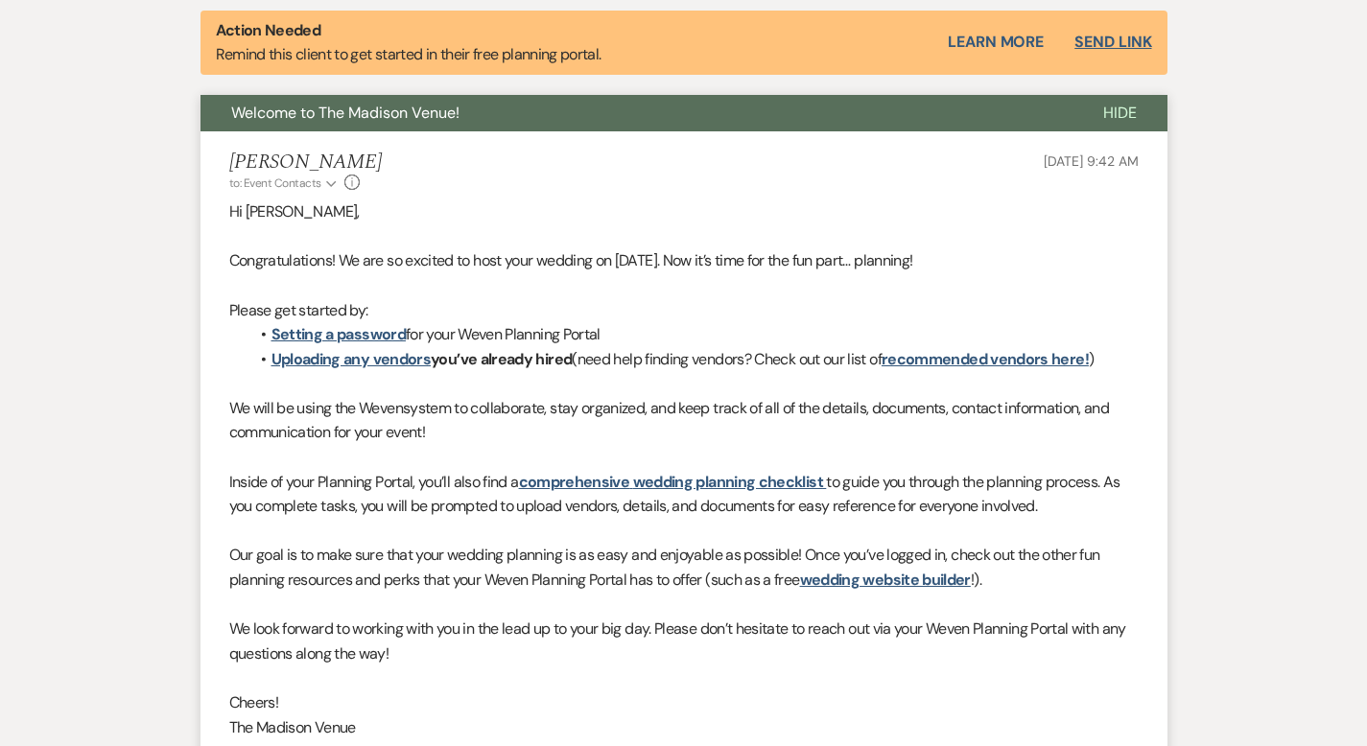
click at [1151, 42] on button "Send Link" at bounding box center [1113, 42] width 77 height 15
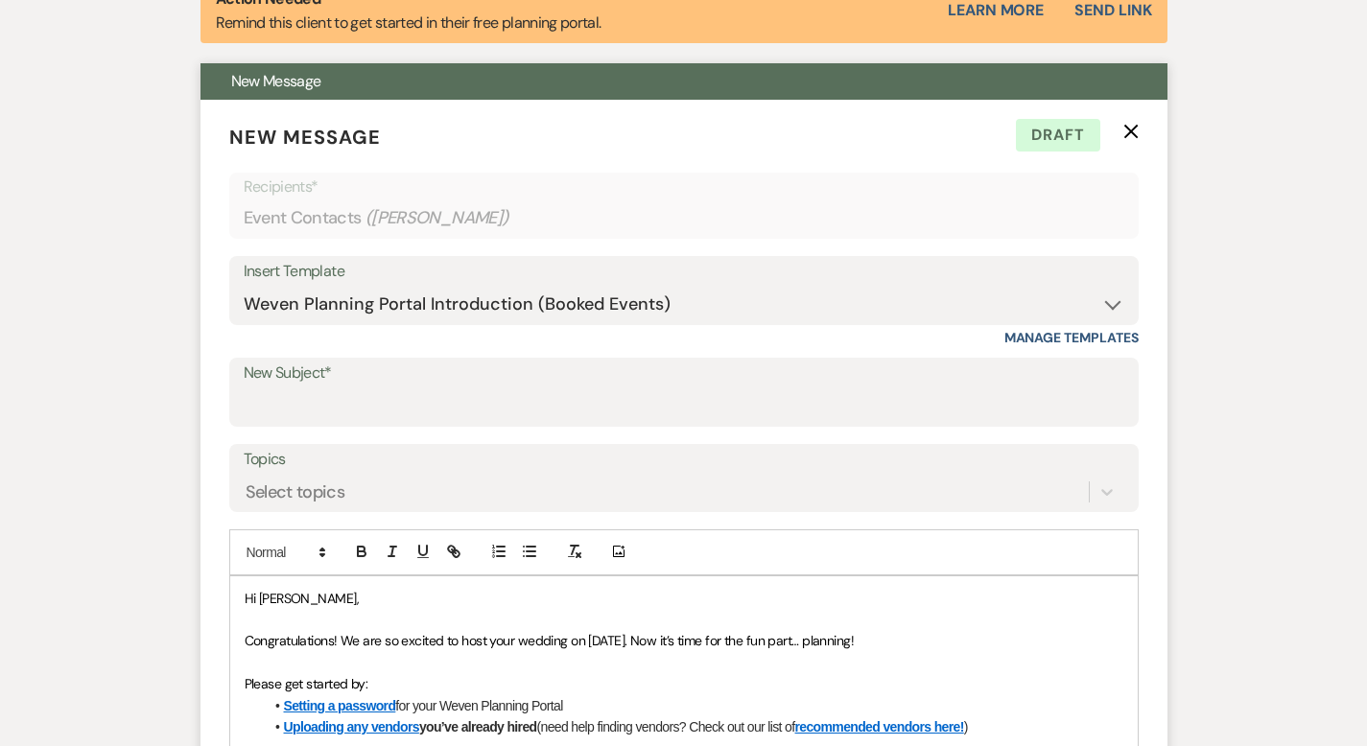
scroll to position [711, 0]
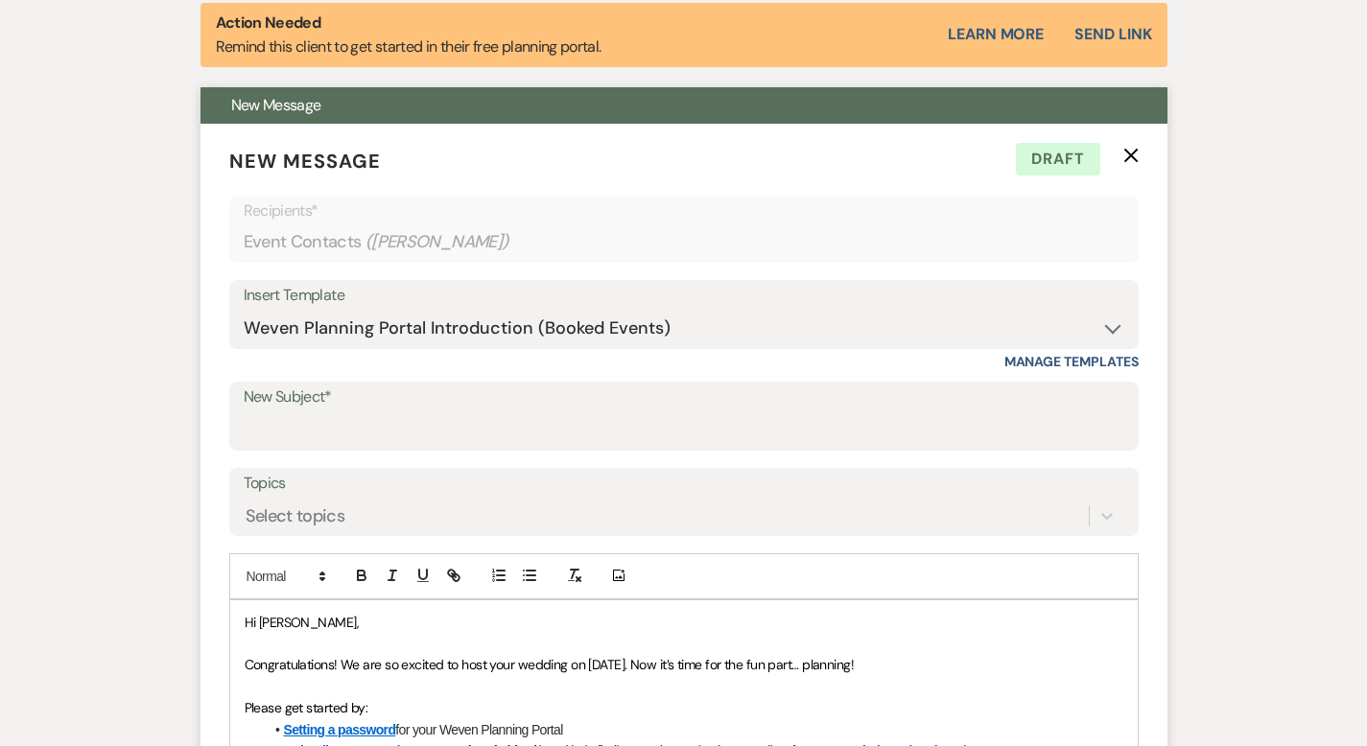
click at [1139, 152] on icon "X" at bounding box center [1131, 155] width 15 height 15
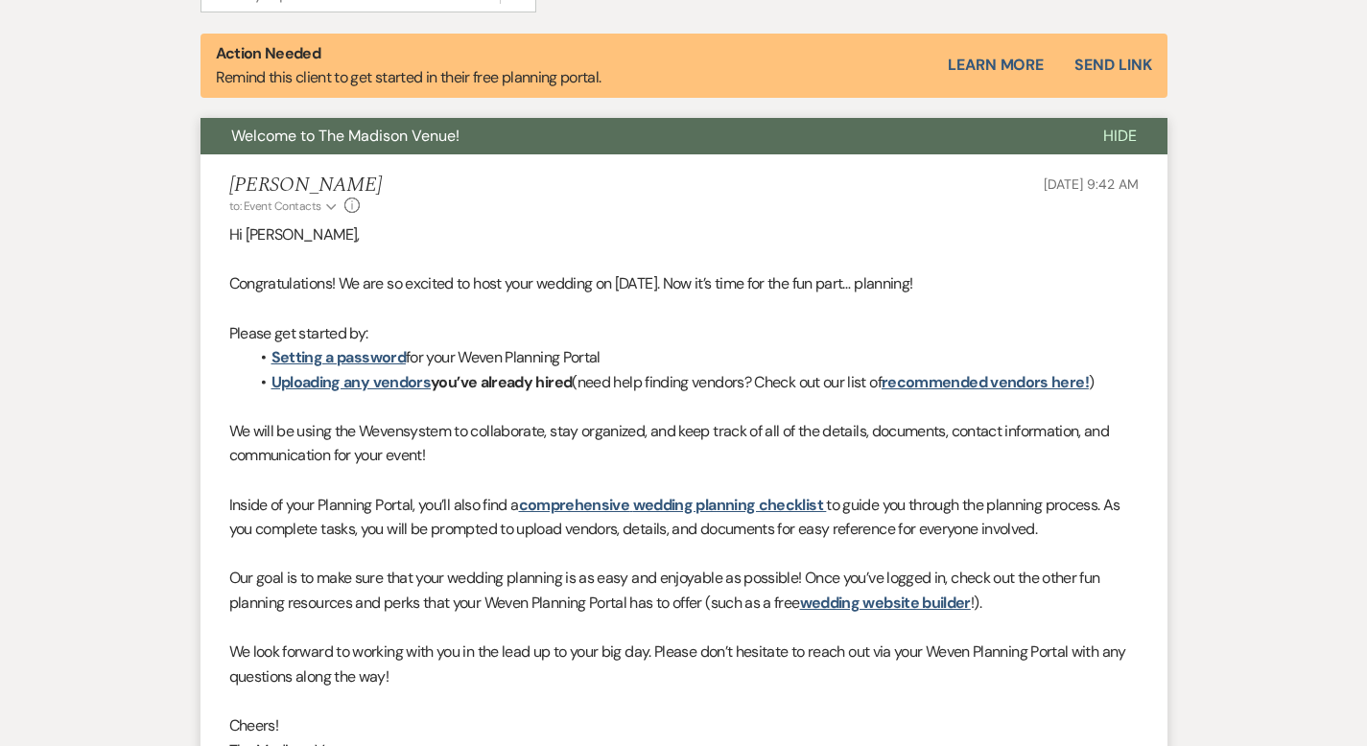
scroll to position [679, 0]
click at [1043, 61] on link "Learn More" at bounding box center [996, 66] width 96 height 23
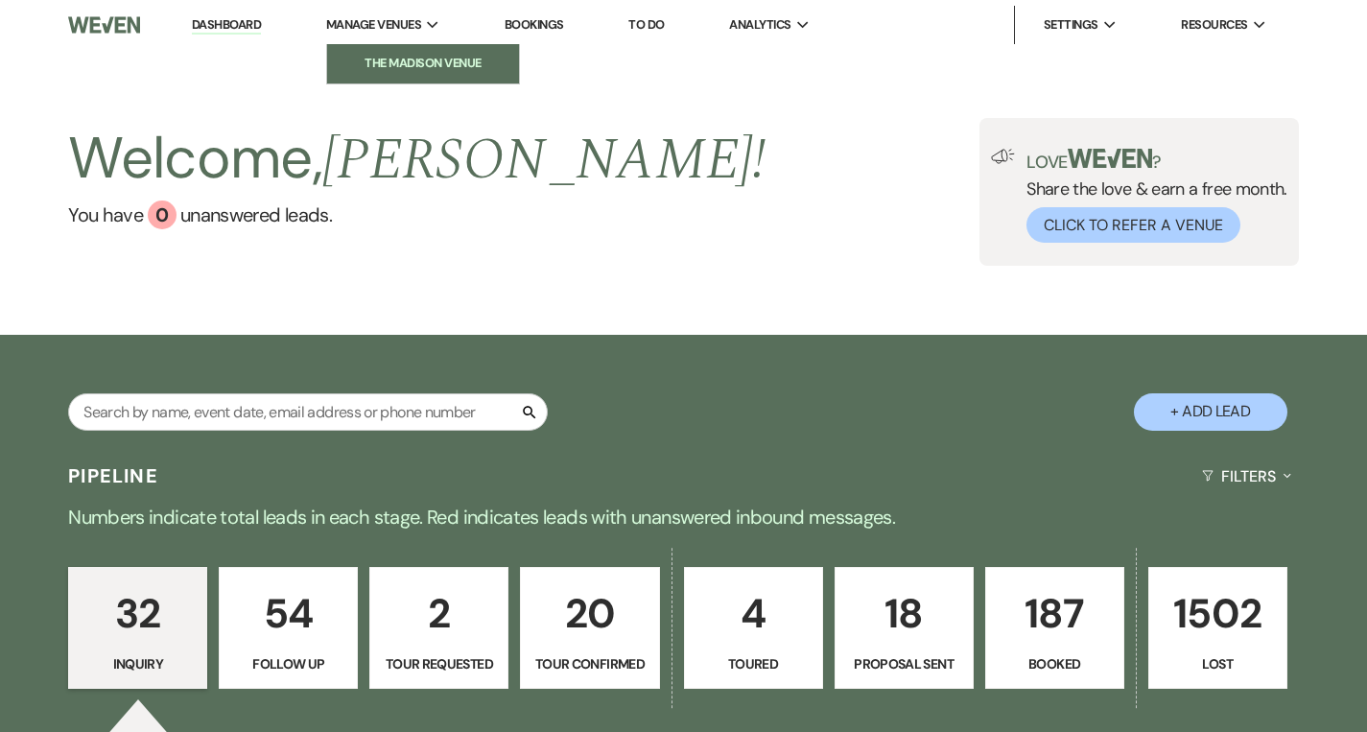
click at [375, 62] on li "The Madison Venue" at bounding box center [423, 63] width 173 height 19
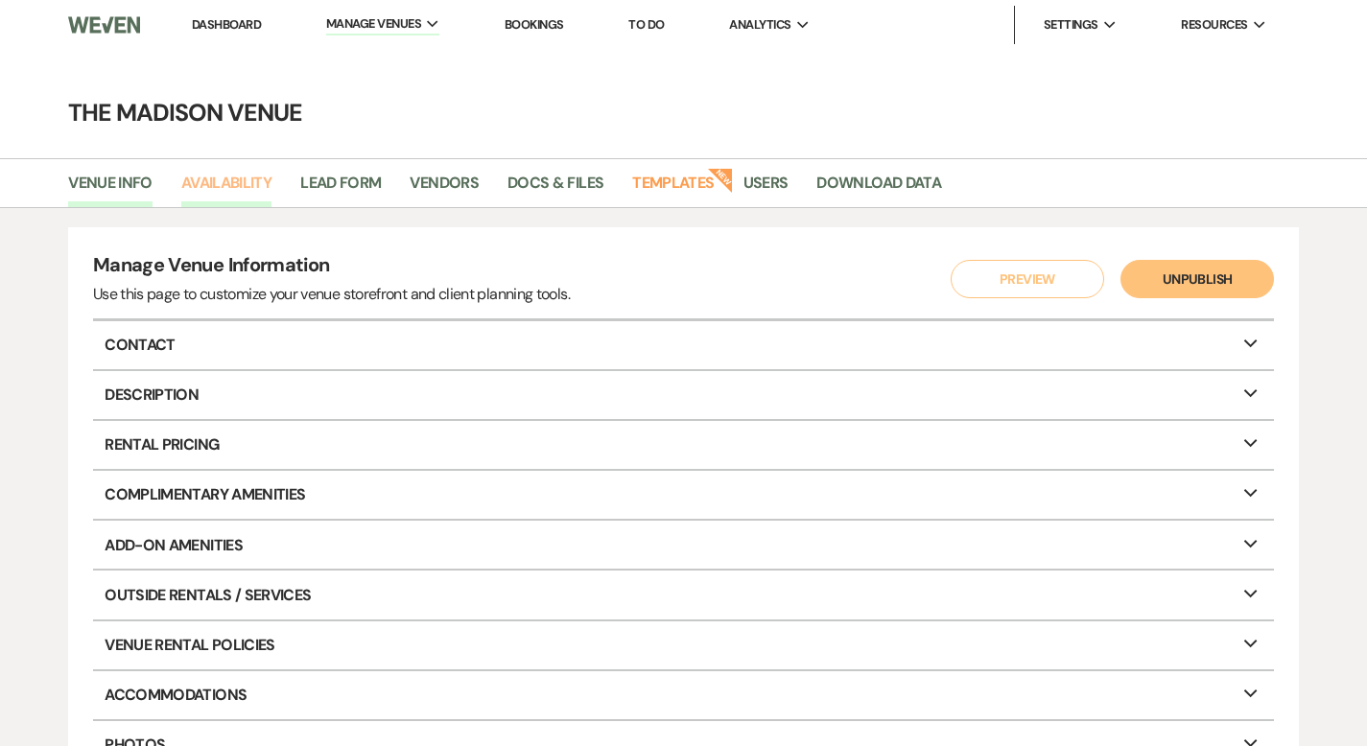
click at [220, 193] on link "Availability" at bounding box center [226, 189] width 90 height 36
select select "3"
select select "2026"
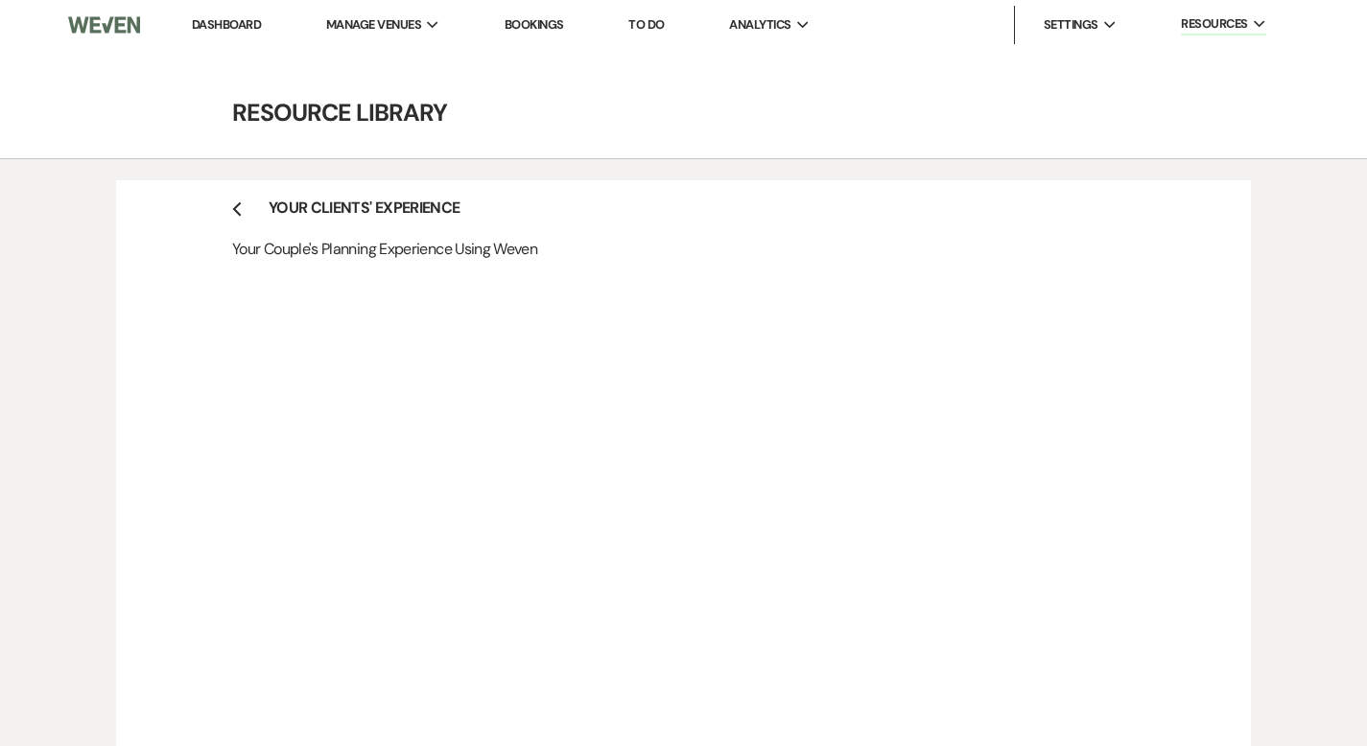
click at [242, 201] on h4 "Previous Your Clients' Experience" at bounding box center [683, 208] width 903 height 21
click at [215, 26] on link "Dashboard" at bounding box center [226, 24] width 69 height 16
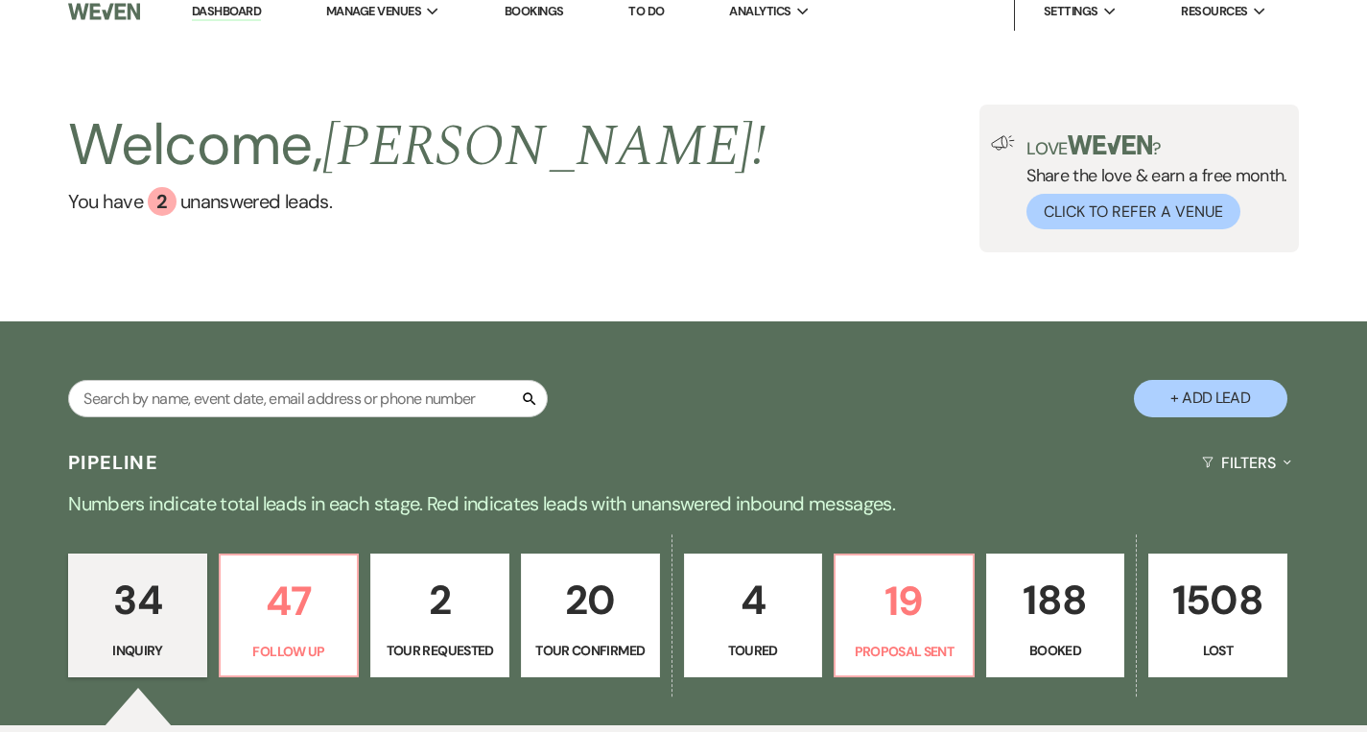
scroll to position [566, 0]
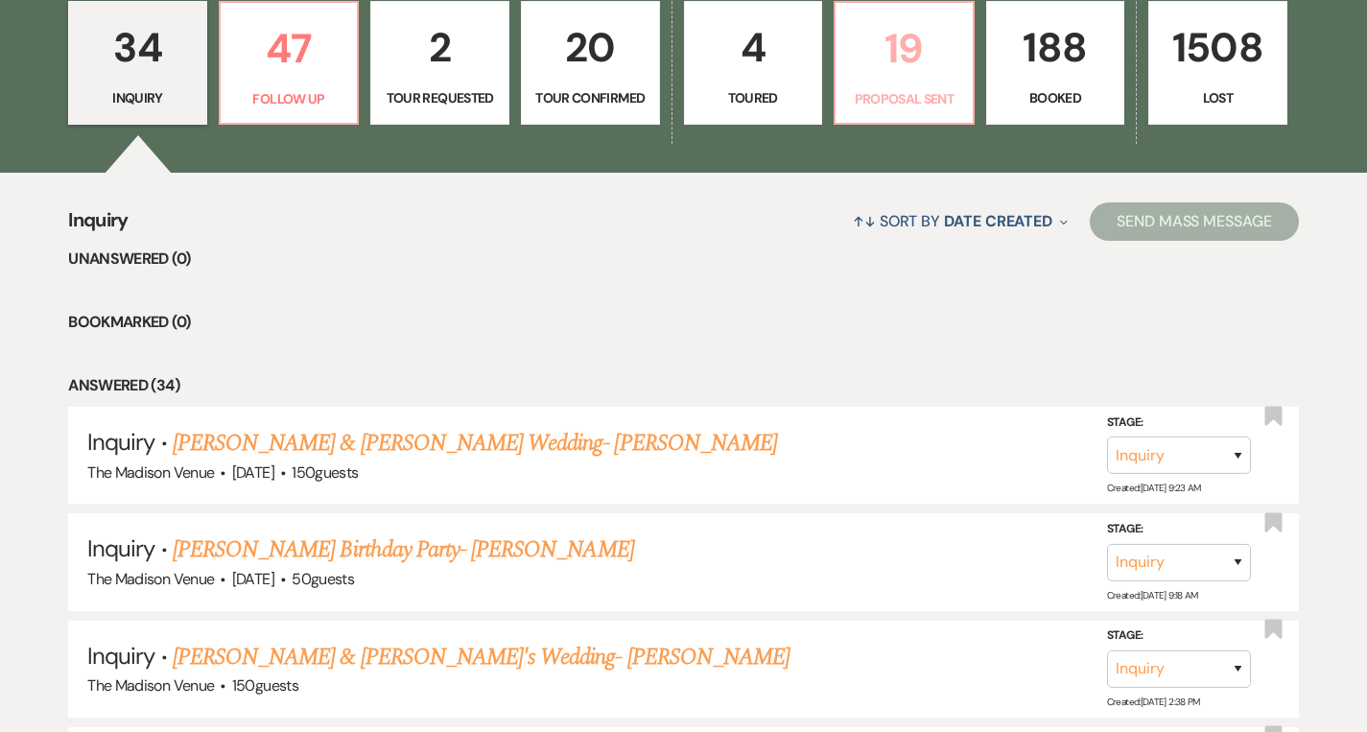
click at [856, 102] on p "Proposal Sent" at bounding box center [904, 98] width 114 height 21
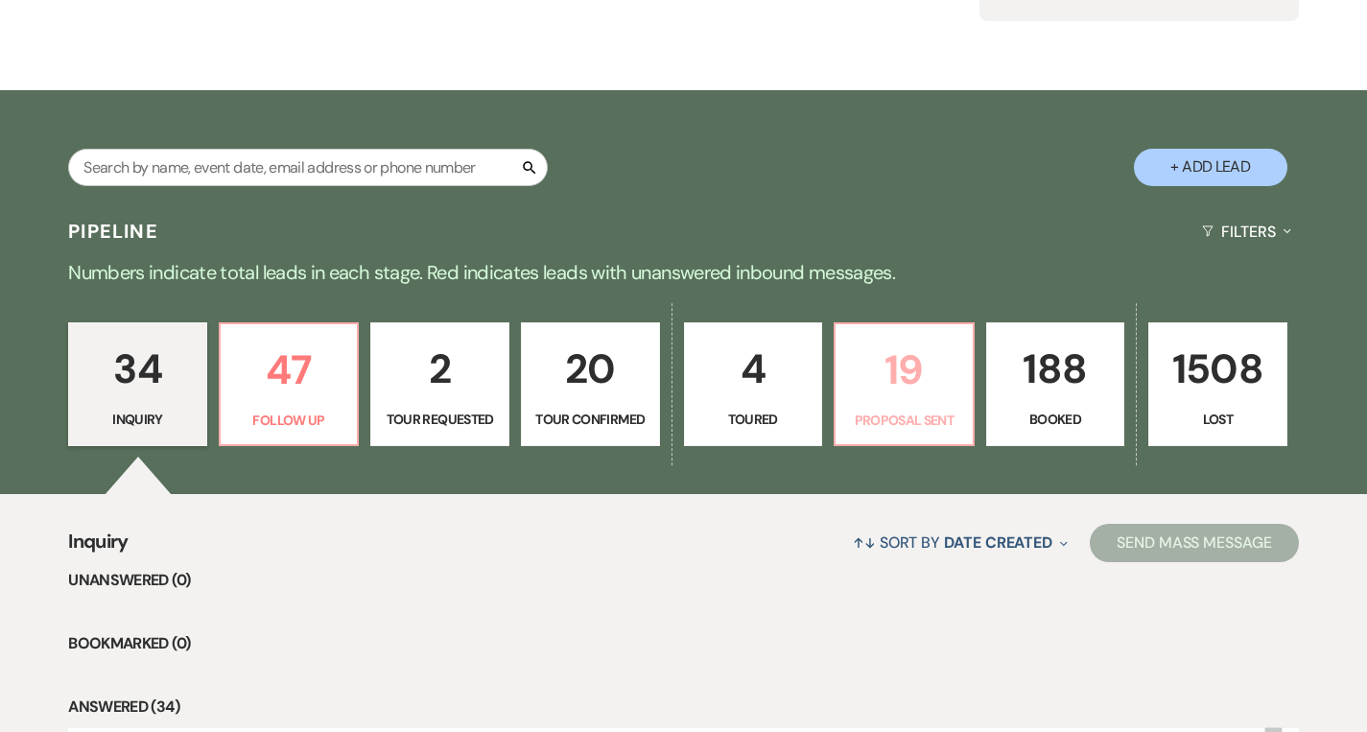
select select "6"
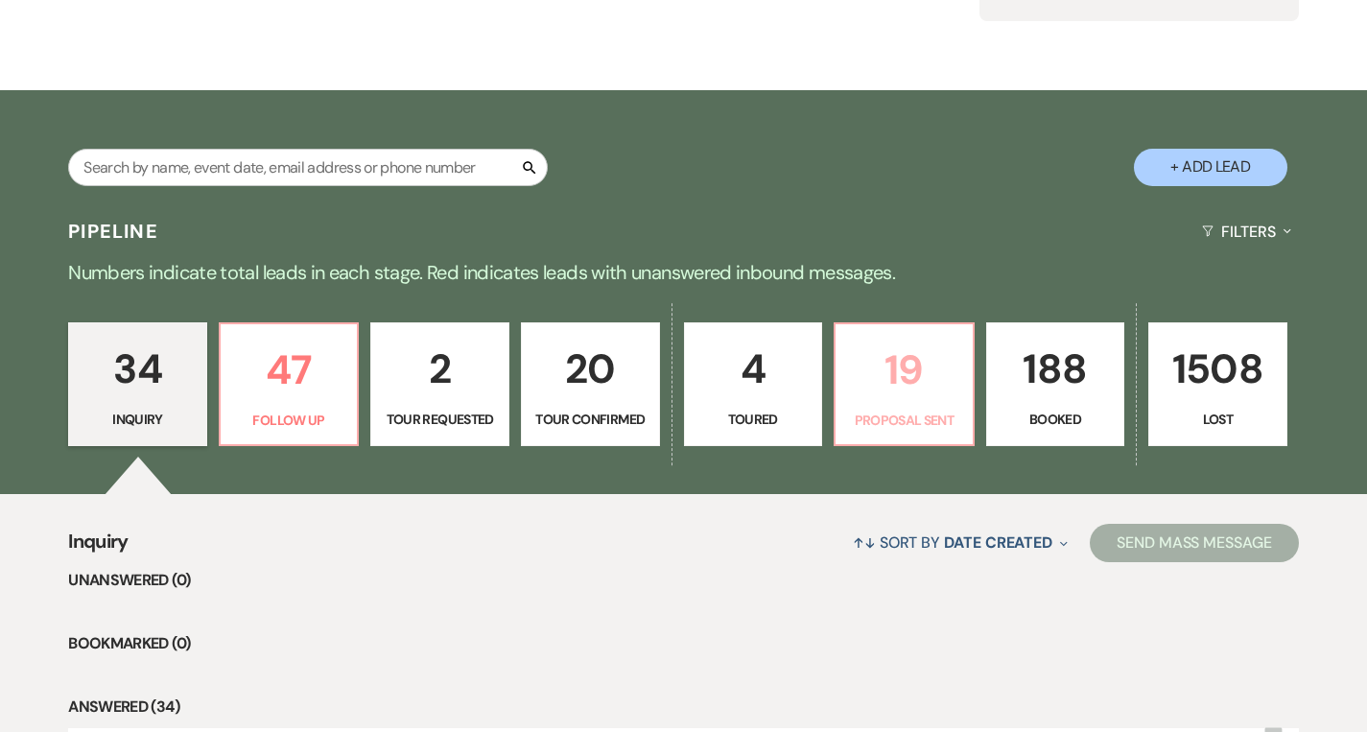
select select "6"
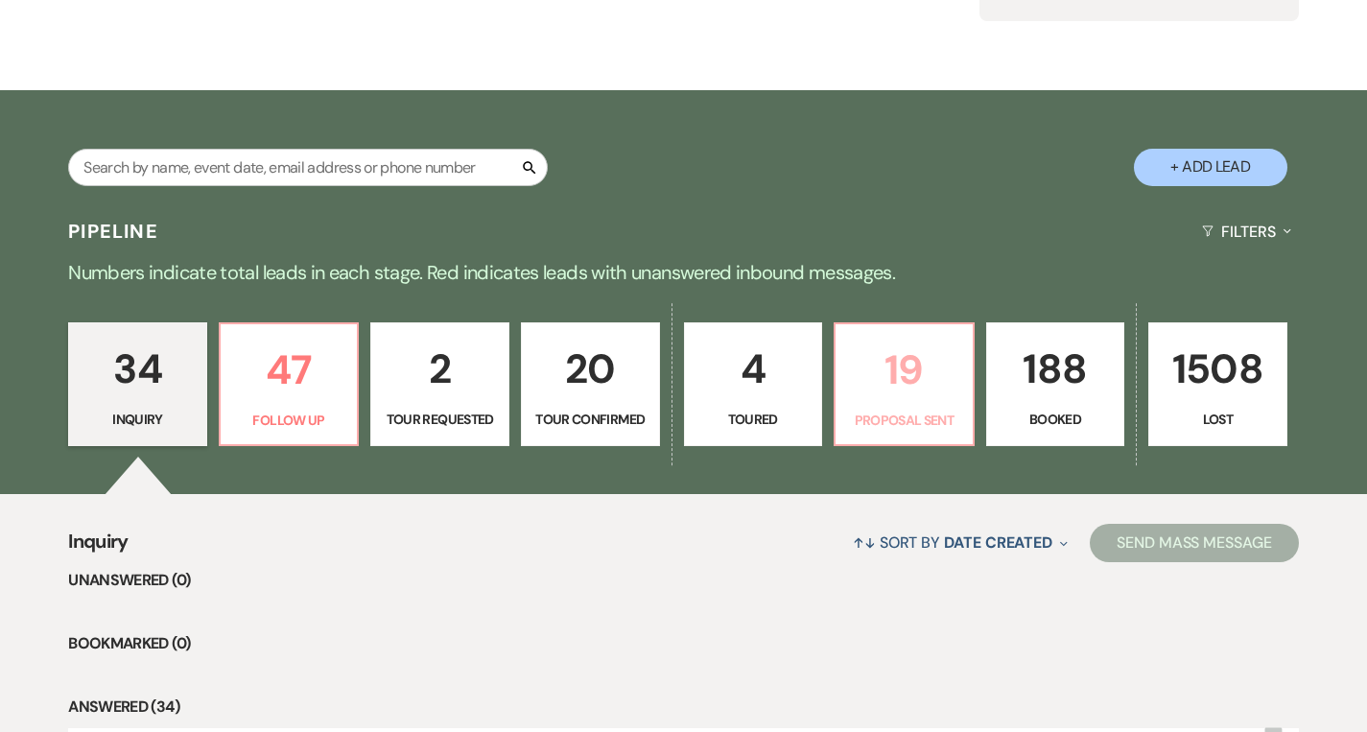
select select "6"
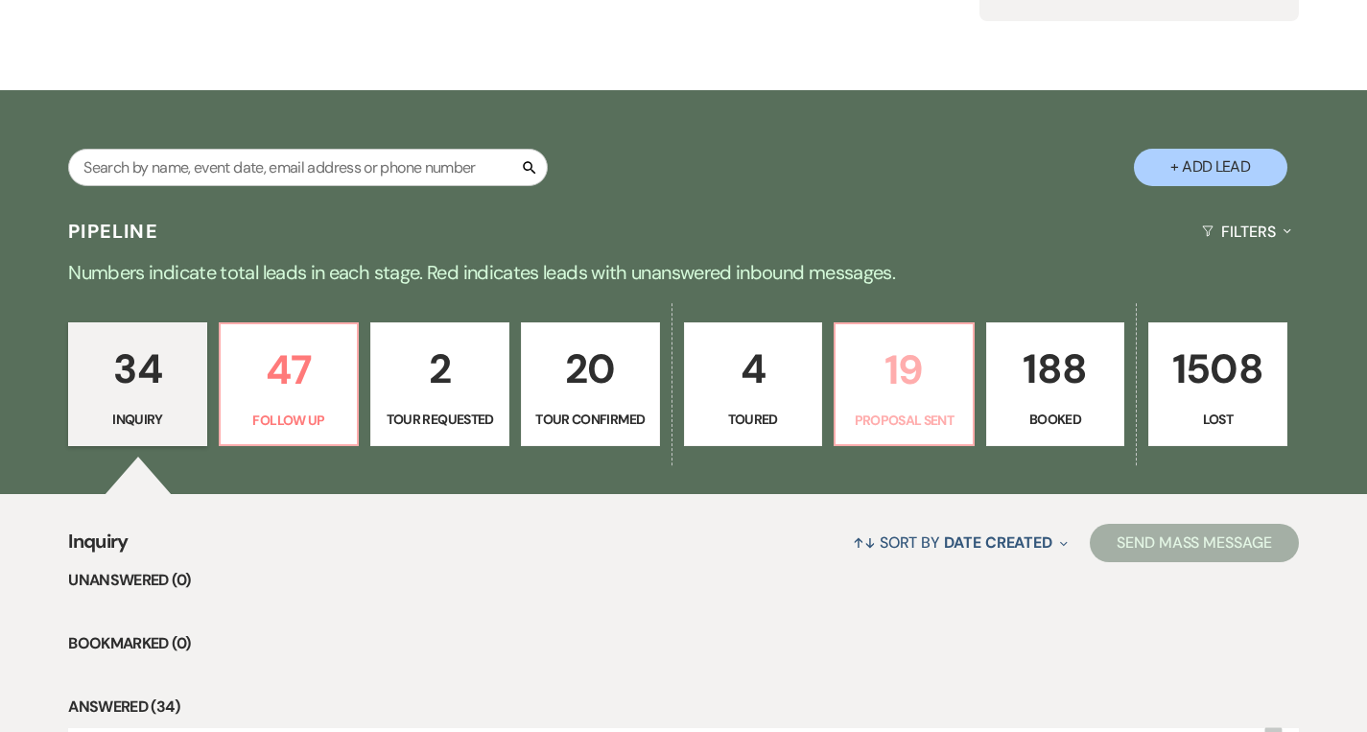
select select "6"
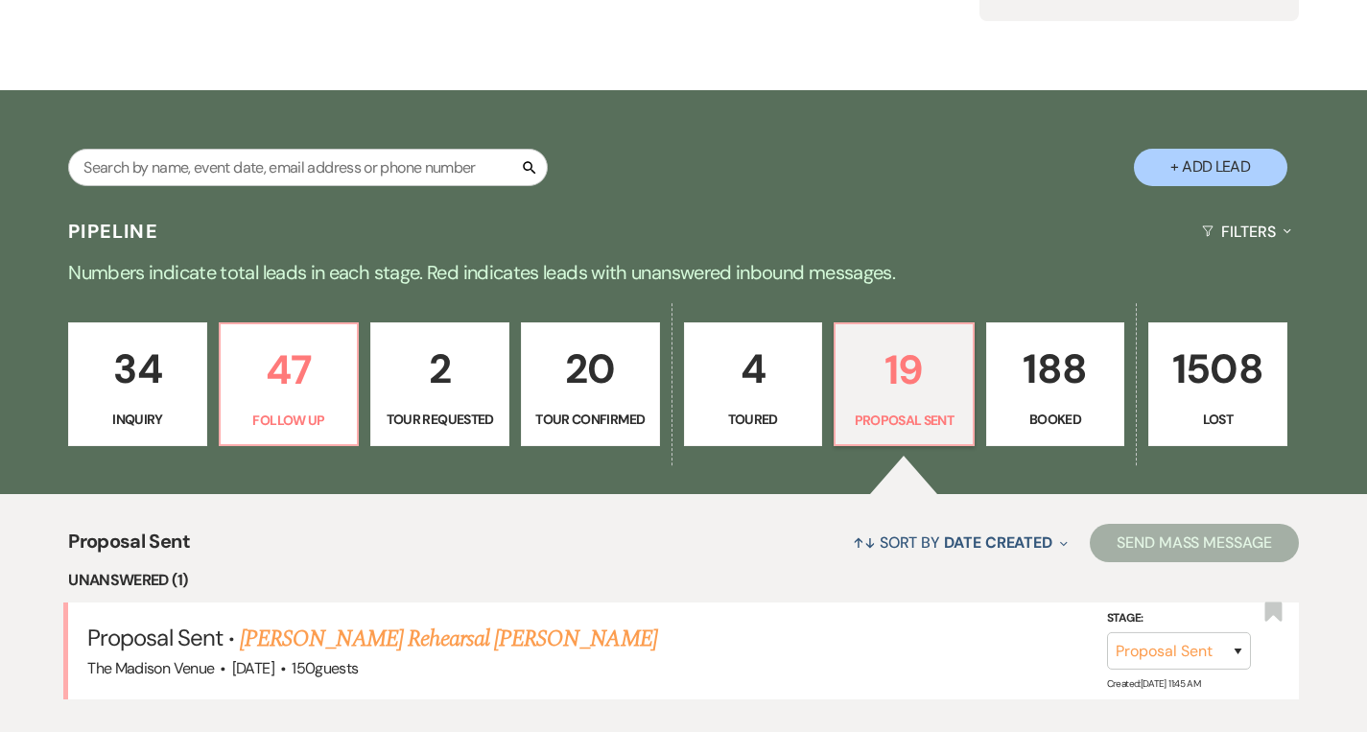
scroll to position [566, 0]
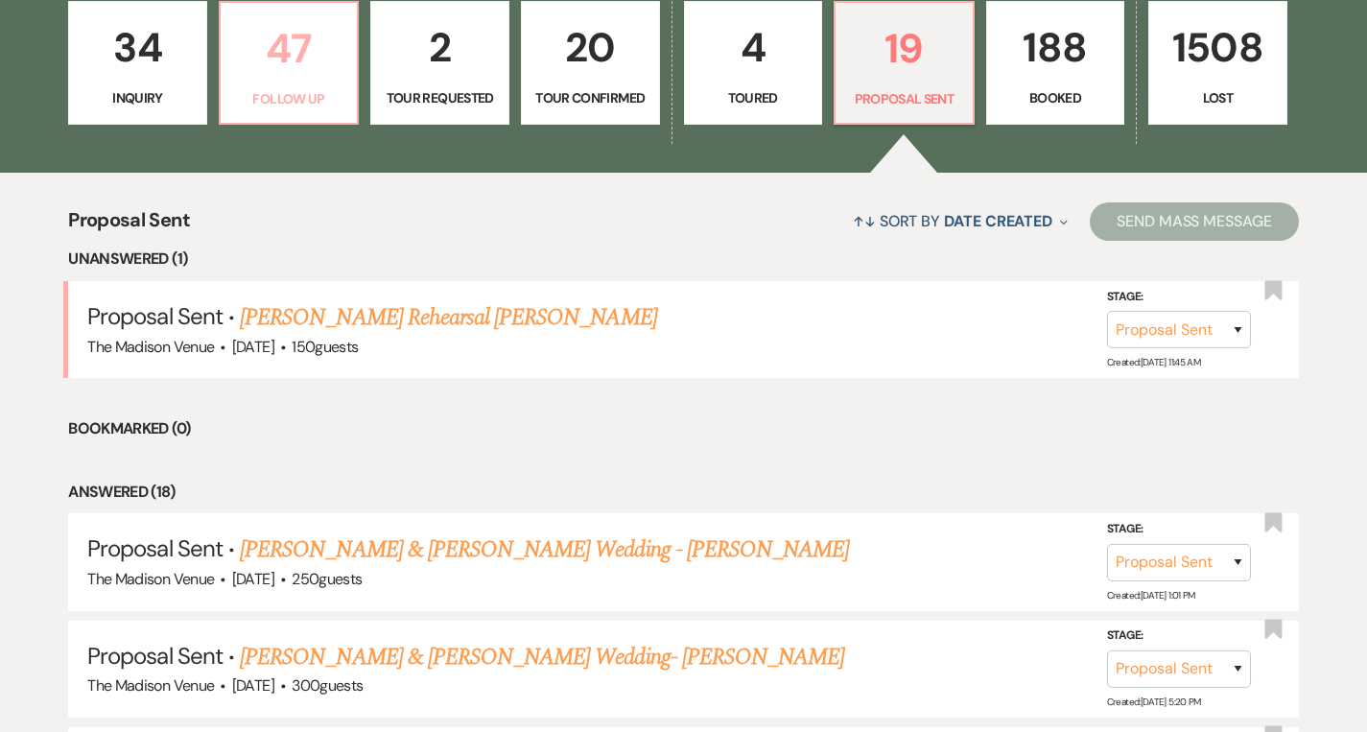
click at [333, 107] on p "Follow Up" at bounding box center [289, 98] width 114 height 21
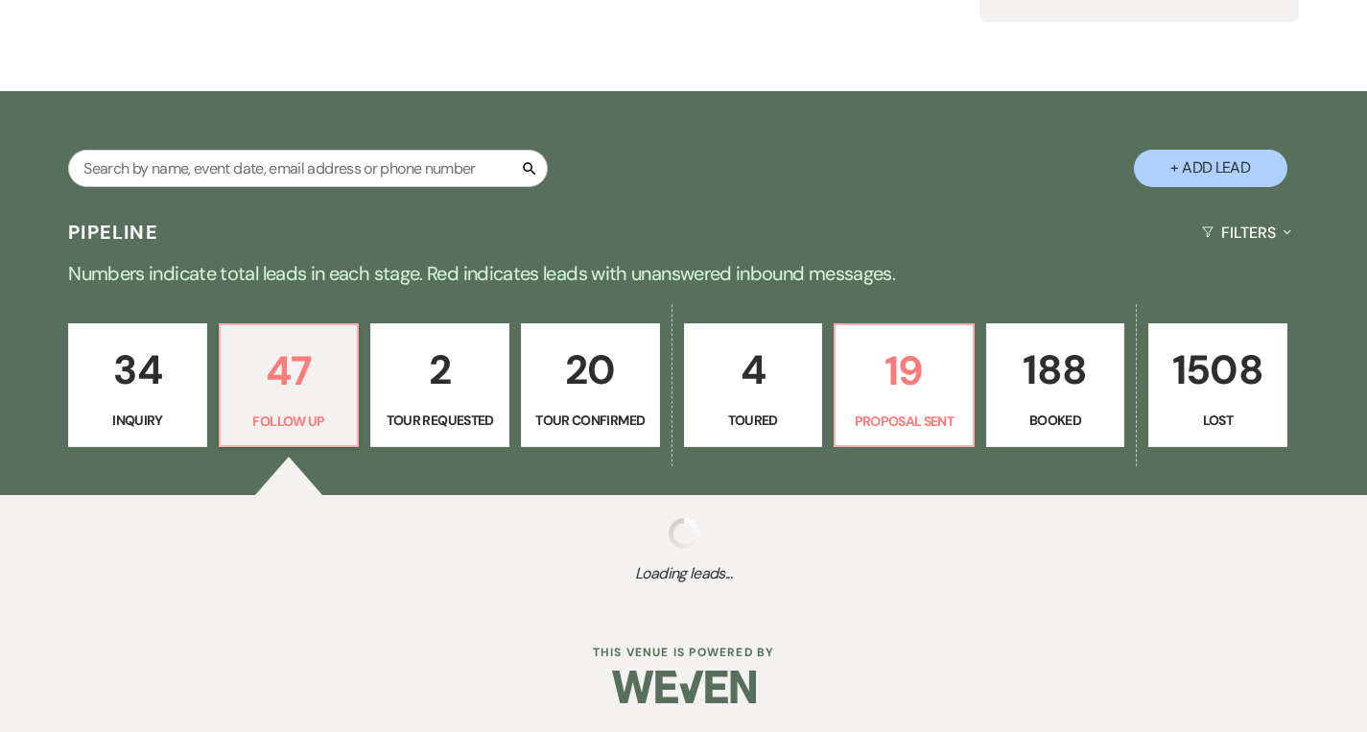
select select "9"
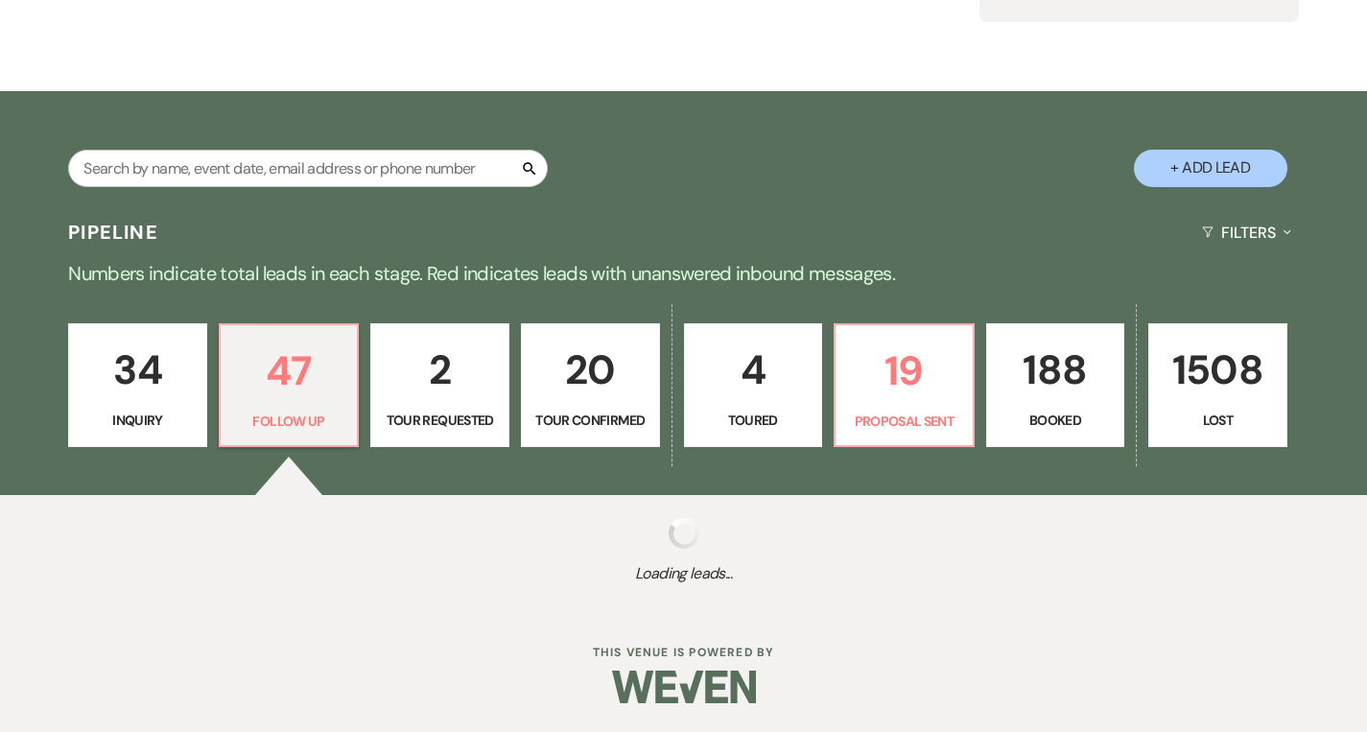
select select "9"
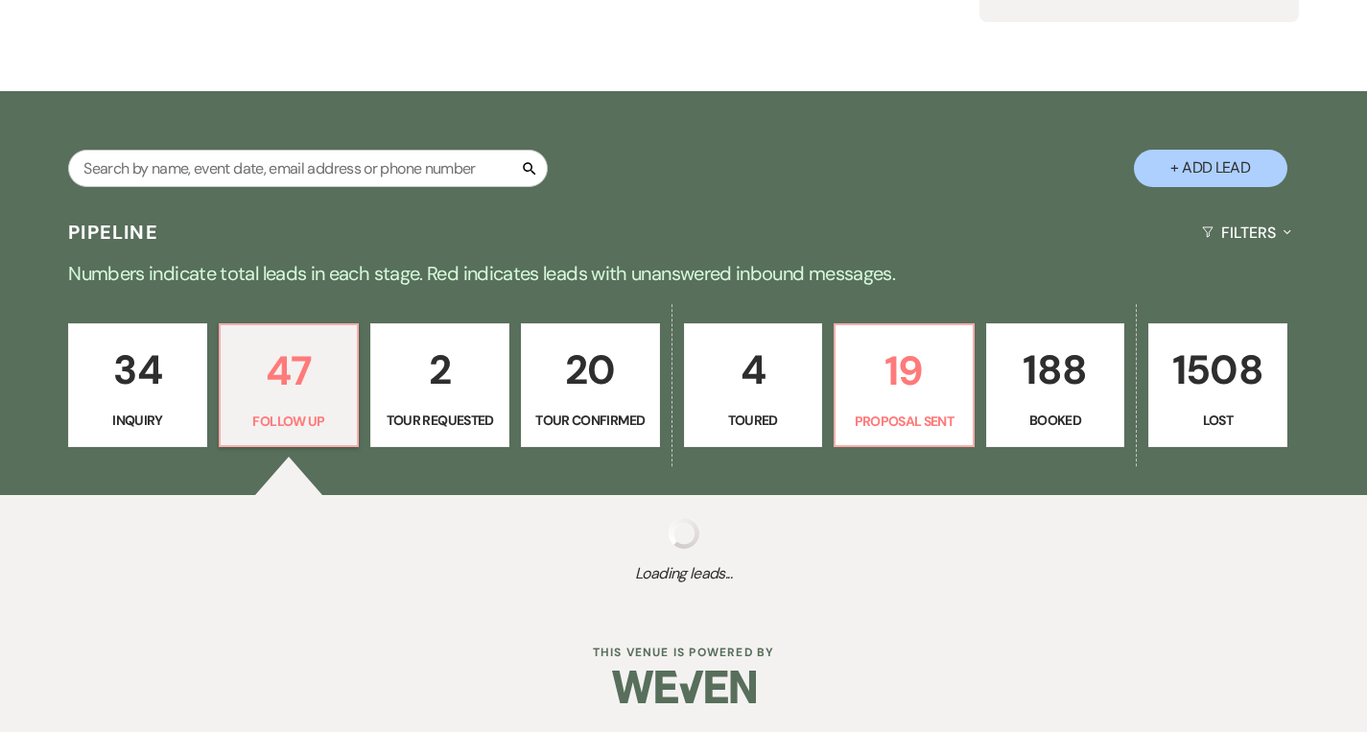
select select "9"
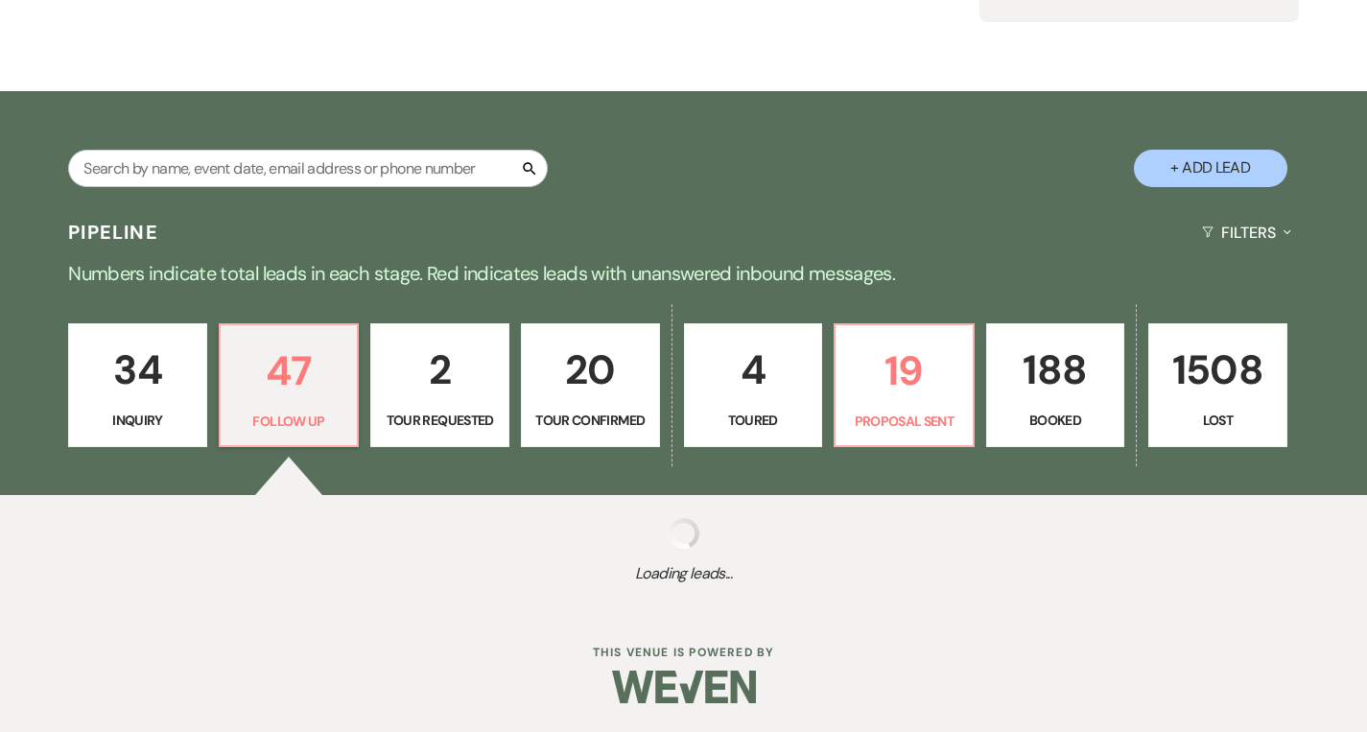
select select "9"
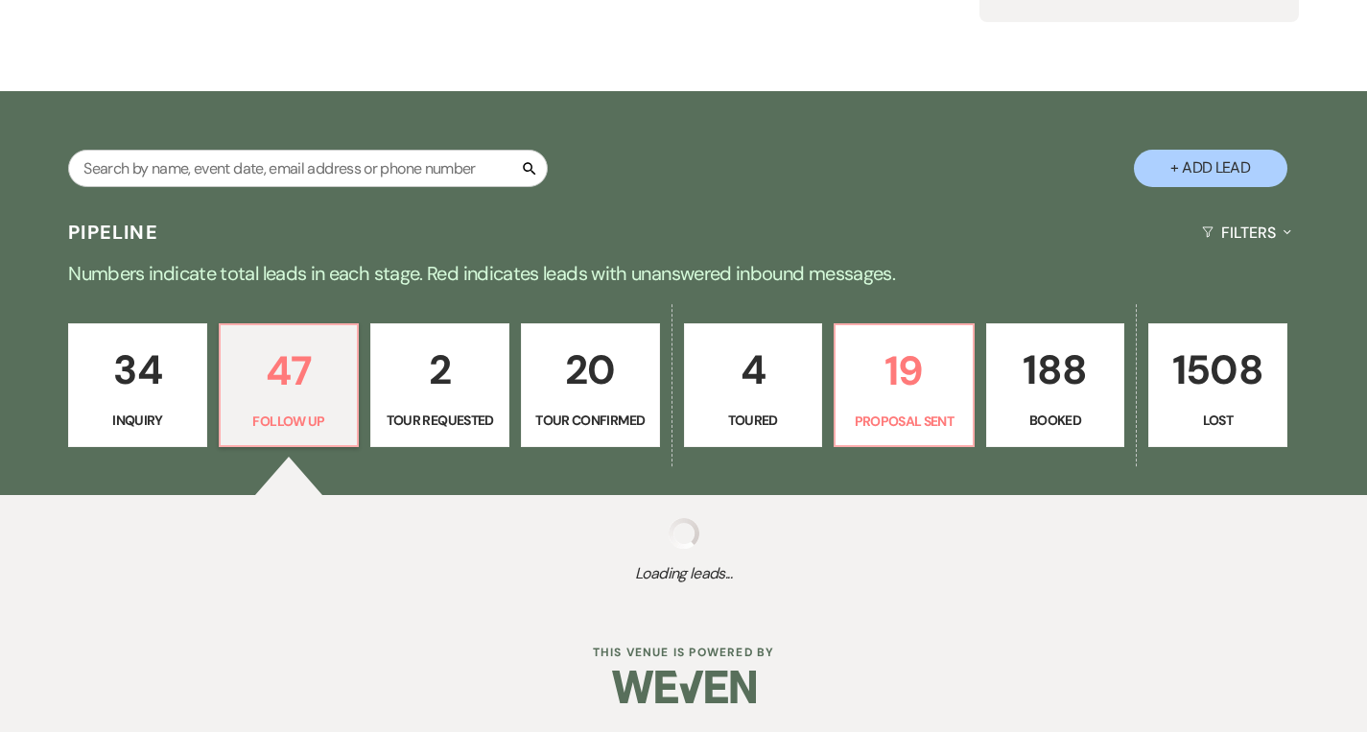
select select "9"
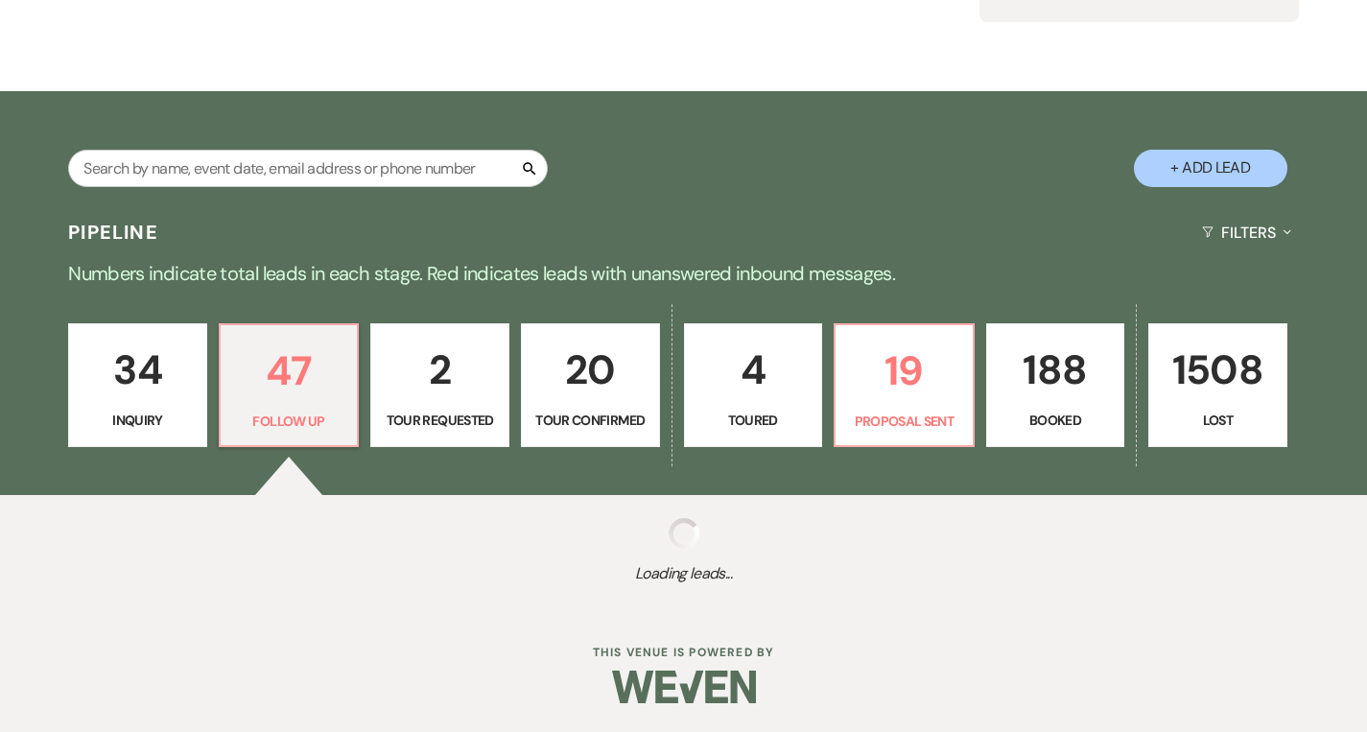
select select "9"
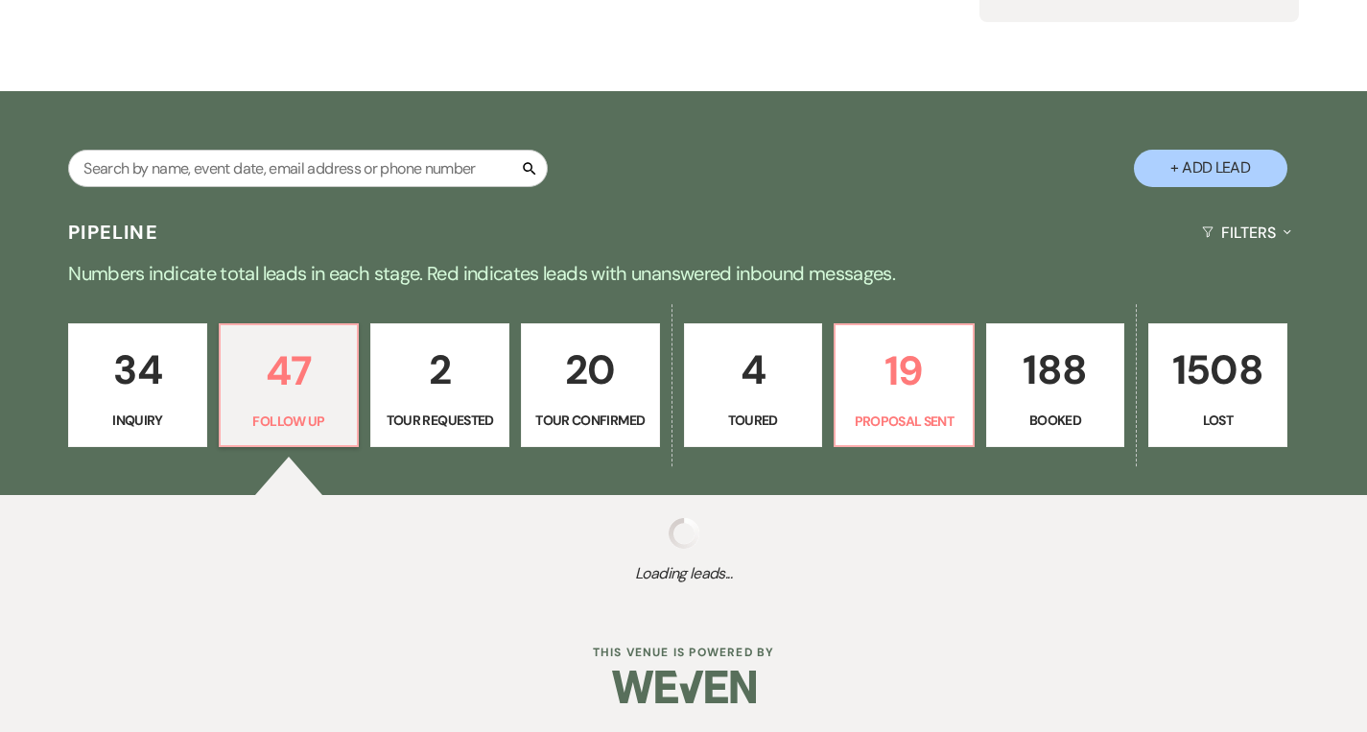
select select "9"
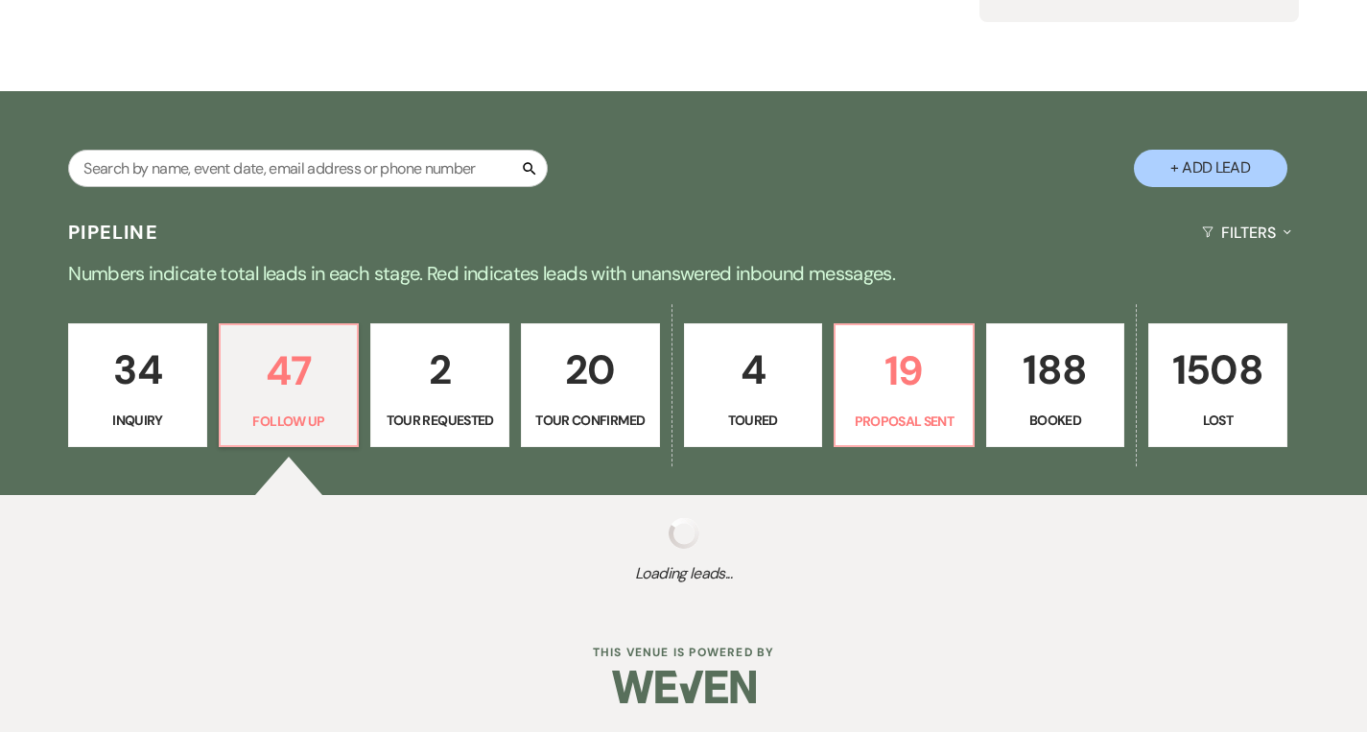
select select "9"
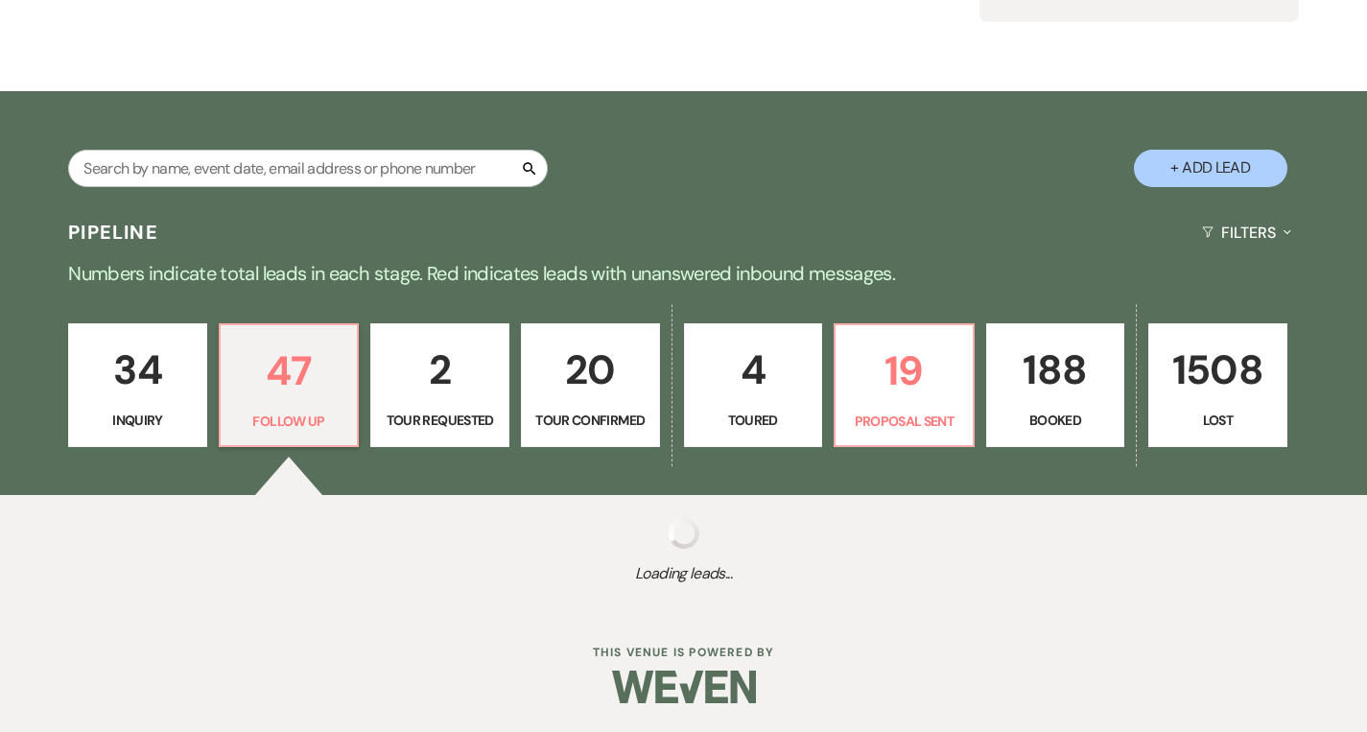
select select "9"
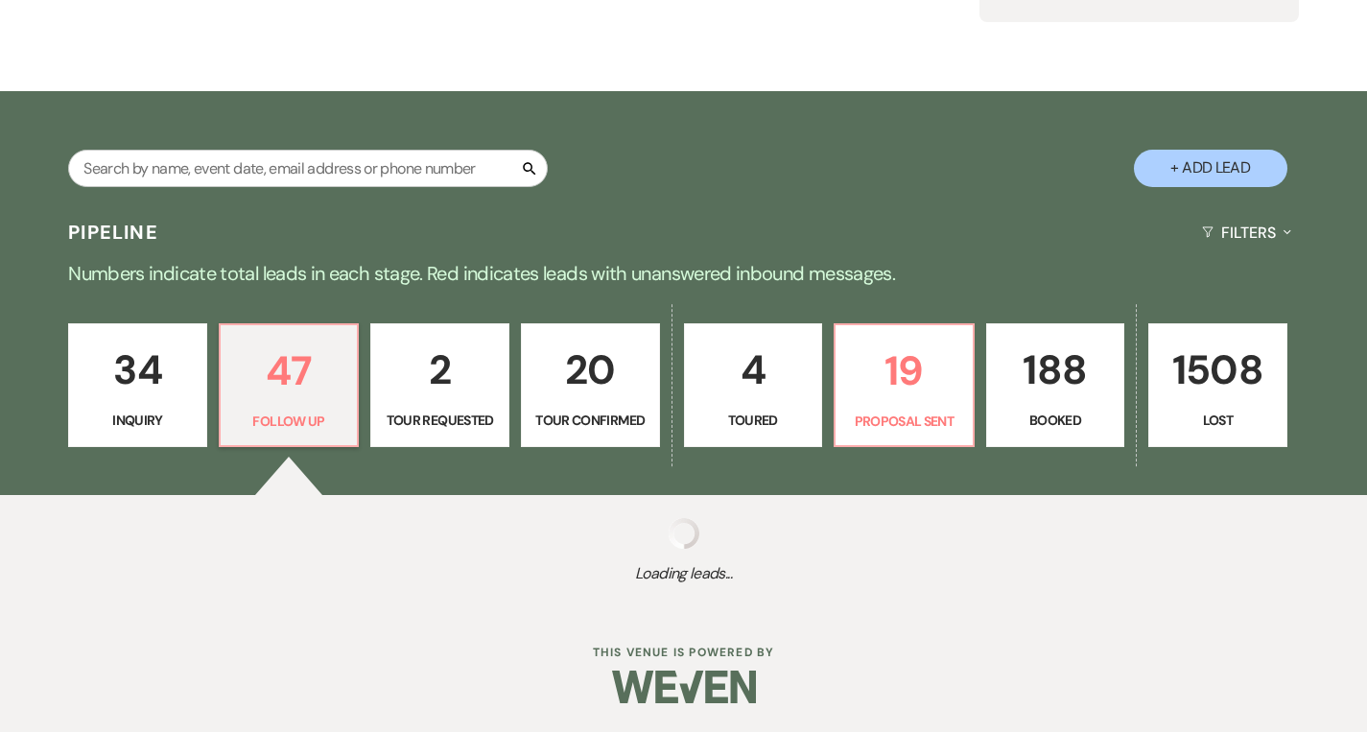
select select "9"
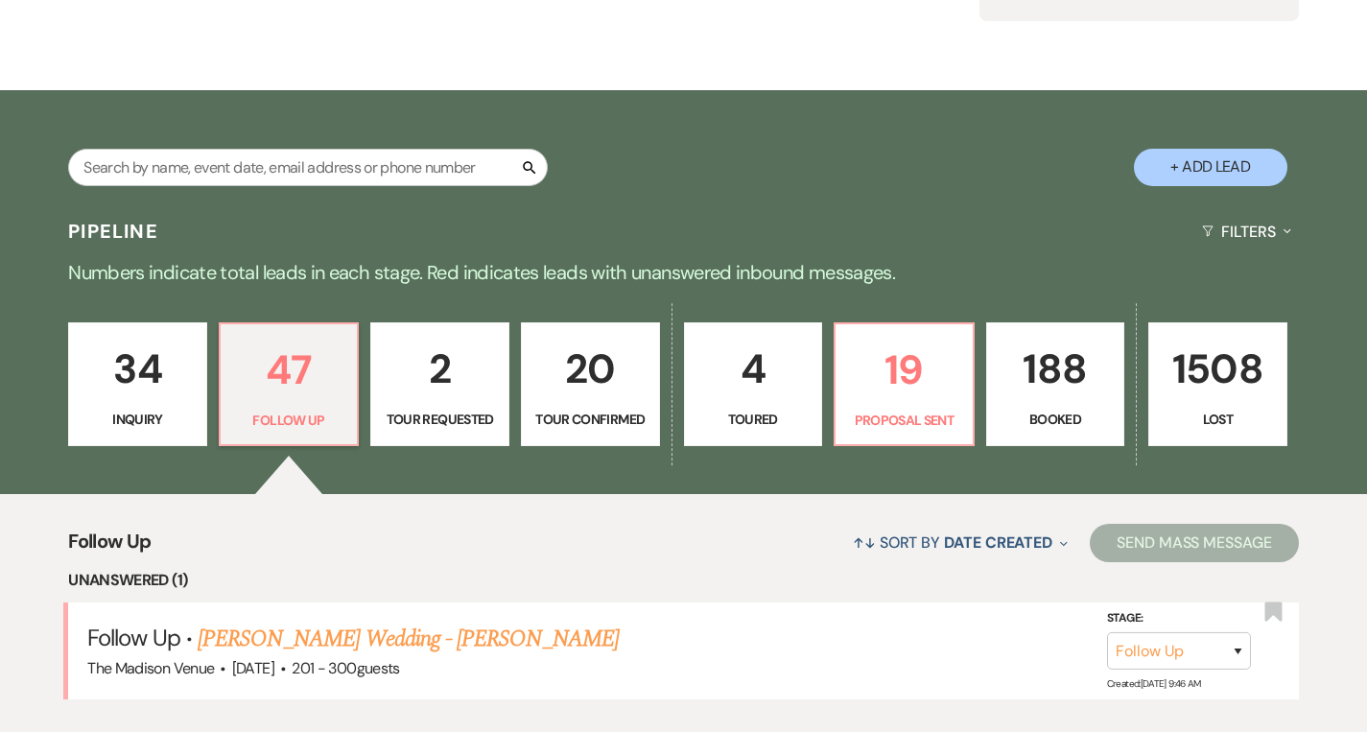
scroll to position [566, 0]
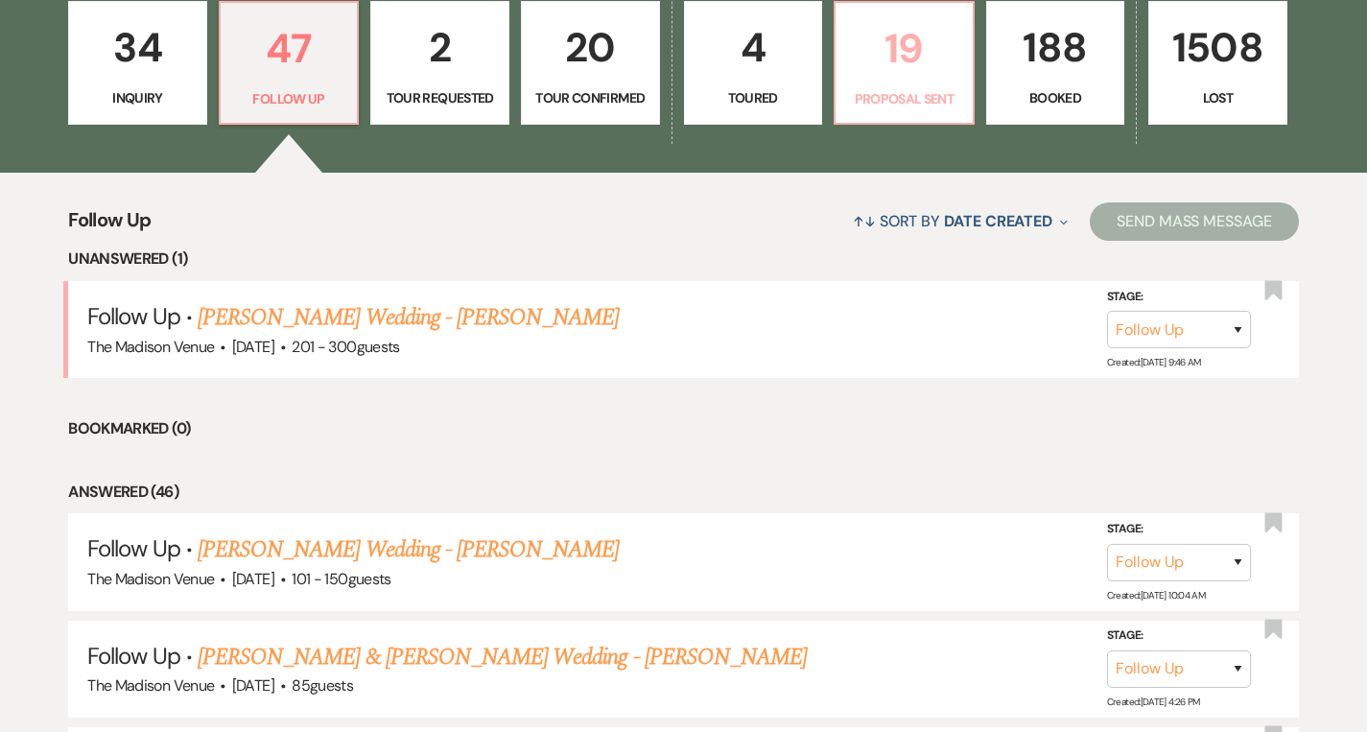
click at [871, 112] on link "19 Proposal Sent" at bounding box center [904, 63] width 141 height 125
select select "6"
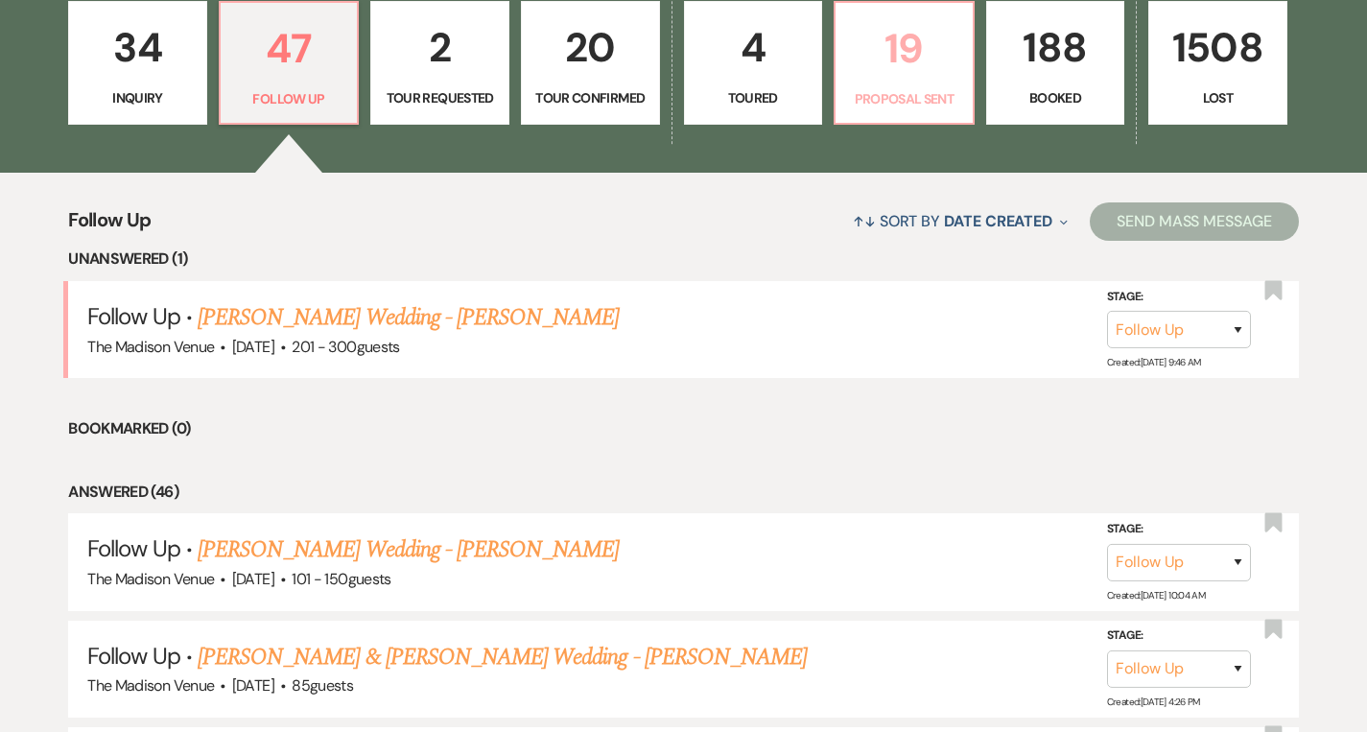
select select "6"
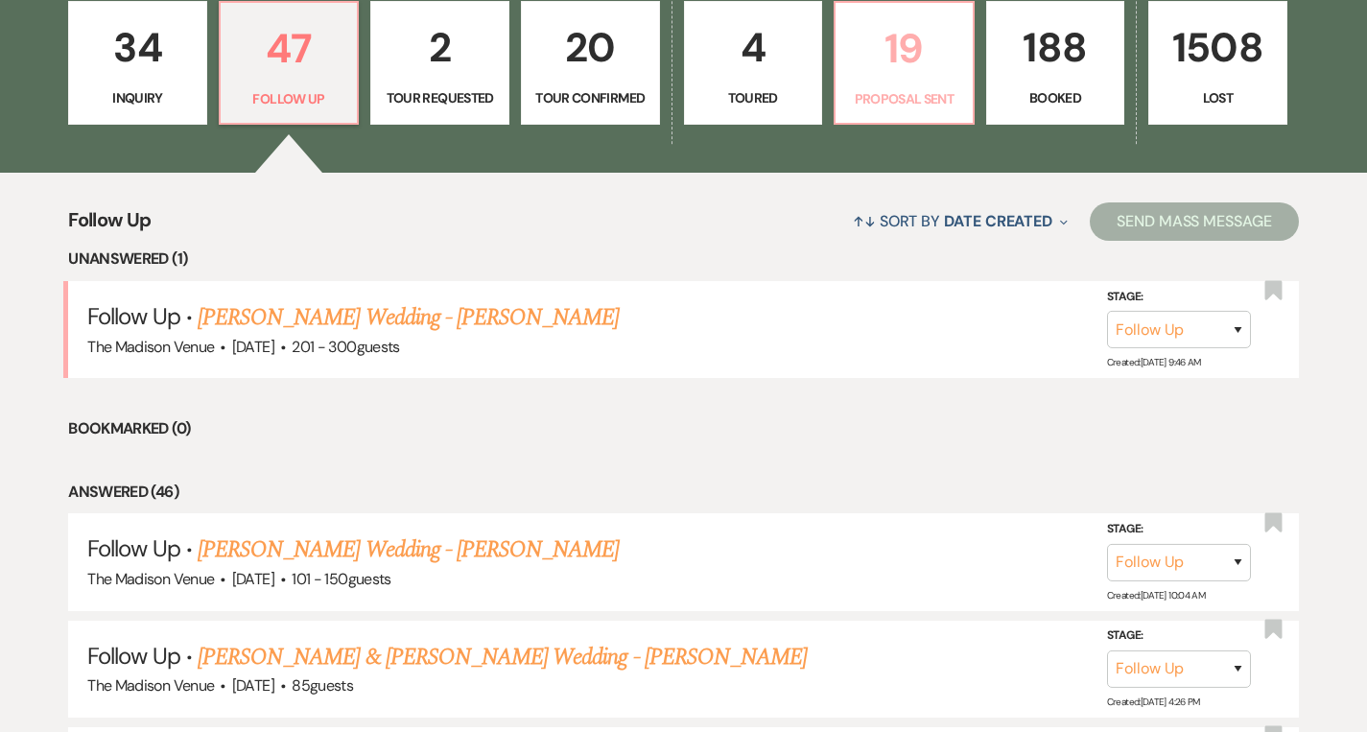
select select "6"
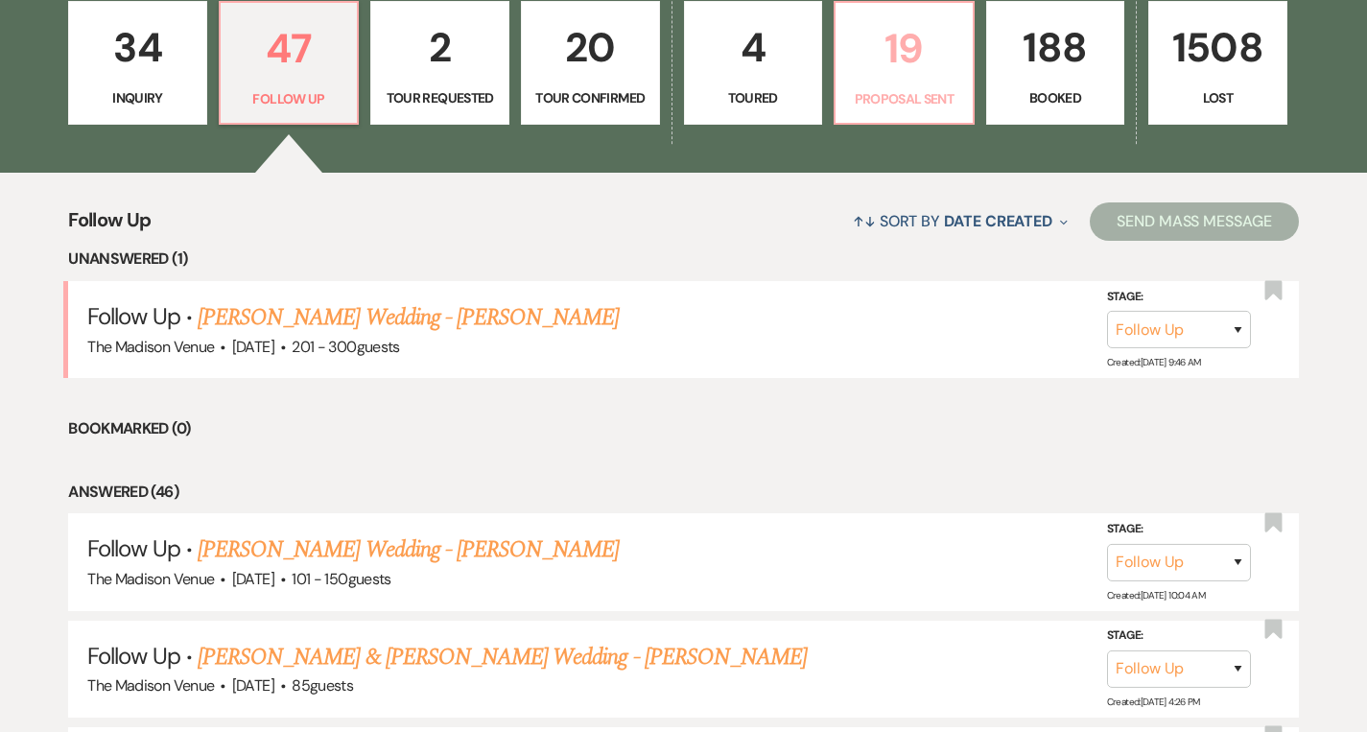
select select "6"
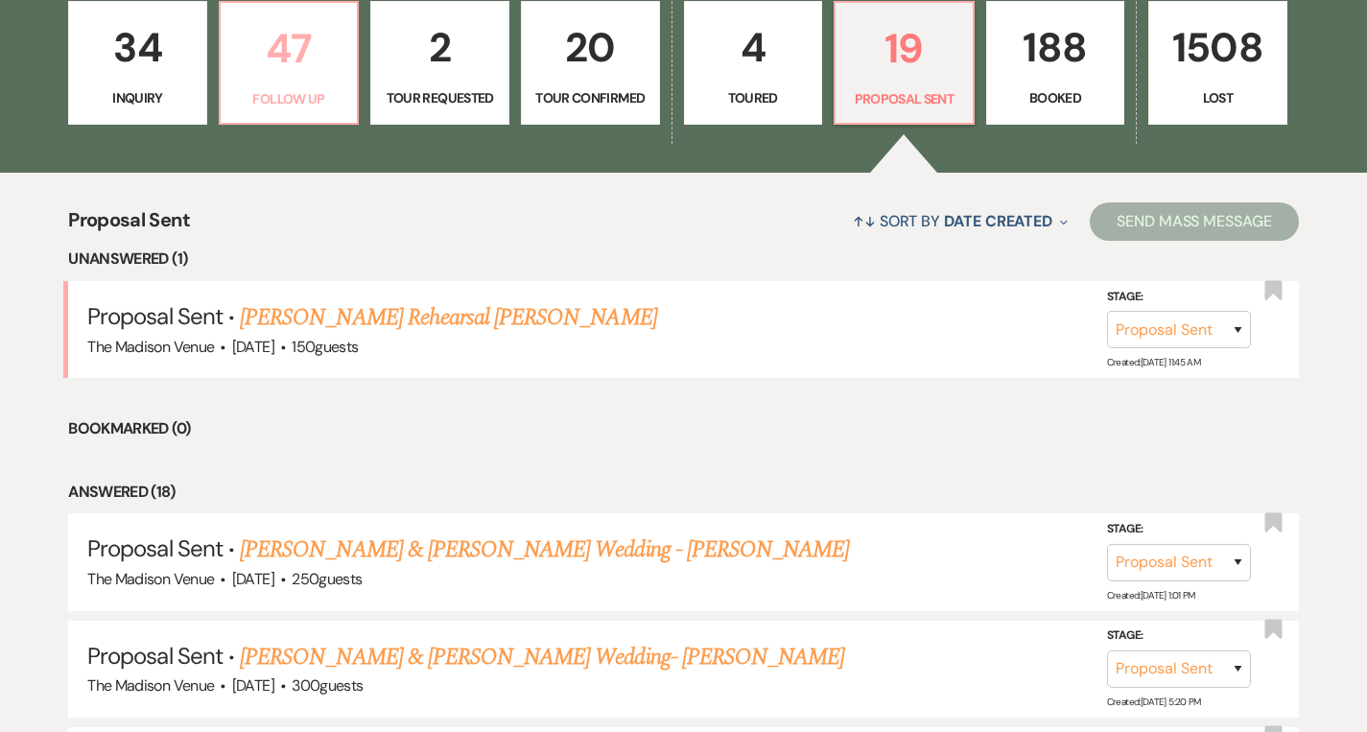
click at [242, 103] on p "Follow Up" at bounding box center [289, 98] width 114 height 21
select select "9"
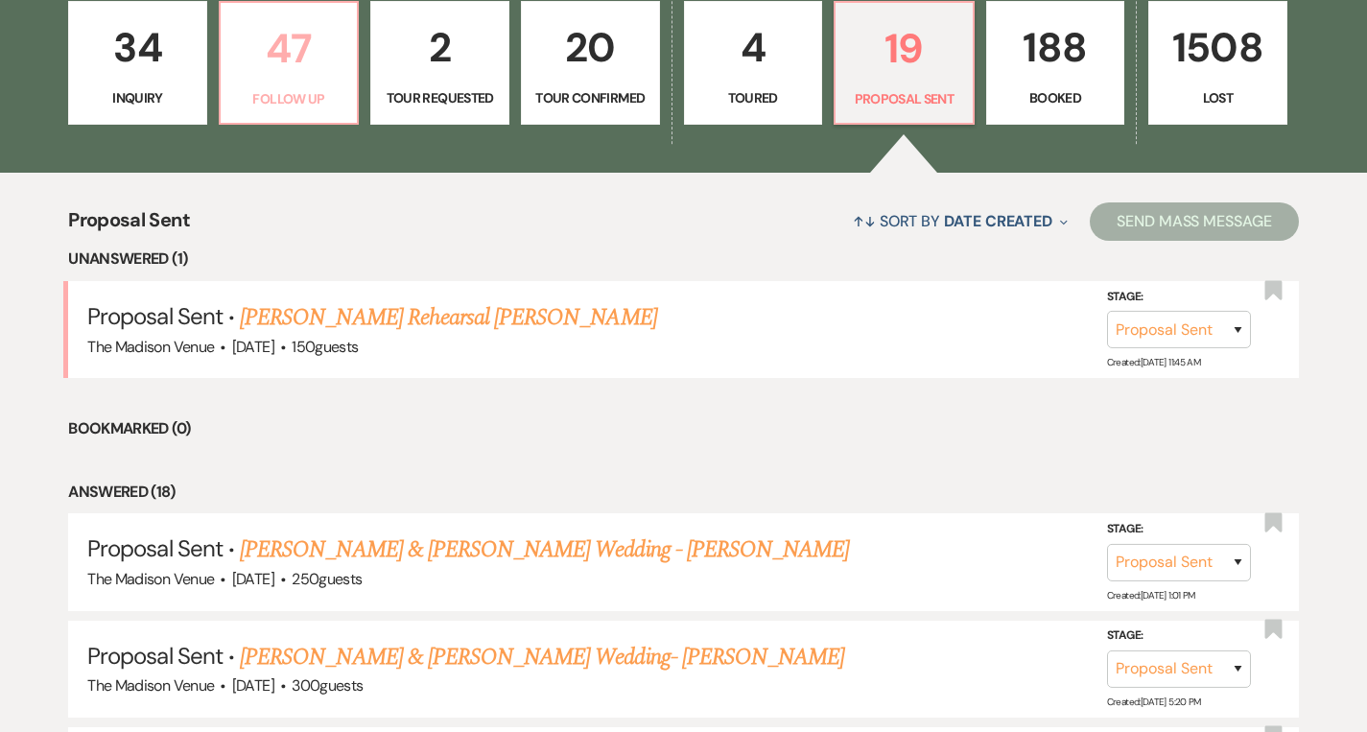
select select "9"
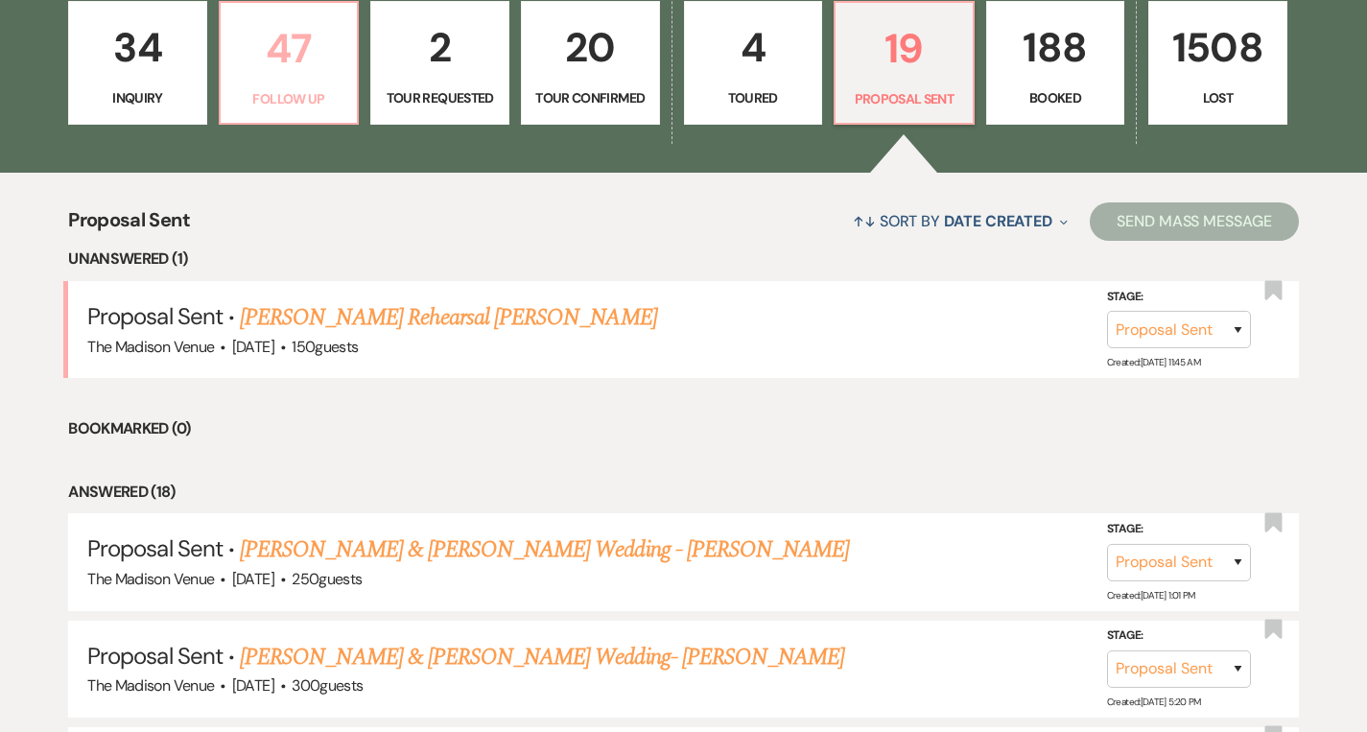
select select "9"
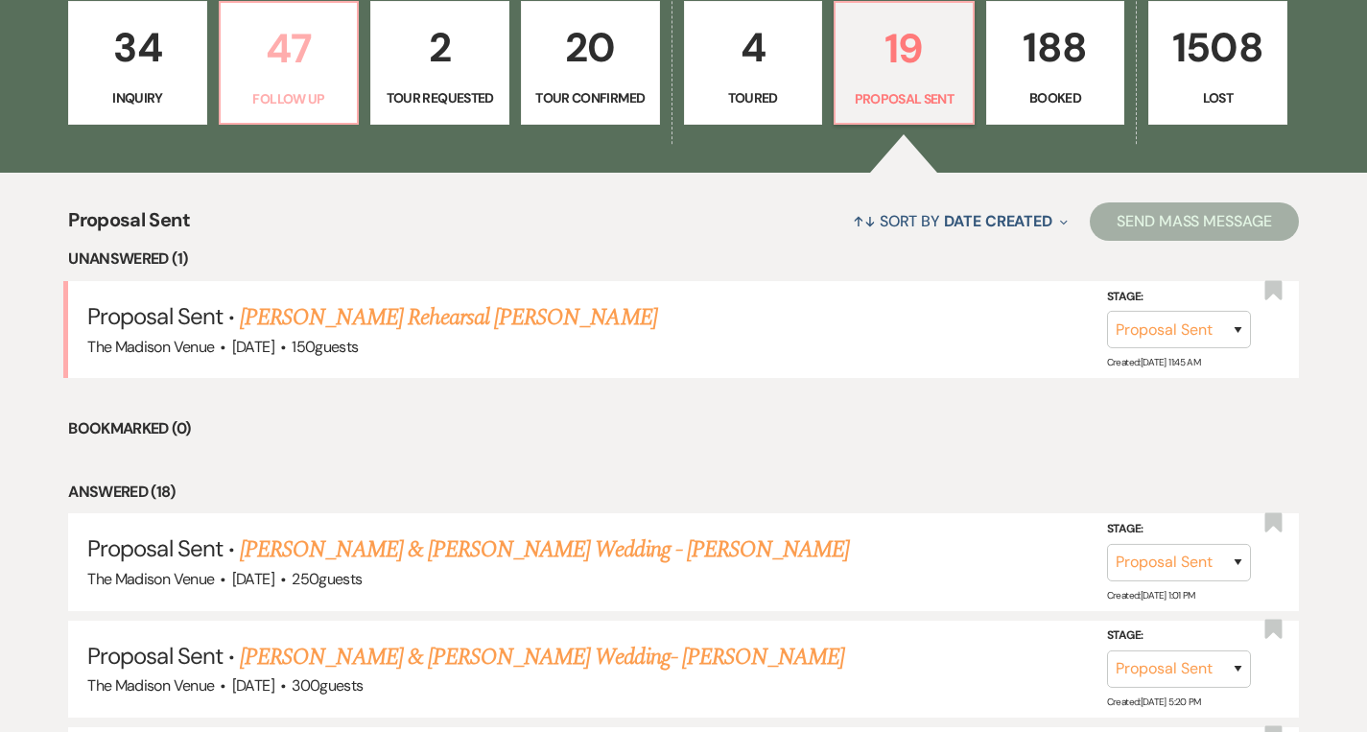
select select "9"
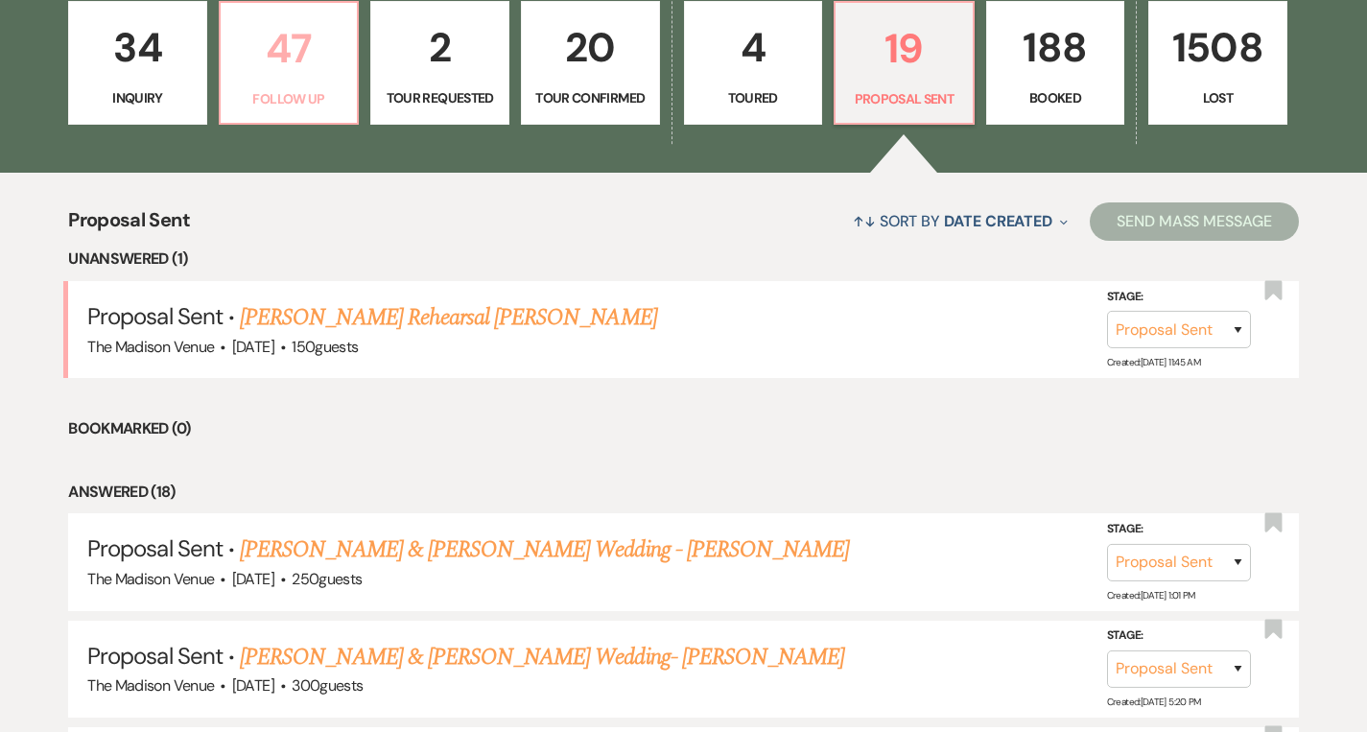
select select "9"
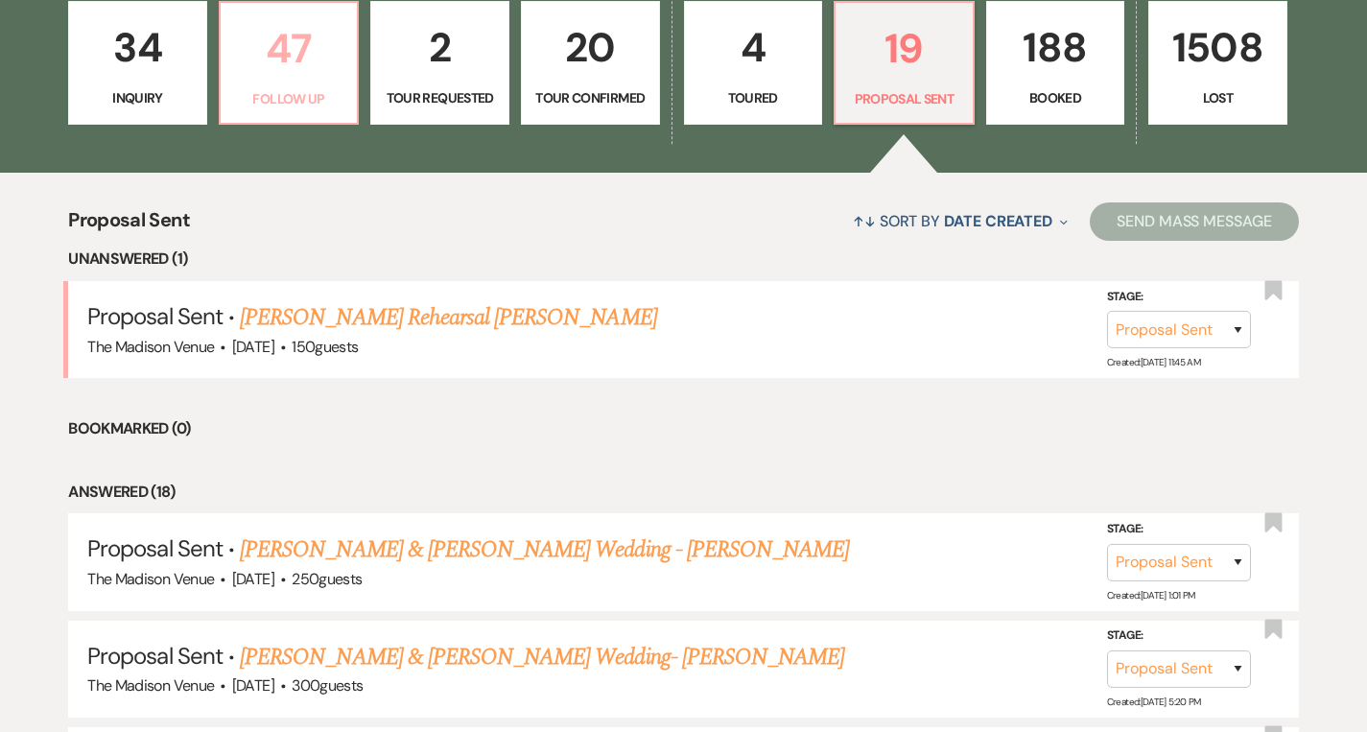
select select "9"
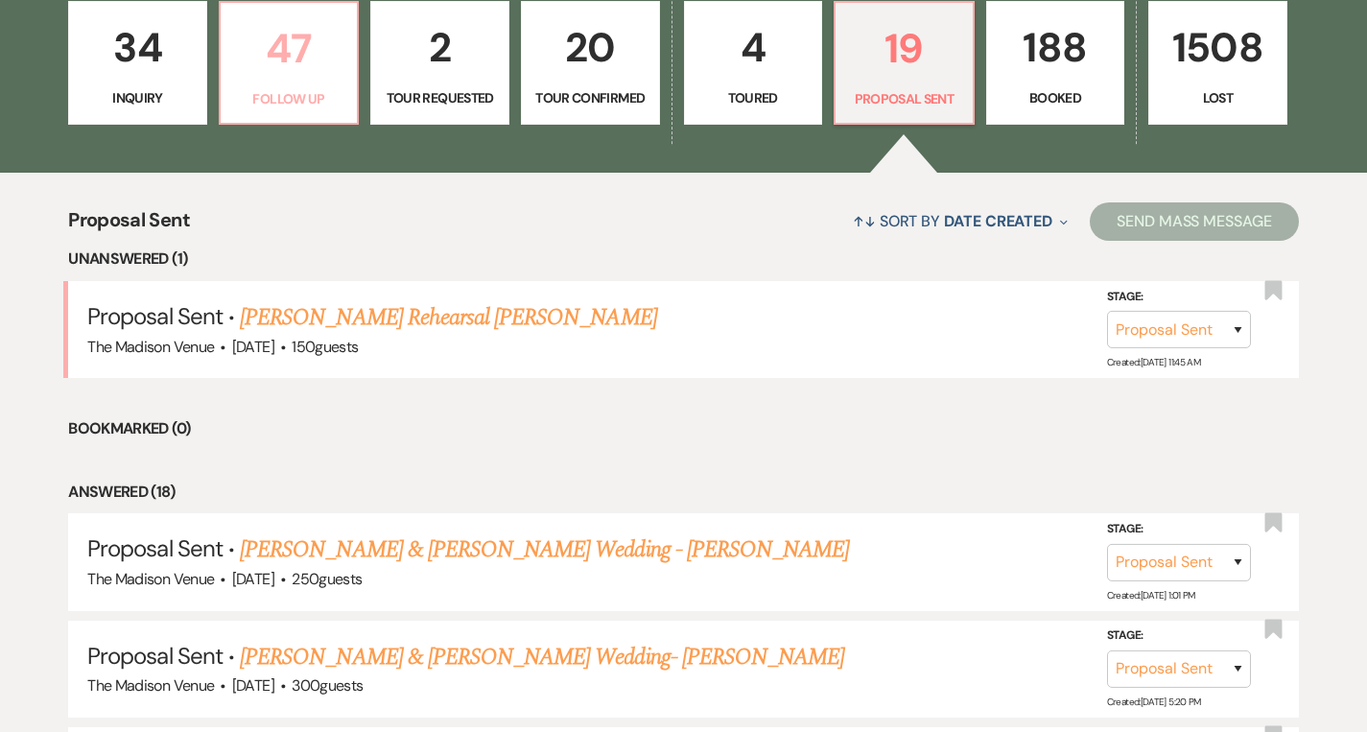
select select "9"
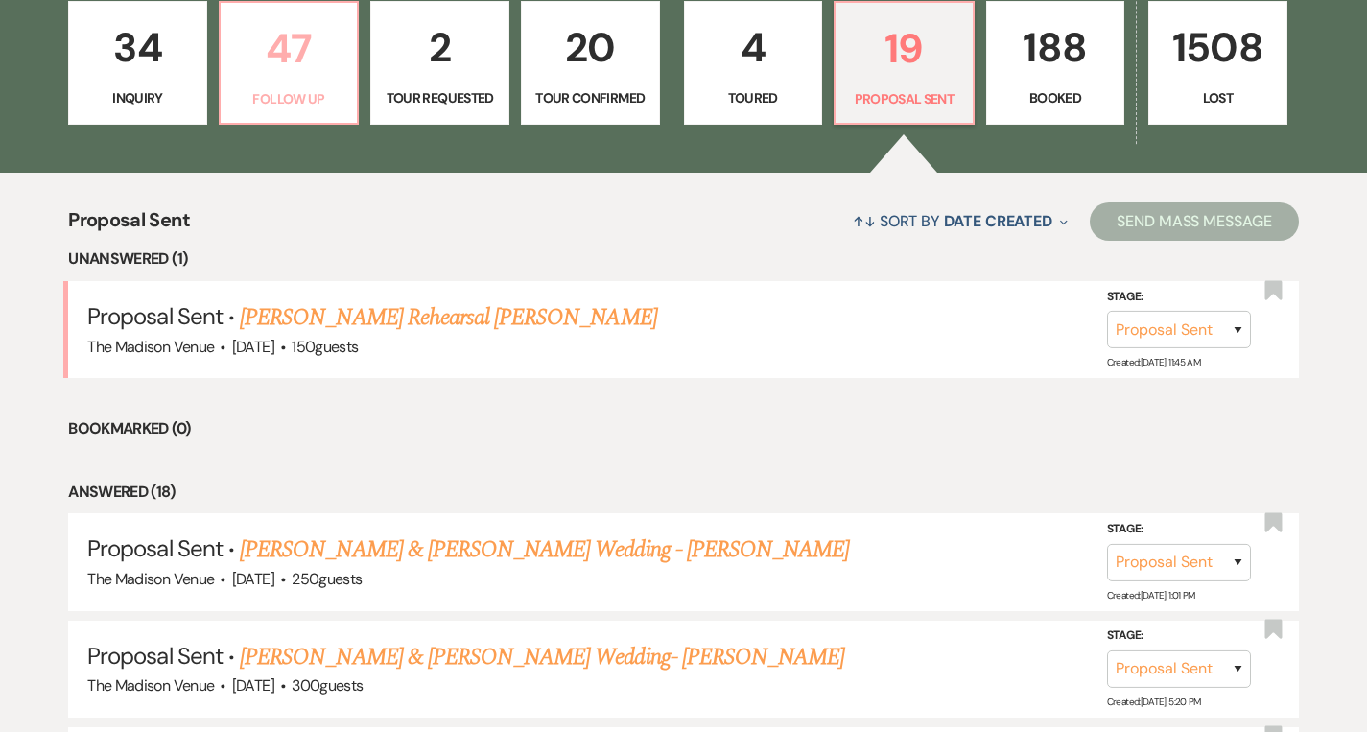
select select "9"
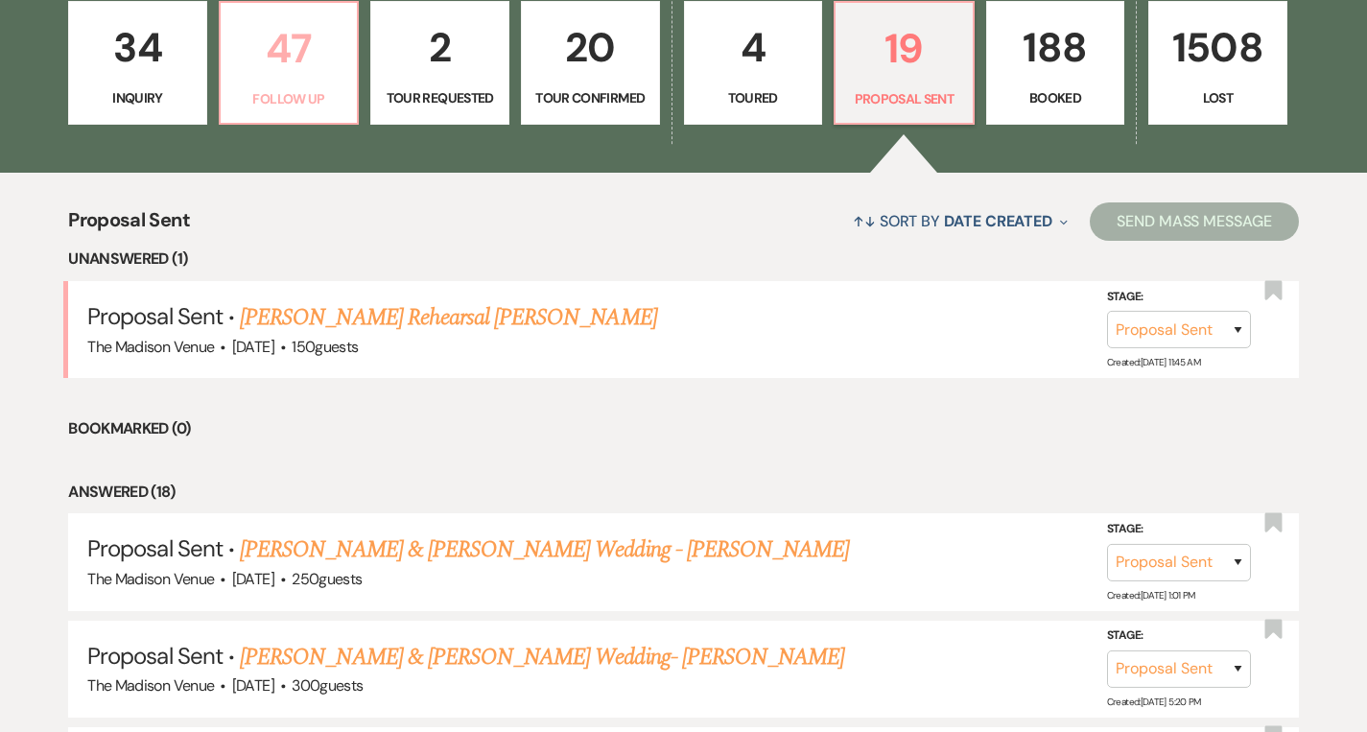
select select "9"
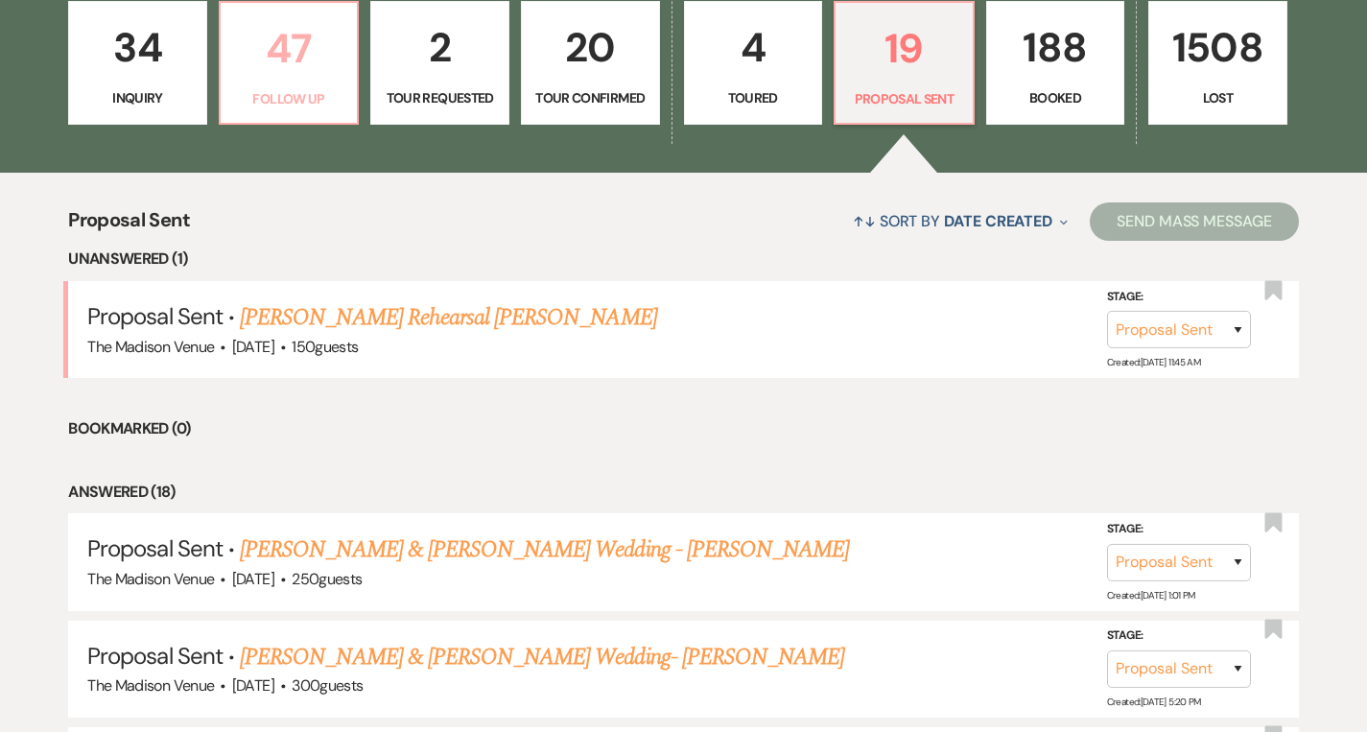
select select "9"
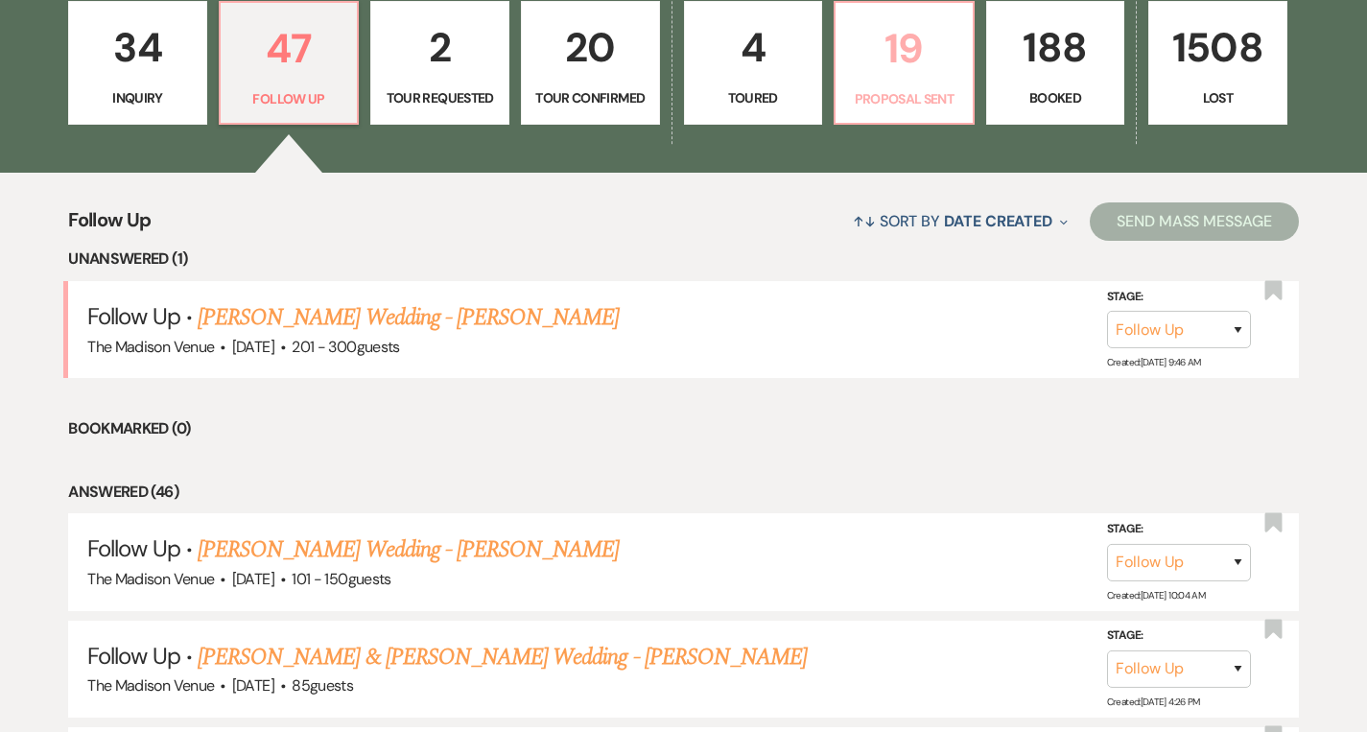
click at [873, 94] on p "Proposal Sent" at bounding box center [904, 98] width 114 height 21
select select "6"
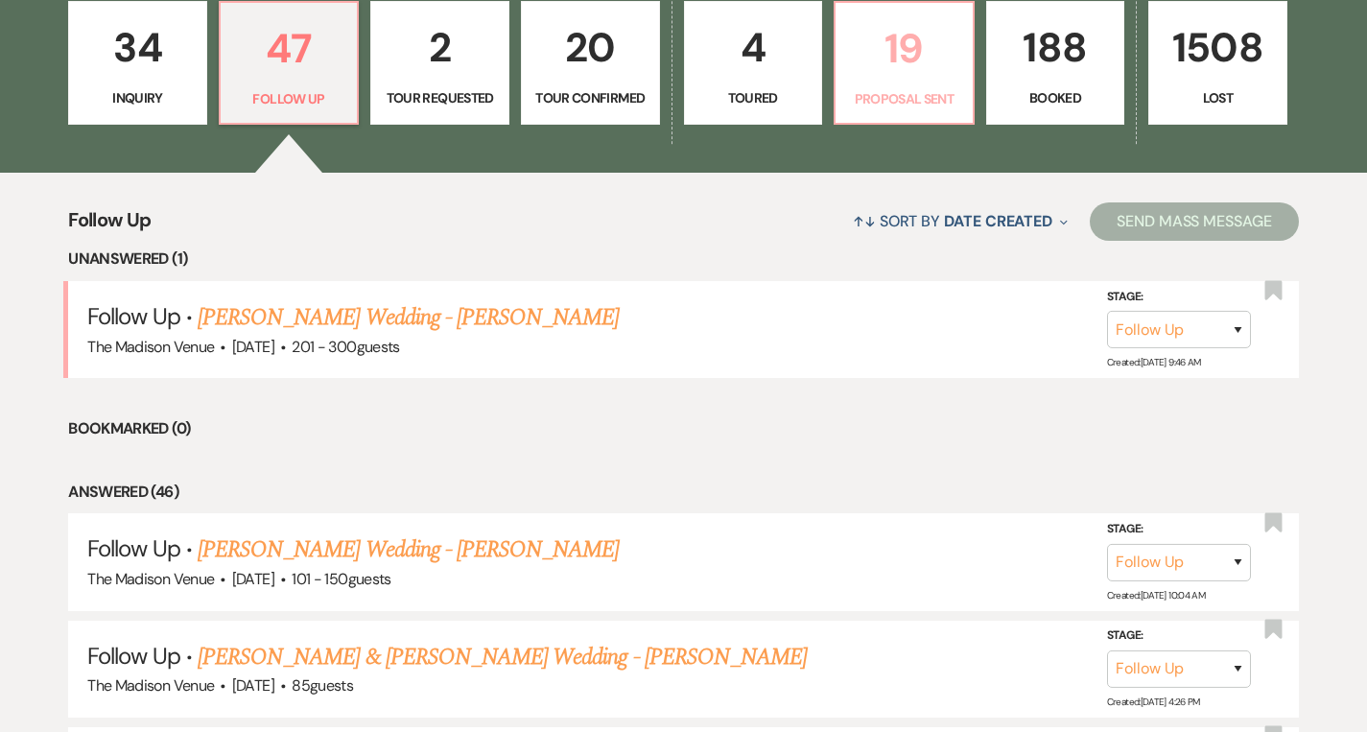
select select "6"
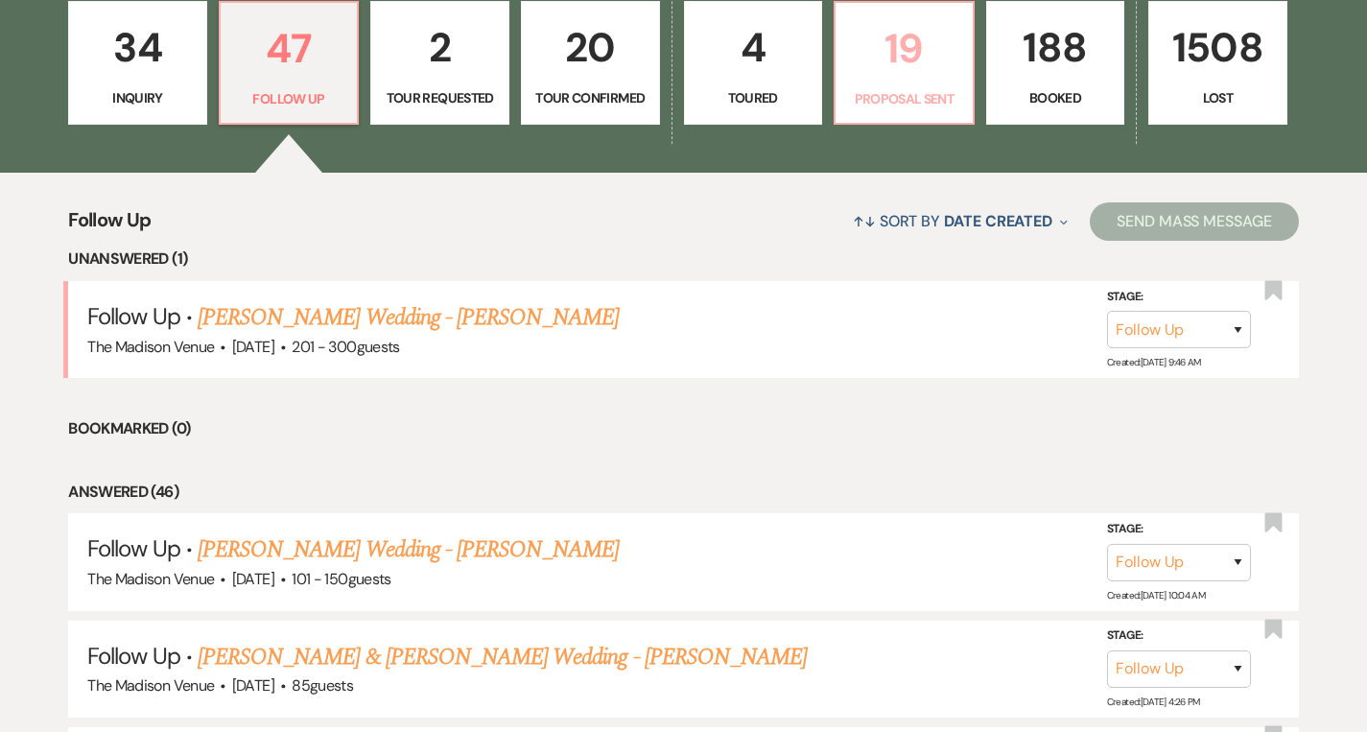
select select "6"
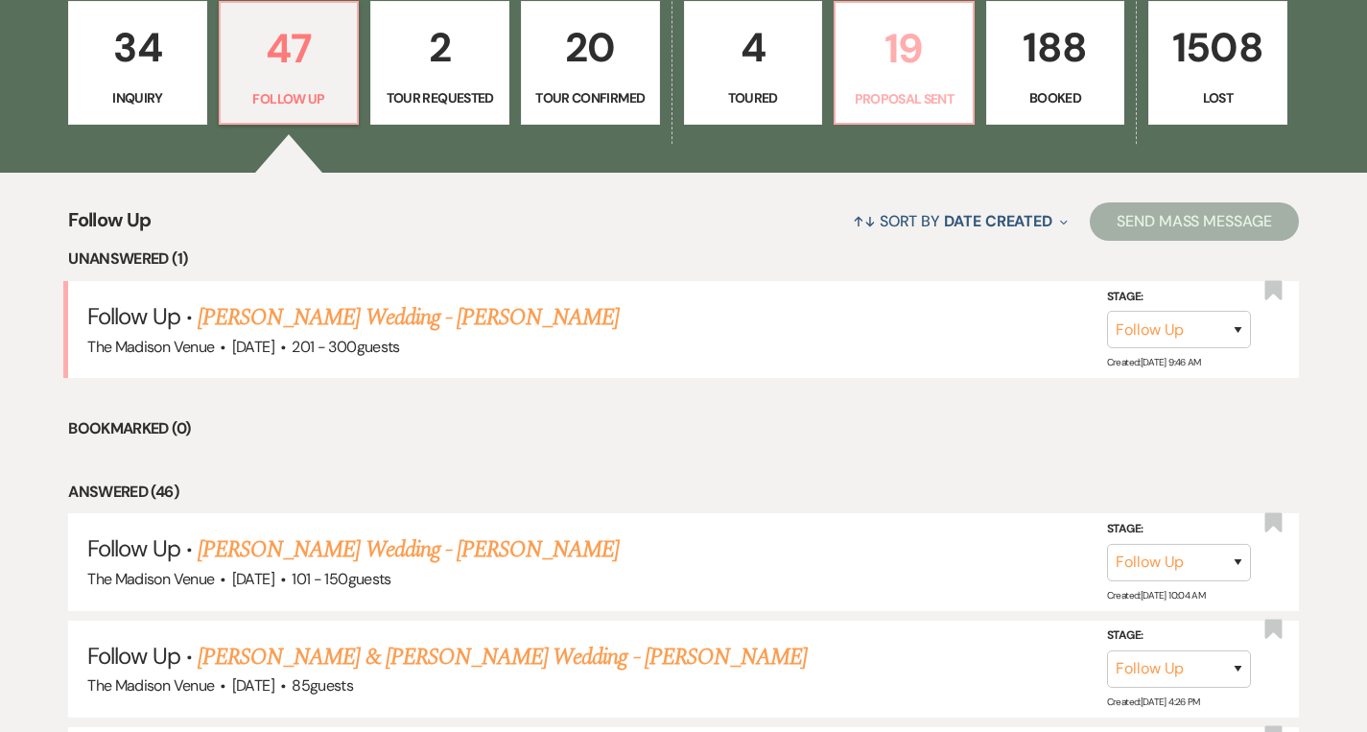
select select "6"
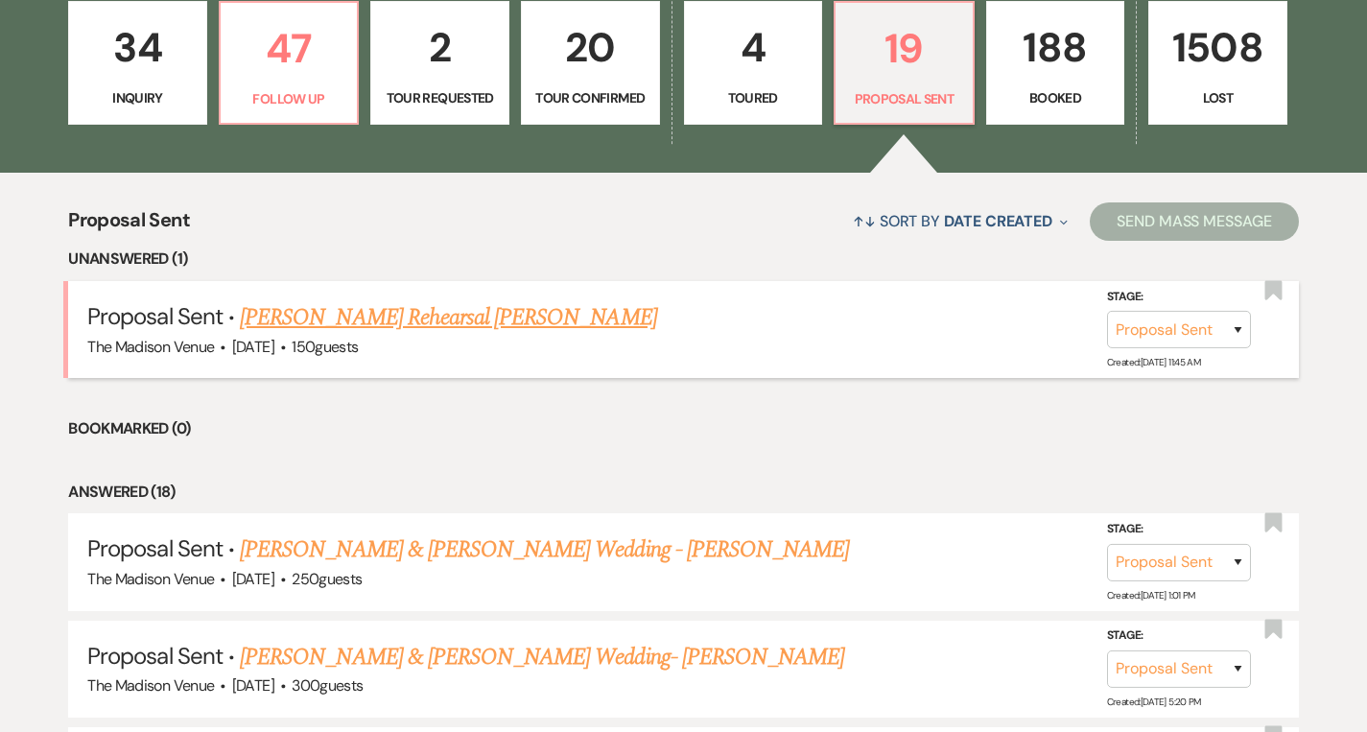
click at [415, 304] on link "[PERSON_NAME] Rehearsal [PERSON_NAME]" at bounding box center [448, 317] width 416 height 35
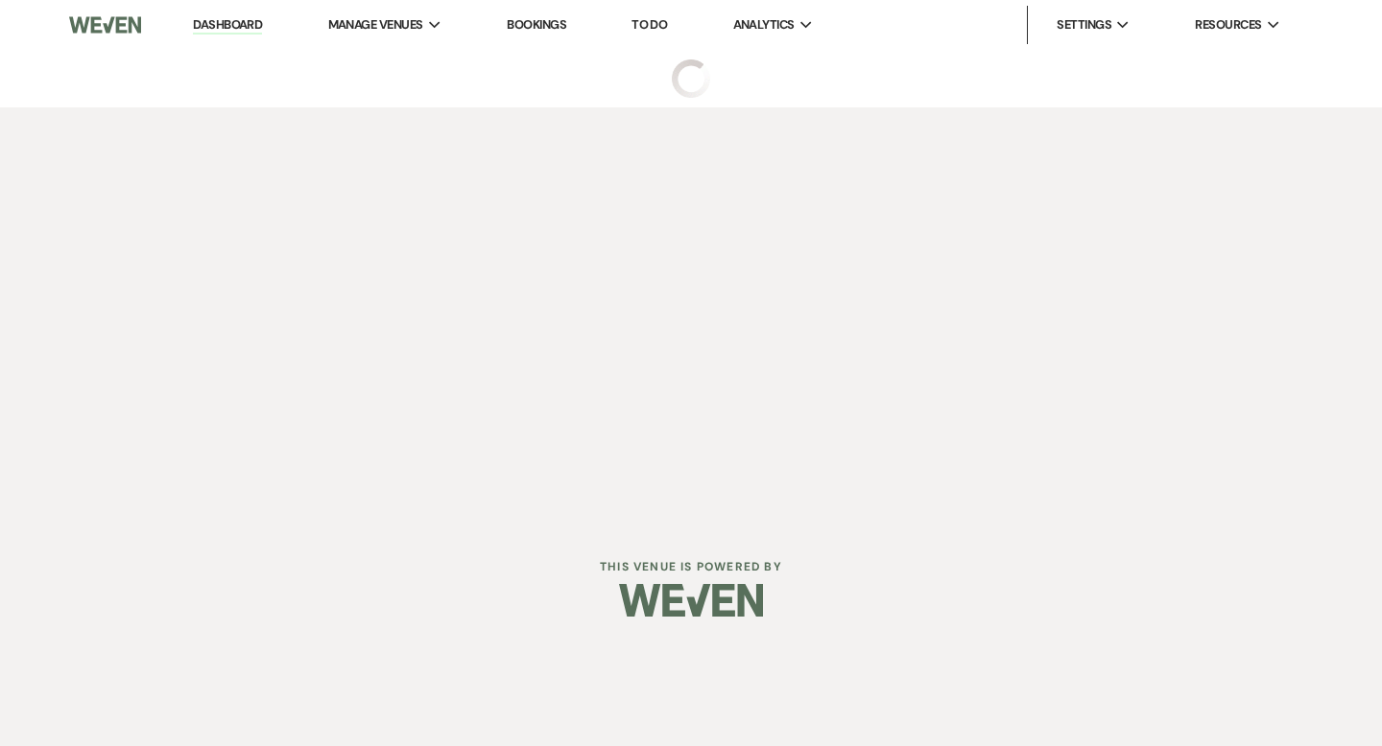
select select "6"
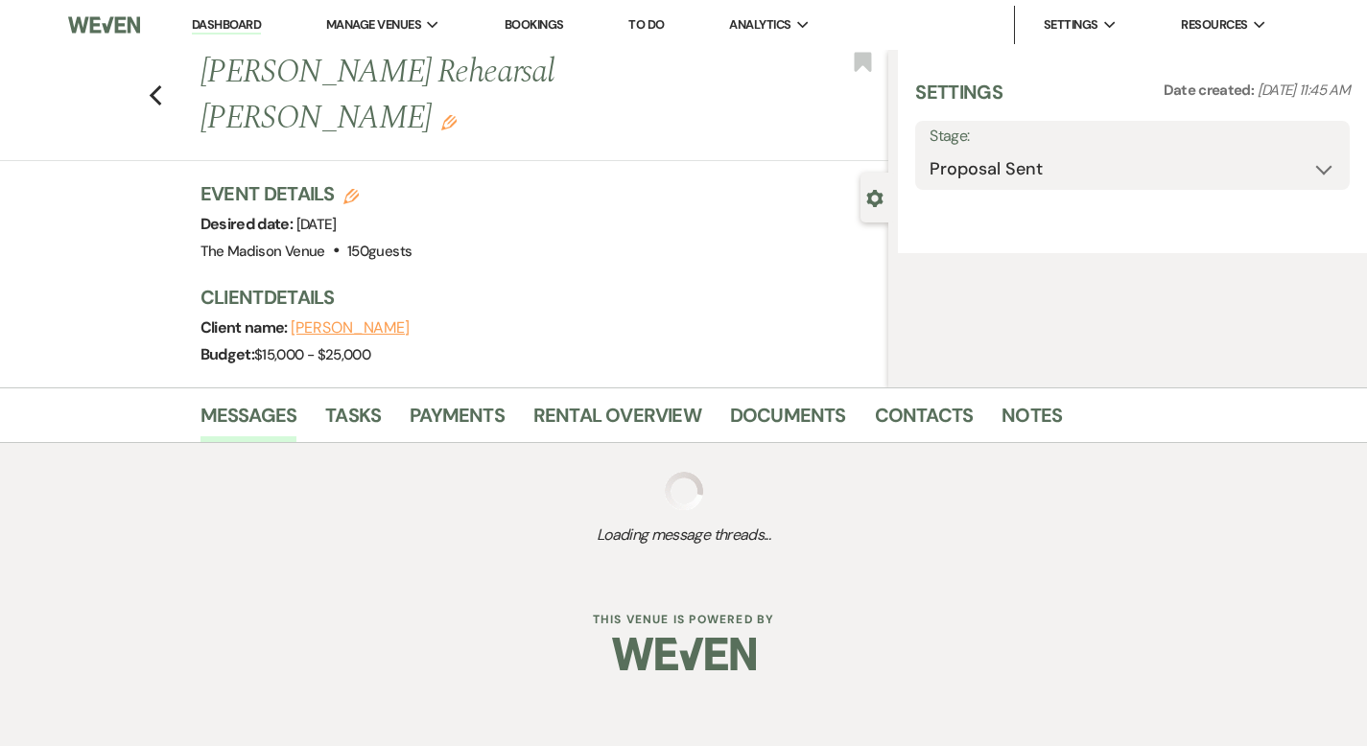
select select "5"
select select "11"
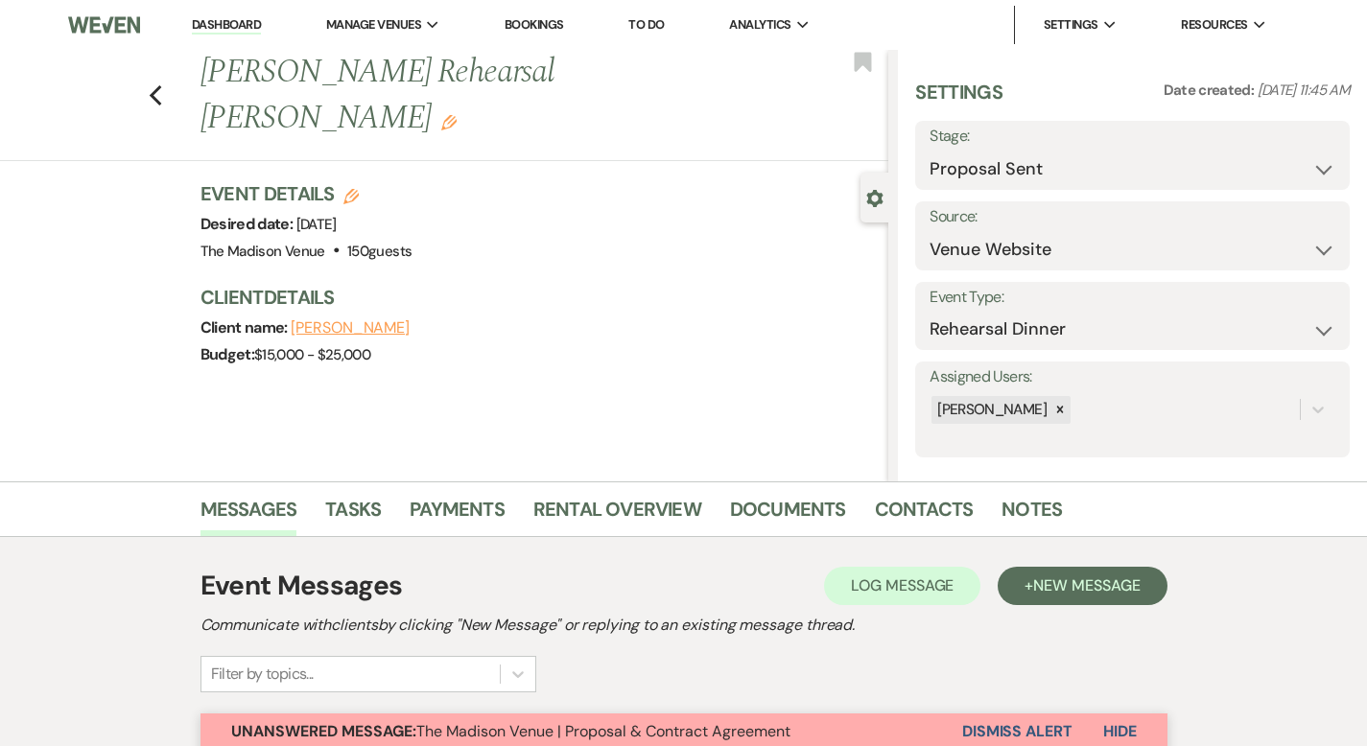
click at [234, 24] on link "Dashboard" at bounding box center [226, 25] width 69 height 18
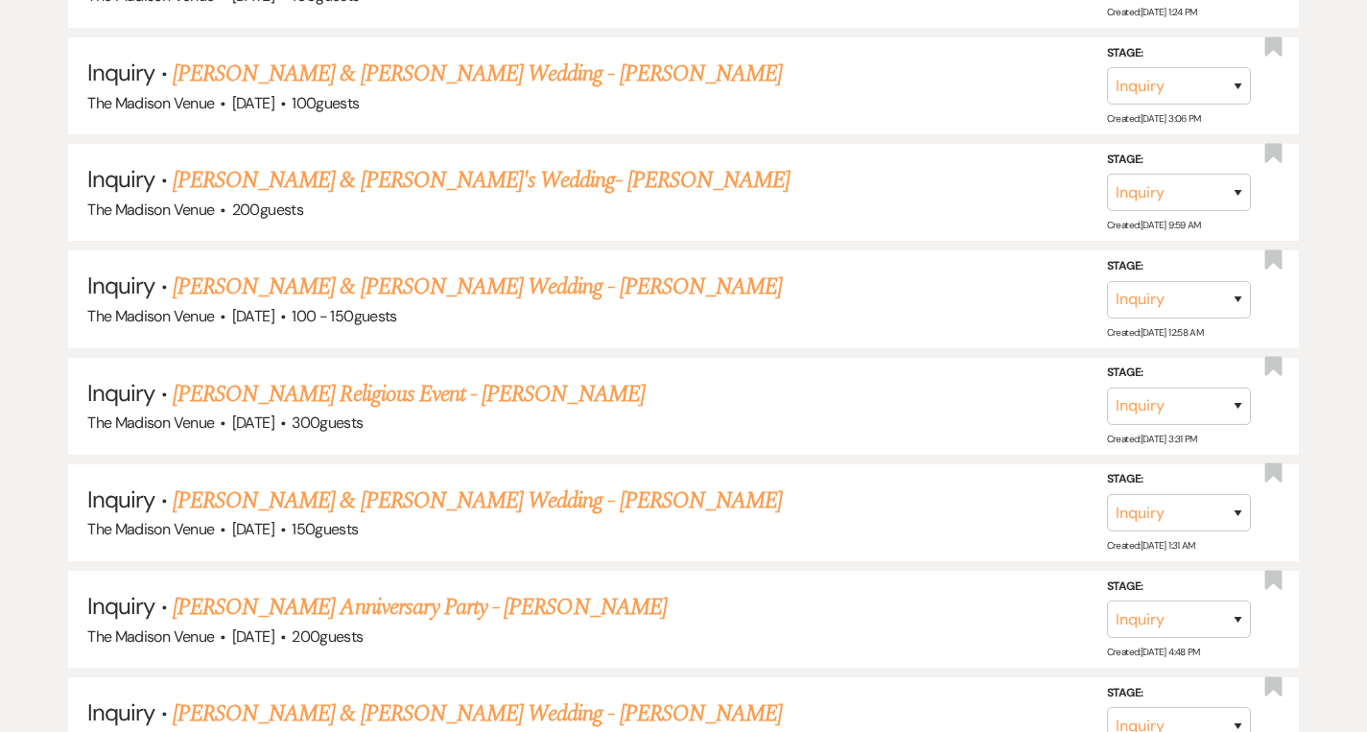
scroll to position [3399, 0]
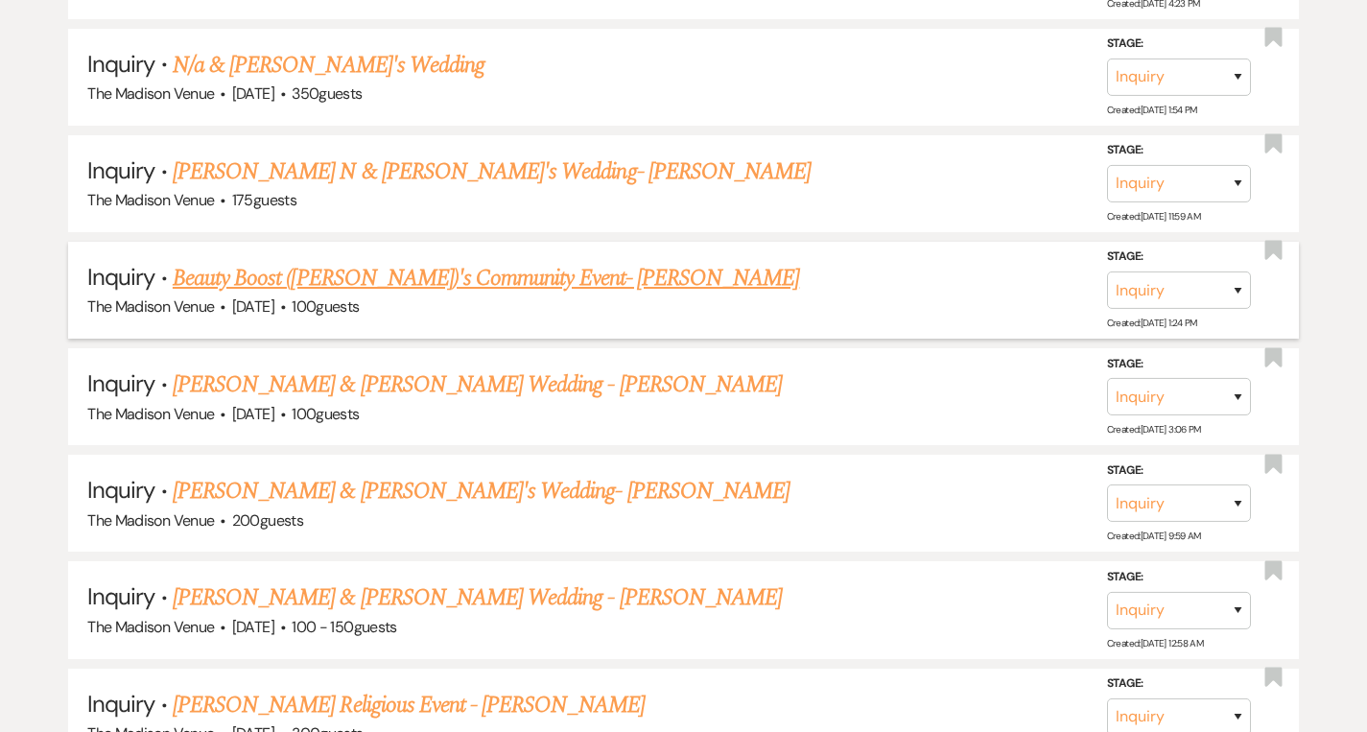
click at [461, 262] on link "Beauty Boost ([PERSON_NAME])'s Community Event- [PERSON_NAME]" at bounding box center [486, 278] width 627 height 35
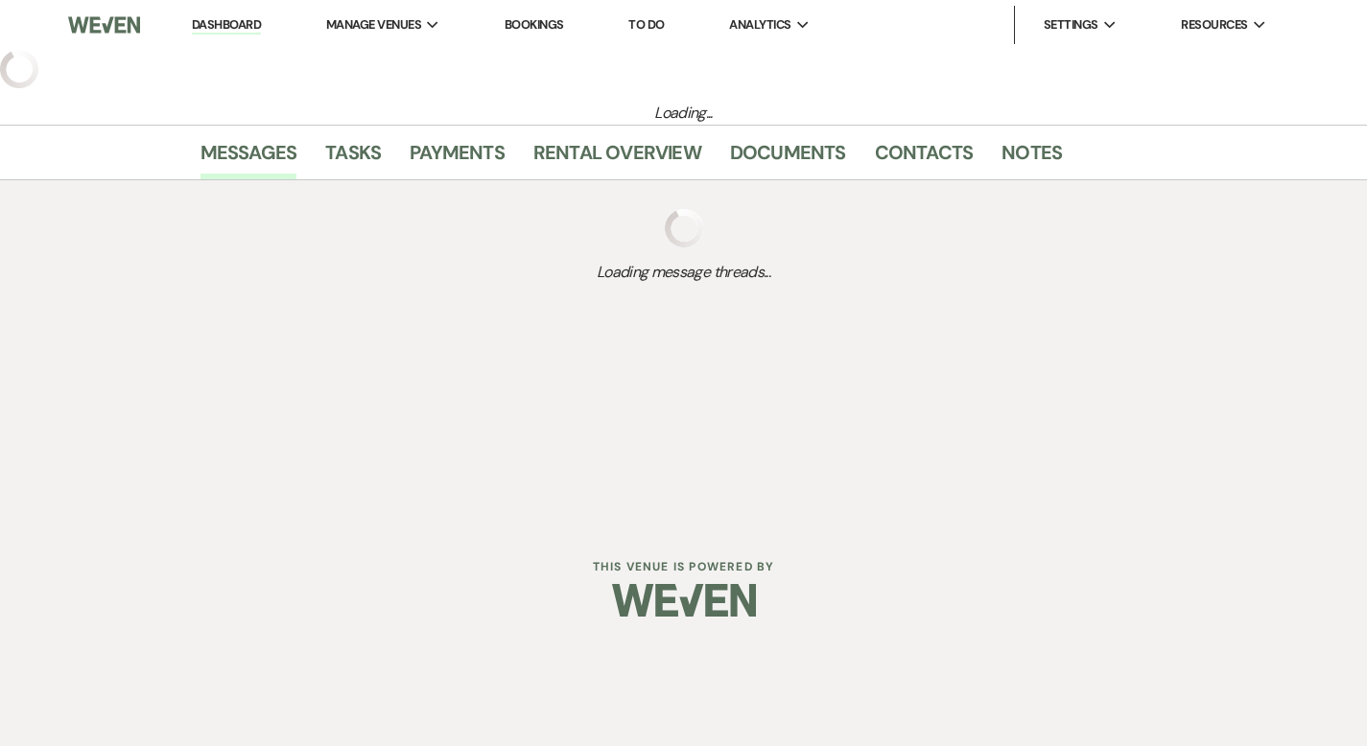
select select "12"
select select "7"
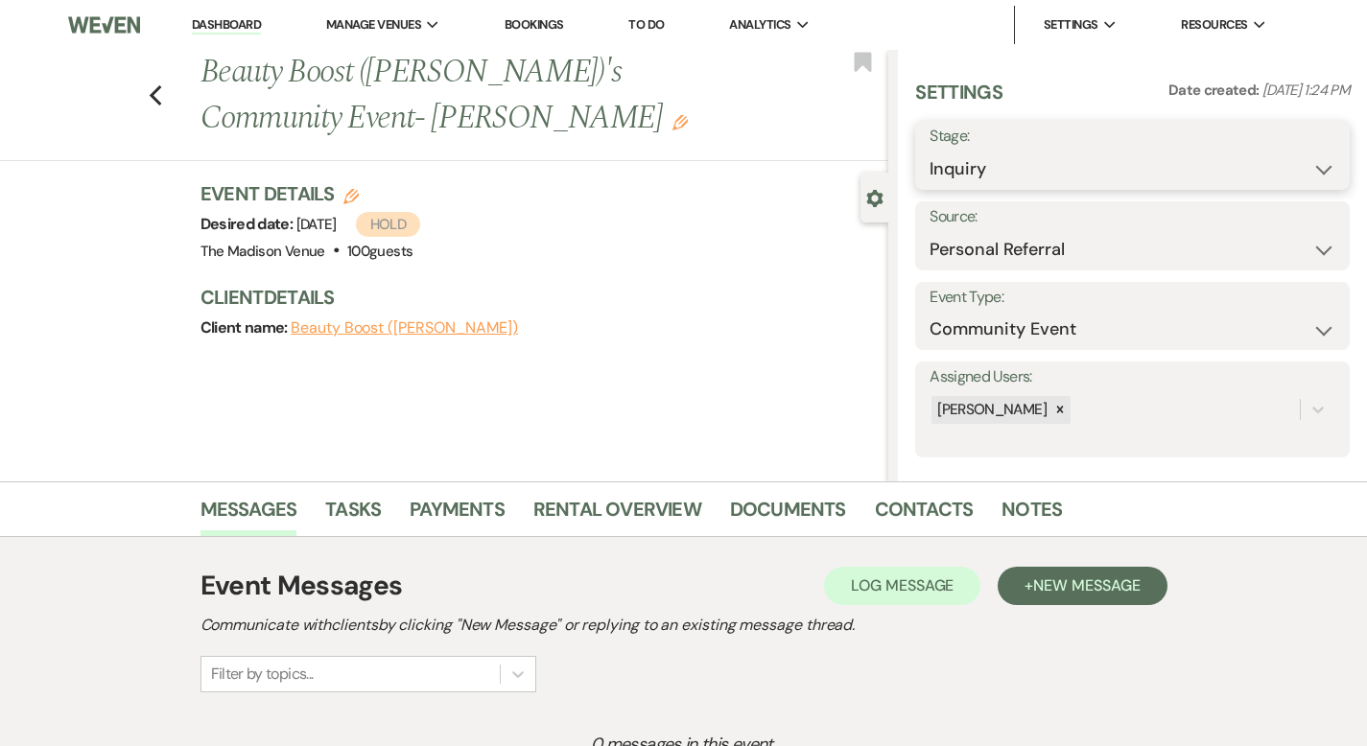
click at [1072, 167] on select "Inquiry Follow Up Tour Requested Tour Confirmed Toured Proposal Sent Booked Lost" at bounding box center [1133, 169] width 406 height 37
select select "7"
click at [1302, 172] on button "Save" at bounding box center [1304, 155] width 92 height 38
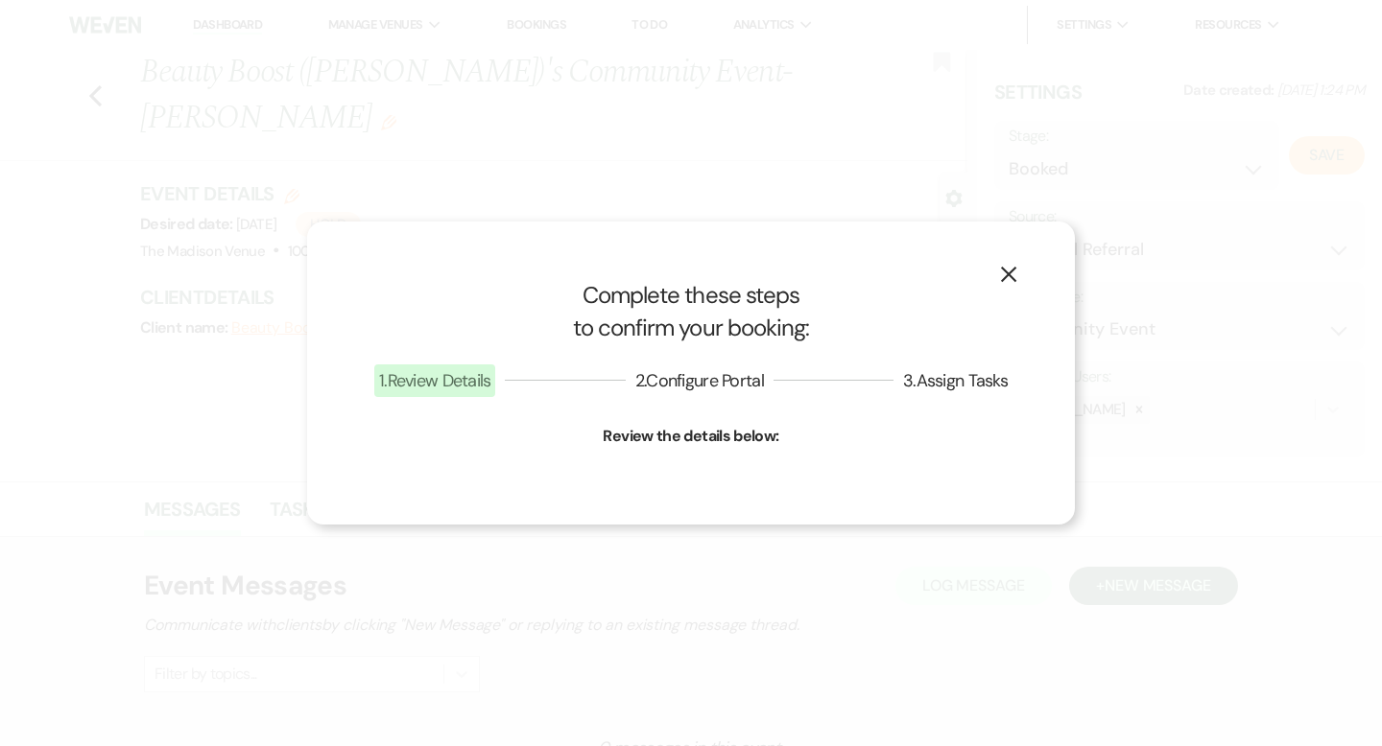
select select "7"
select select "775"
select select "false"
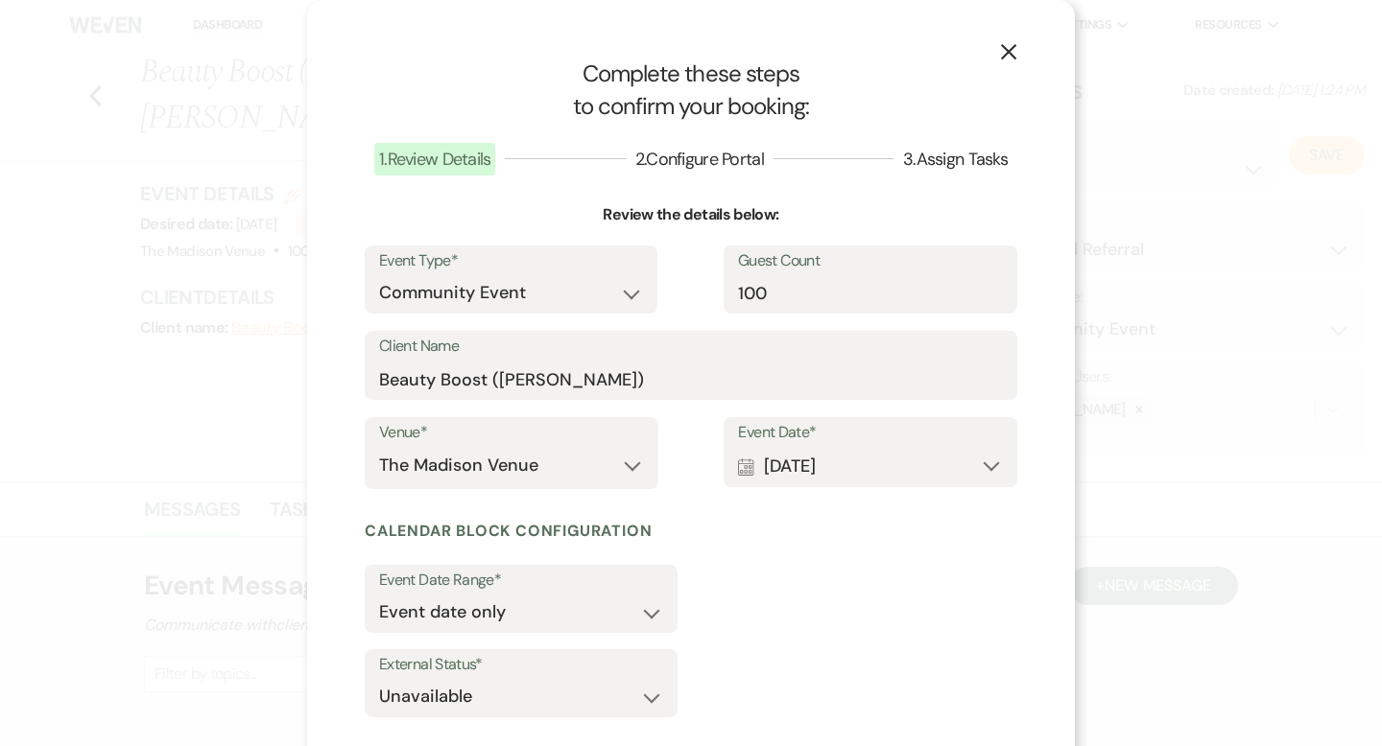
scroll to position [100, 0]
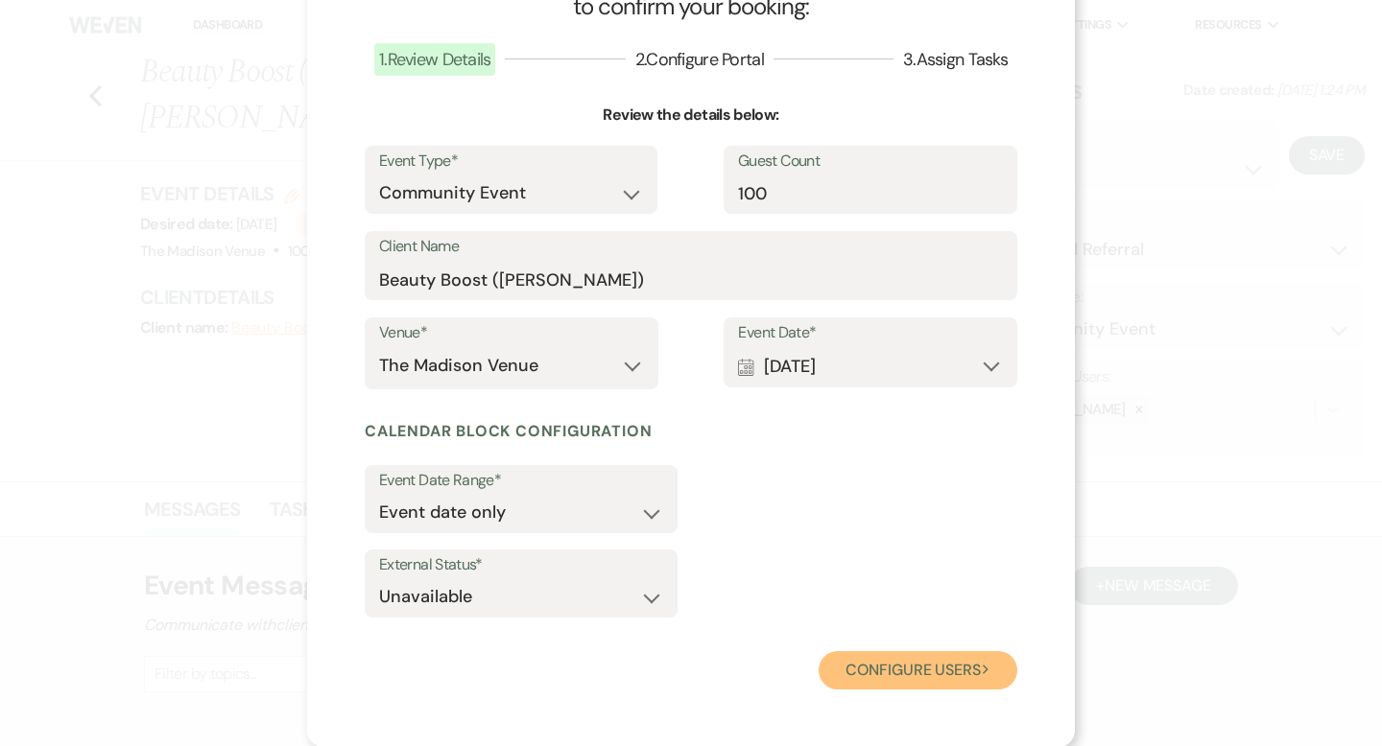
click at [894, 666] on button "Configure users Next" at bounding box center [917, 670] width 199 height 38
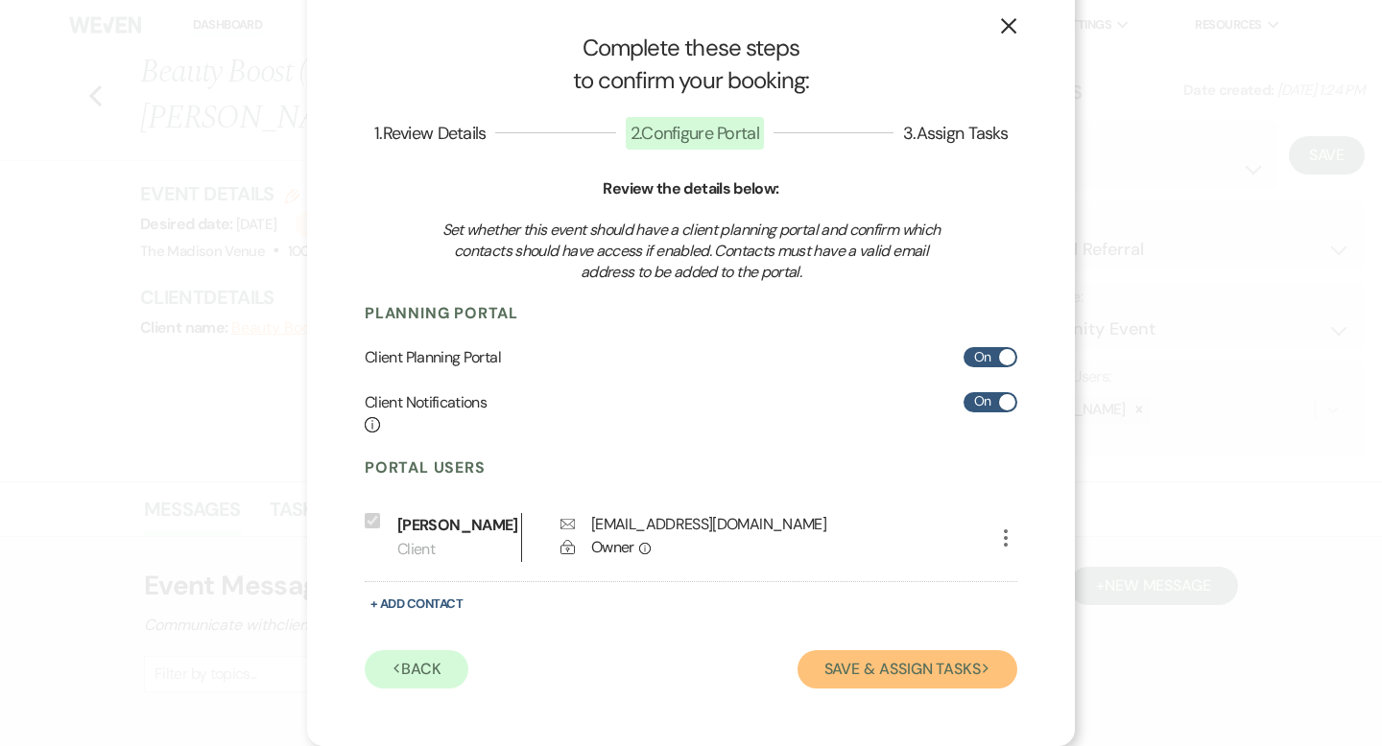
click at [910, 654] on button "Save & Assign Tasks Next" at bounding box center [907, 670] width 220 height 38
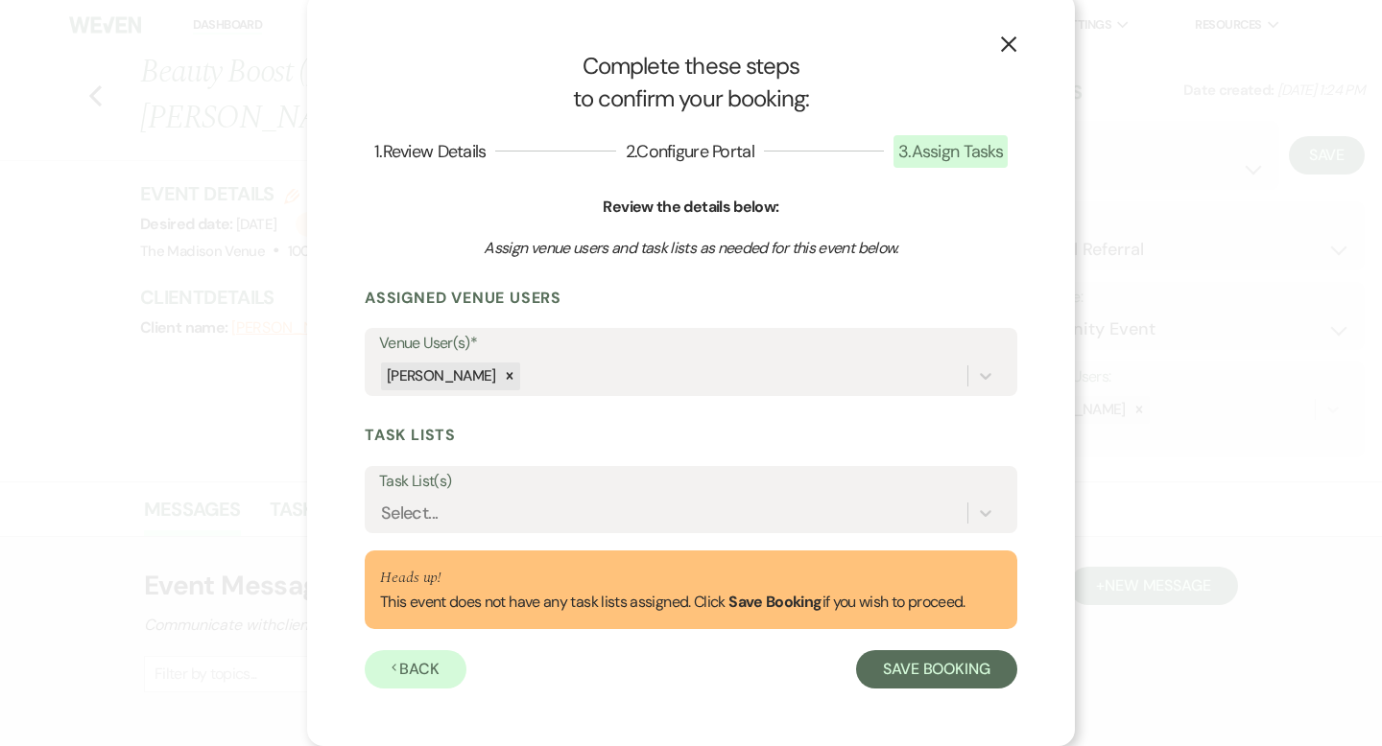
scroll to position [8, 0]
click at [911, 667] on button "Save Booking" at bounding box center [936, 670] width 161 height 38
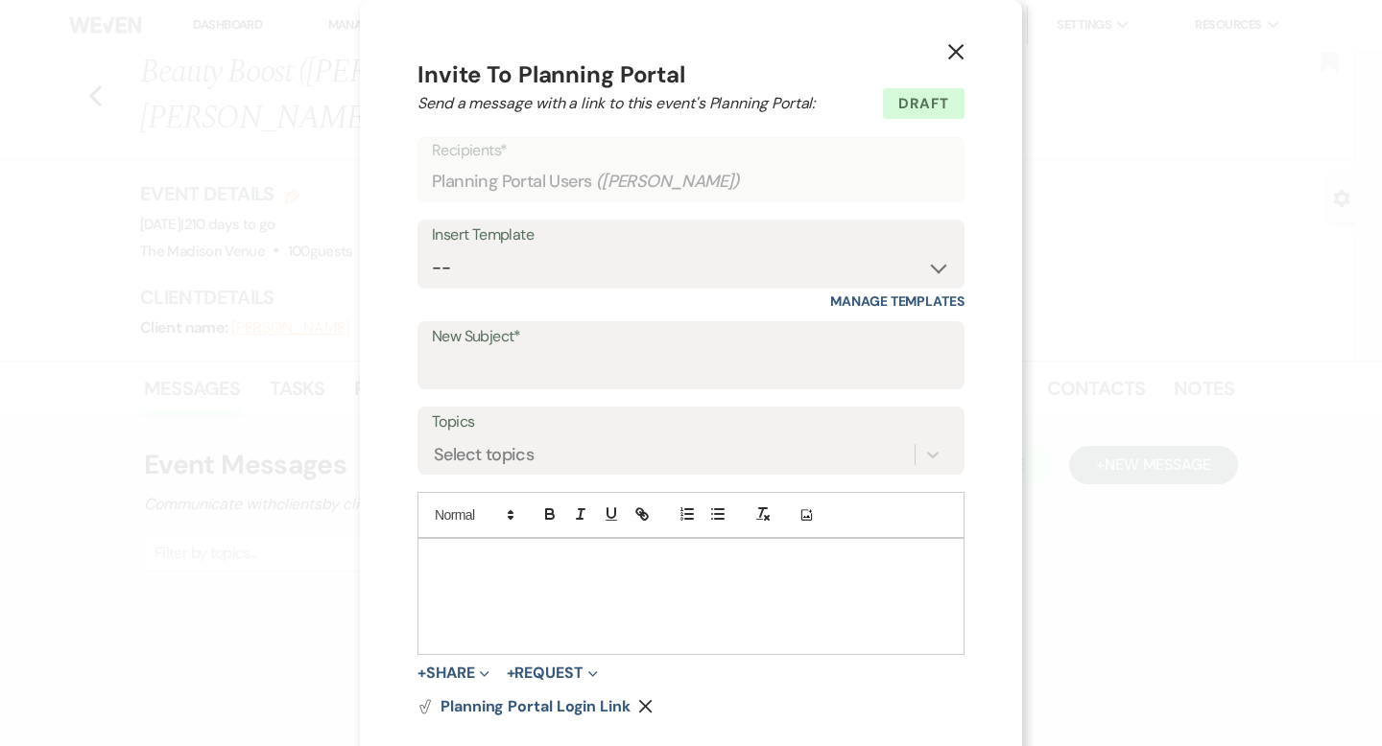
click at [947, 45] on icon "X" at bounding box center [955, 51] width 17 height 17
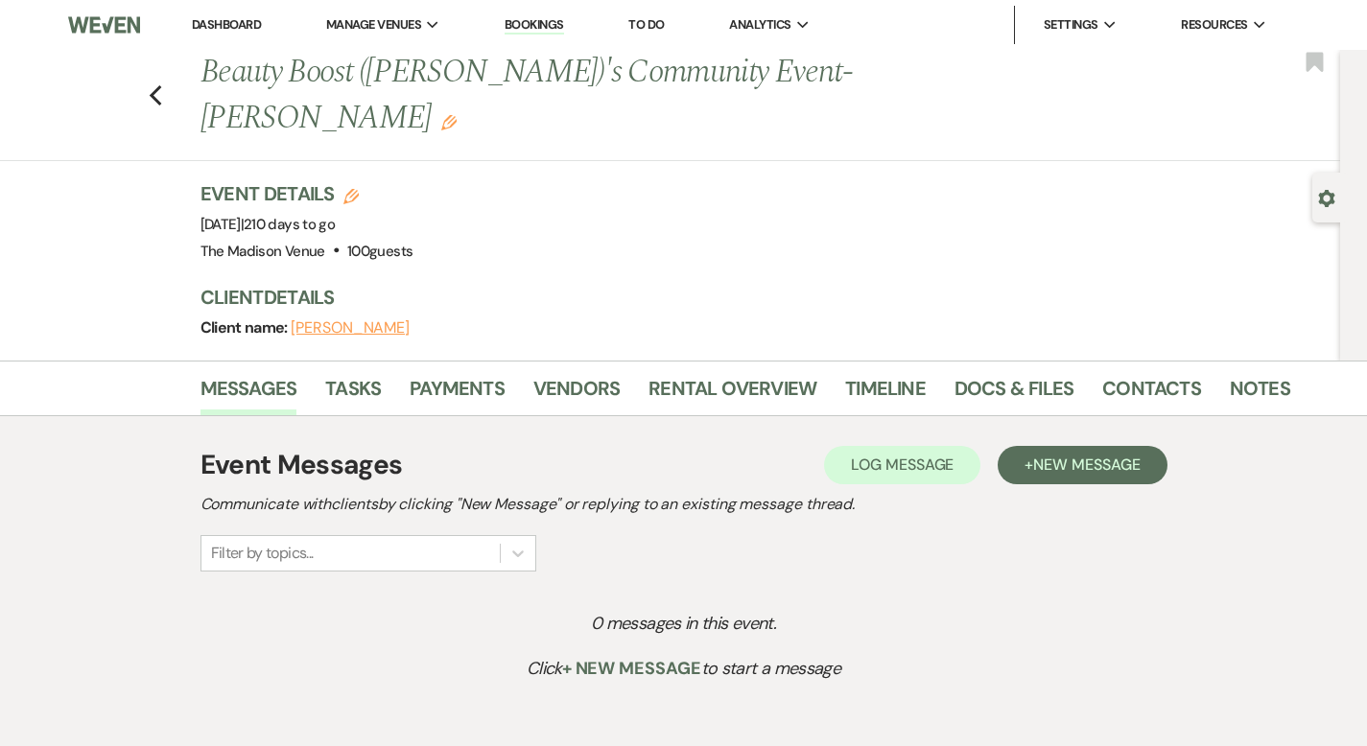
click at [246, 24] on link "Dashboard" at bounding box center [226, 24] width 69 height 16
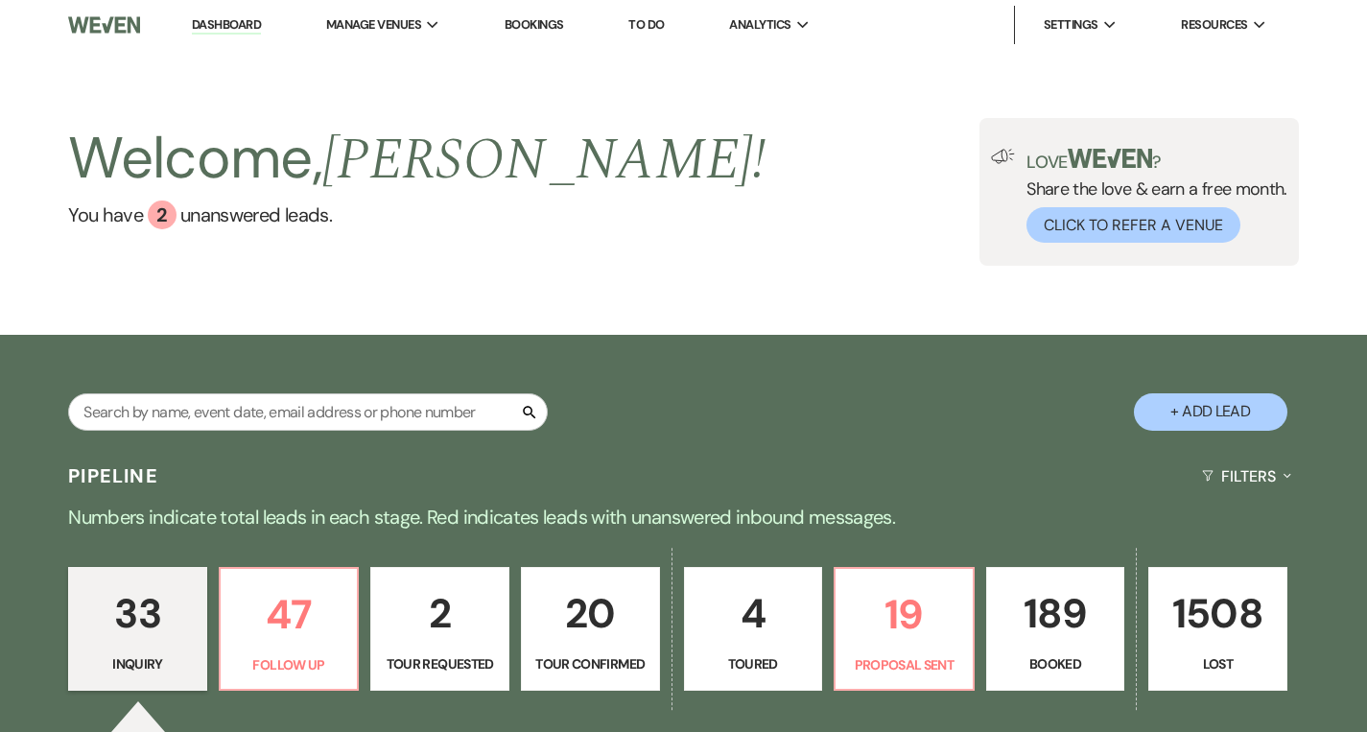
click at [226, 22] on link "Dashboard" at bounding box center [226, 25] width 69 height 18
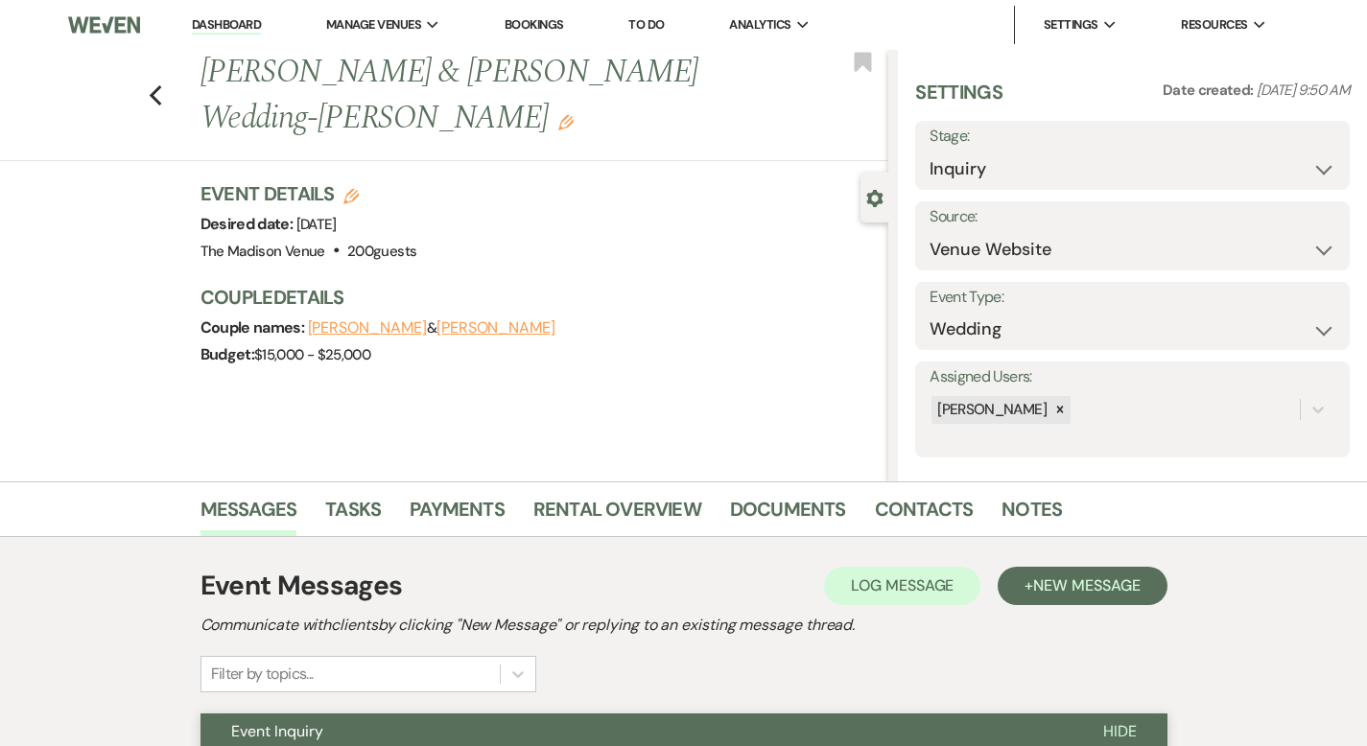
select select "5"
click at [219, 23] on link "Dashboard" at bounding box center [226, 25] width 69 height 18
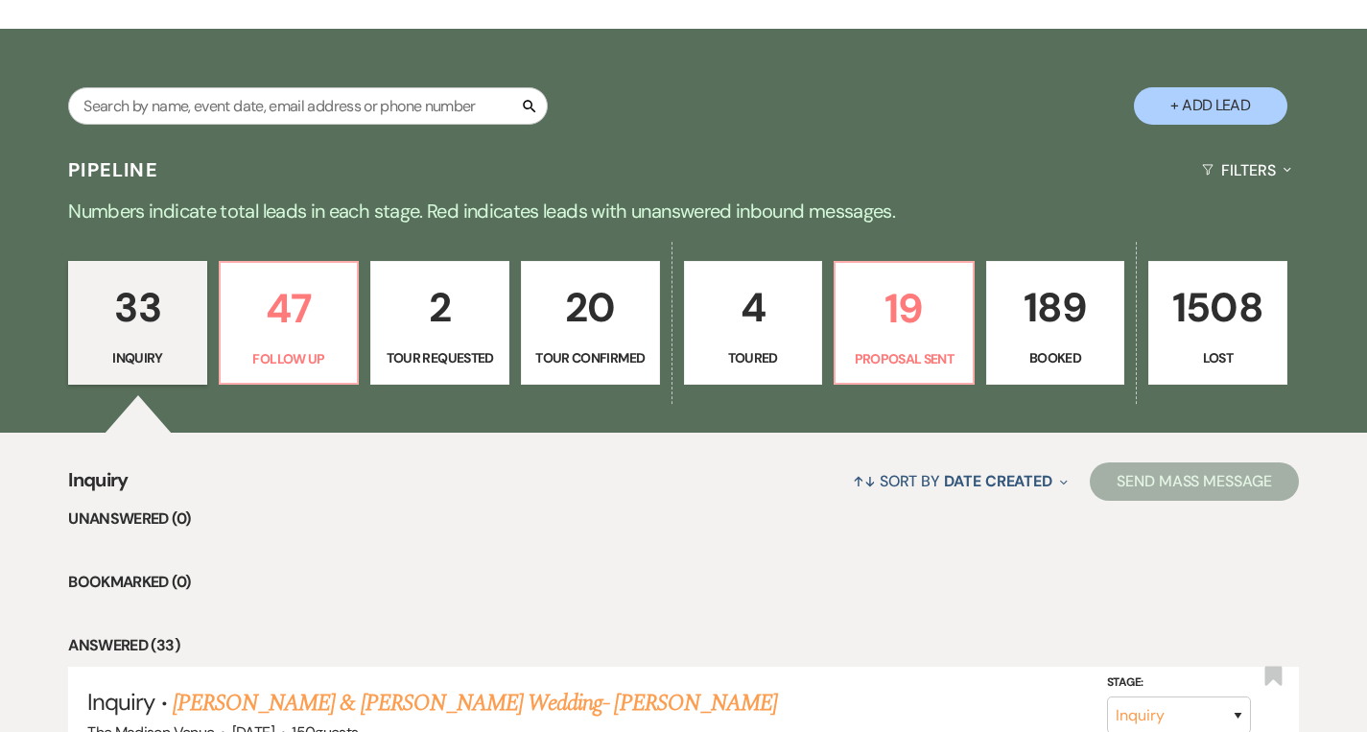
scroll to position [387, 0]
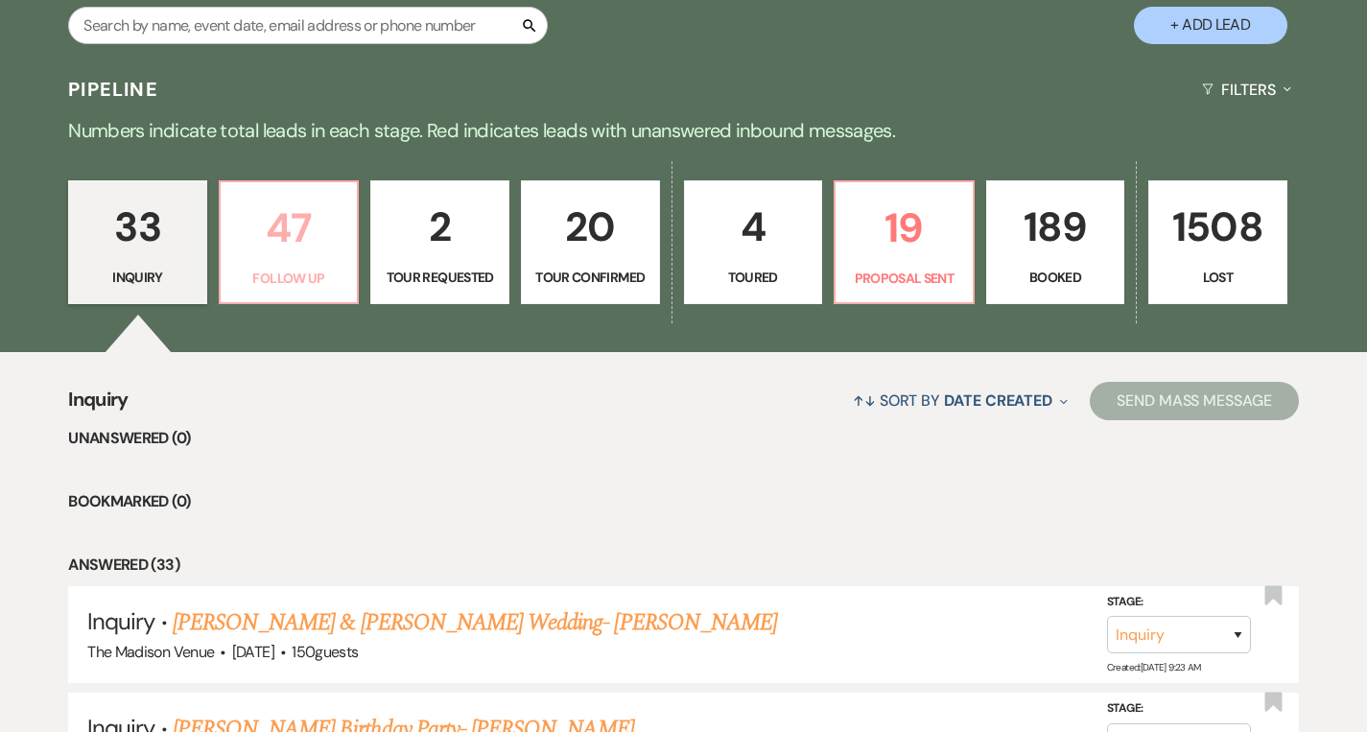
click at [272, 265] on link "47 Follow Up" at bounding box center [289, 242] width 141 height 125
select select "9"
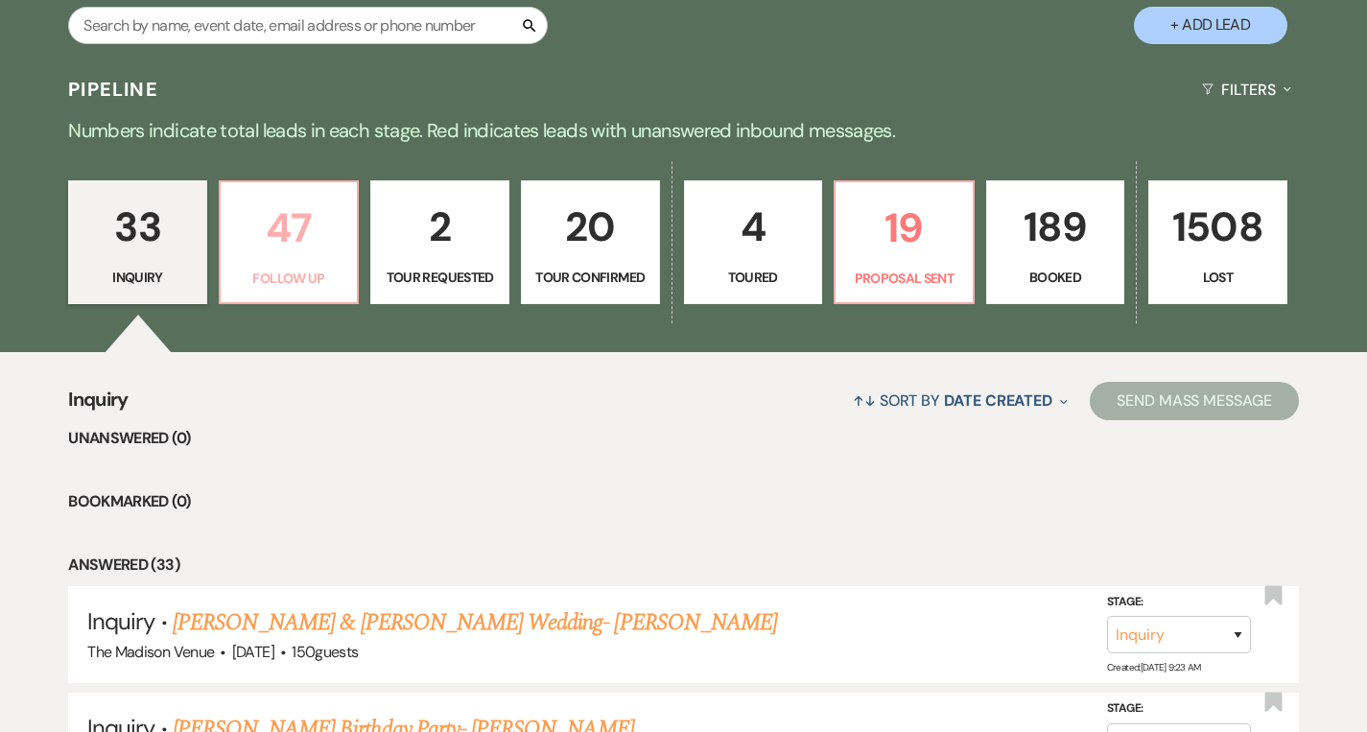
select select "9"
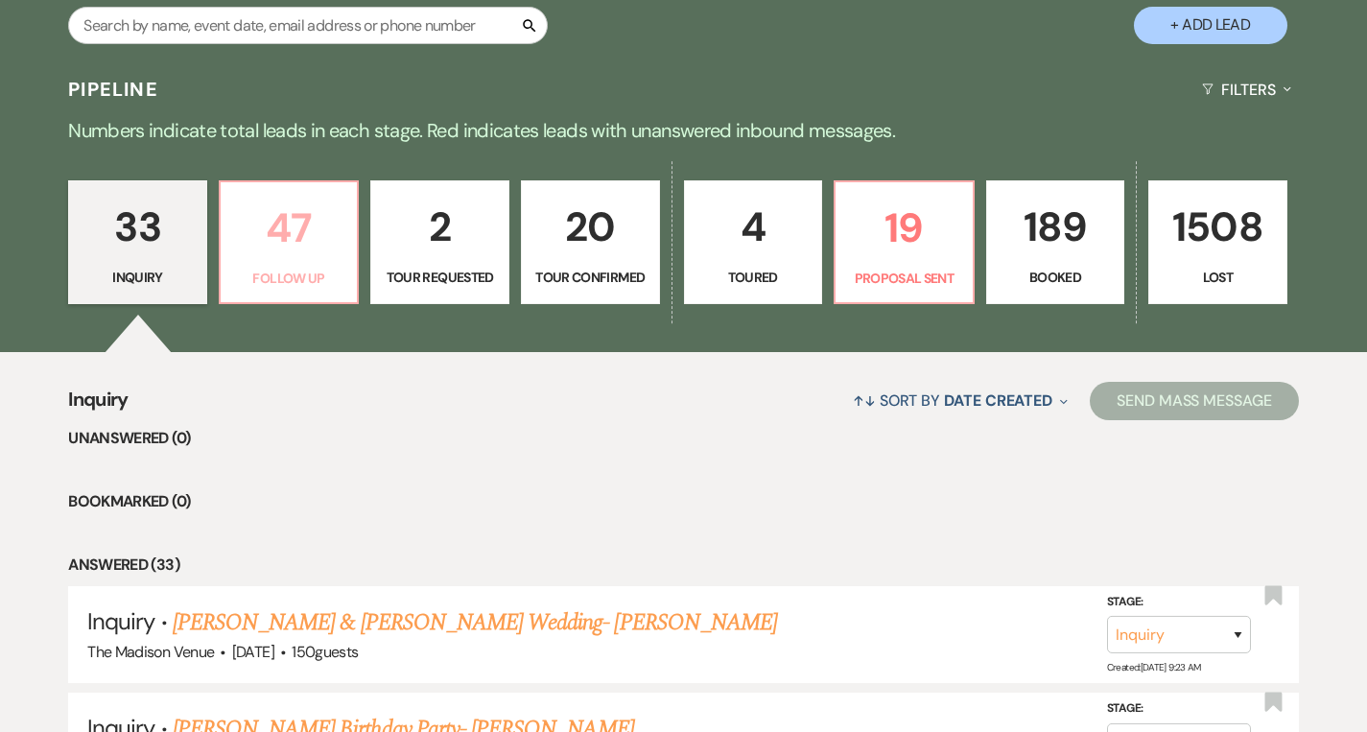
select select "9"
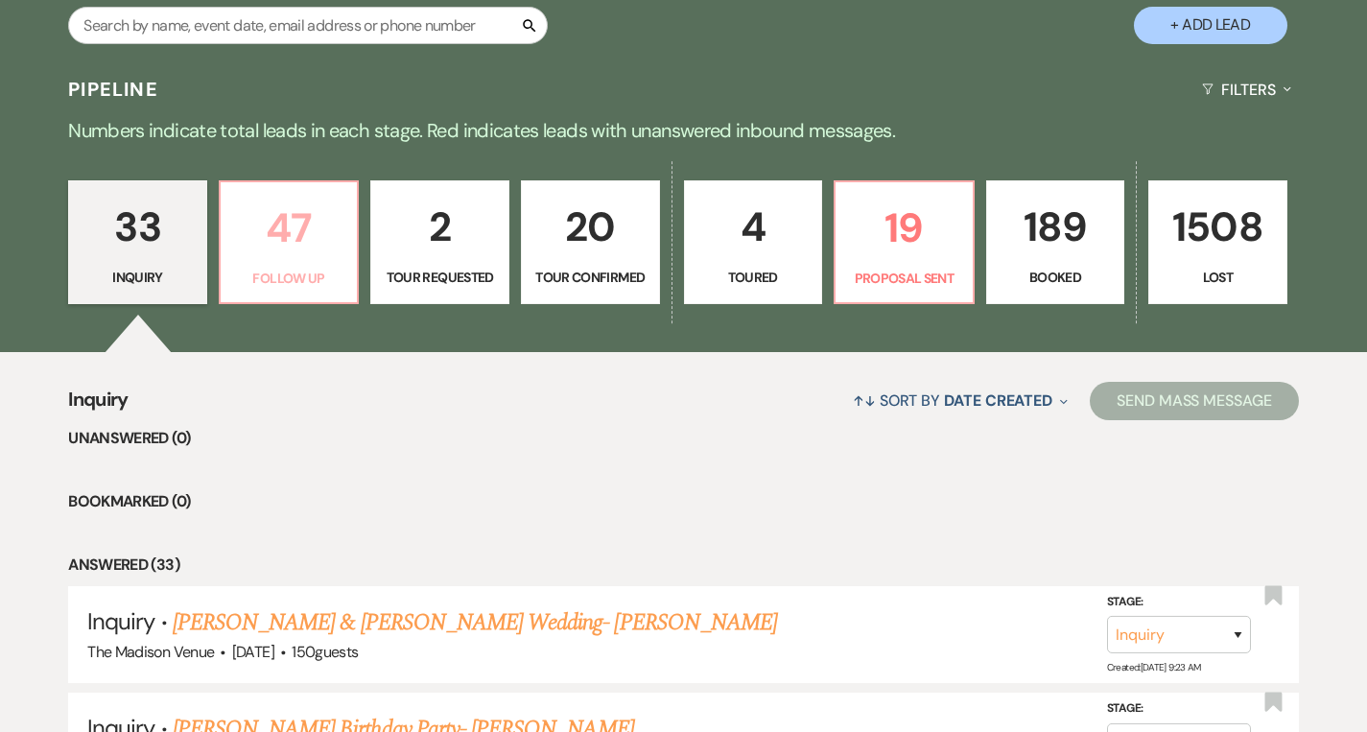
select select "9"
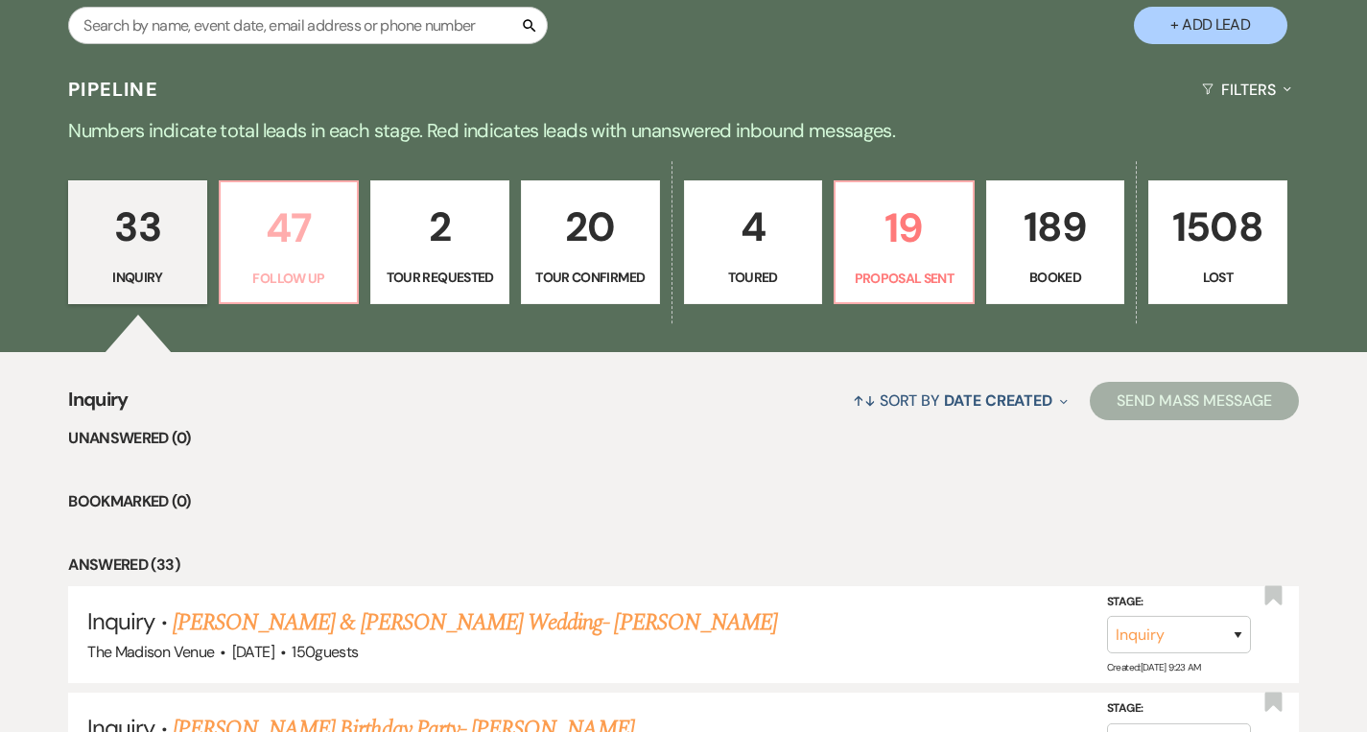
select select "9"
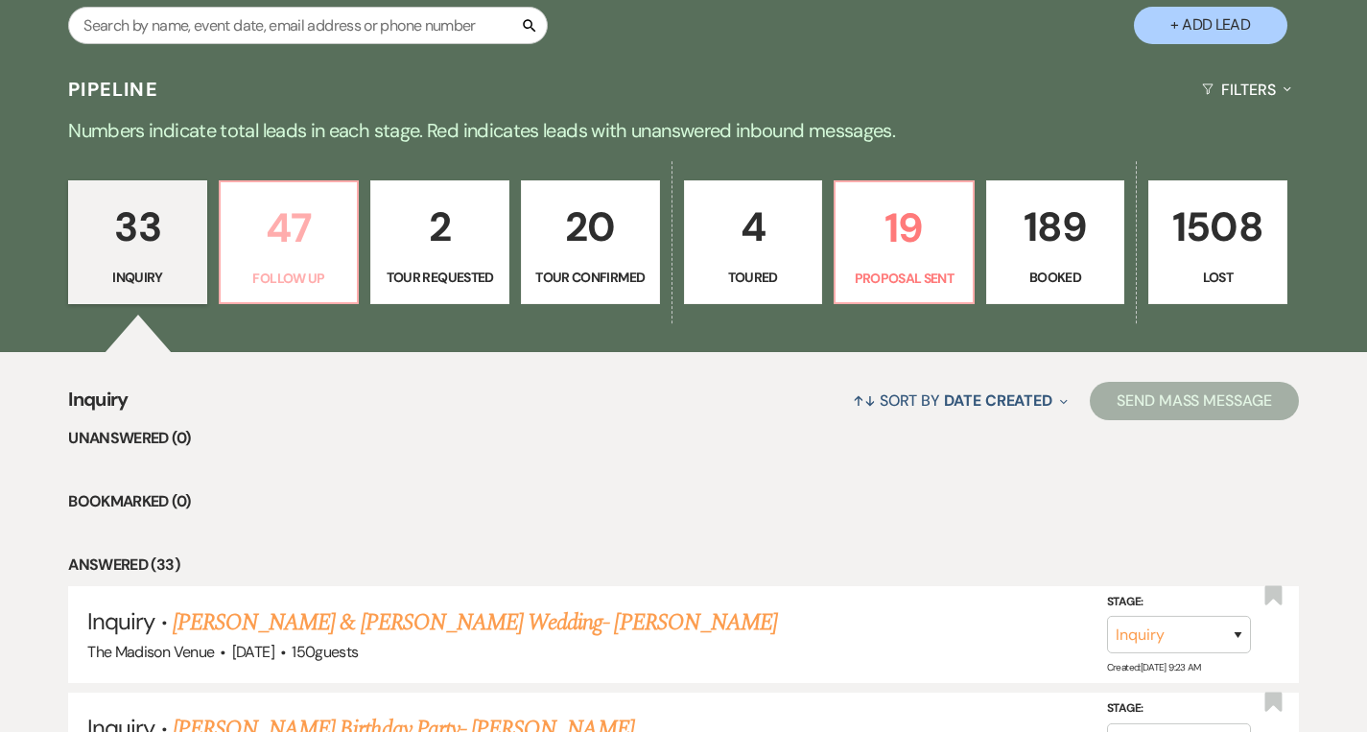
select select "9"
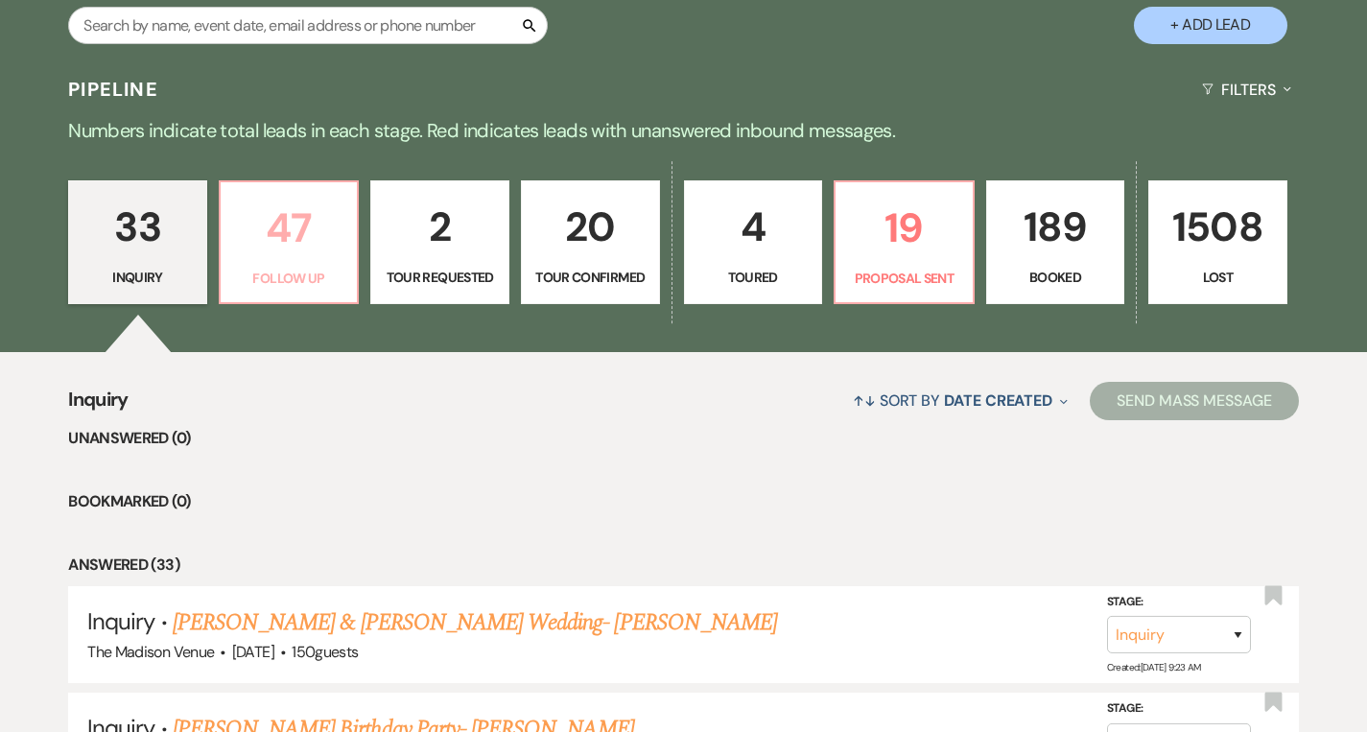
select select "9"
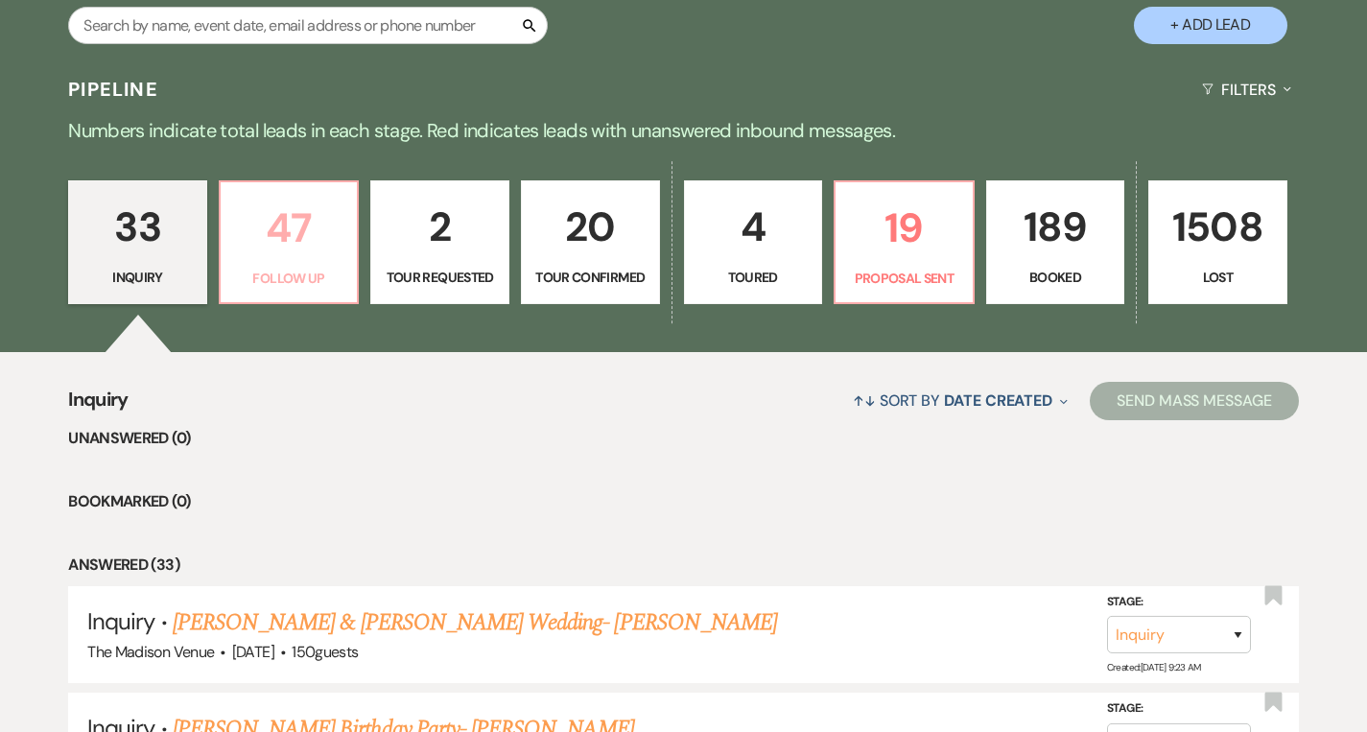
select select "9"
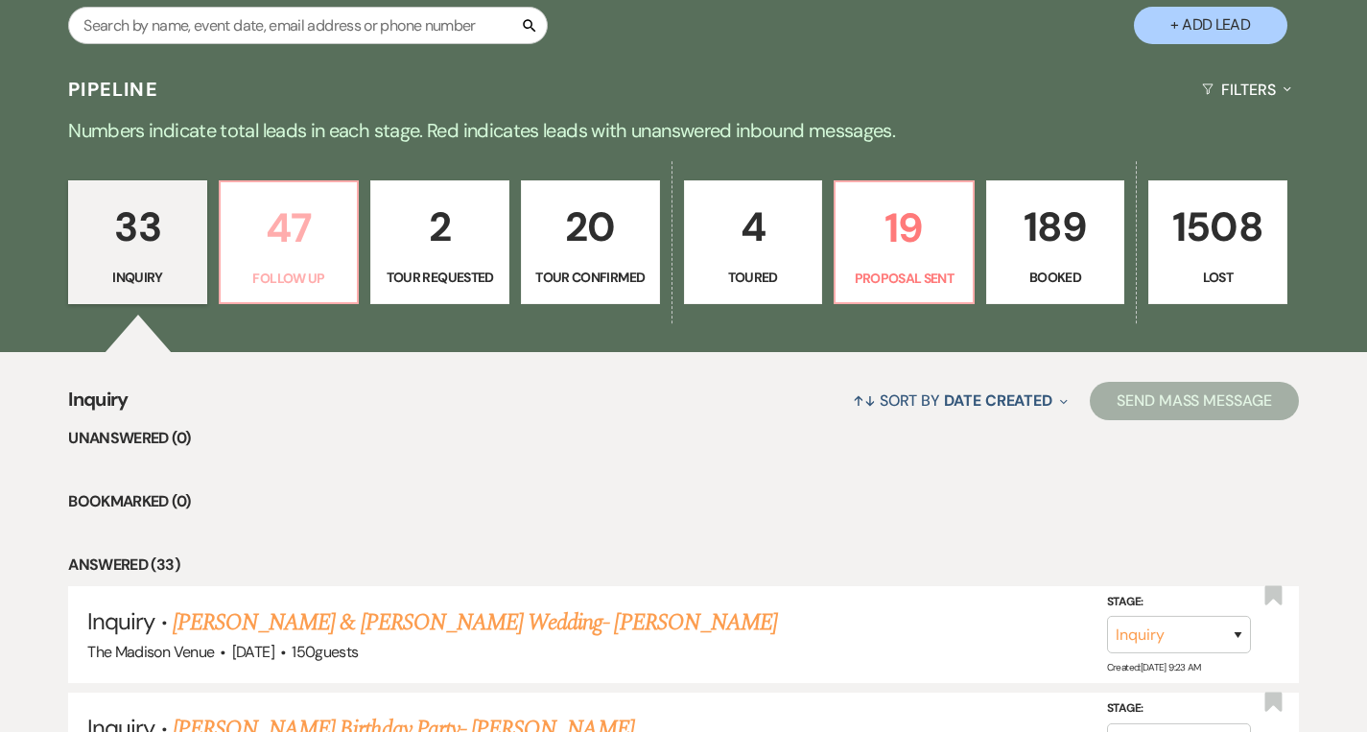
select select "9"
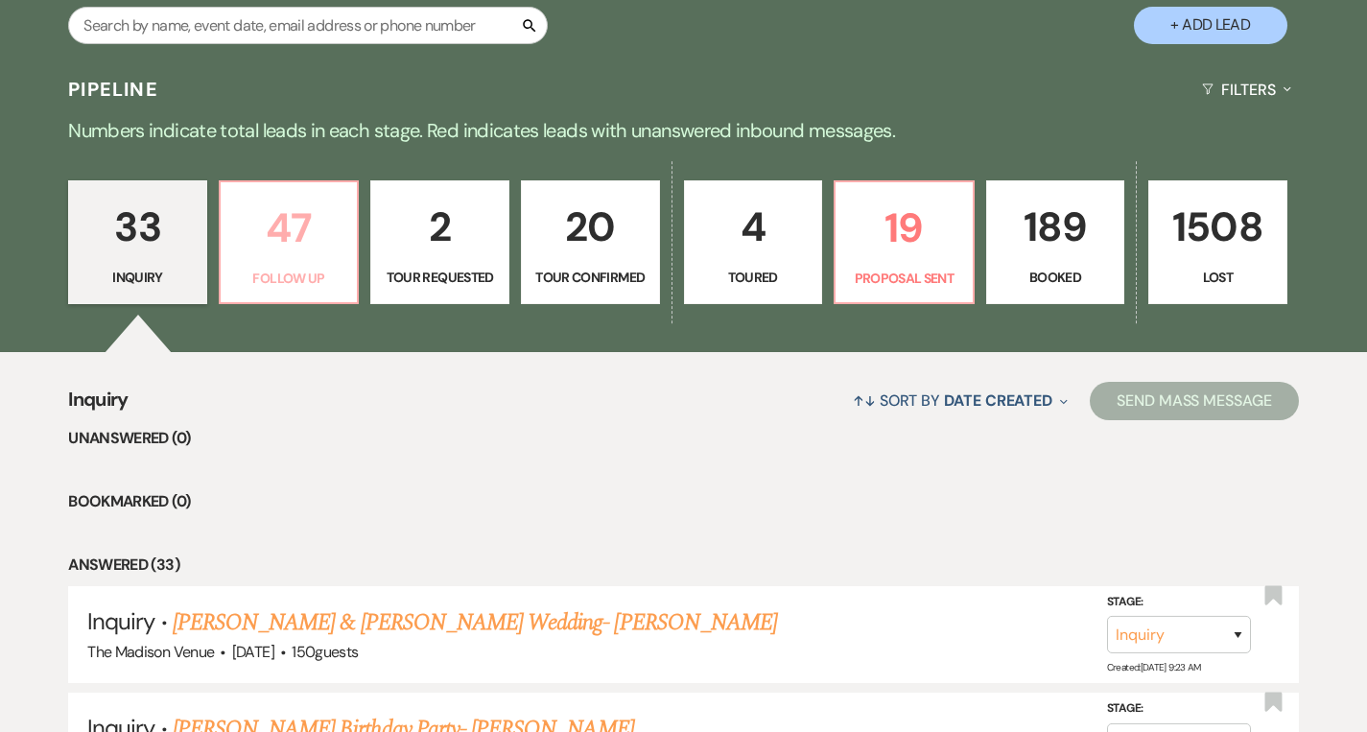
select select "9"
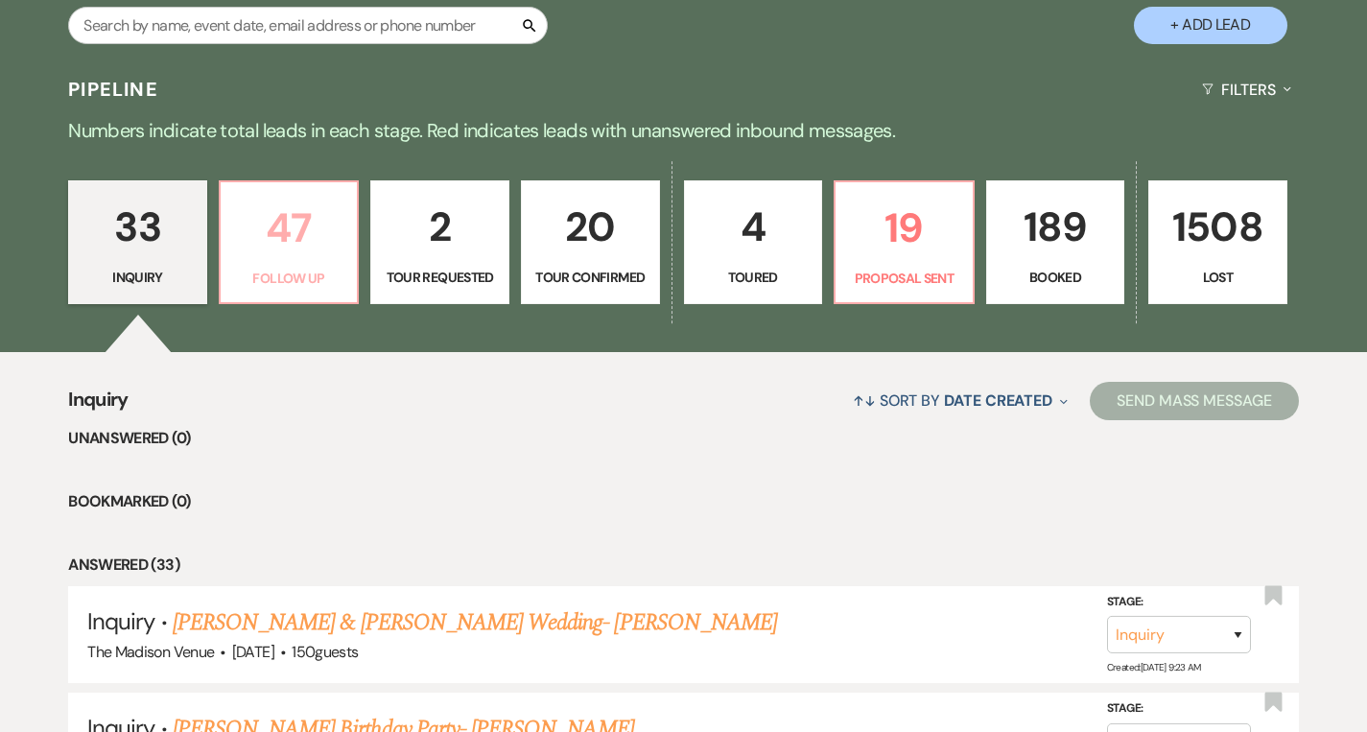
select select "9"
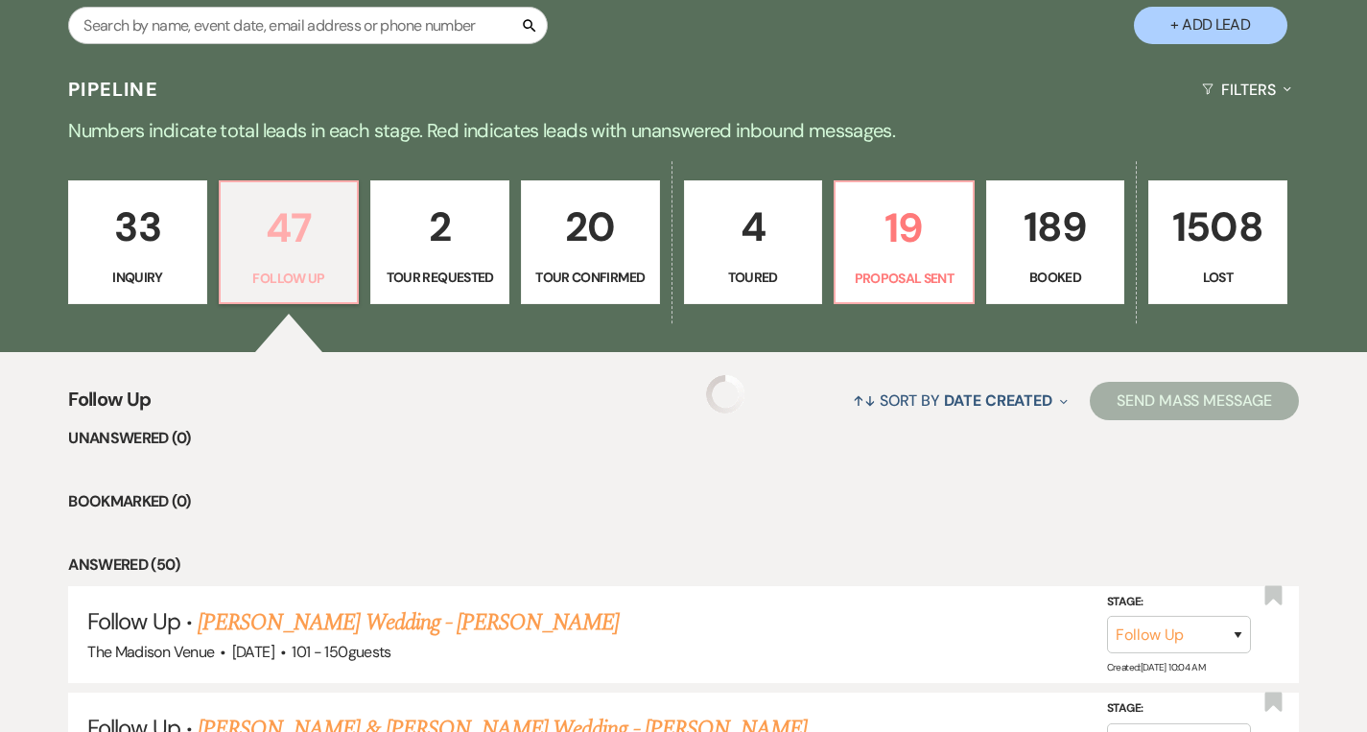
select select "9"
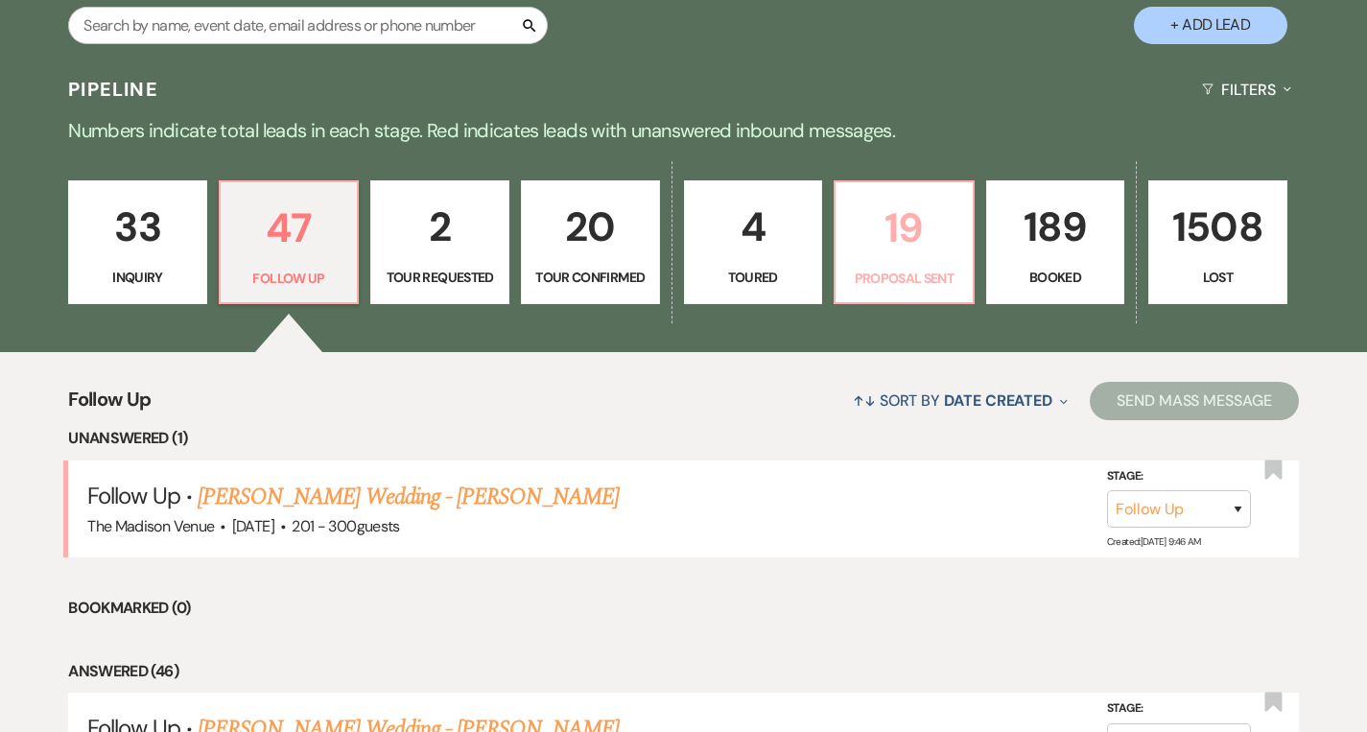
click at [949, 240] on p "19" at bounding box center [904, 228] width 114 height 64
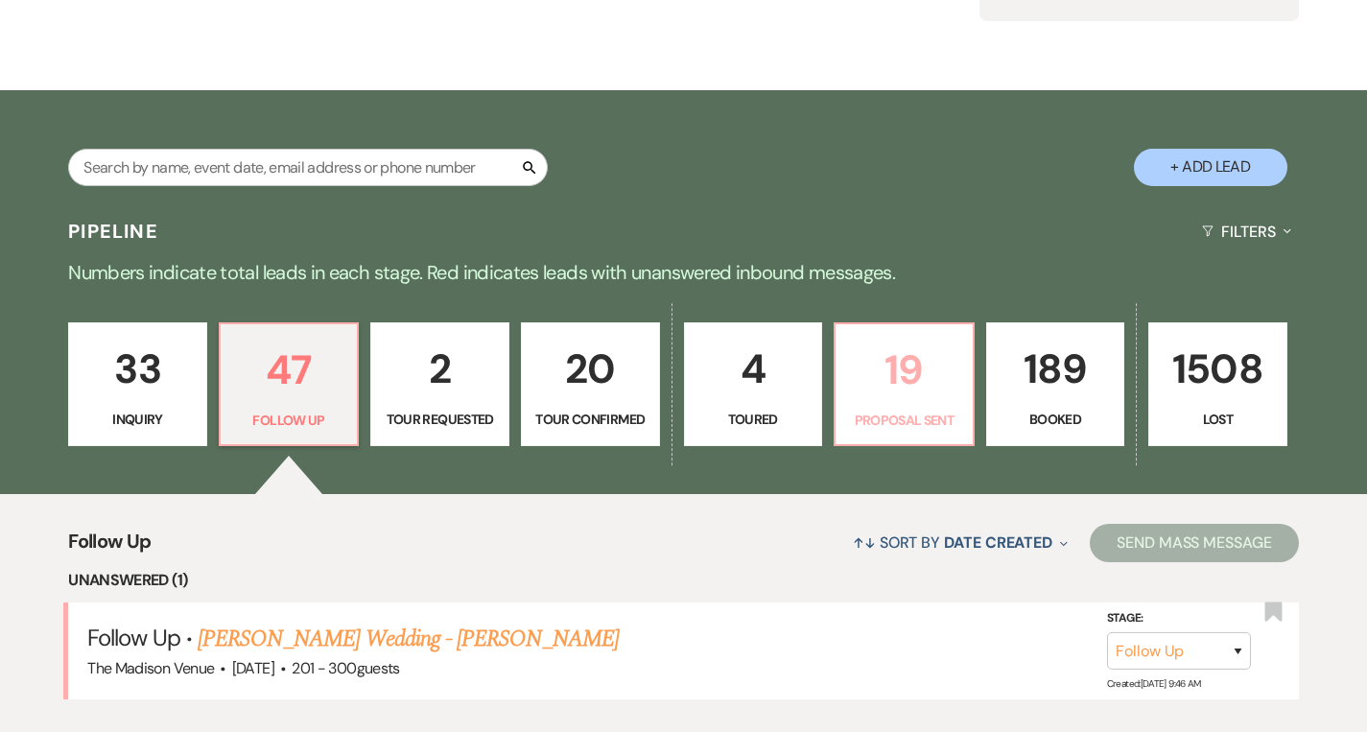
select select "6"
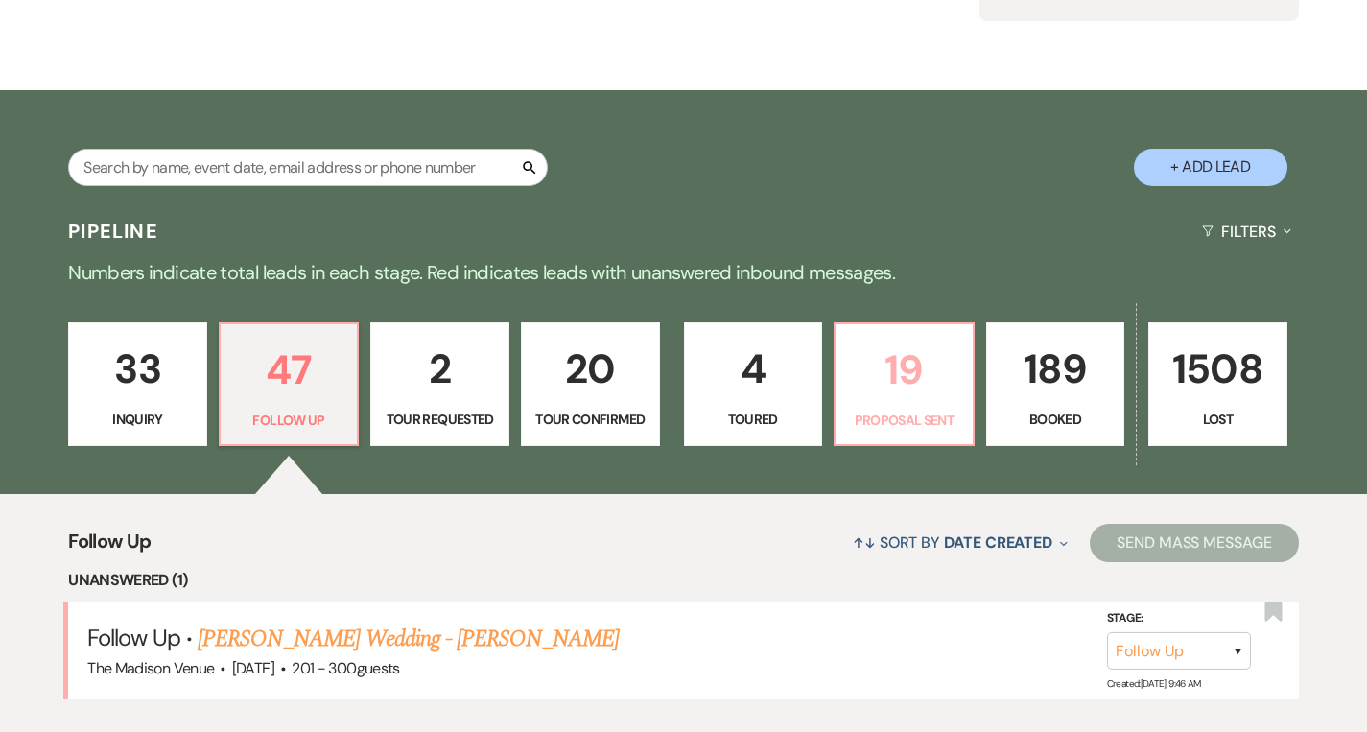
select select "6"
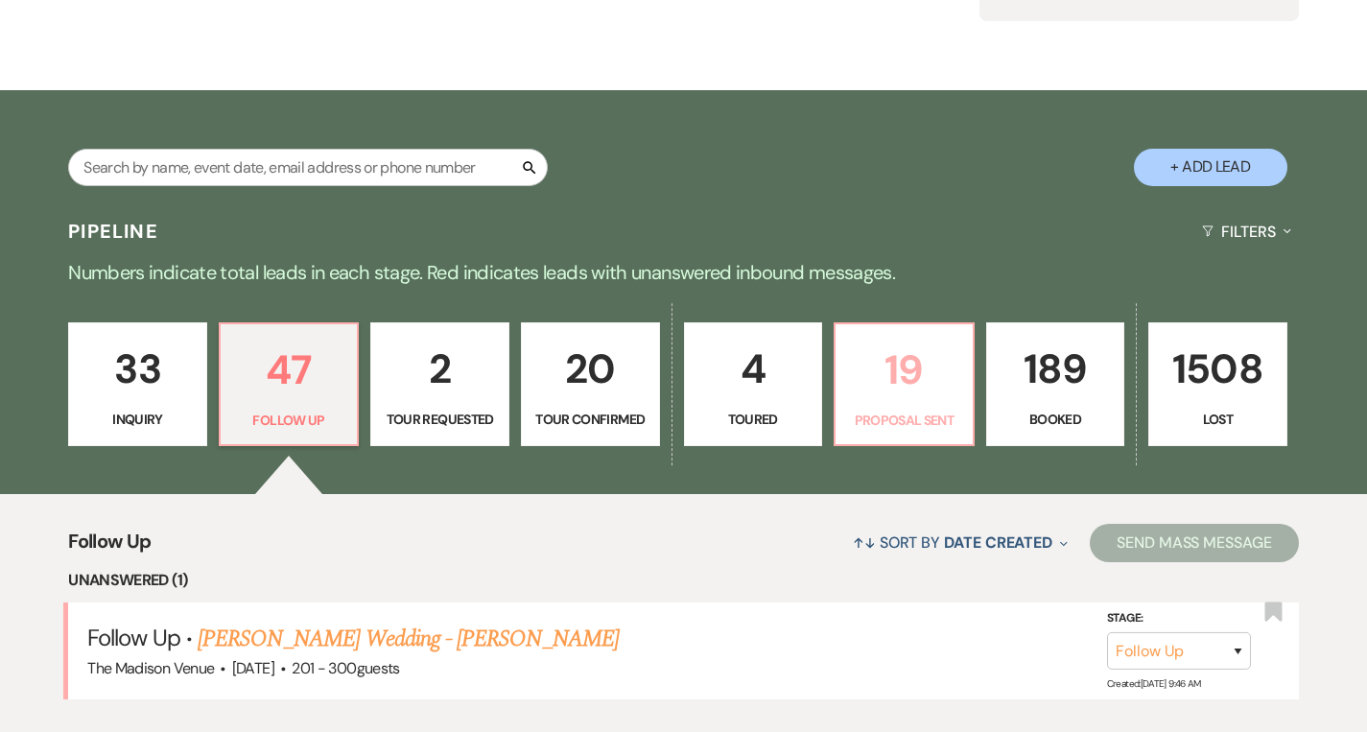
select select "6"
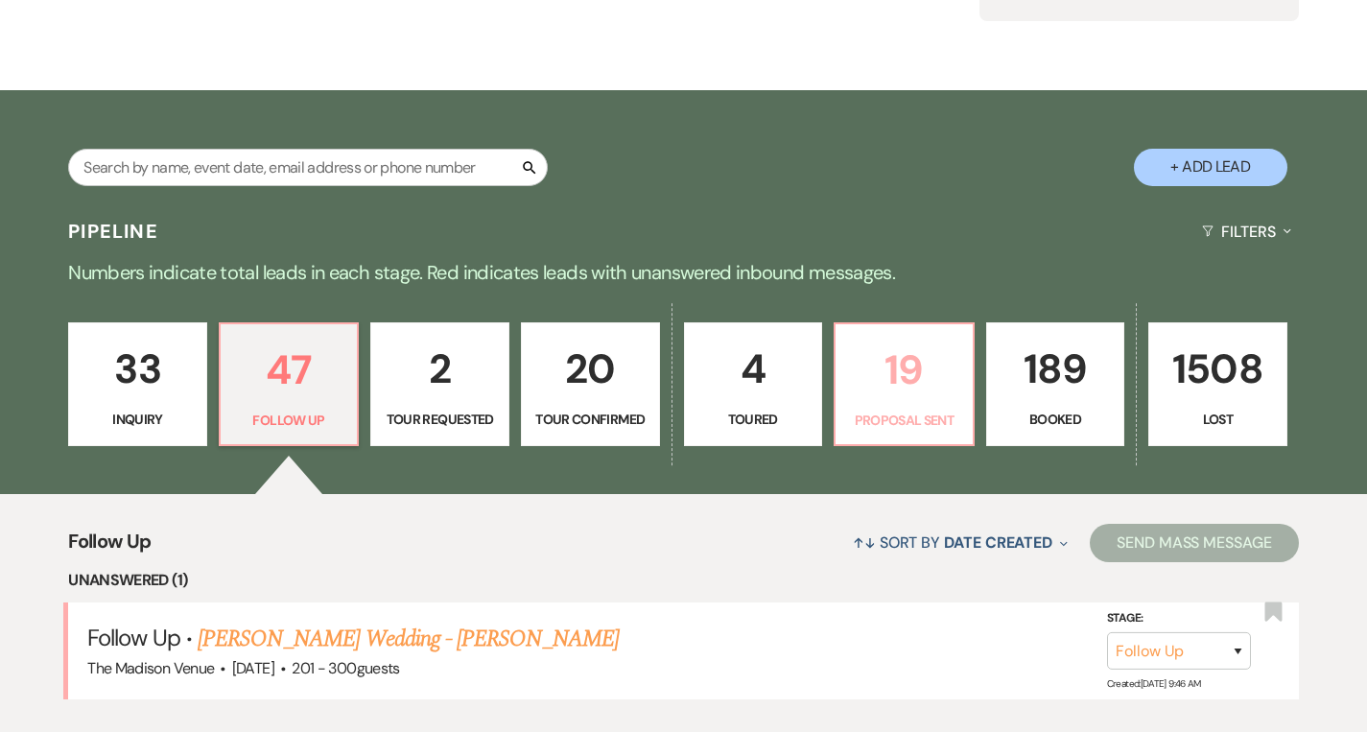
select select "6"
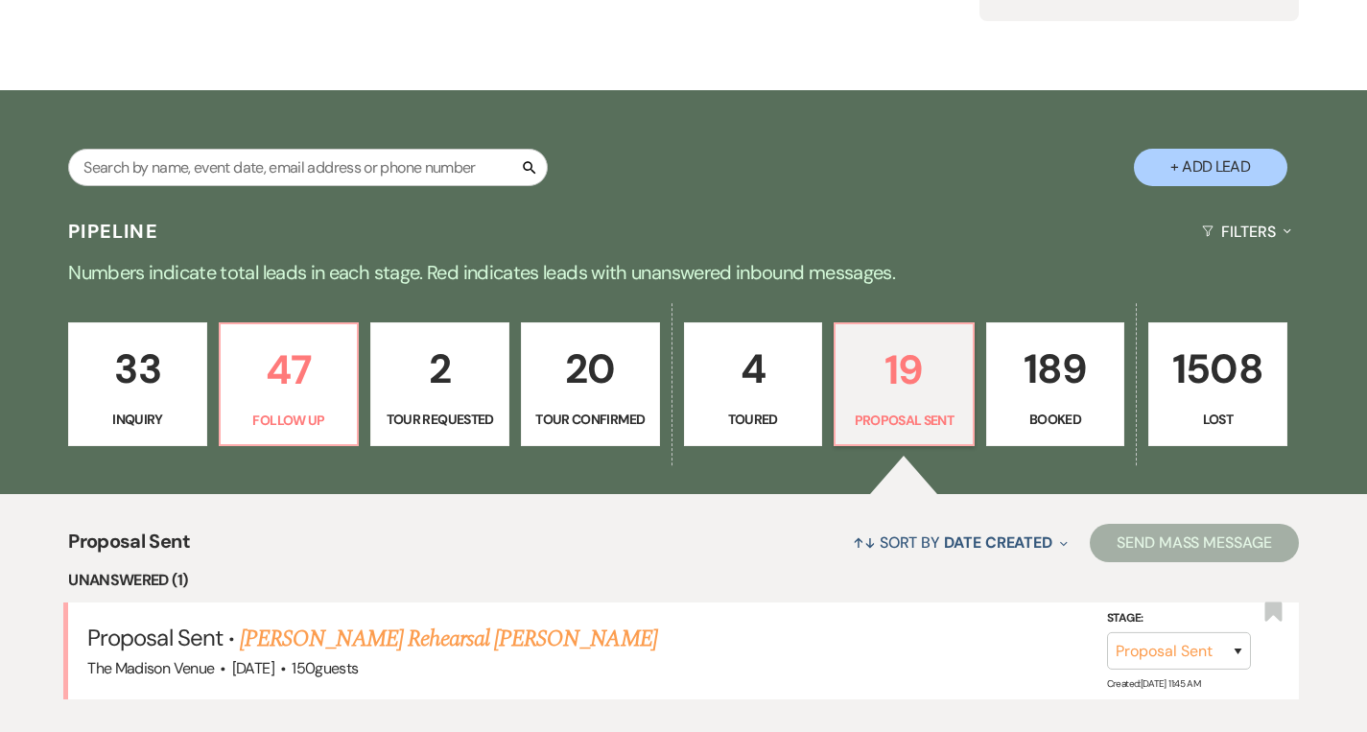
scroll to position [387, 0]
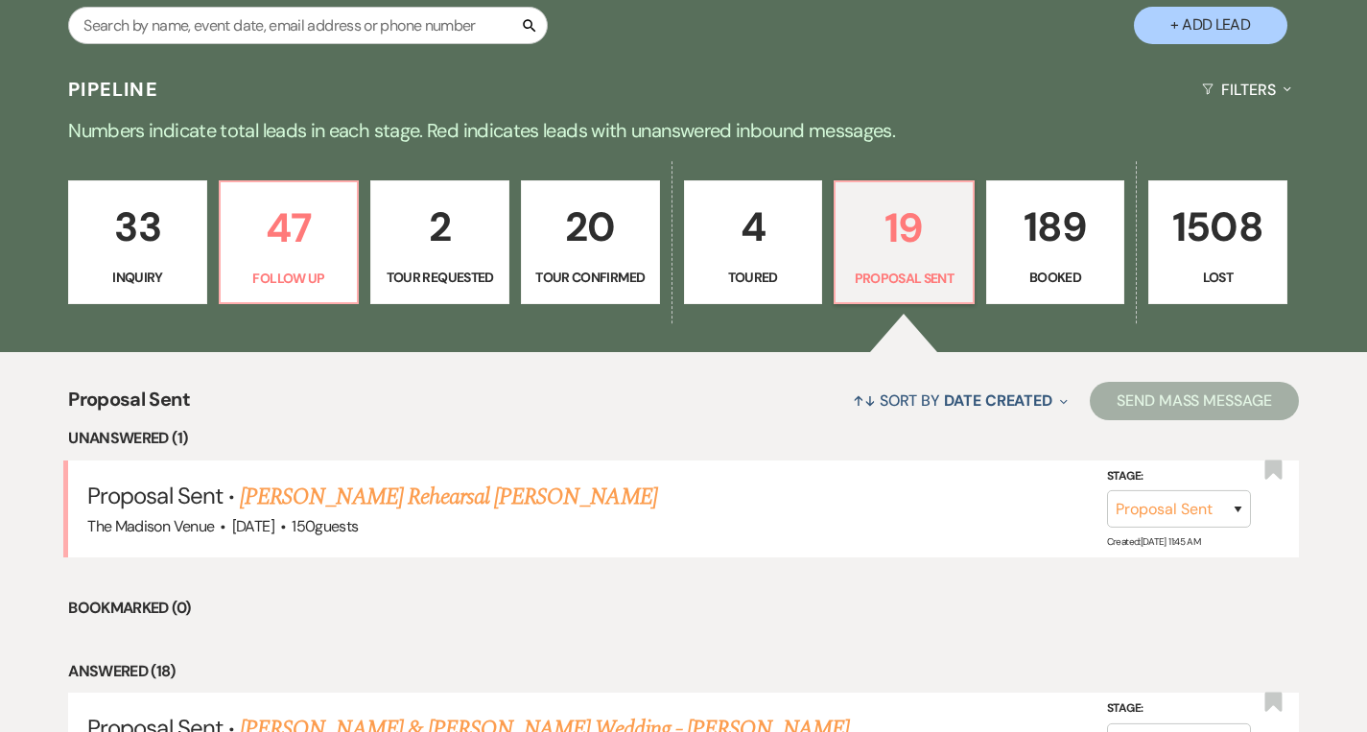
click at [117, 243] on p "33" at bounding box center [138, 227] width 114 height 64
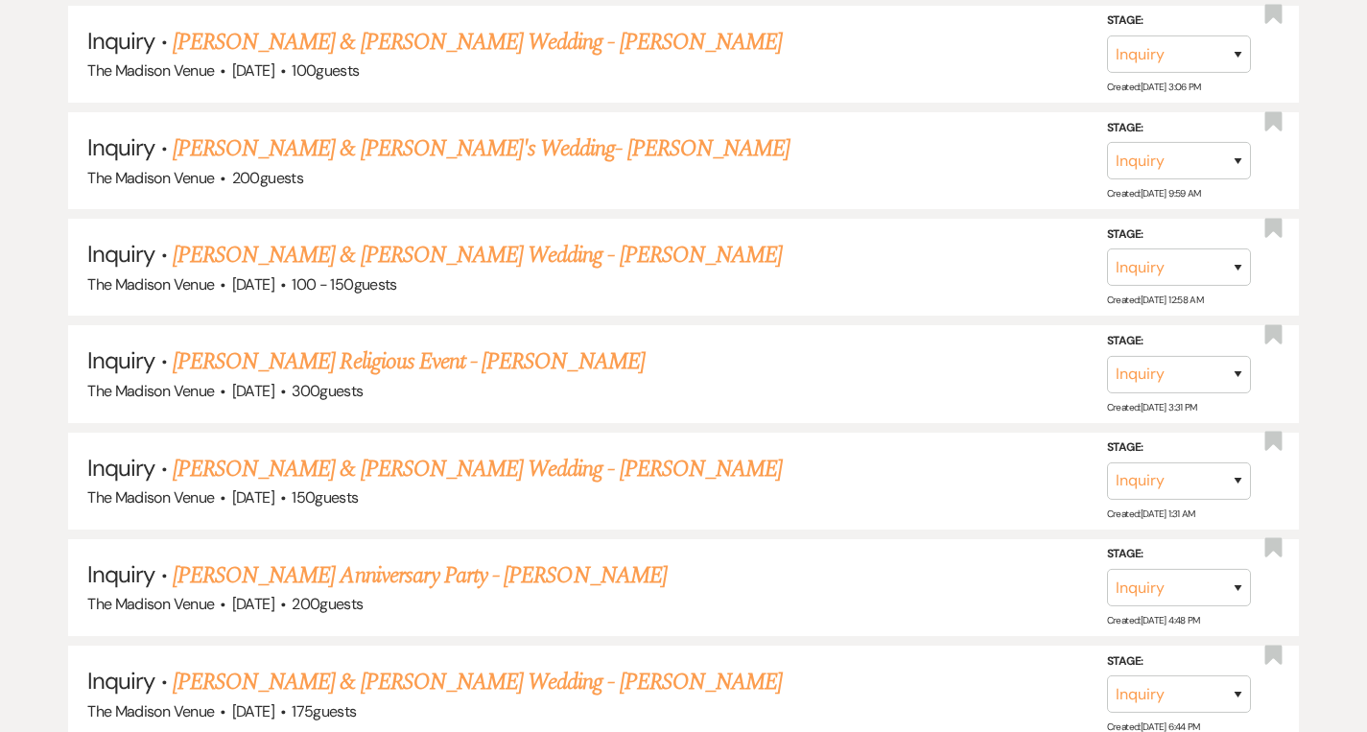
scroll to position [3877, 0]
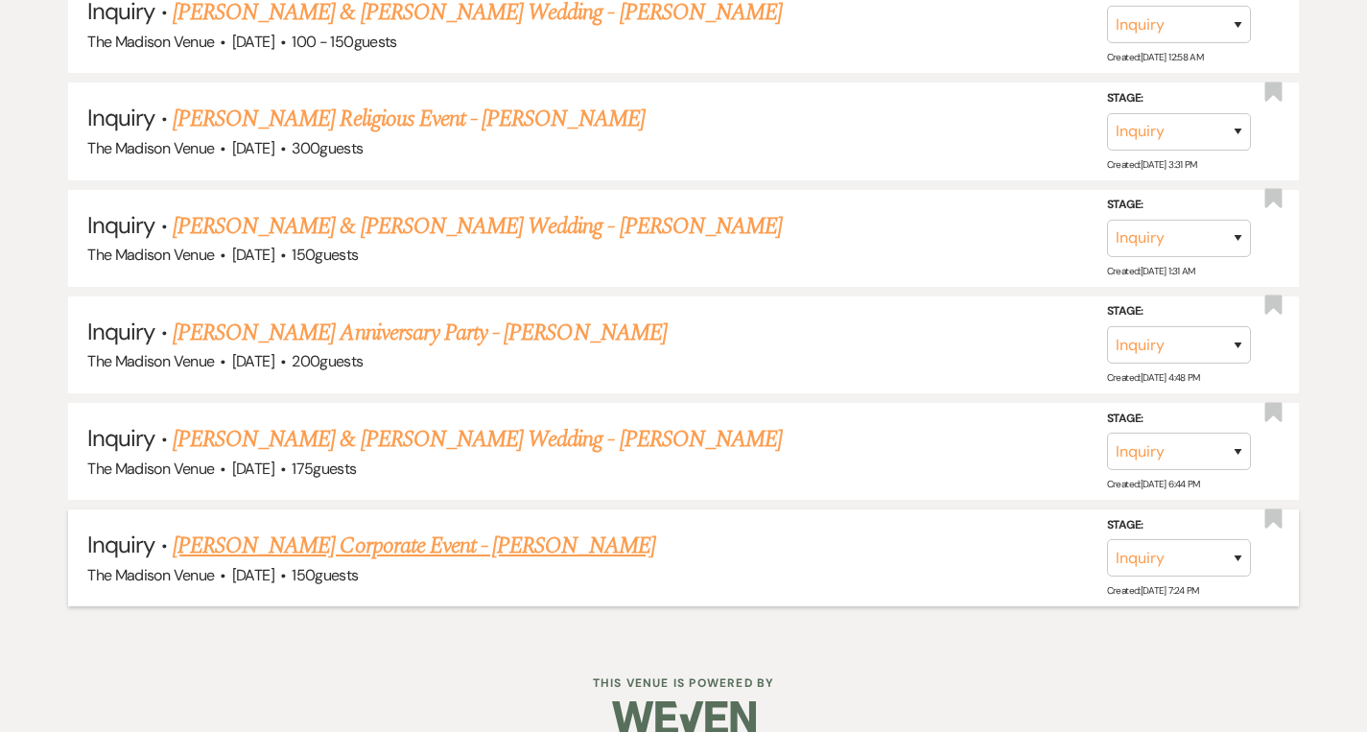
click at [874, 563] on div "The Madison Venue · Jun 16, 2026 · 150 guests" at bounding box center [683, 575] width 1193 height 25
drag, startPoint x: 874, startPoint y: 548, endPoint x: 799, endPoint y: 555, distance: 75.1
click at [799, 563] on div "The Madison Venue · Jun 16, 2026 · 150 guests" at bounding box center [683, 575] width 1193 height 25
drag, startPoint x: 799, startPoint y: 555, endPoint x: 645, endPoint y: 517, distance: 158.9
click at [645, 517] on li "Inquiry · Heather Meadows's Corporate Event - Anthony The Madison Venue · Jun 1…" at bounding box center [683, 557] width 1231 height 97
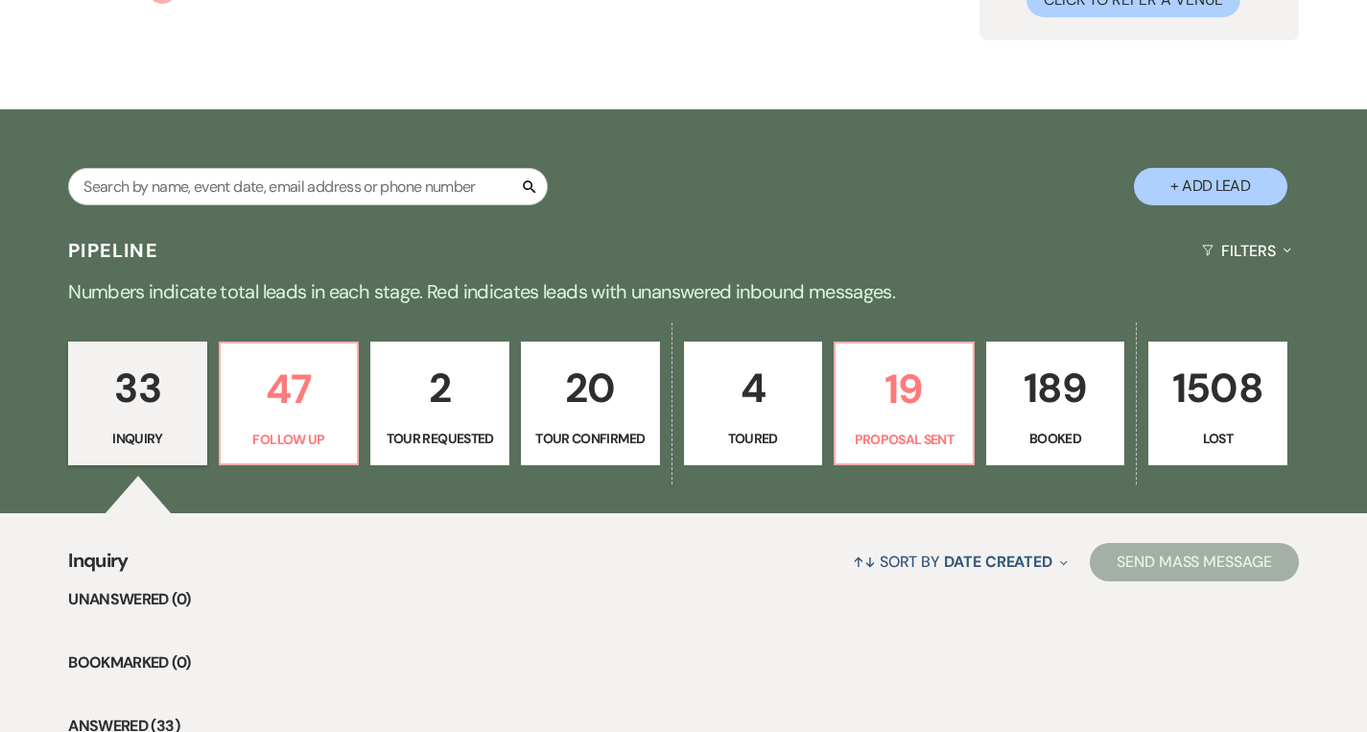
scroll to position [0, 0]
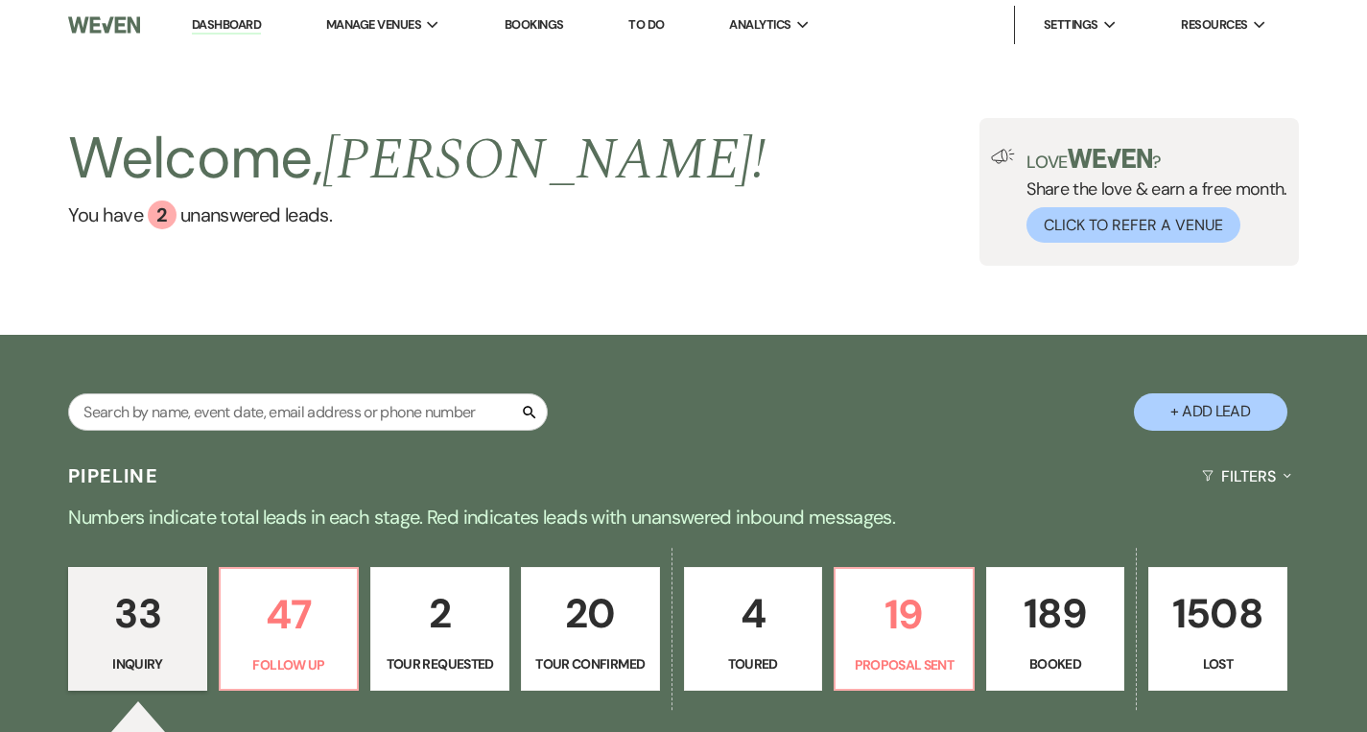
click at [242, 27] on link "Dashboard" at bounding box center [226, 25] width 69 height 18
click at [242, 25] on link "Dashboard" at bounding box center [226, 25] width 69 height 18
click at [157, 214] on div "2" at bounding box center [162, 215] width 29 height 29
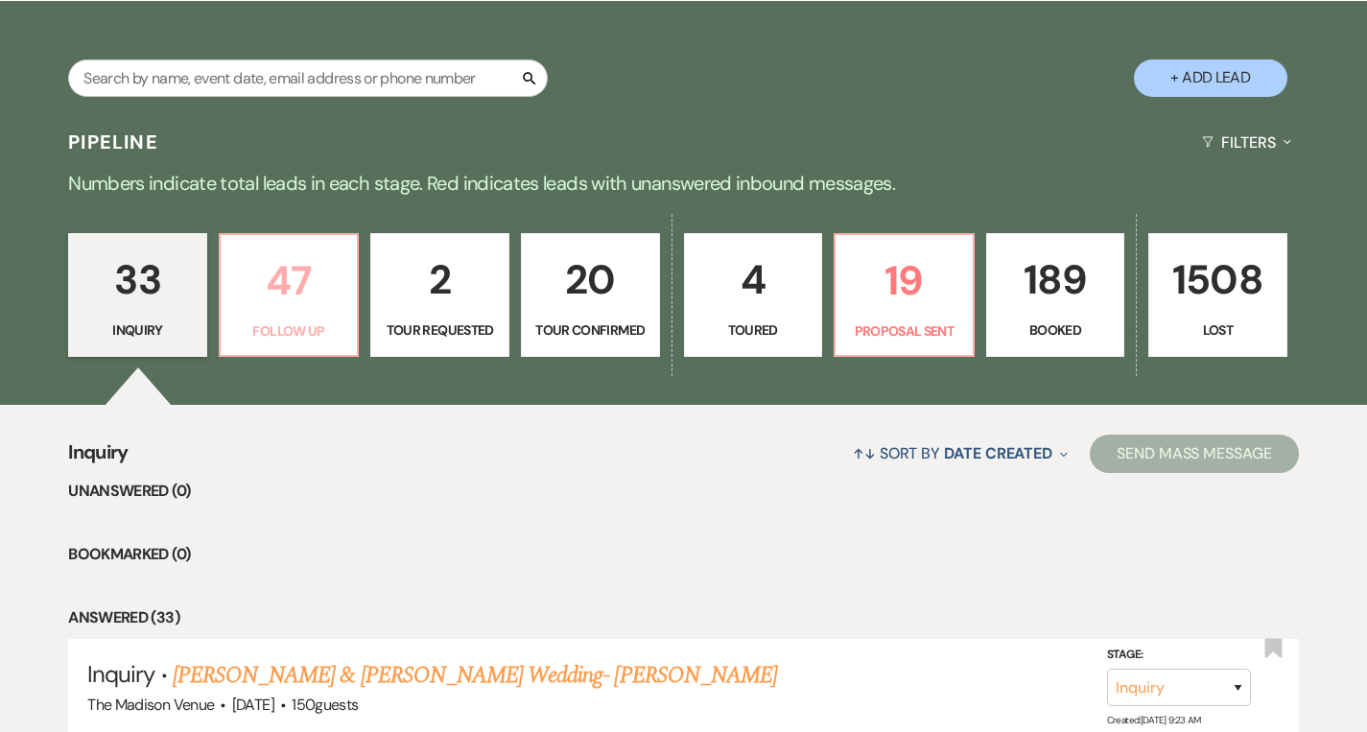
click at [308, 311] on p "47" at bounding box center [289, 281] width 114 height 64
select select "9"
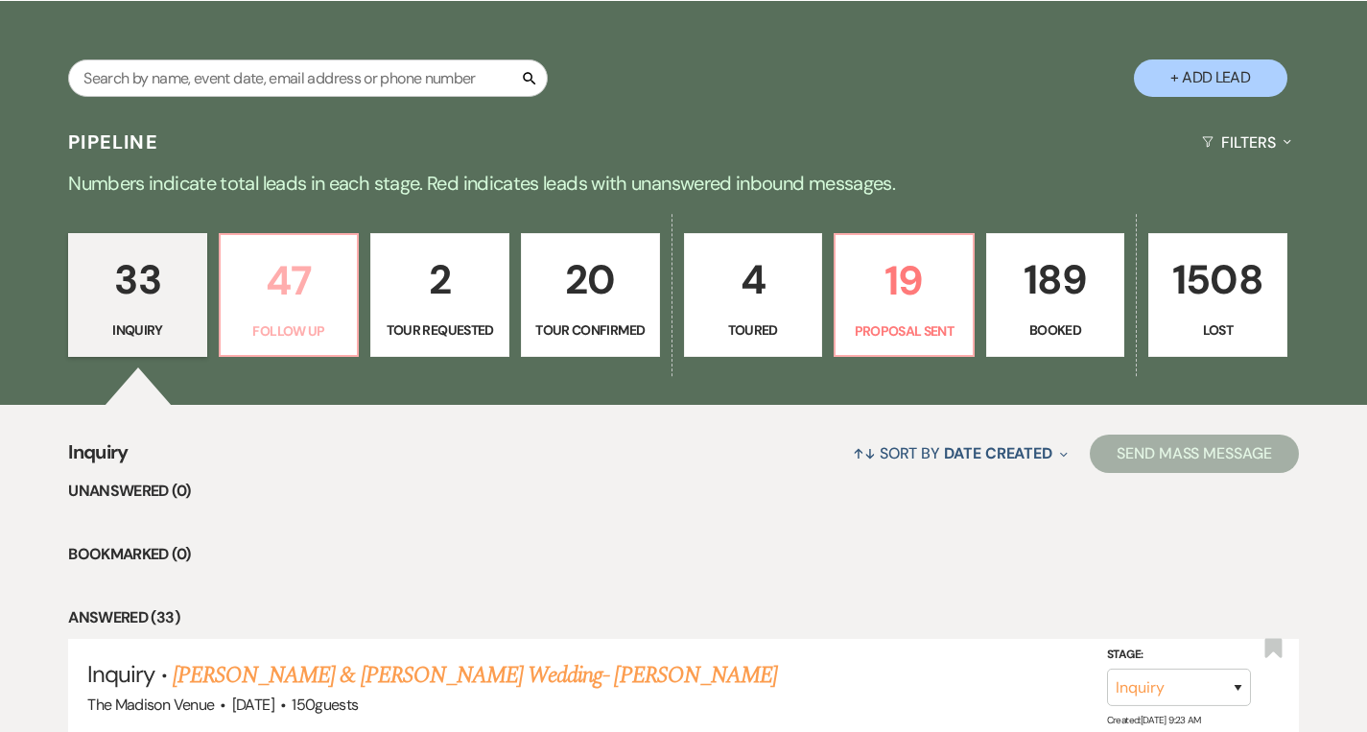
select select "9"
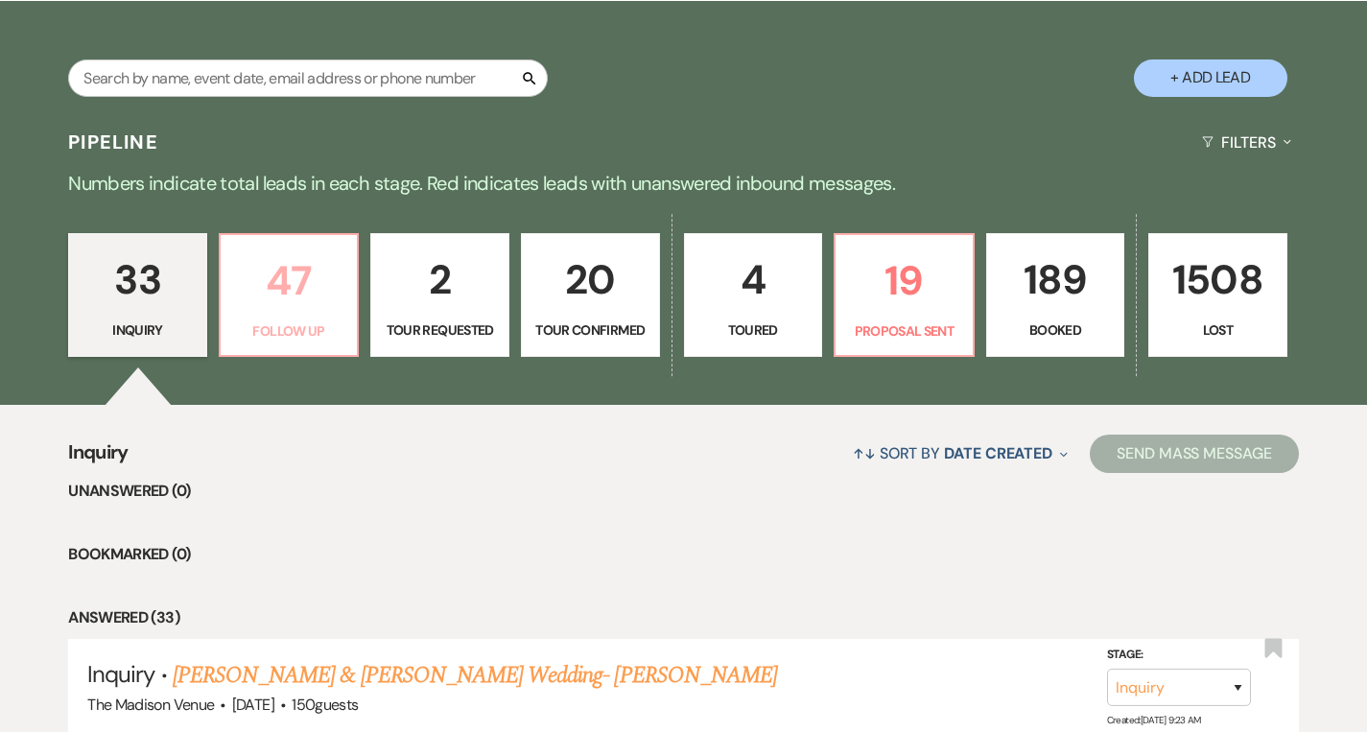
select select "9"
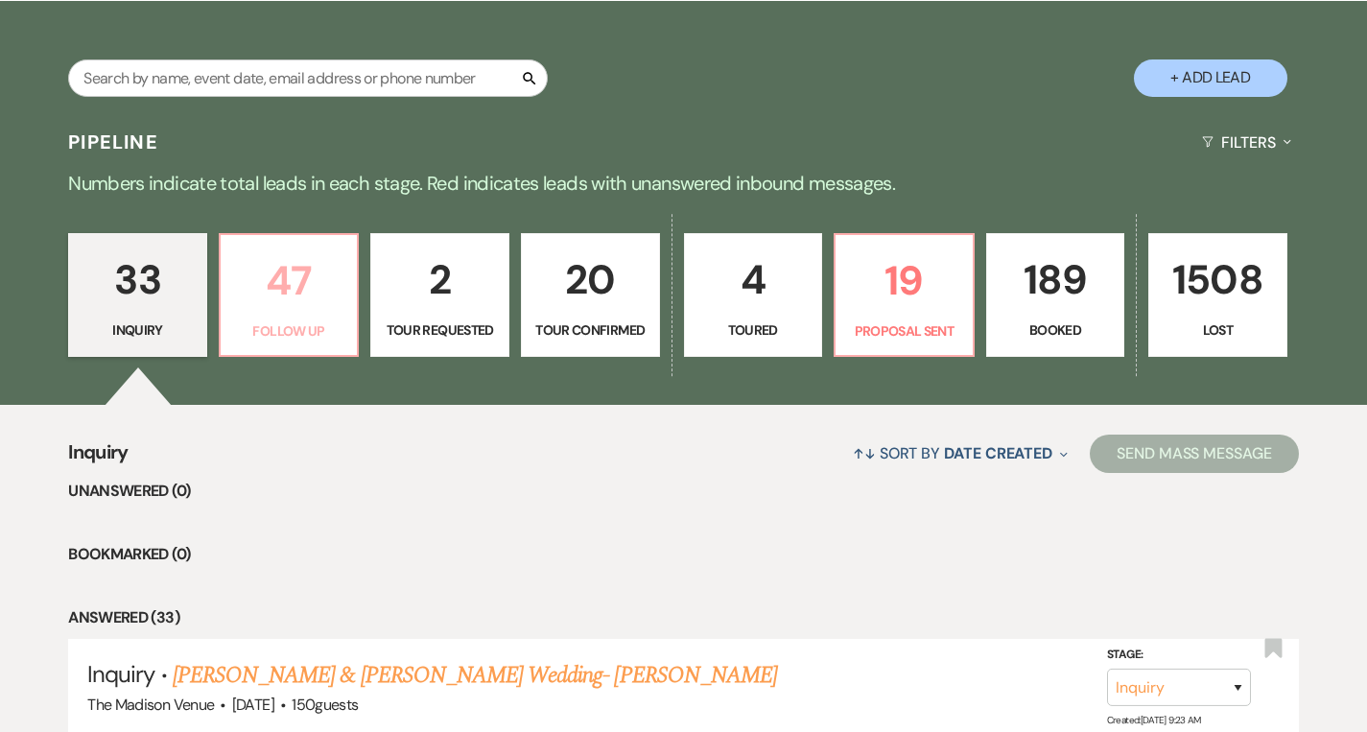
select select "9"
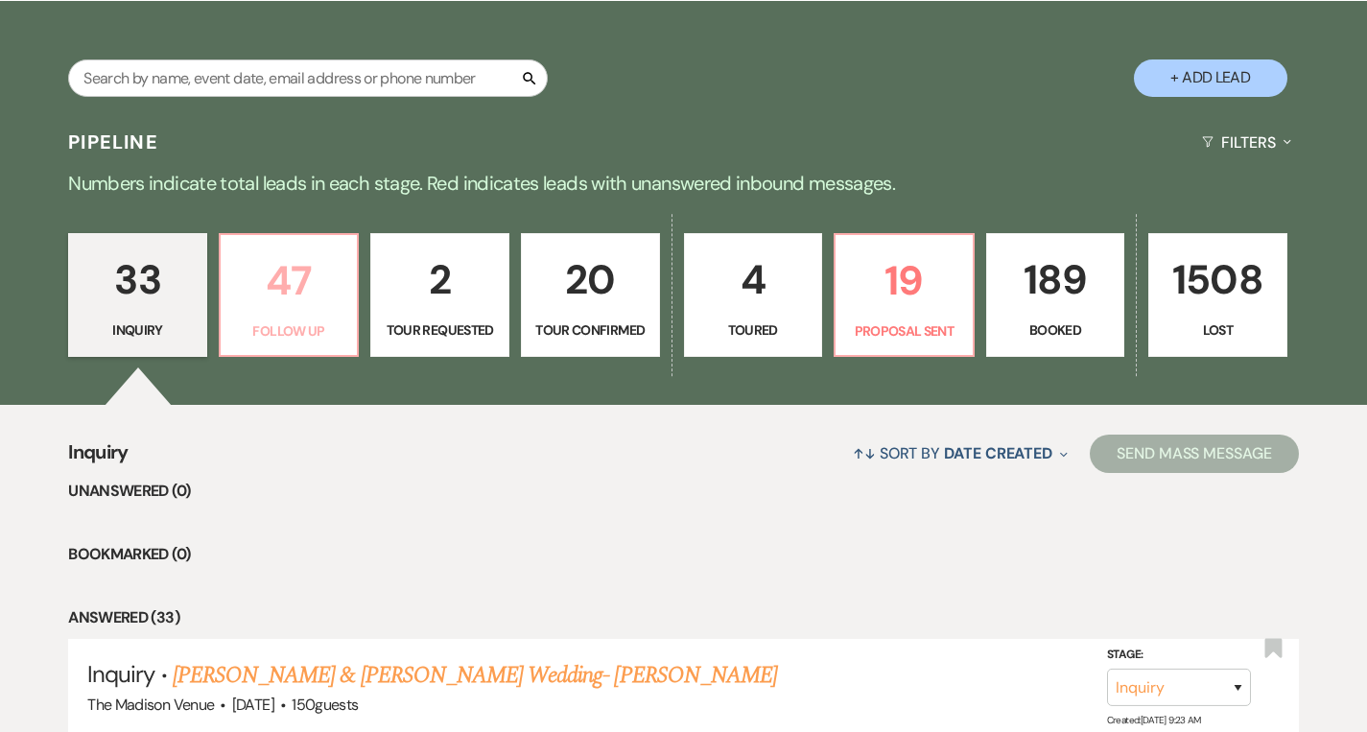
select select "9"
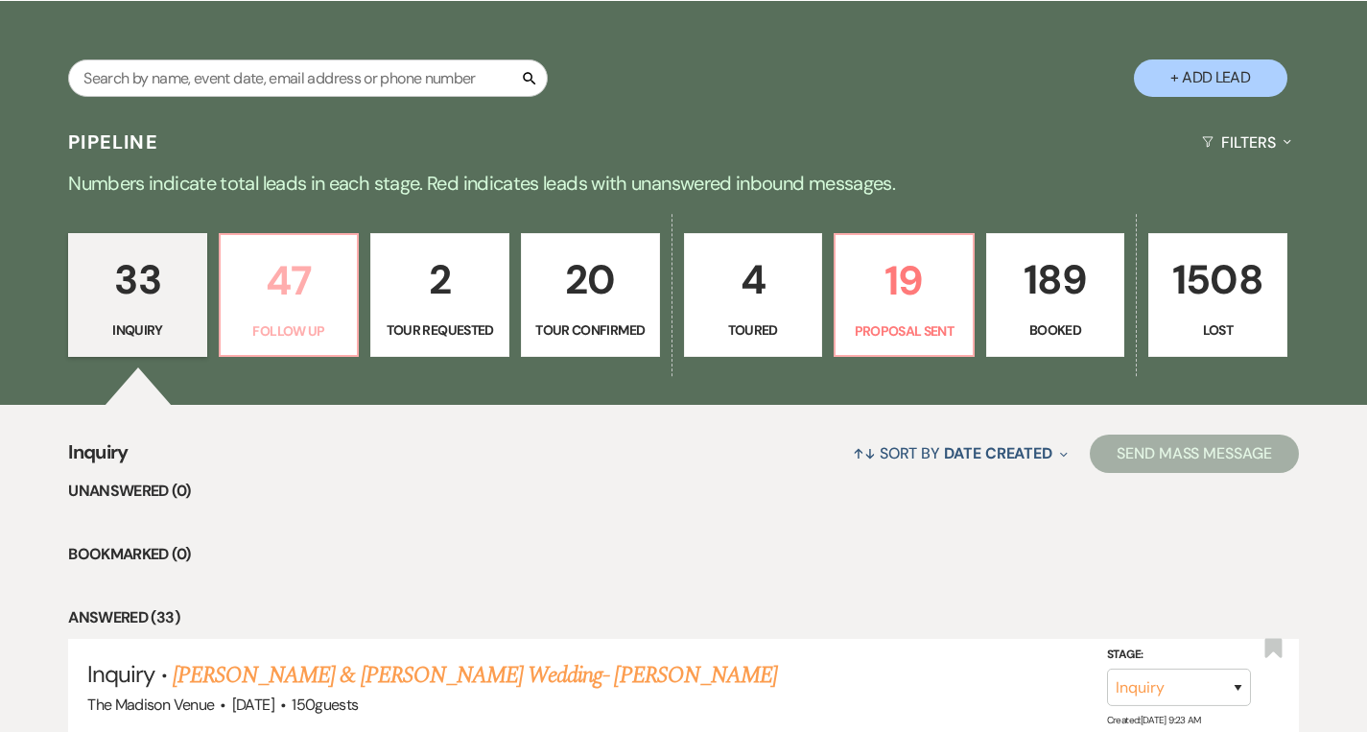
select select "9"
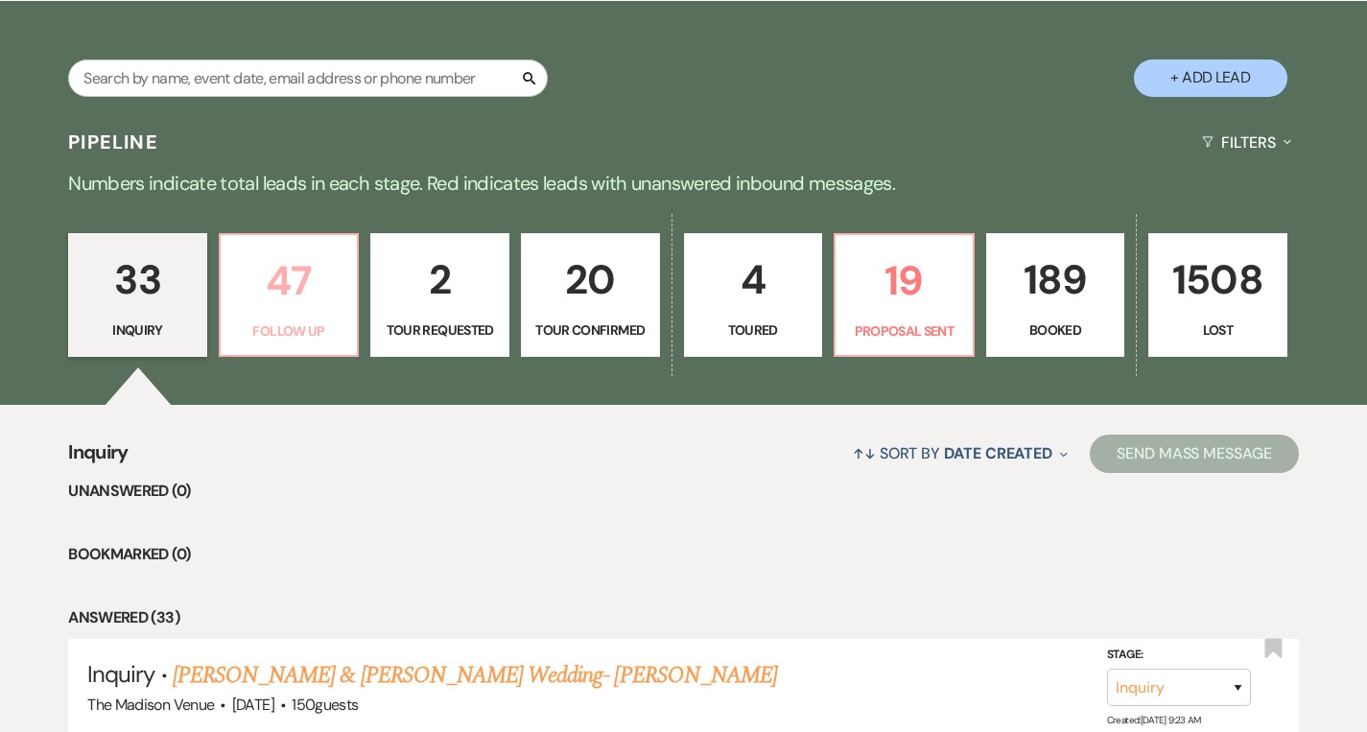
select select "9"
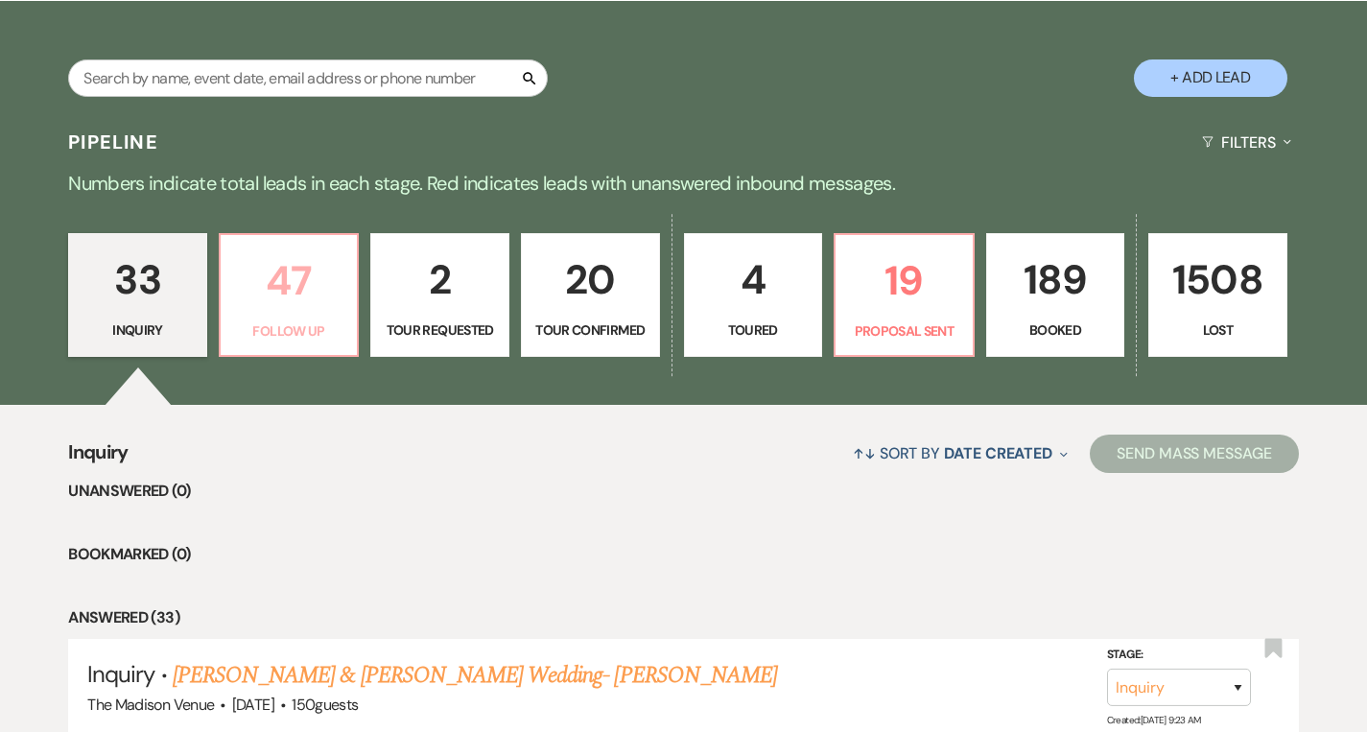
select select "9"
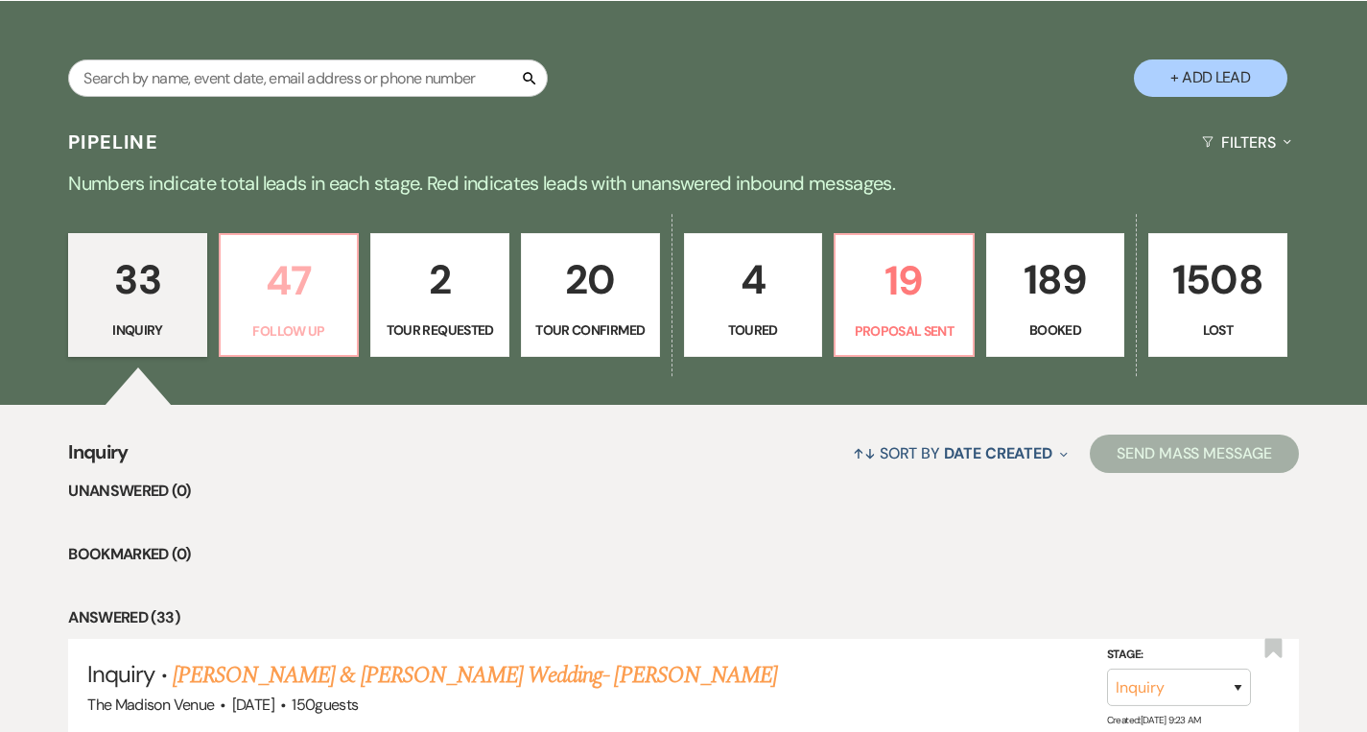
select select "9"
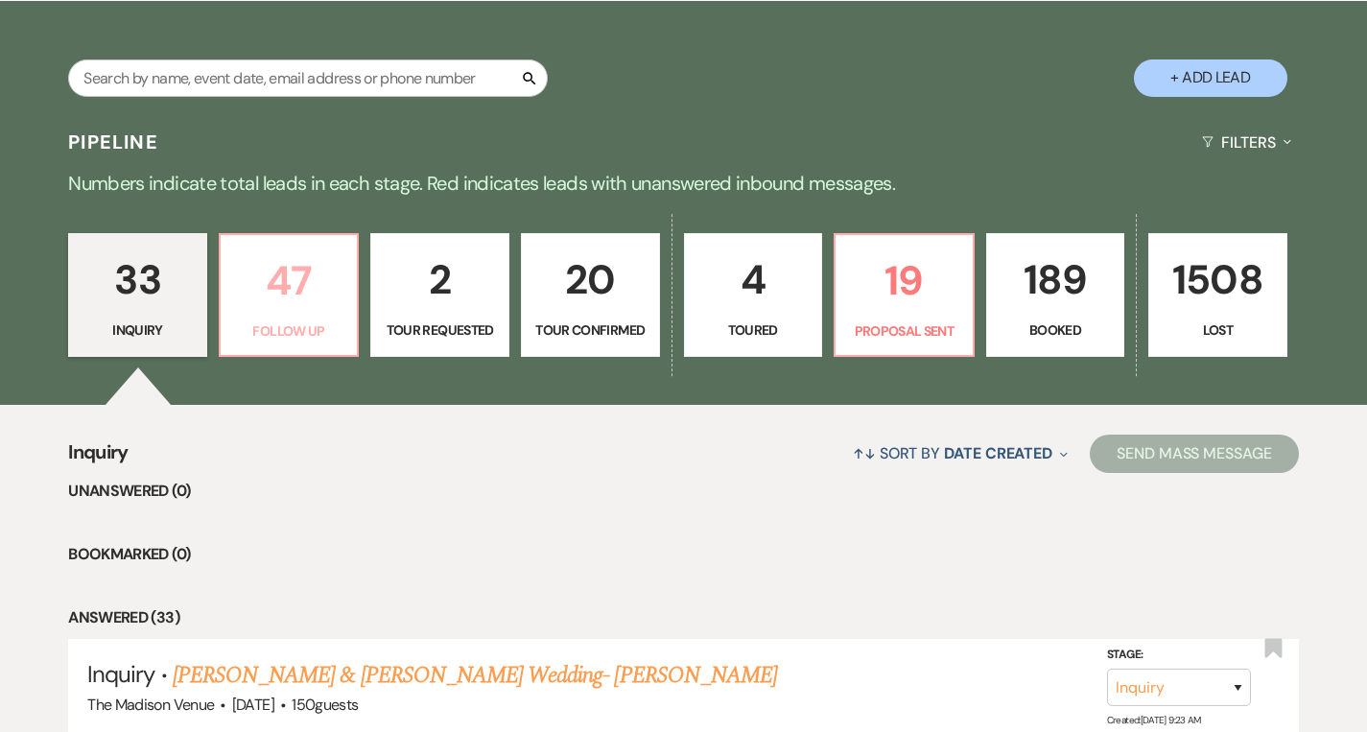
select select "9"
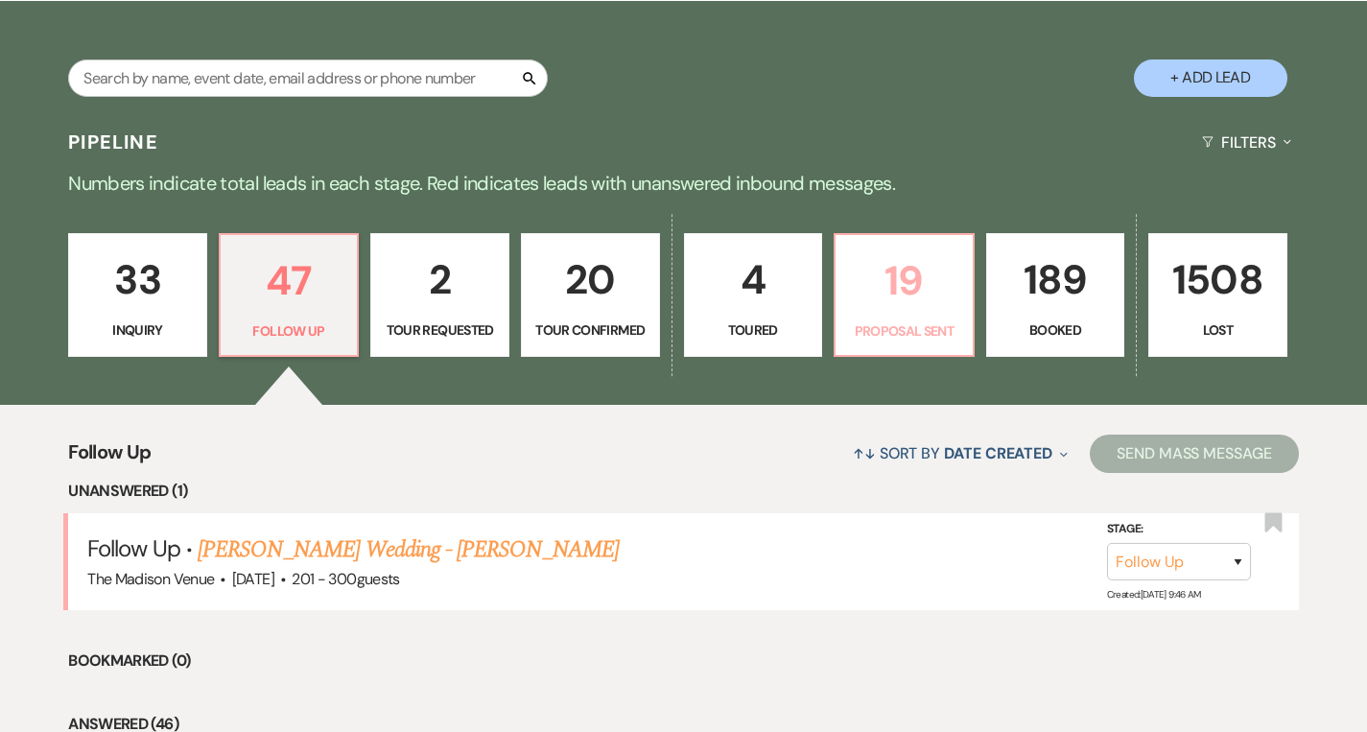
click at [887, 306] on p "19" at bounding box center [904, 281] width 114 height 64
select select "6"
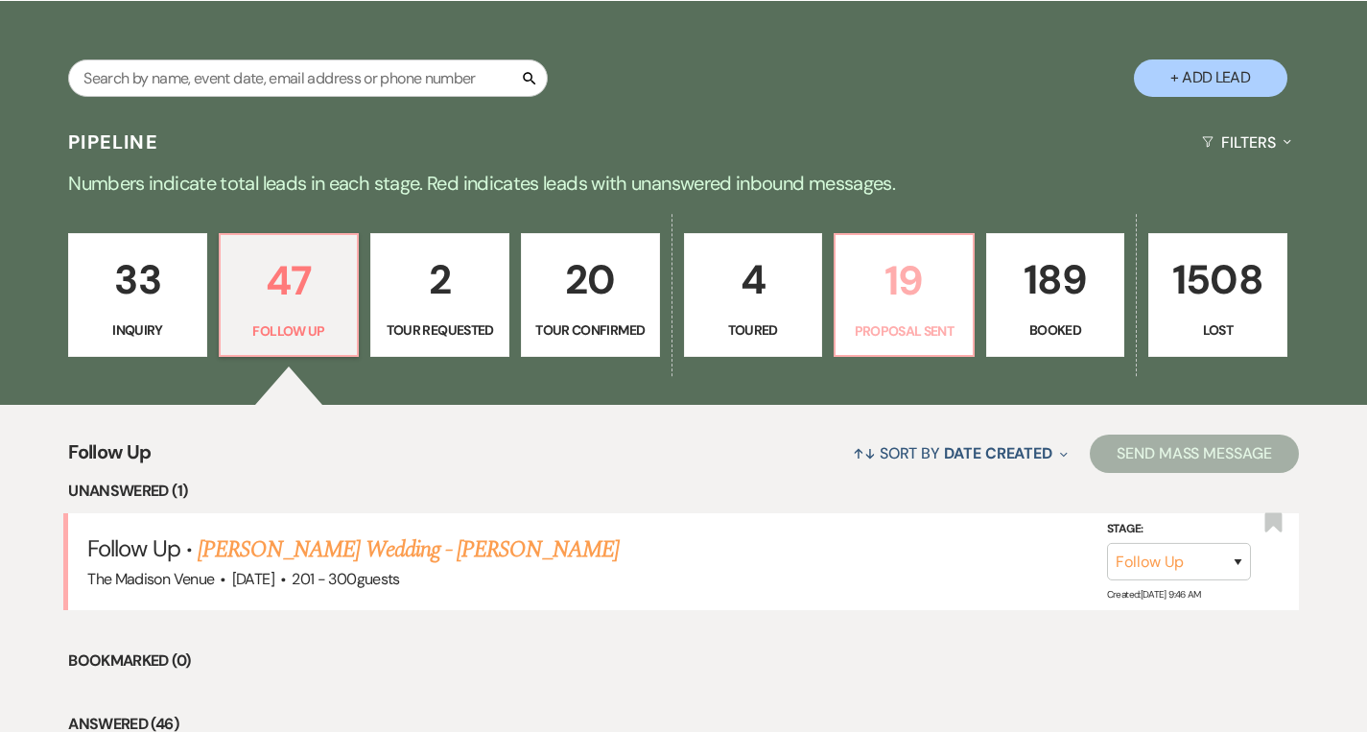
select select "6"
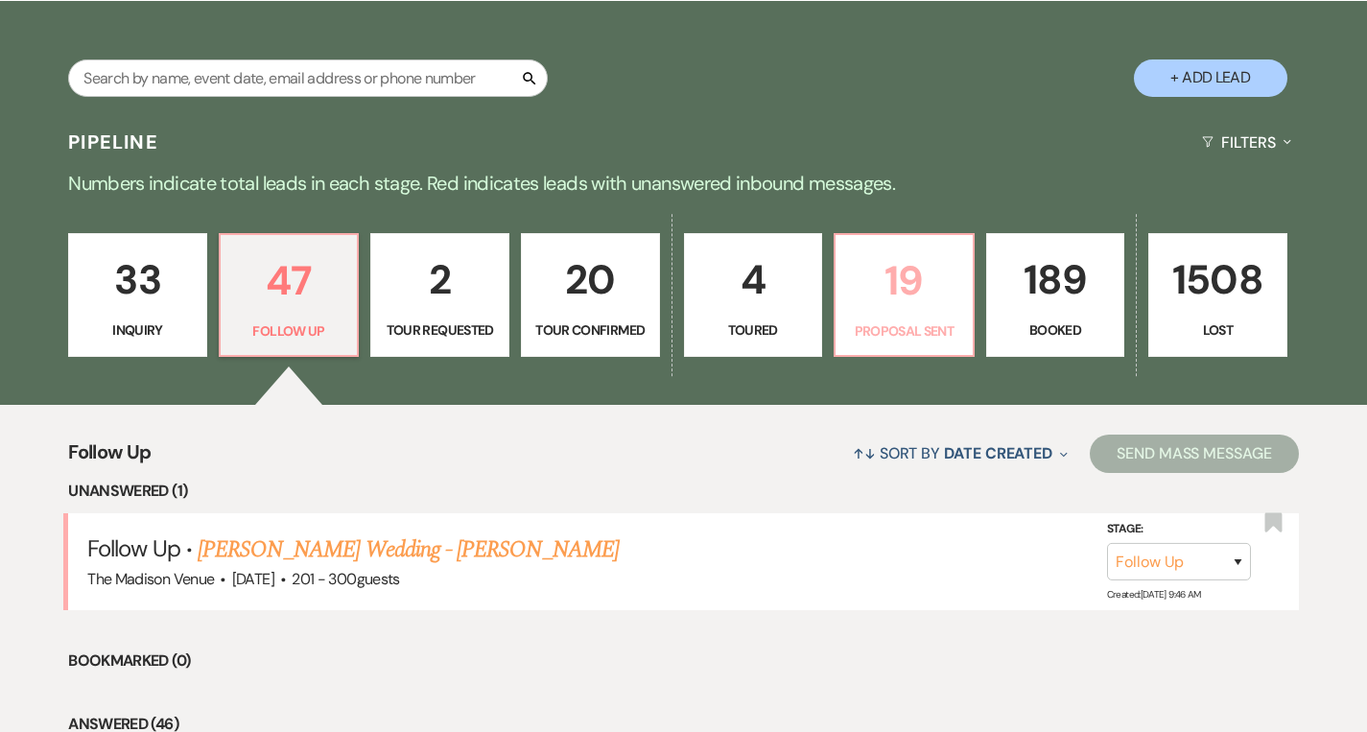
select select "6"
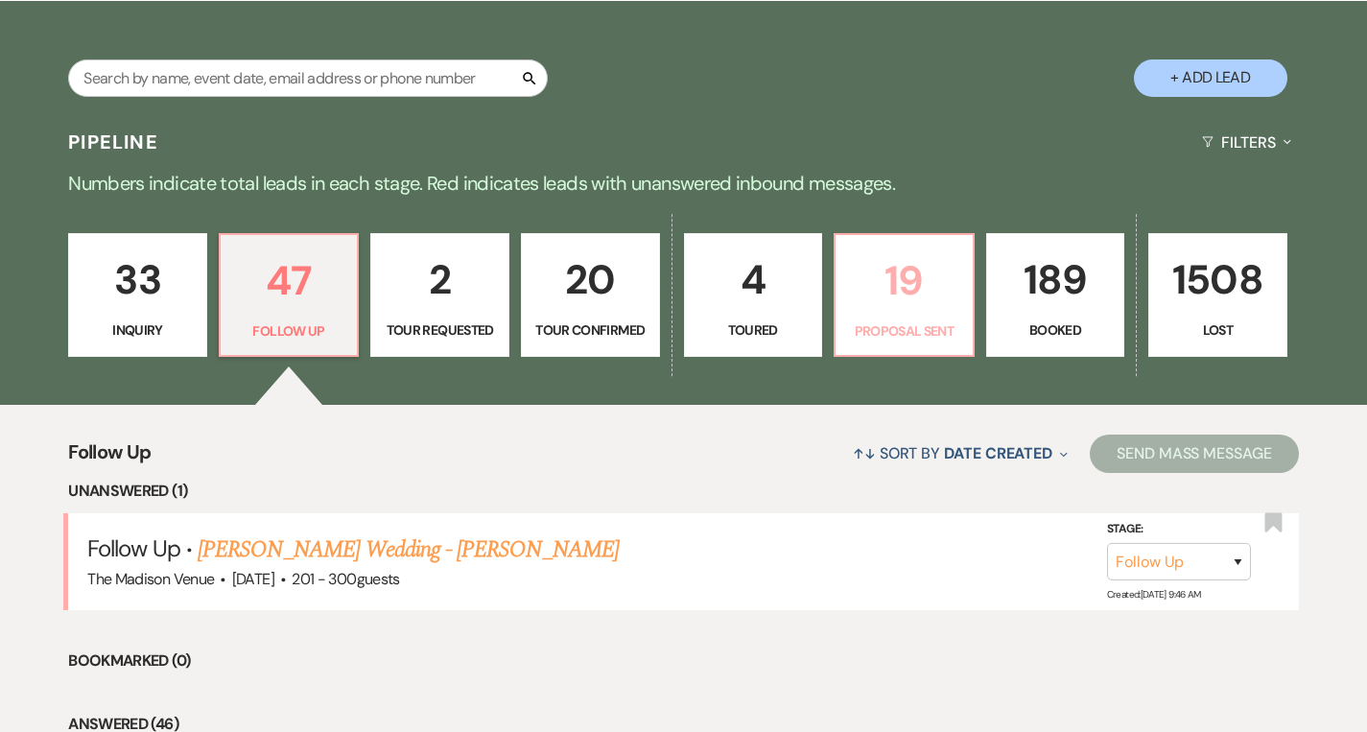
select select "6"
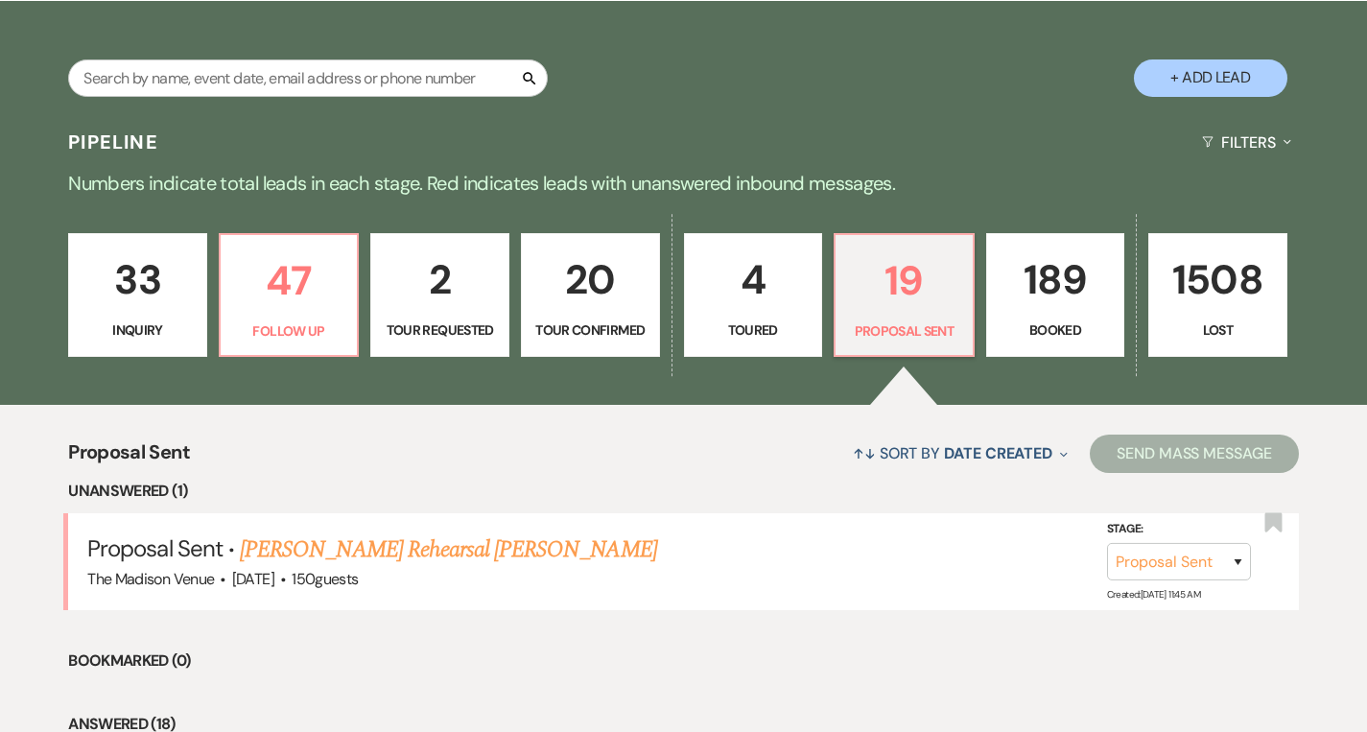
click at [133, 277] on p "33" at bounding box center [138, 280] width 114 height 64
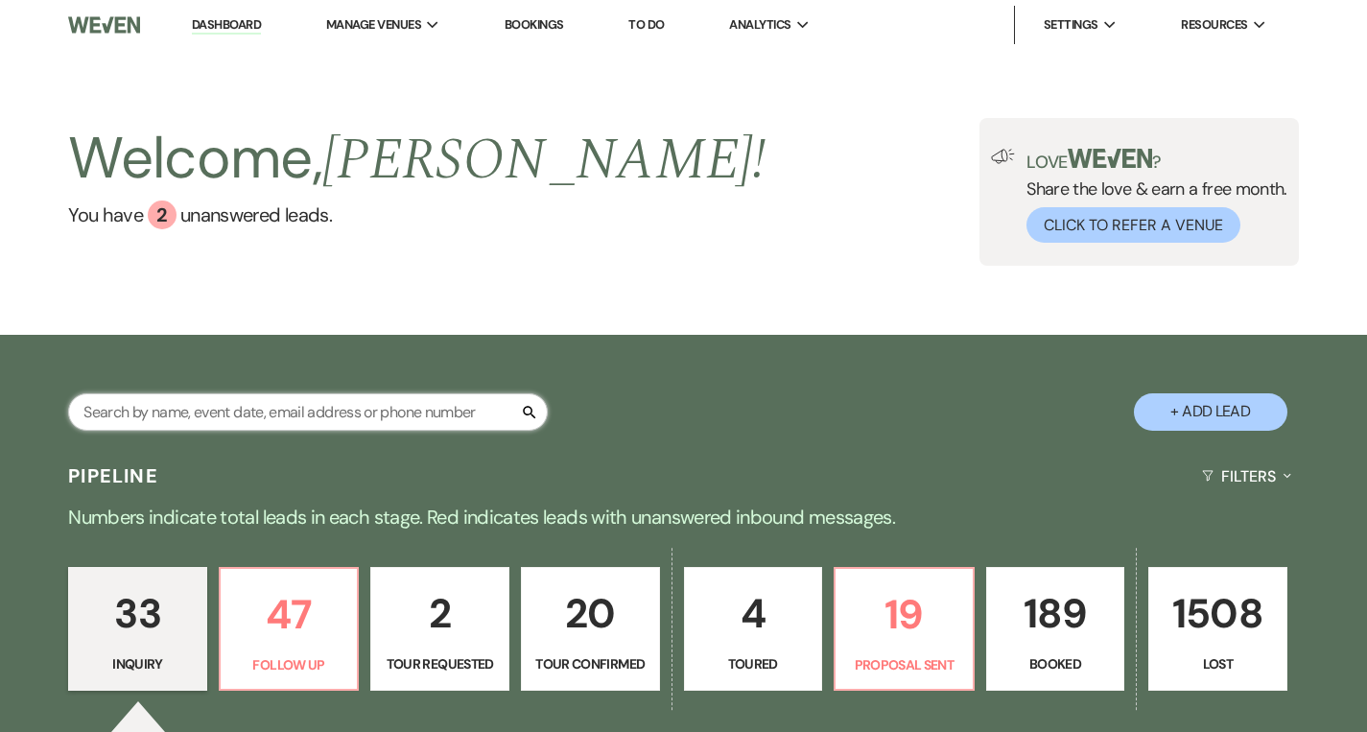
click at [333, 415] on input "text" at bounding box center [308, 411] width 480 height 37
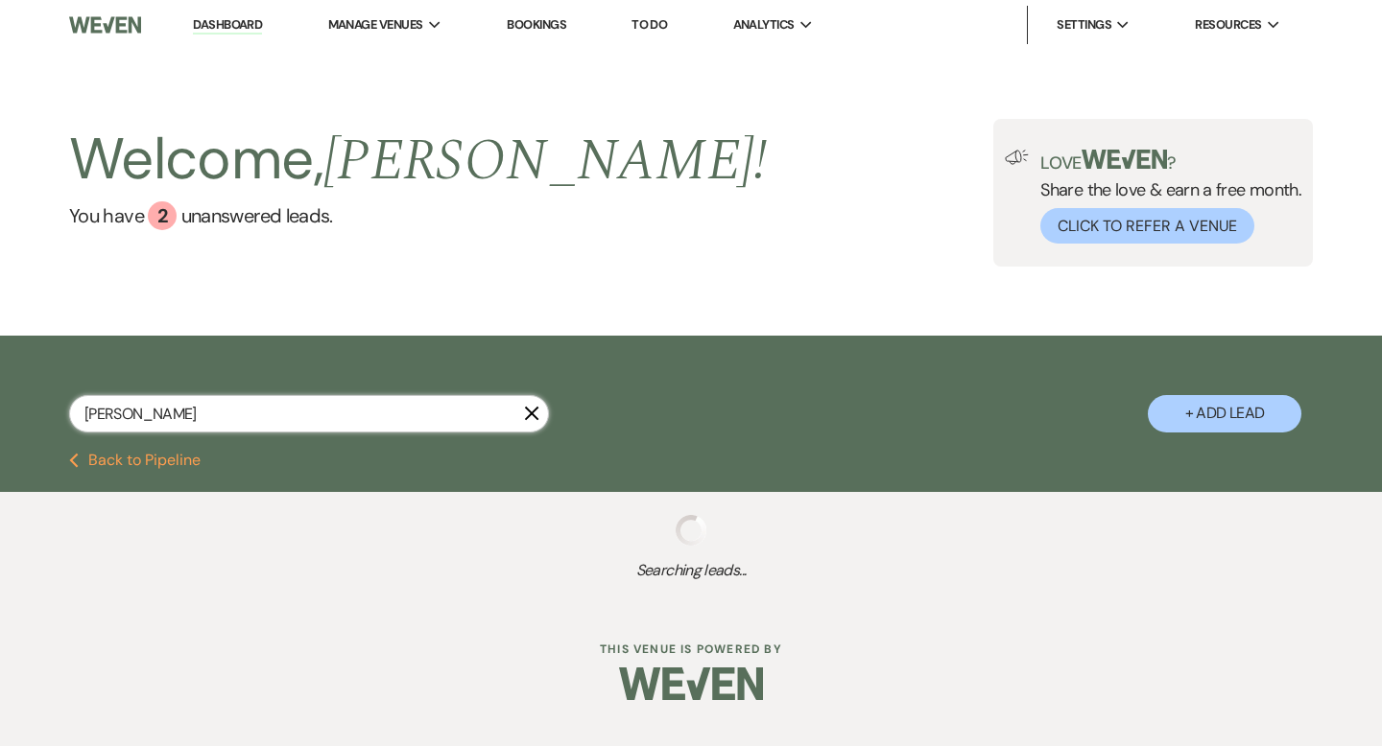
type input "macke"
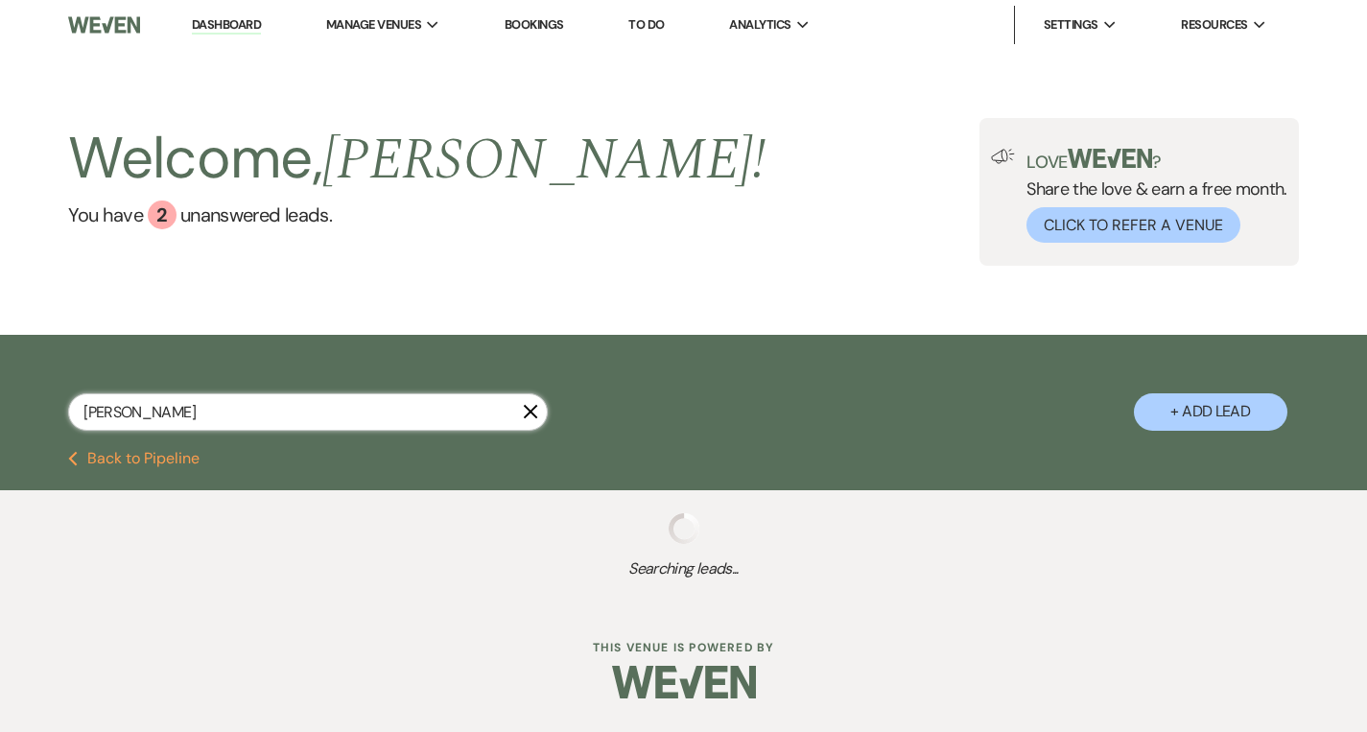
select select "8"
select select "5"
select select "8"
select select "5"
select select "8"
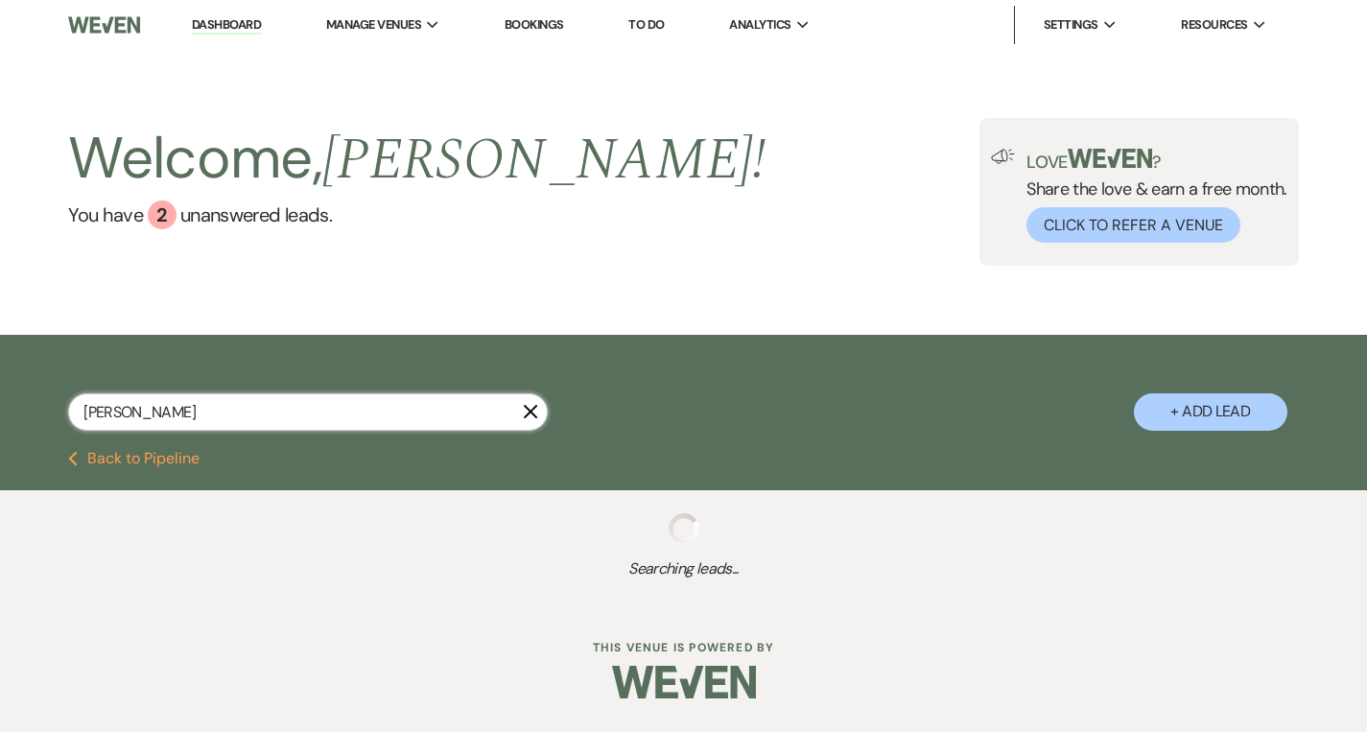
select select "10"
select select "8"
select select "5"
select select "8"
select select "7"
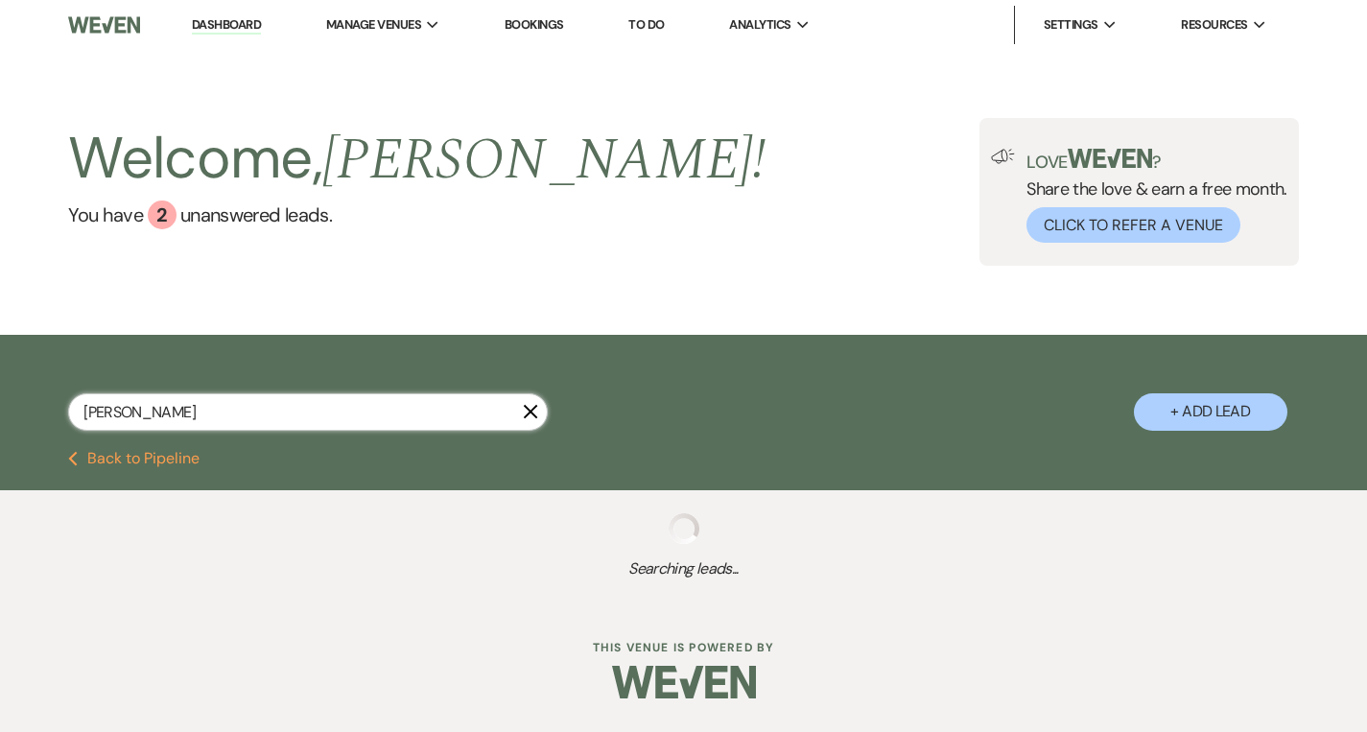
select select "8"
select select "4"
select select "8"
select select "6"
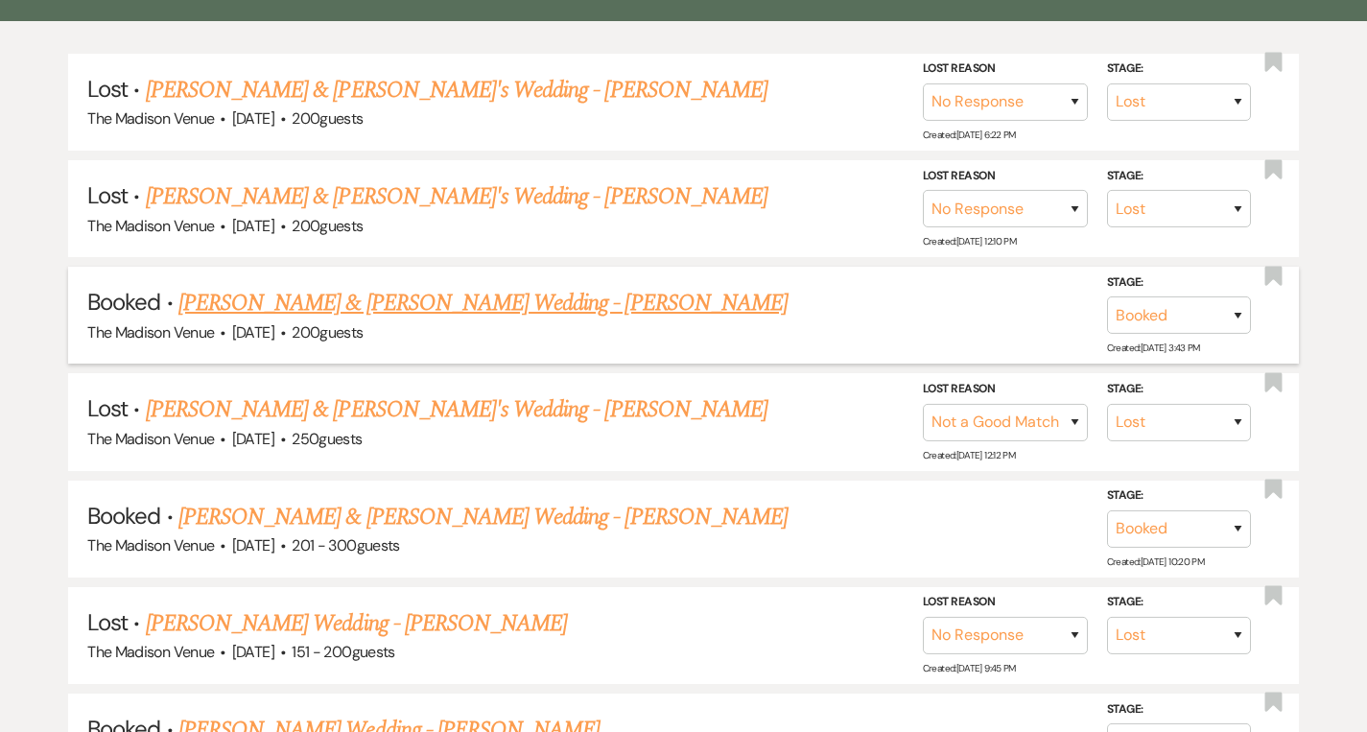
scroll to position [505, 0]
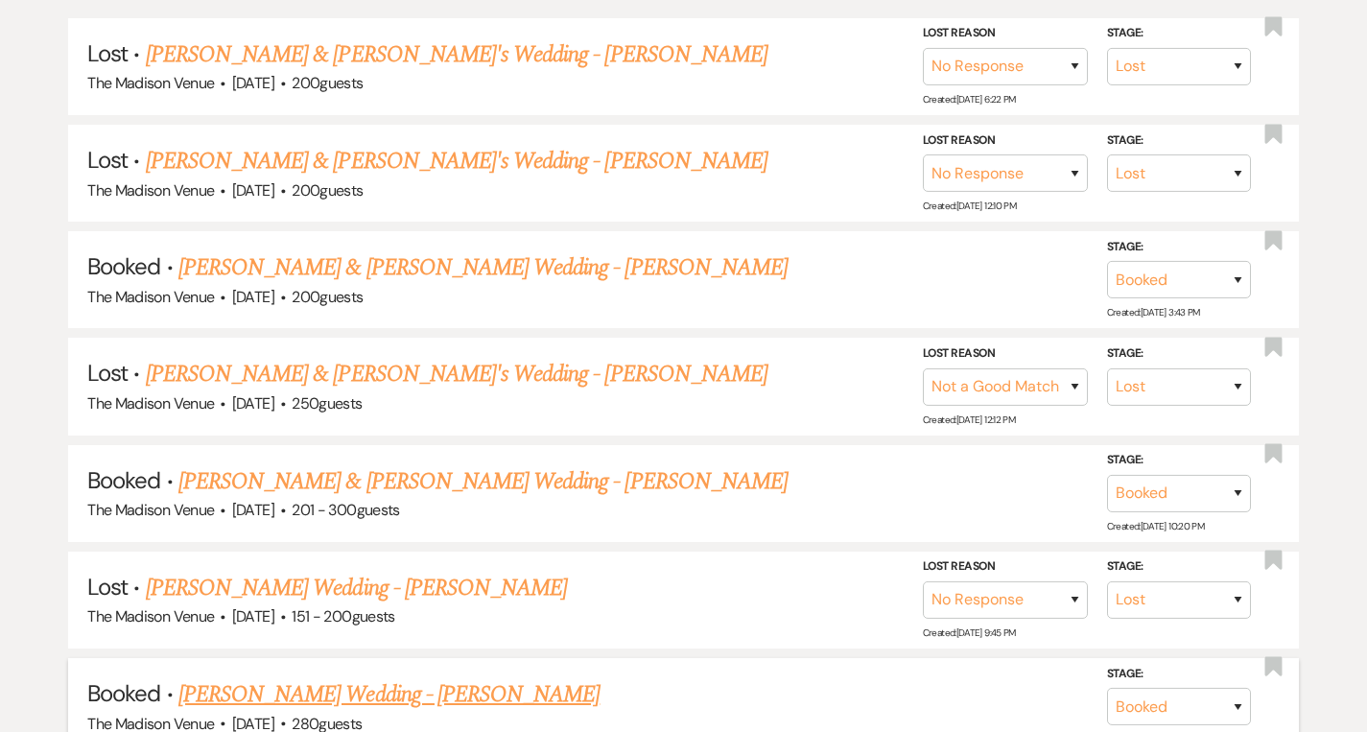
type input "macke"
click at [376, 688] on link "[PERSON_NAME] Wedding - [PERSON_NAME]" at bounding box center [388, 694] width 421 height 35
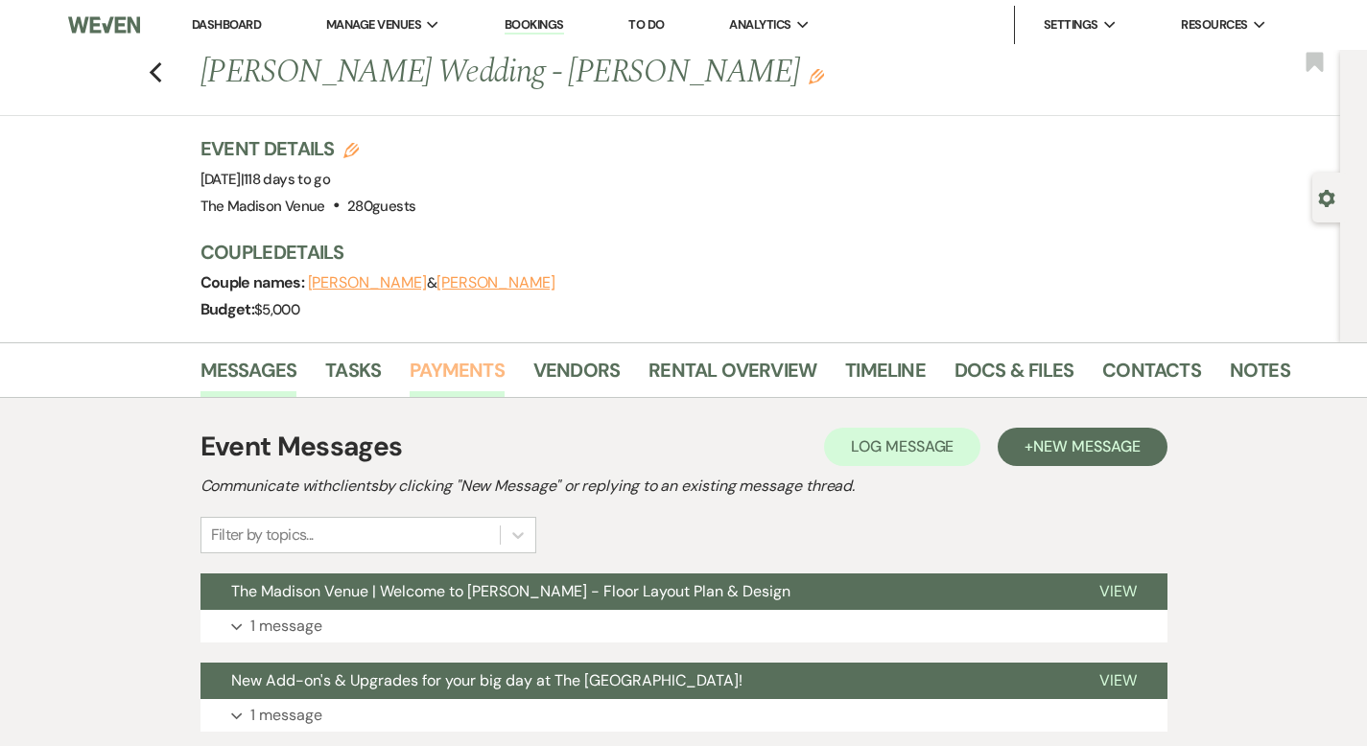
click at [410, 367] on link "Payments" at bounding box center [457, 376] width 95 height 42
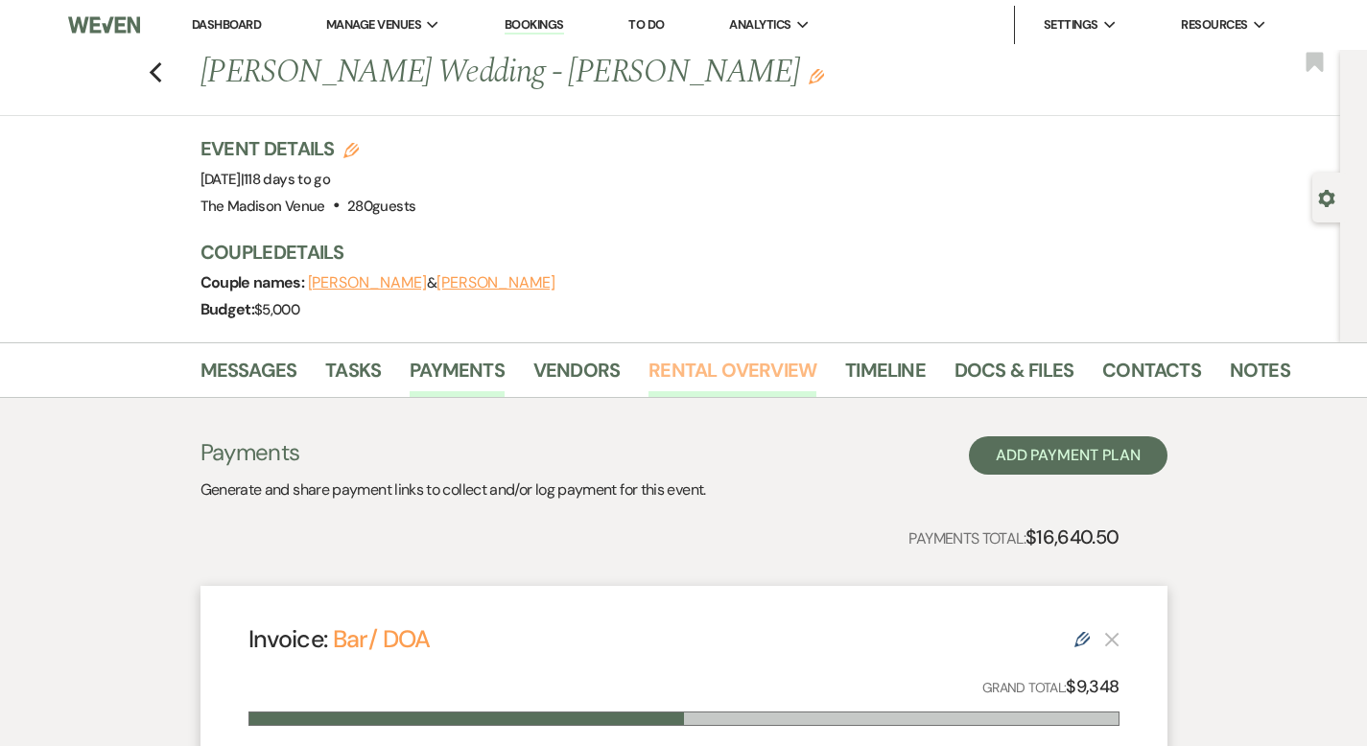
click at [714, 371] on link "Rental Overview" at bounding box center [733, 376] width 168 height 42
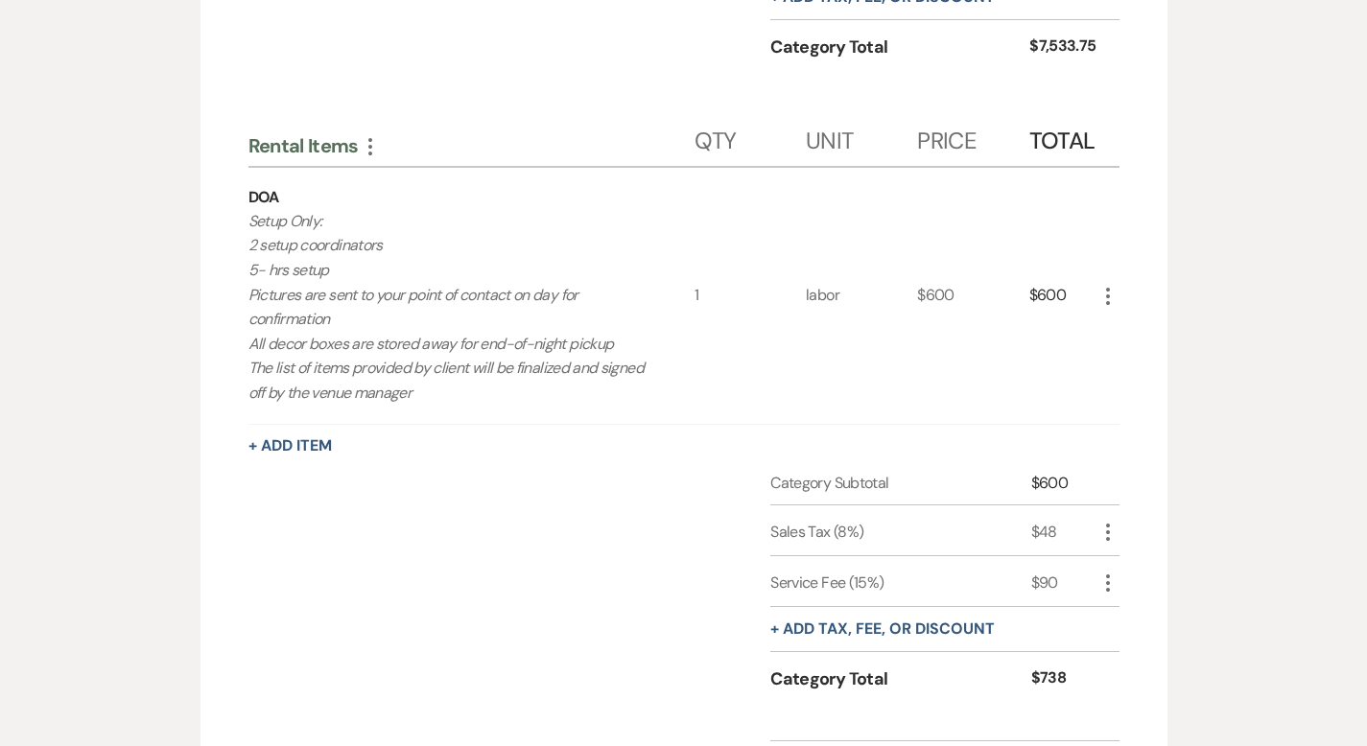
scroll to position [1781, 0]
